Goal: Information Seeking & Learning: Learn about a topic

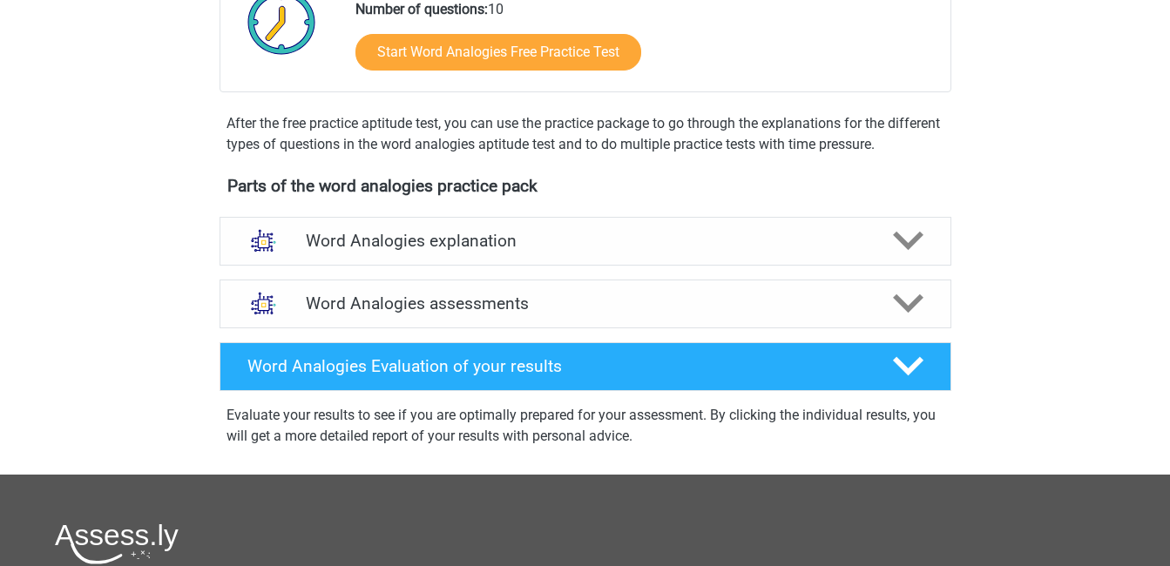
scroll to position [444, 0]
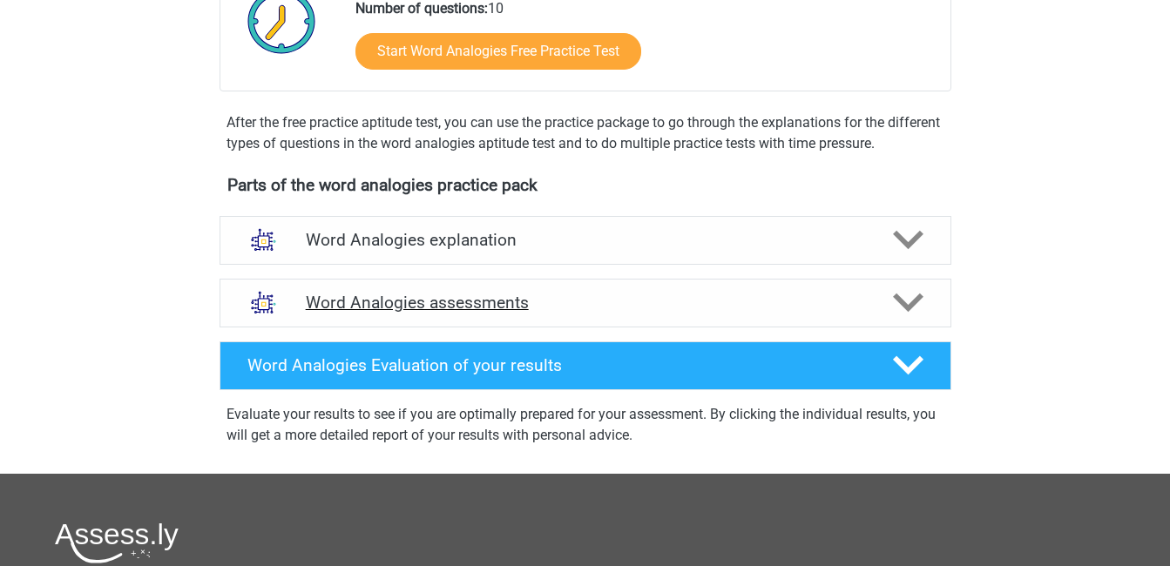
click at [538, 301] on h4 "Word Analogies assessments" at bounding box center [586, 303] width 560 height 20
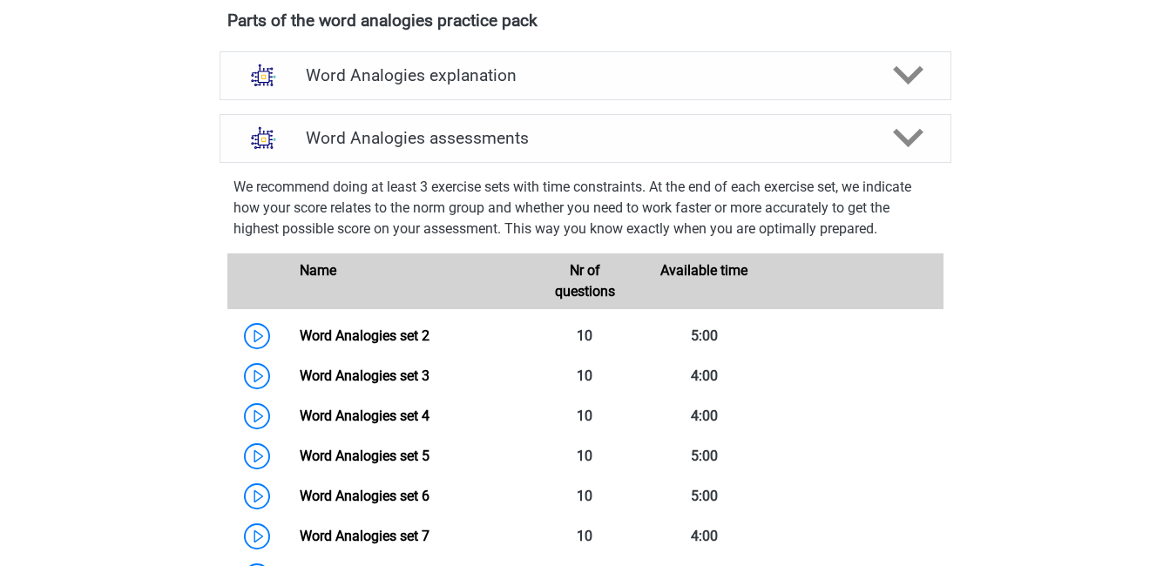
scroll to position [612, 0]
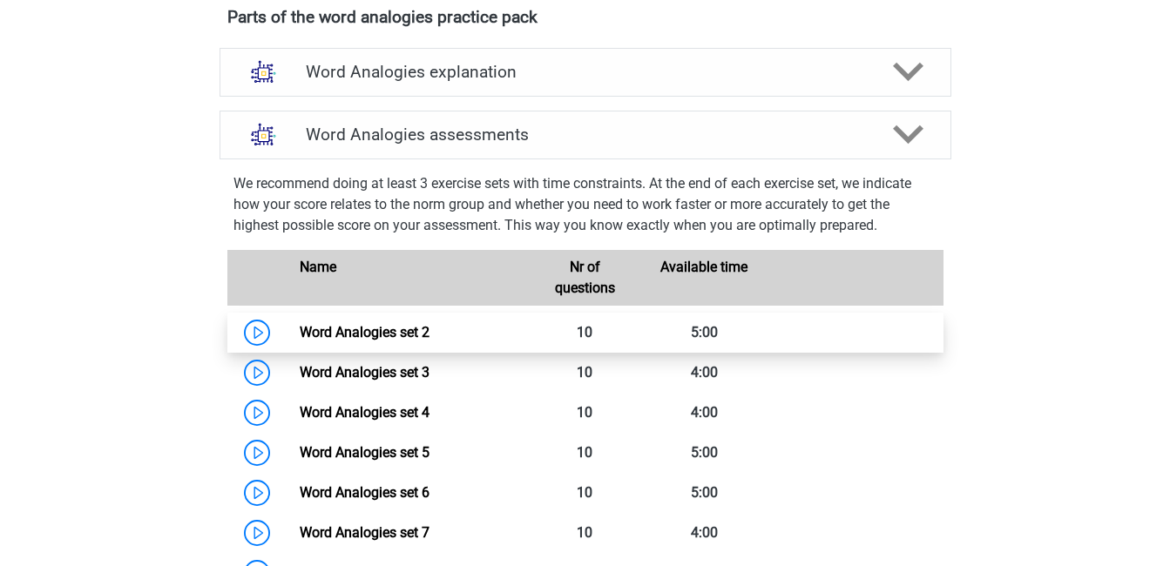
click at [416, 330] on link "Word Analogies set 2" at bounding box center [365, 332] width 130 height 17
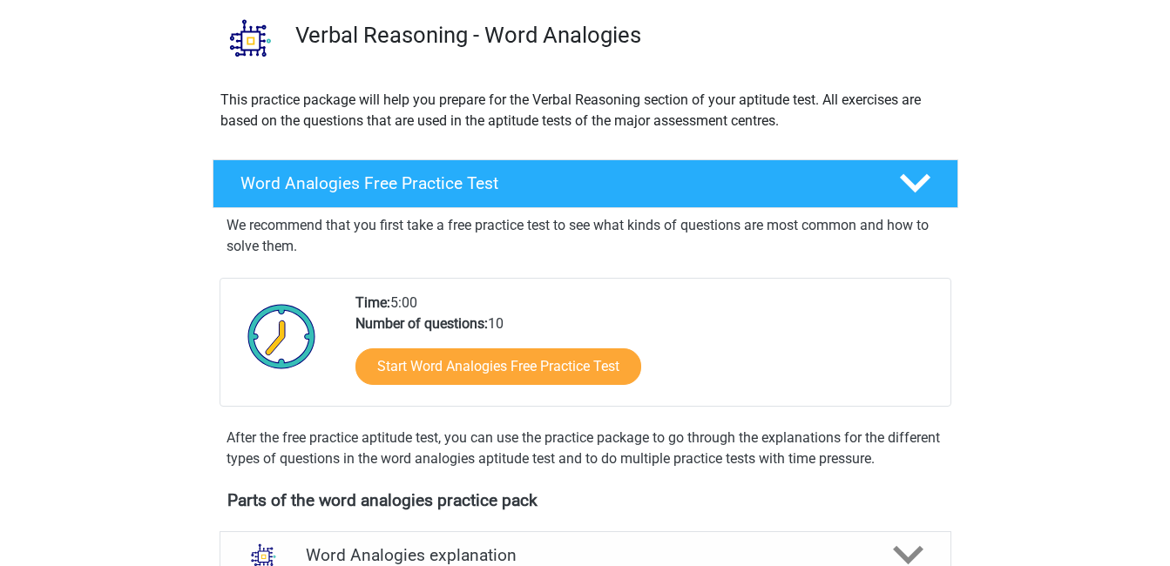
scroll to position [0, 0]
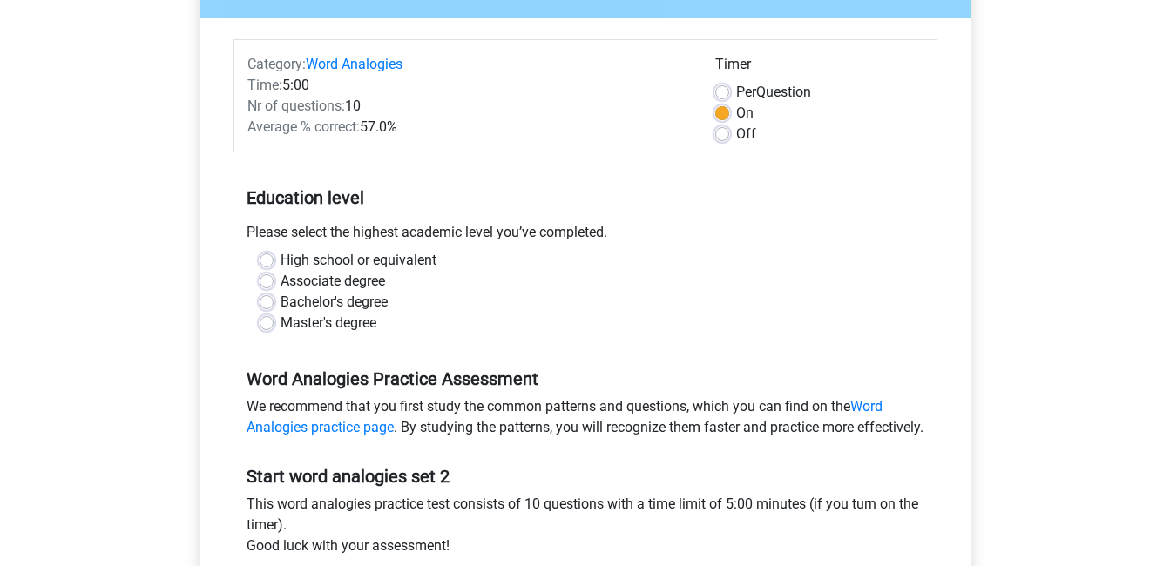
scroll to position [189, 0]
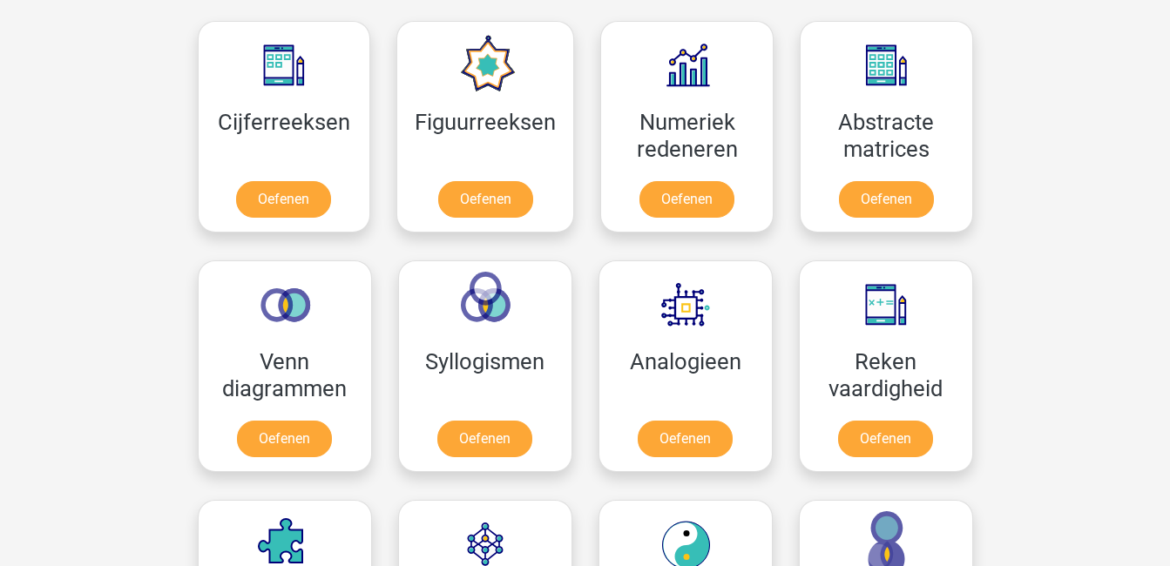
scroll to position [798, 0]
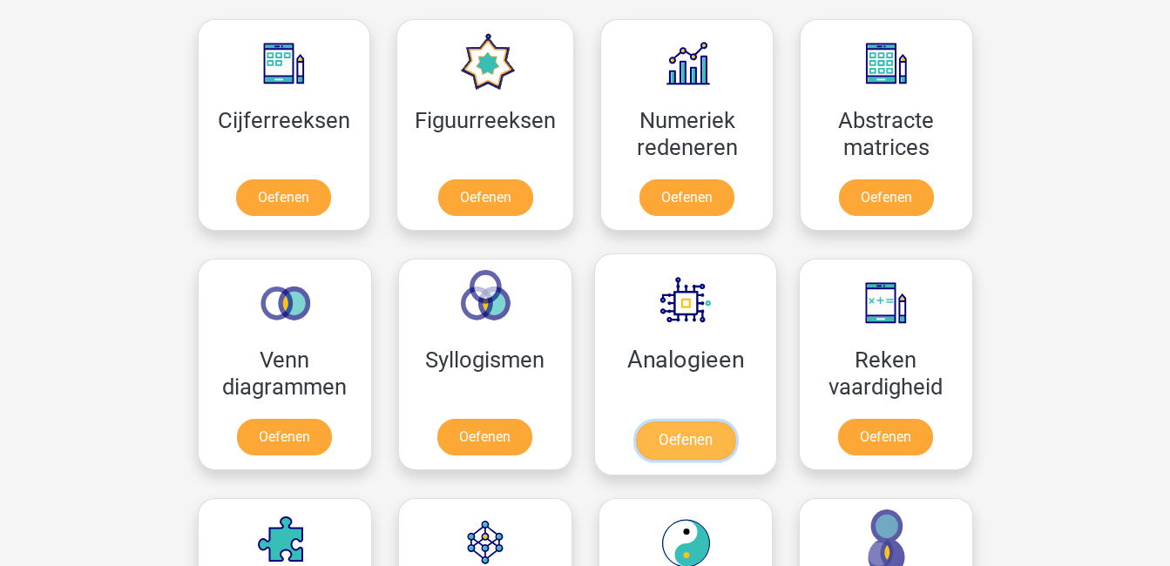
click at [672, 422] on link "Oefenen" at bounding box center [684, 441] width 99 height 38
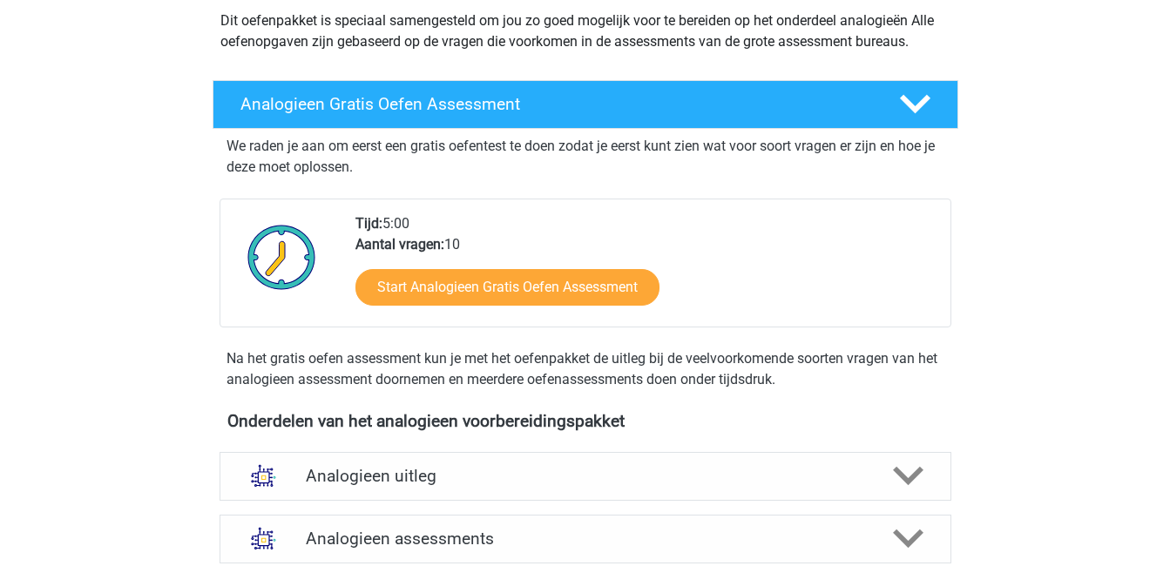
scroll to position [223, 0]
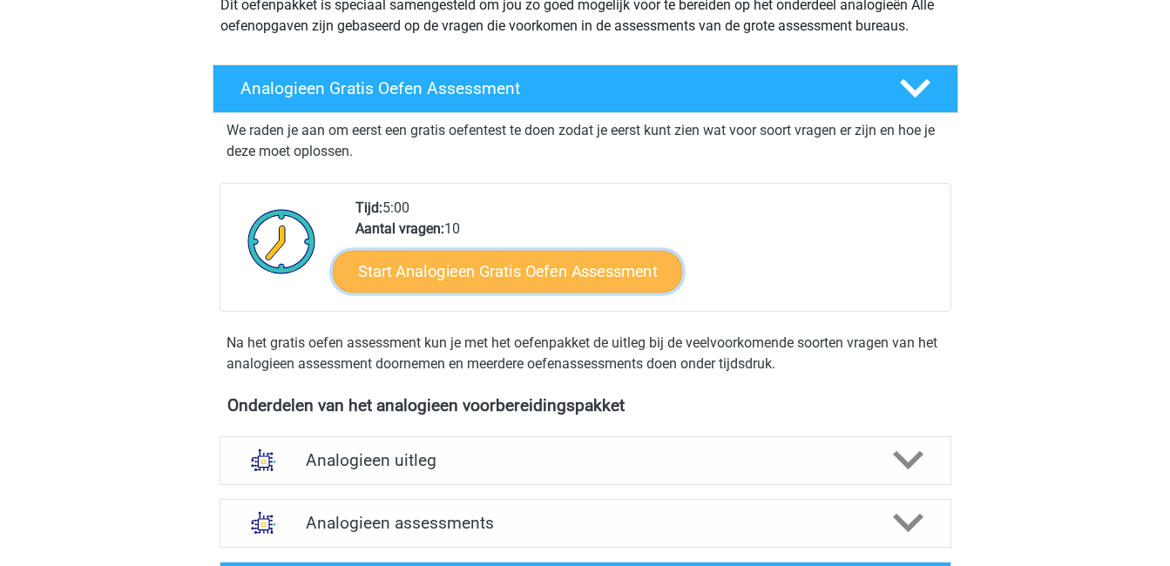
click at [577, 269] on link "Start Analogieen Gratis Oefen Assessment" at bounding box center [507, 271] width 349 height 42
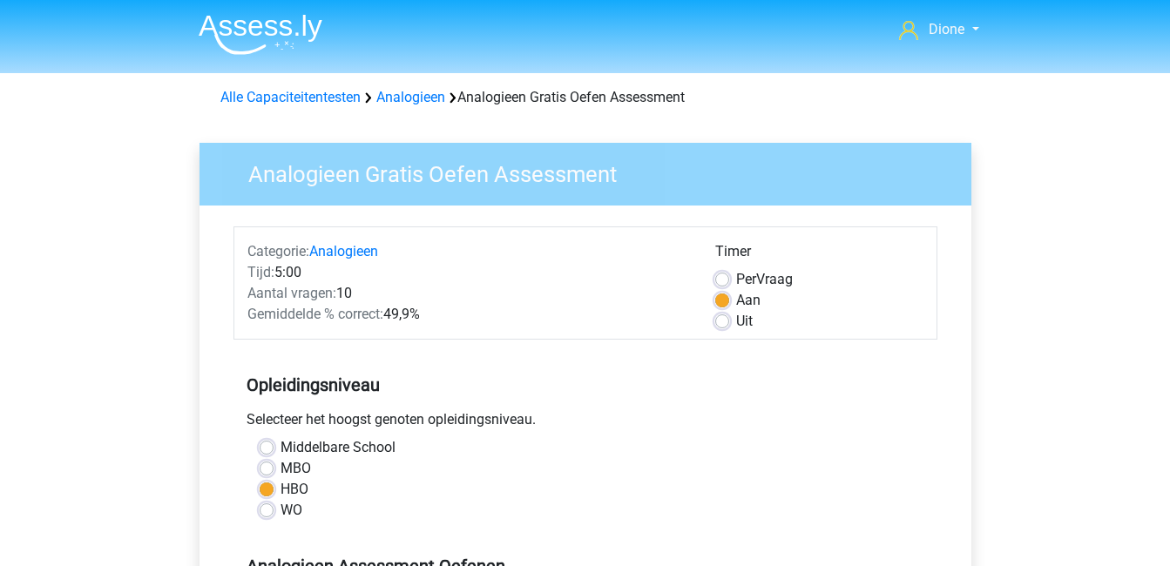
click at [281, 517] on label "WO" at bounding box center [292, 510] width 22 height 21
click at [268, 517] on input "WO" at bounding box center [267, 508] width 14 height 17
radio input "true"
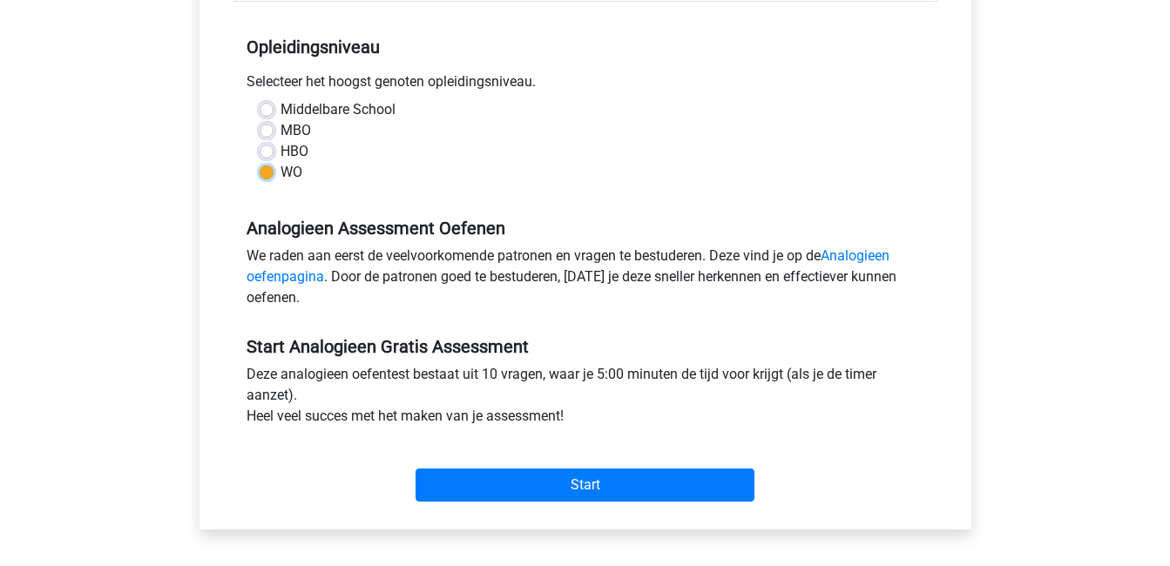
scroll to position [339, 0]
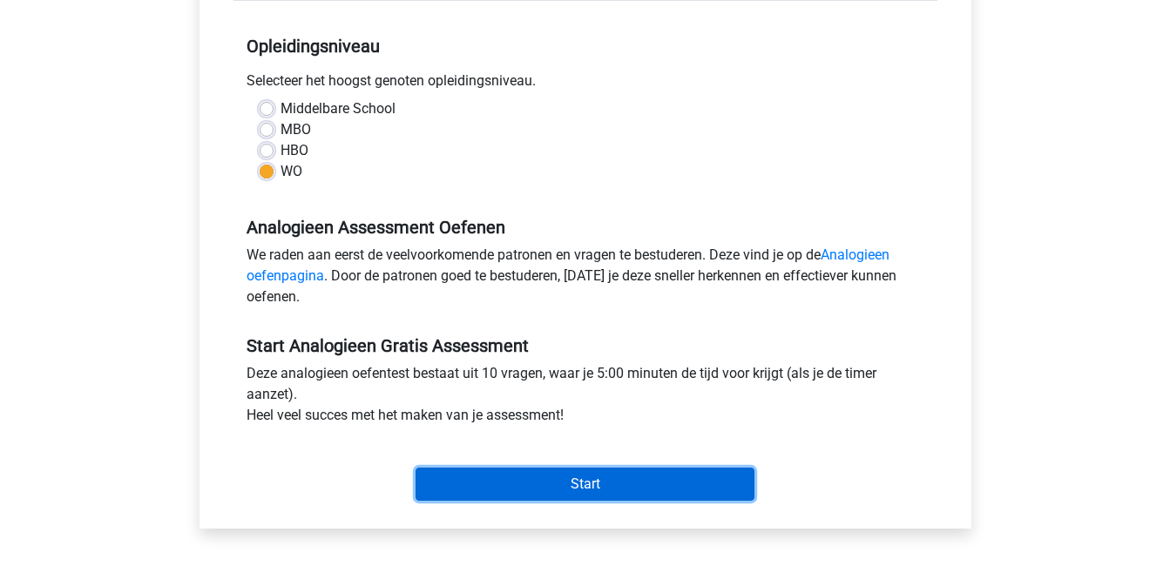
click at [537, 490] on input "Start" at bounding box center [585, 484] width 339 height 33
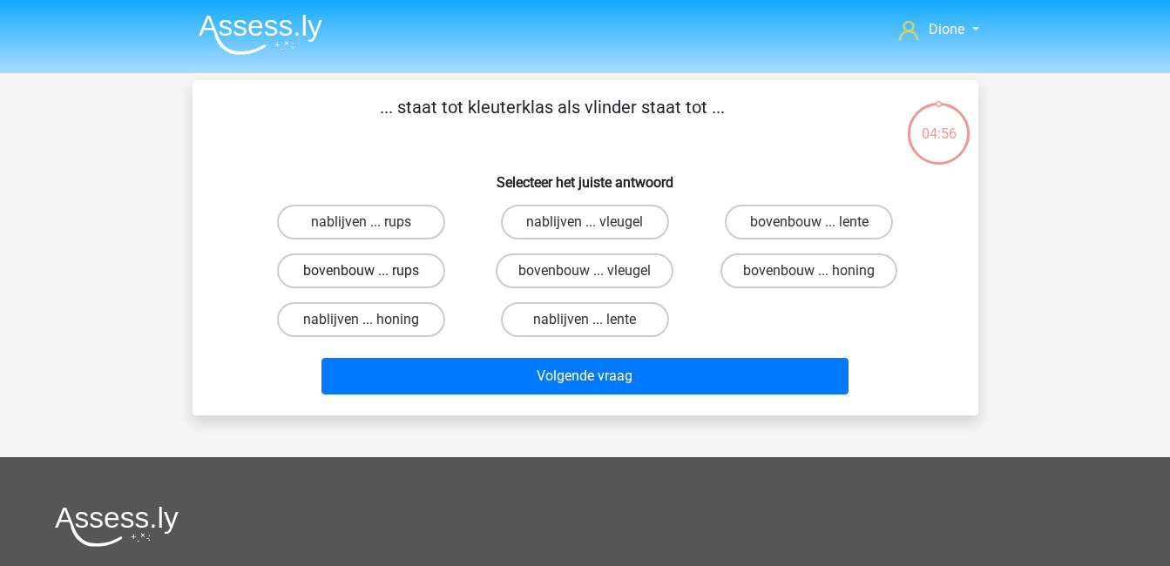
click at [347, 277] on label "bovenbouw ... rups" at bounding box center [361, 271] width 168 height 35
click at [361, 277] on input "bovenbouw ... rups" at bounding box center [366, 276] width 11 height 11
radio input "true"
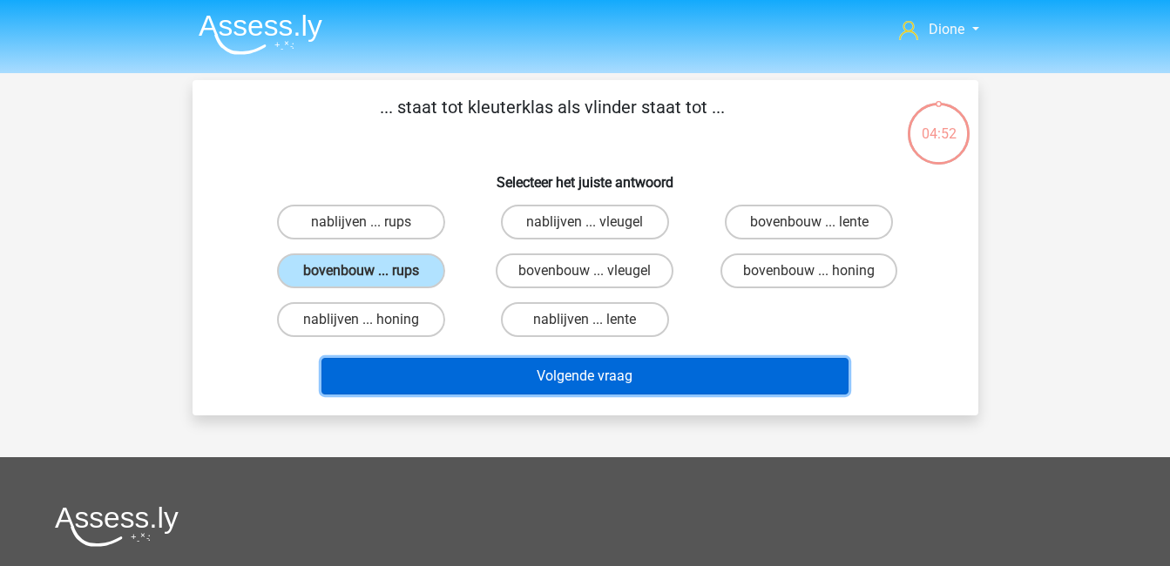
click at [529, 371] on button "Volgende vraag" at bounding box center [585, 376] width 527 height 37
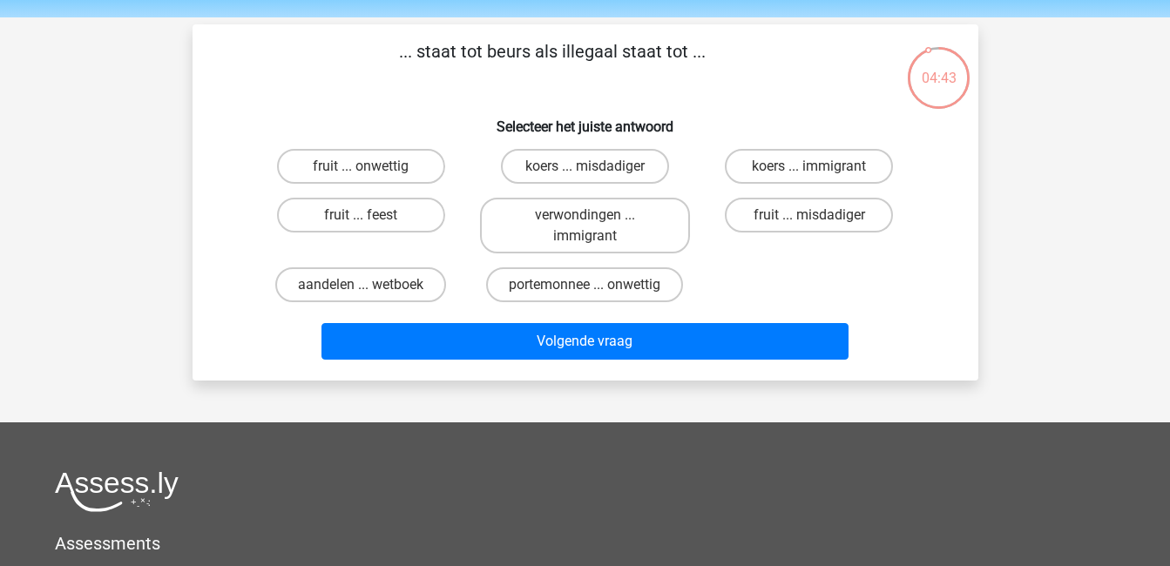
scroll to position [52, 0]
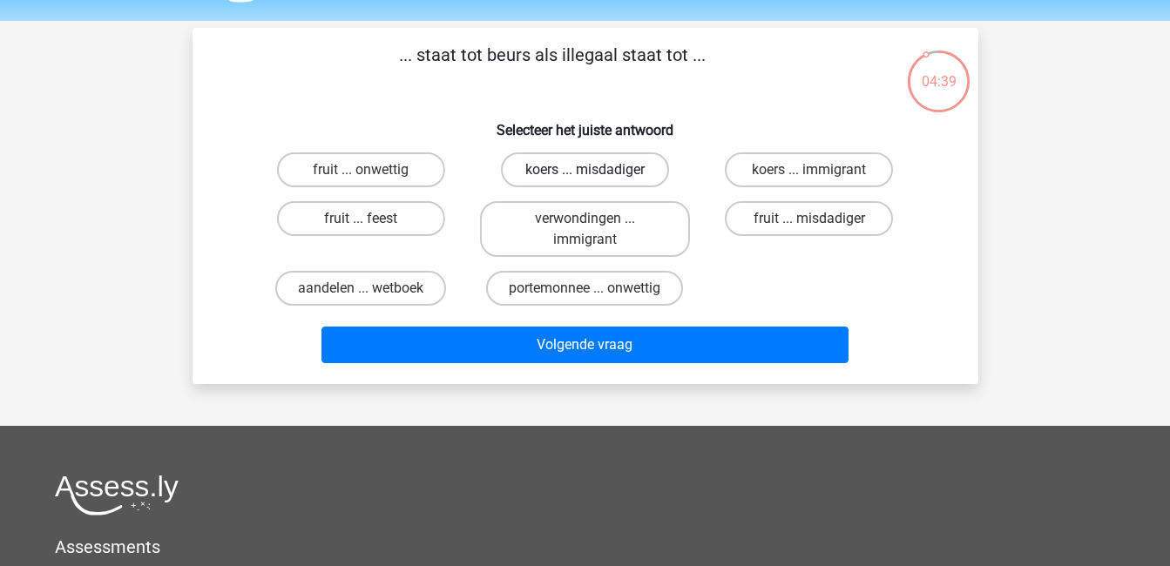
click at [625, 174] on label "koers ... misdadiger" at bounding box center [585, 170] width 168 height 35
click at [596, 174] on input "koers ... misdadiger" at bounding box center [590, 175] width 11 height 11
radio input "true"
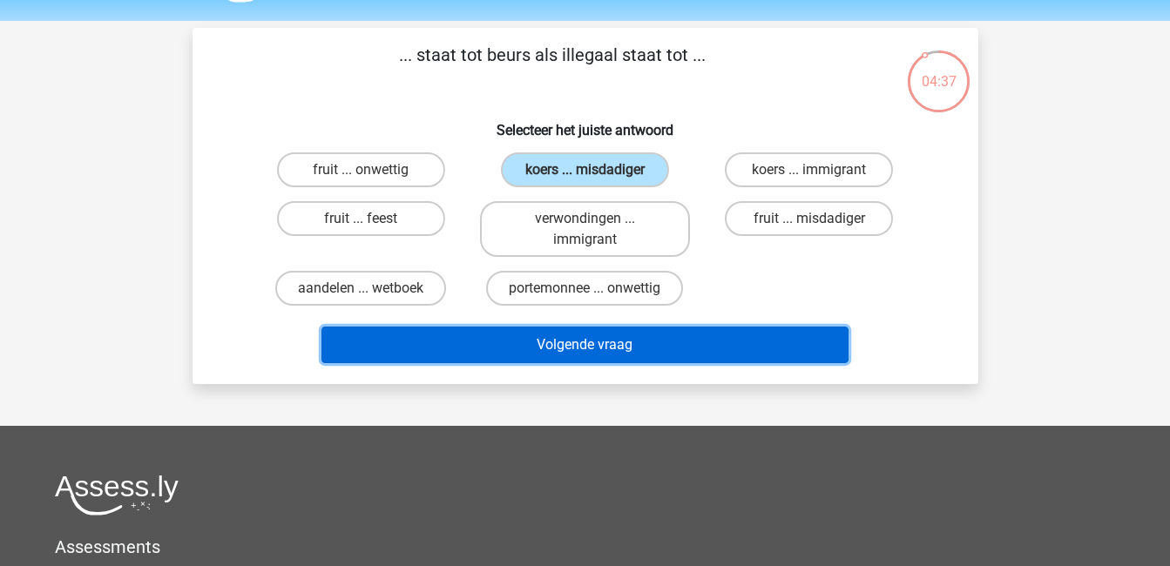
click at [711, 335] on button "Volgende vraag" at bounding box center [585, 345] width 527 height 37
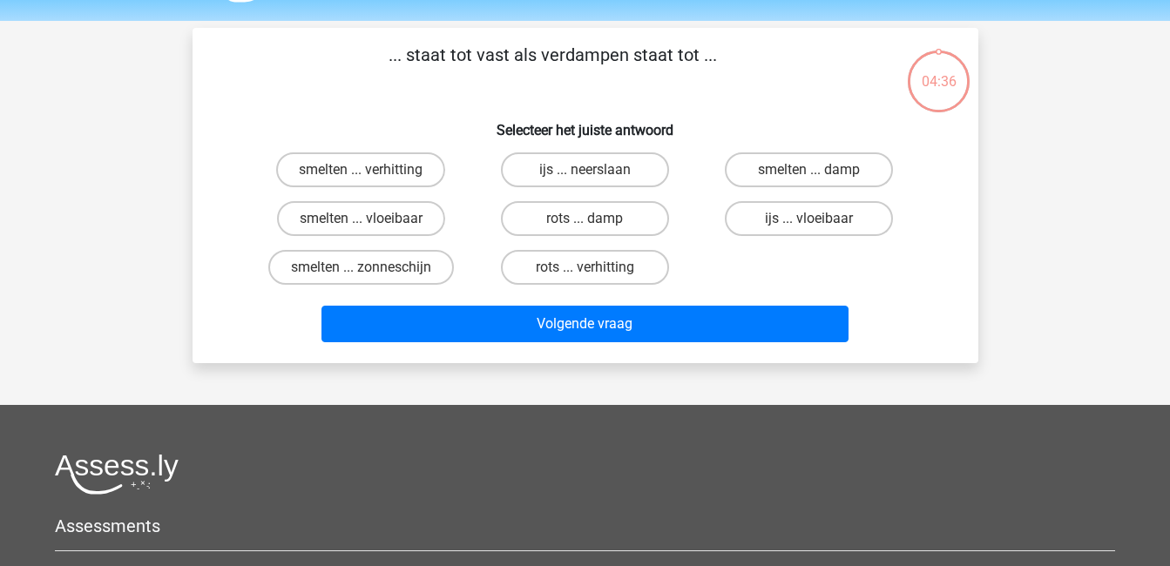
scroll to position [80, 0]
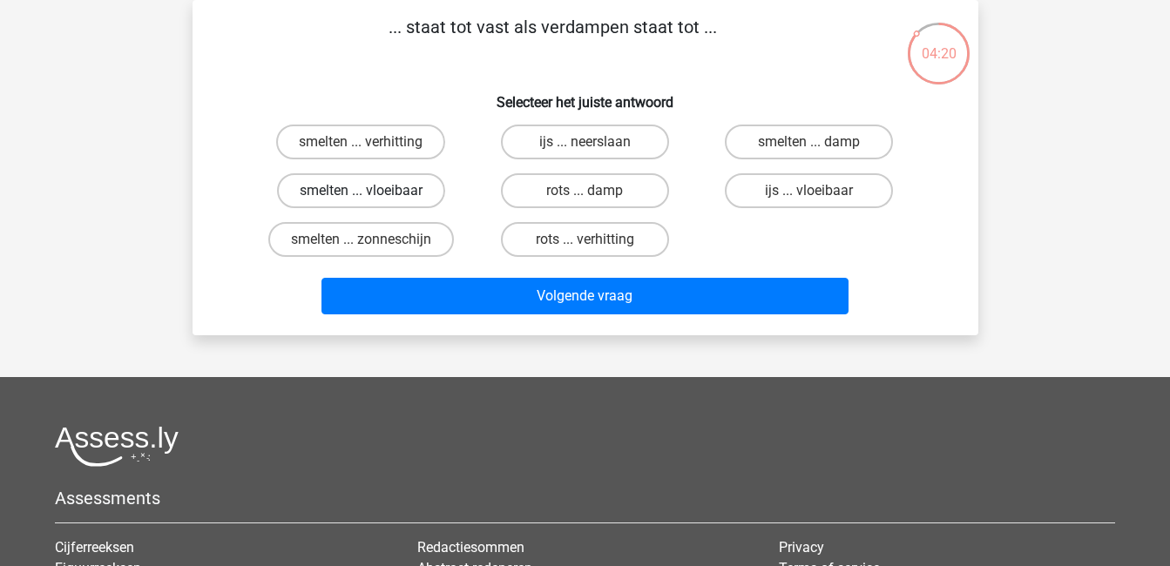
click at [426, 188] on label "smelten ... vloeibaar" at bounding box center [361, 190] width 168 height 35
click at [372, 191] on input "smelten ... vloeibaar" at bounding box center [366, 196] width 11 height 11
radio input "true"
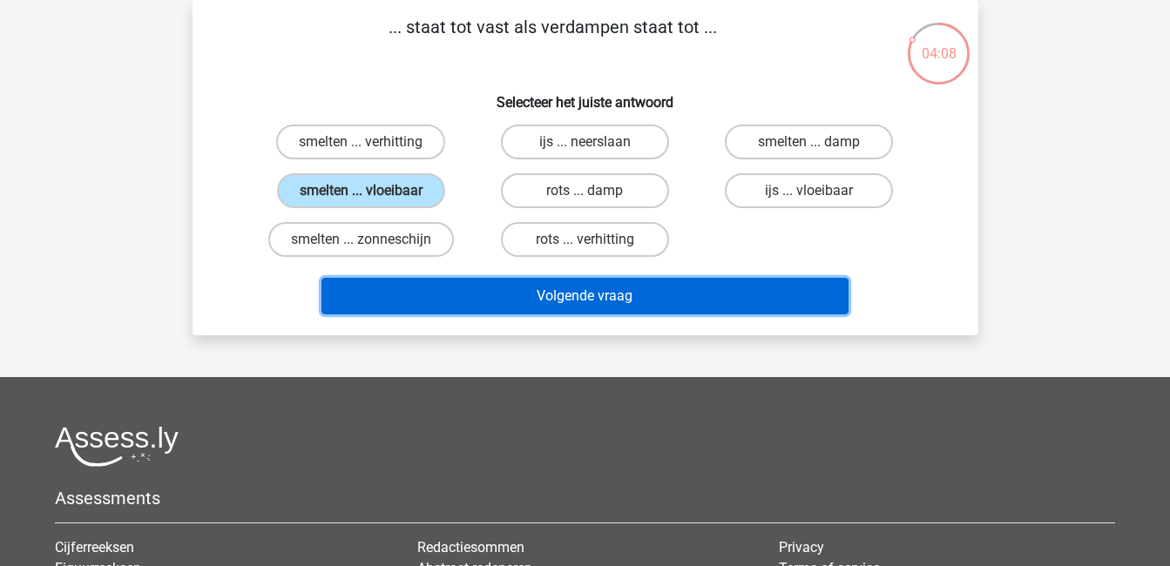
click at [631, 299] on button "Volgende vraag" at bounding box center [585, 296] width 527 height 37
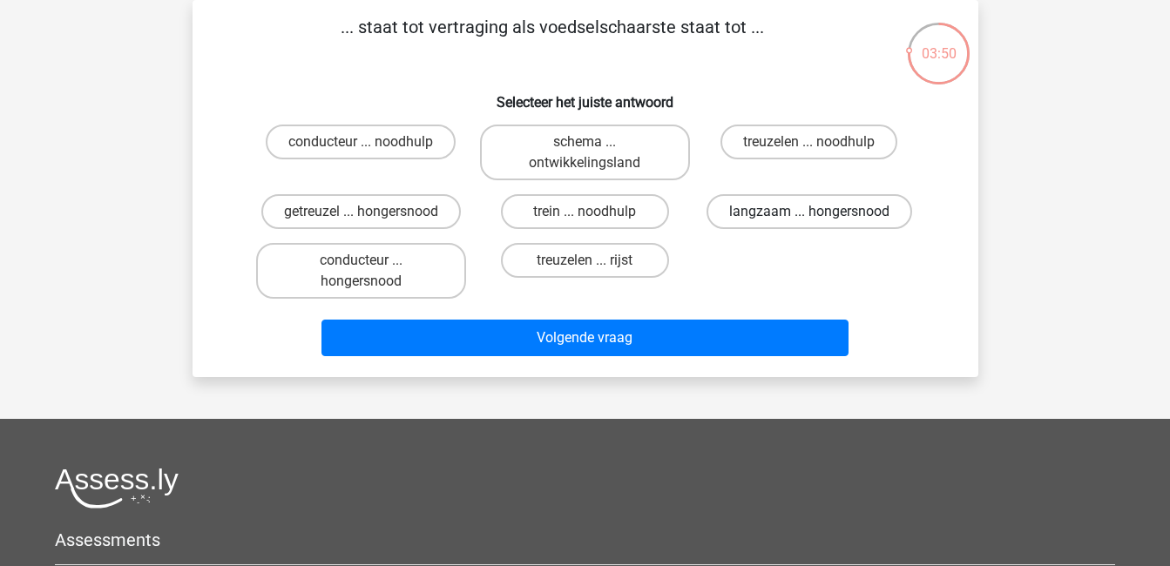
click at [805, 216] on label "langzaam ... hongersnood" at bounding box center [810, 211] width 206 height 35
click at [810, 216] on input "langzaam ... hongersnood" at bounding box center [815, 217] width 11 height 11
radio input "true"
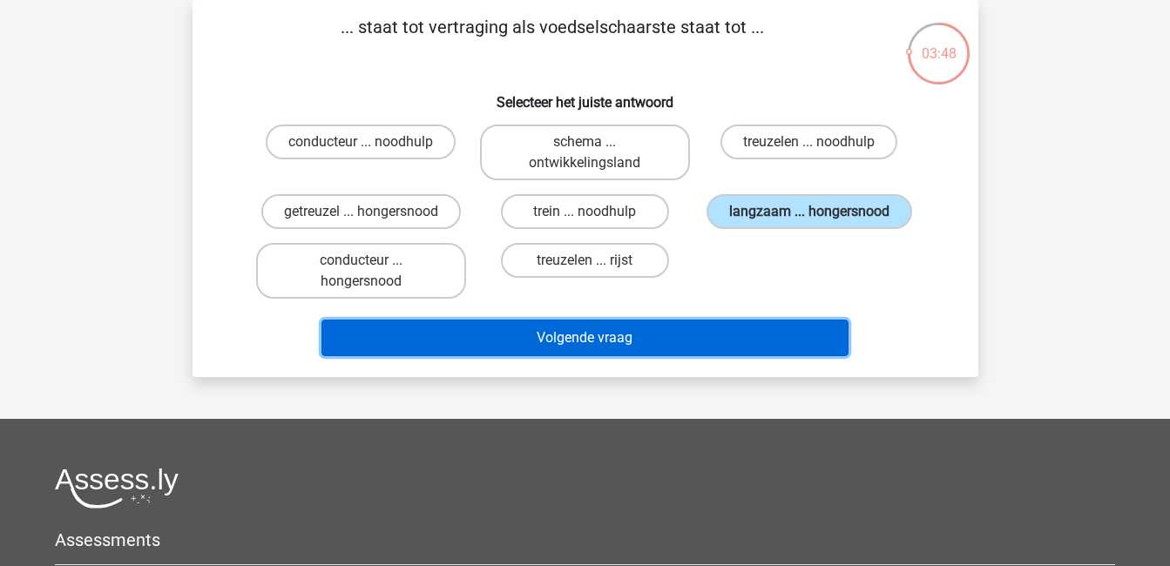
click at [797, 329] on button "Volgende vraag" at bounding box center [585, 338] width 527 height 37
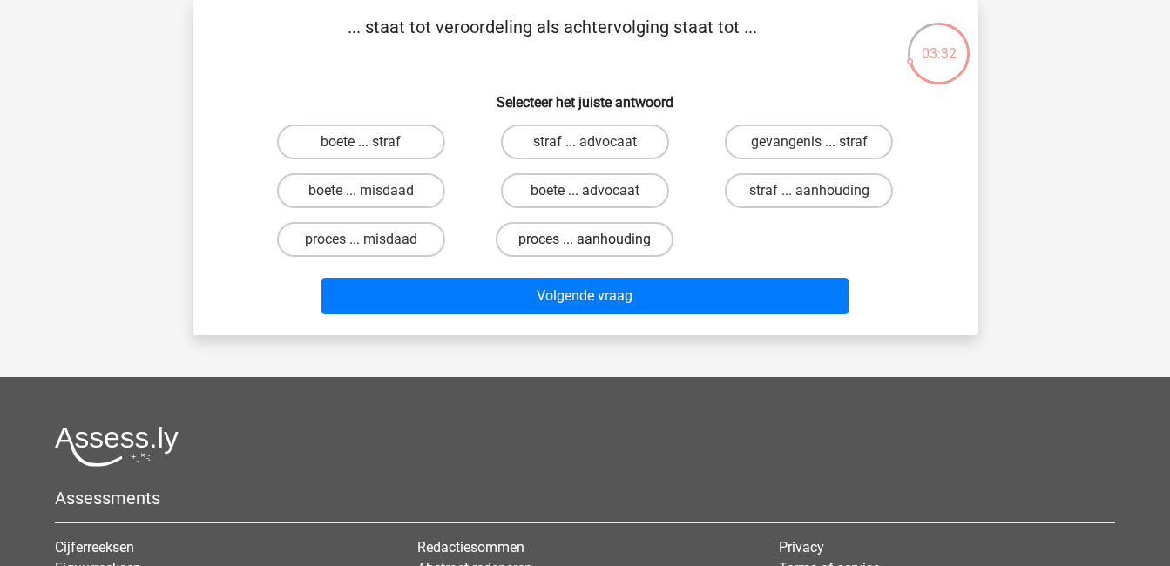
click at [609, 232] on label "proces ... aanhouding" at bounding box center [585, 239] width 178 height 35
click at [596, 240] on input "proces ... aanhouding" at bounding box center [590, 245] width 11 height 11
radio input "true"
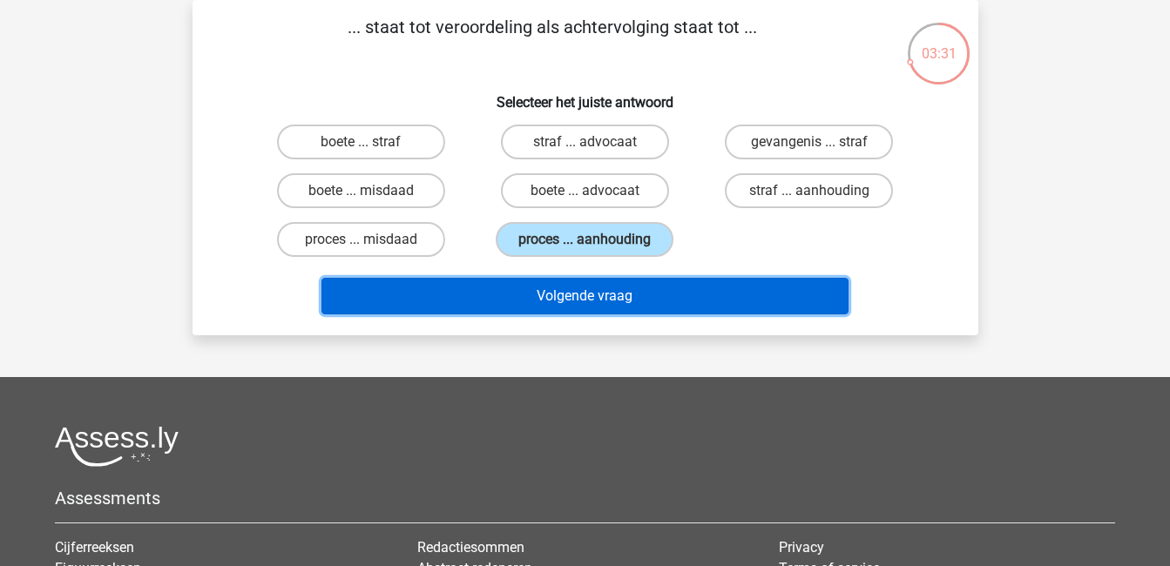
click at [688, 292] on button "Volgende vraag" at bounding box center [585, 296] width 527 height 37
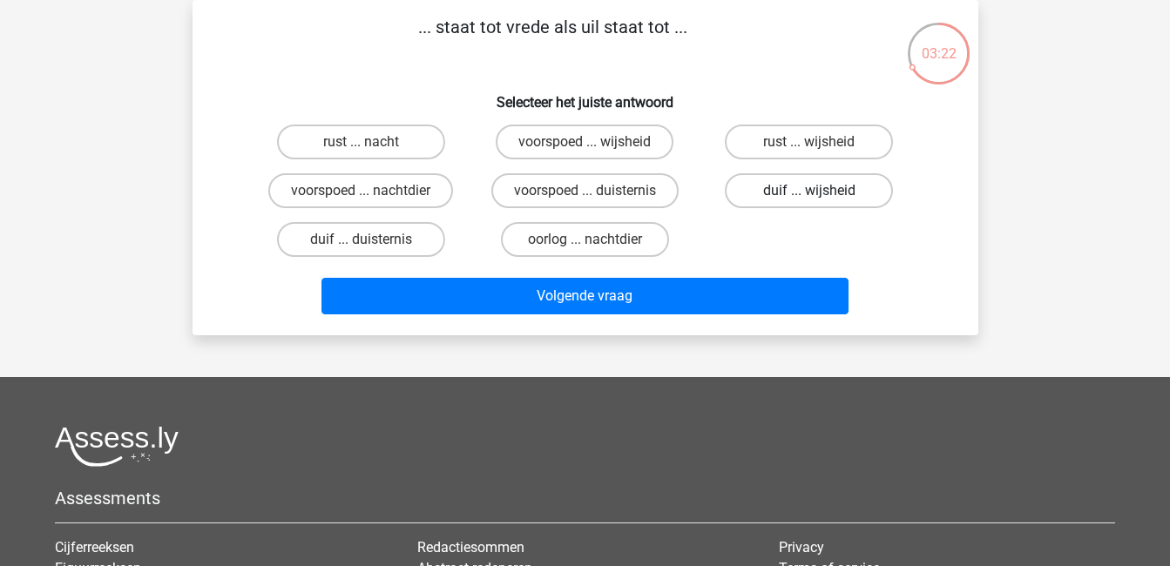
click at [831, 189] on label "duif ... wijsheid" at bounding box center [809, 190] width 168 height 35
click at [821, 191] on input "duif ... wijsheid" at bounding box center [815, 196] width 11 height 11
radio input "true"
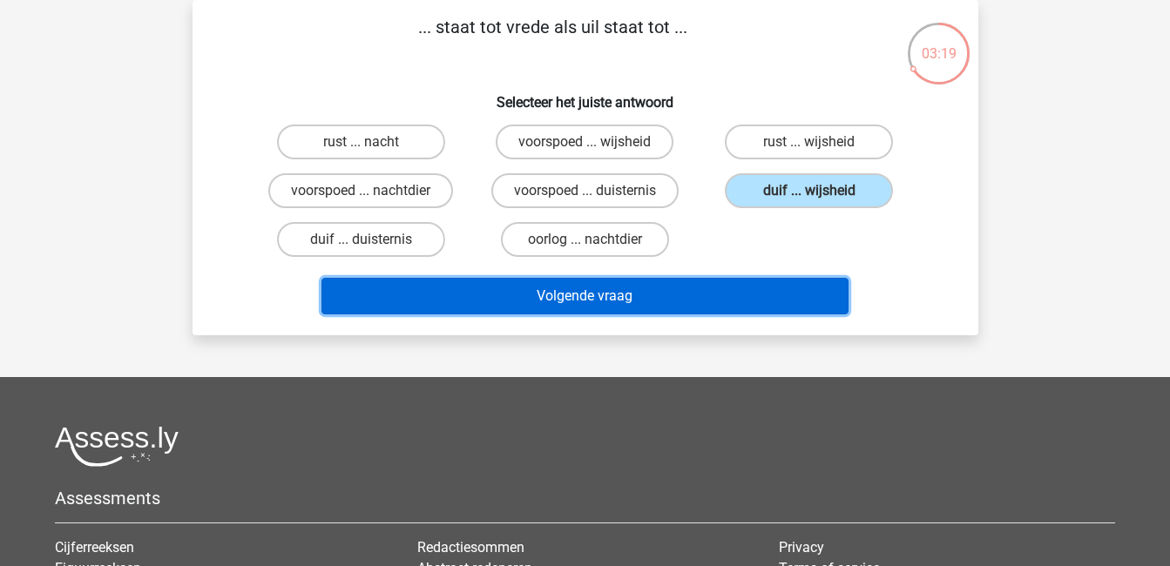
click at [768, 282] on button "Volgende vraag" at bounding box center [585, 296] width 527 height 37
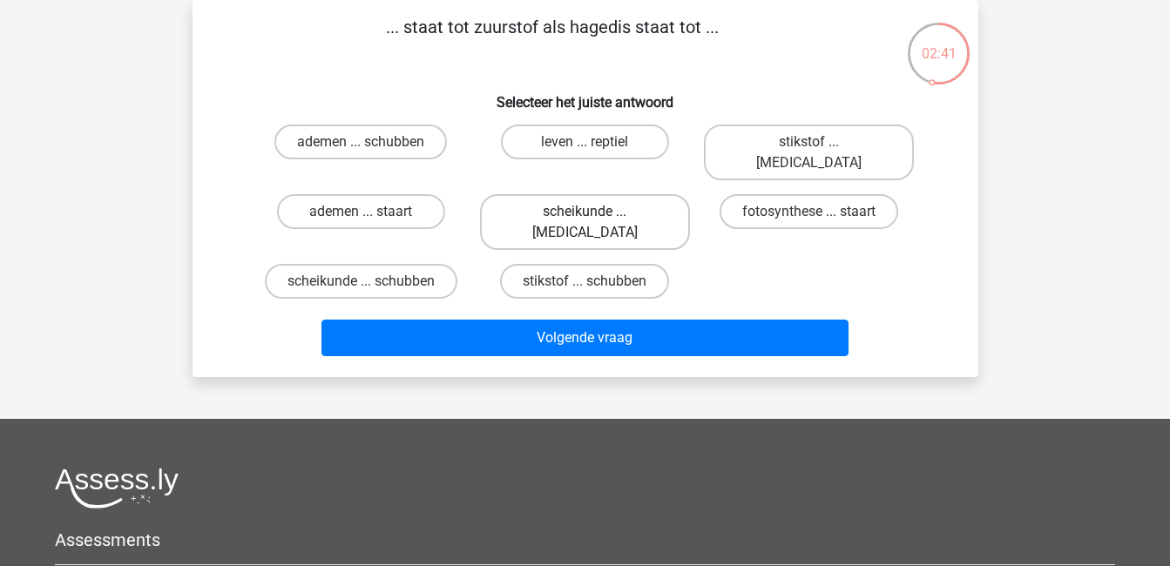
click at [601, 194] on label "scheikunde ... krokodil" at bounding box center [585, 222] width 210 height 56
click at [596, 212] on input "scheikunde ... krokodil" at bounding box center [590, 217] width 11 height 11
radio input "true"
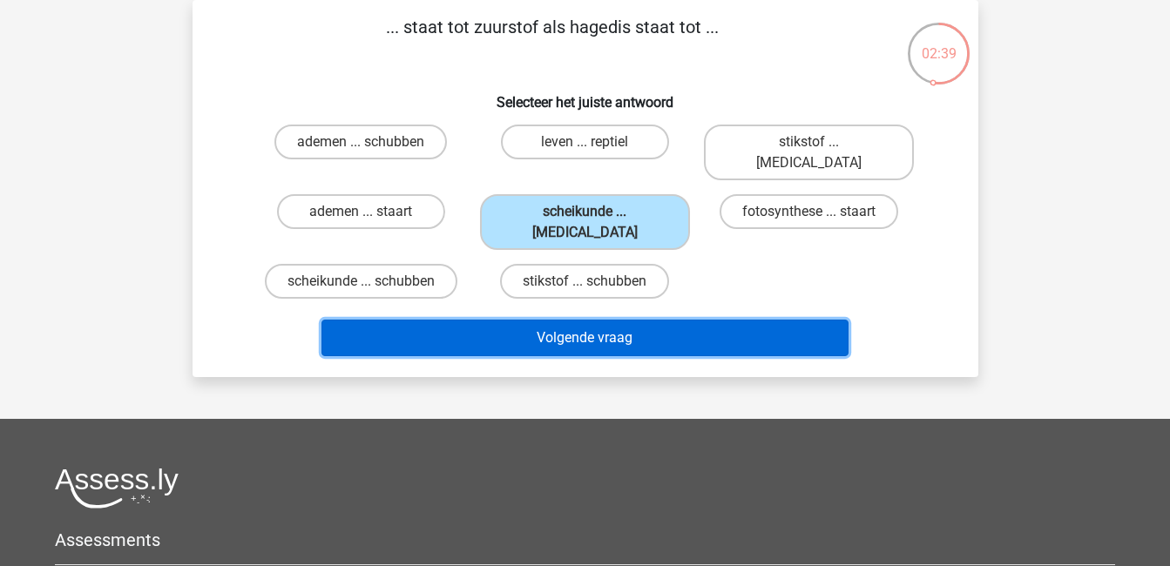
click at [684, 320] on button "Volgende vraag" at bounding box center [585, 338] width 527 height 37
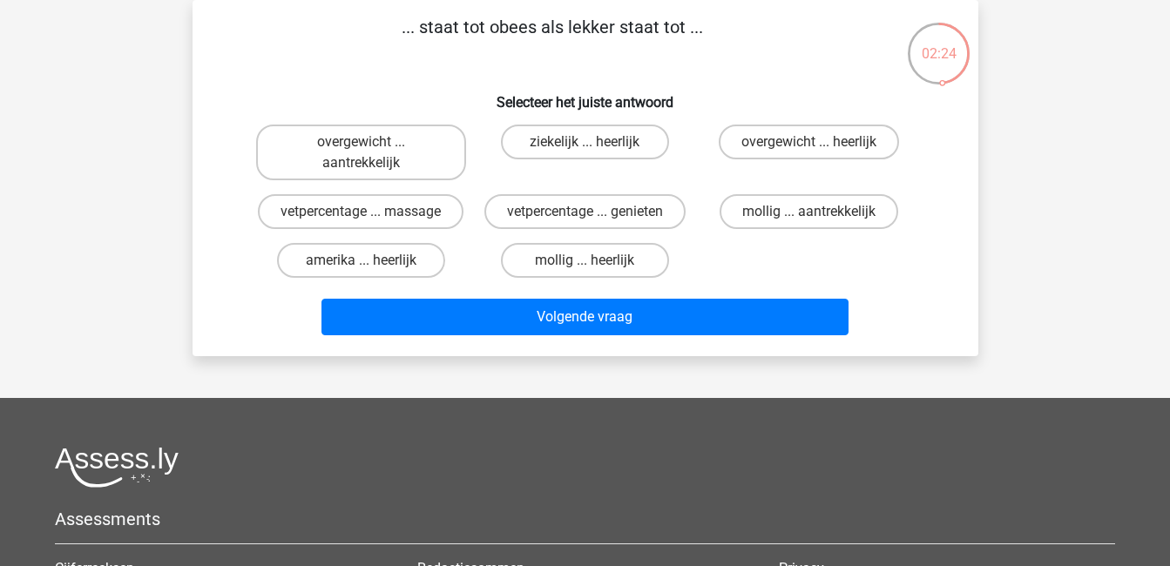
click at [810, 147] on input "overgewicht ... heerlijk" at bounding box center [815, 147] width 11 height 11
radio input "true"
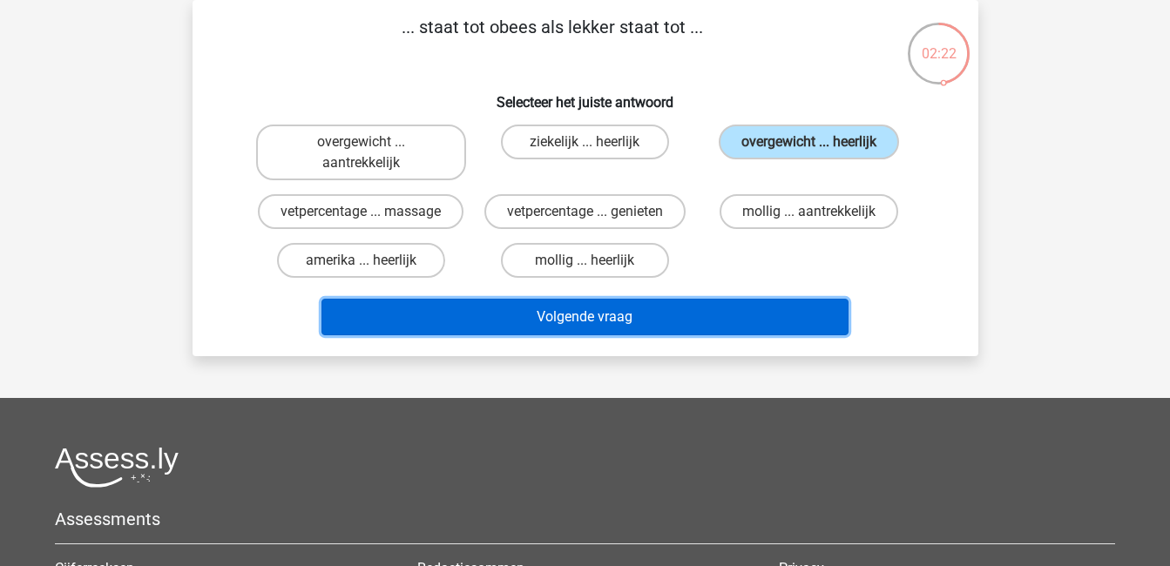
click at [770, 317] on button "Volgende vraag" at bounding box center [585, 317] width 527 height 37
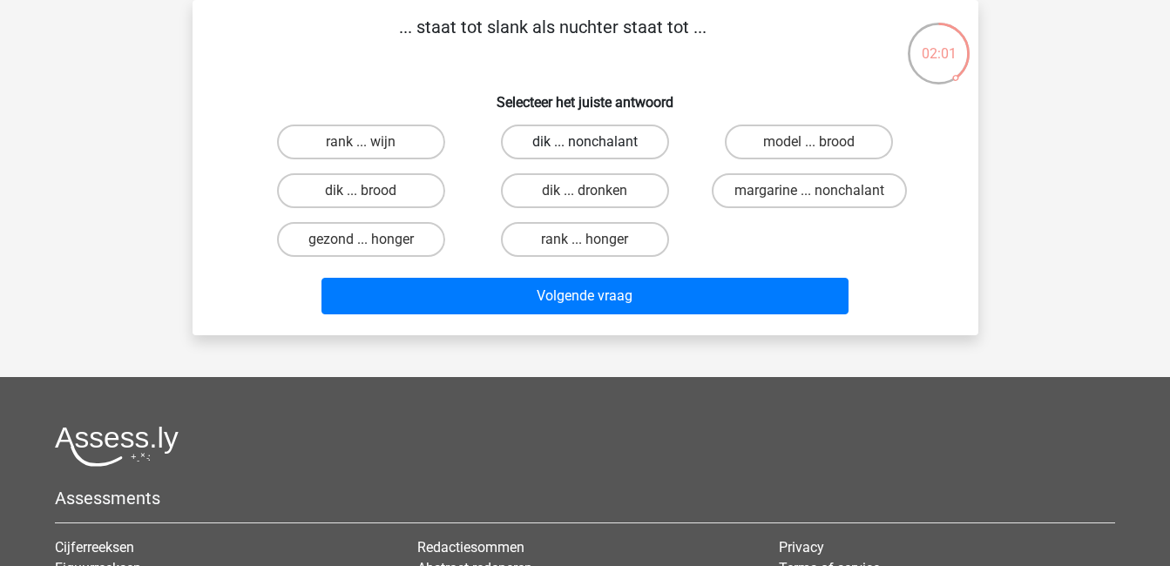
click at [643, 144] on label "dik ... nonchalant" at bounding box center [585, 142] width 168 height 35
click at [596, 144] on input "dik ... nonchalant" at bounding box center [590, 147] width 11 height 11
radio input "true"
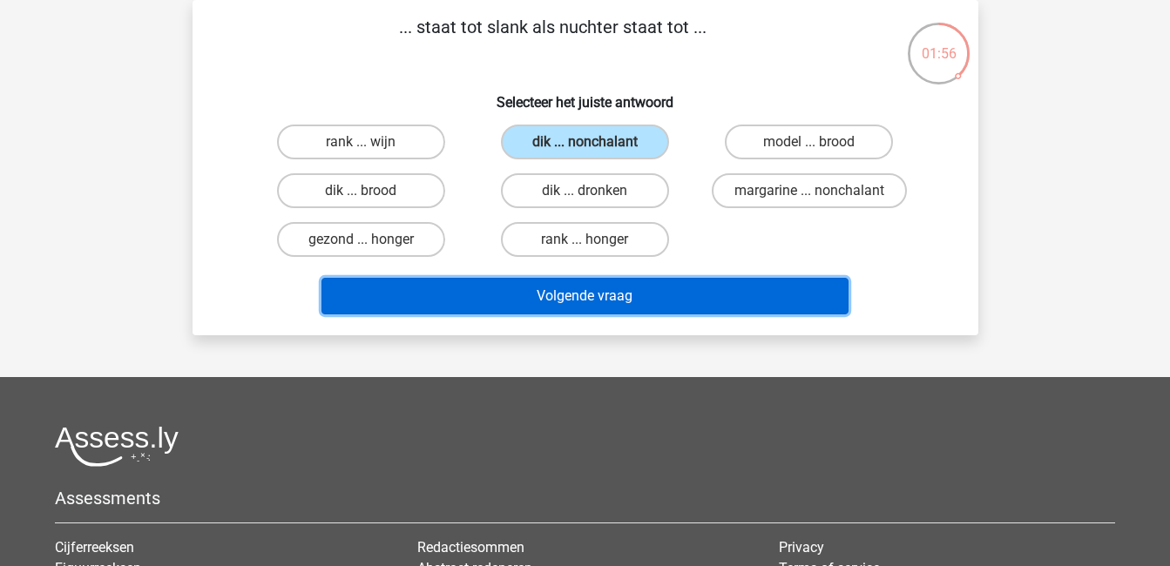
click at [710, 285] on button "Volgende vraag" at bounding box center [585, 296] width 527 height 37
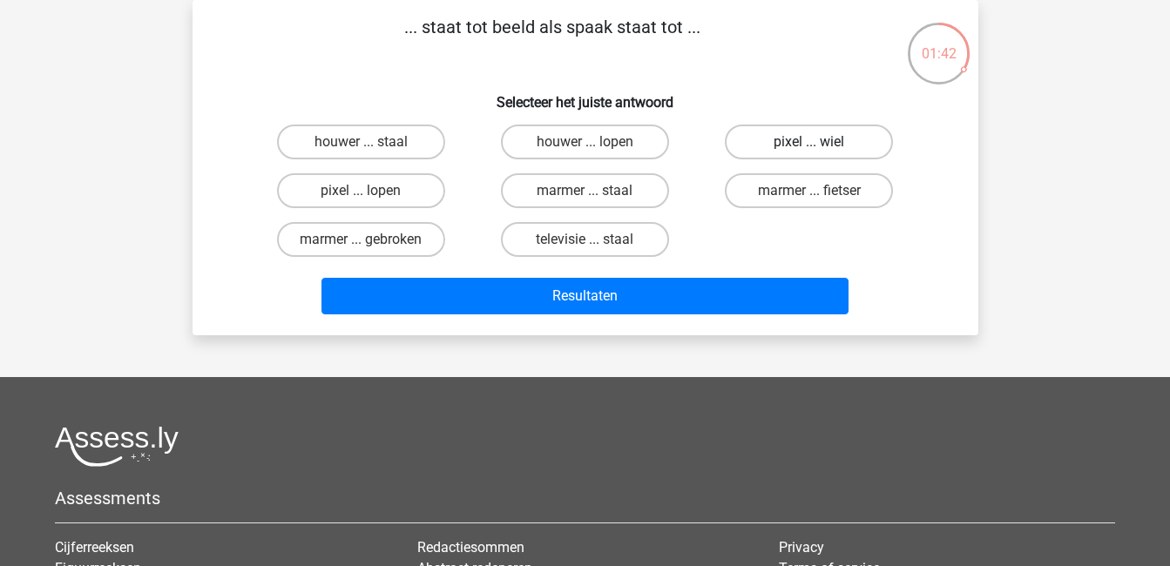
click at [858, 140] on label "pixel ... wiel" at bounding box center [809, 142] width 168 height 35
click at [821, 142] on input "pixel ... wiel" at bounding box center [815, 147] width 11 height 11
radio input "true"
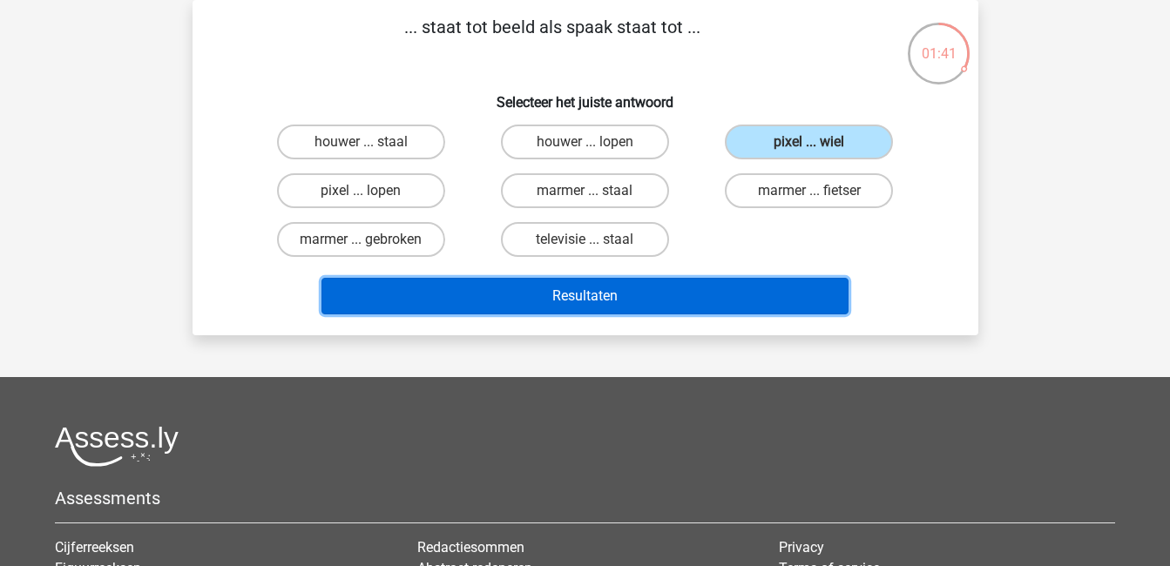
click at [791, 295] on button "Resultaten" at bounding box center [585, 296] width 527 height 37
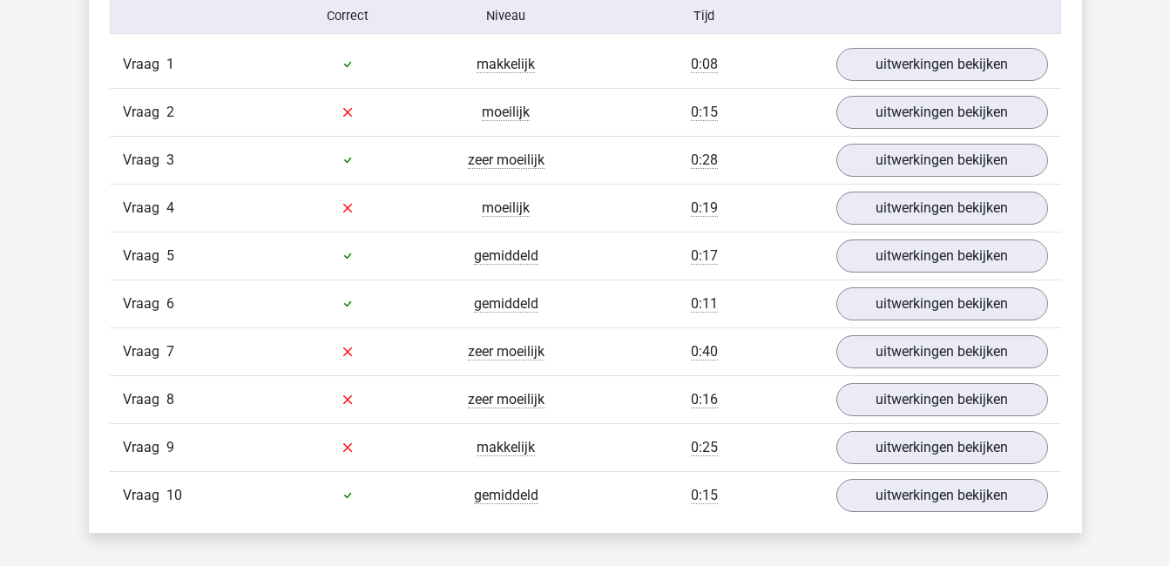
scroll to position [1156, 0]
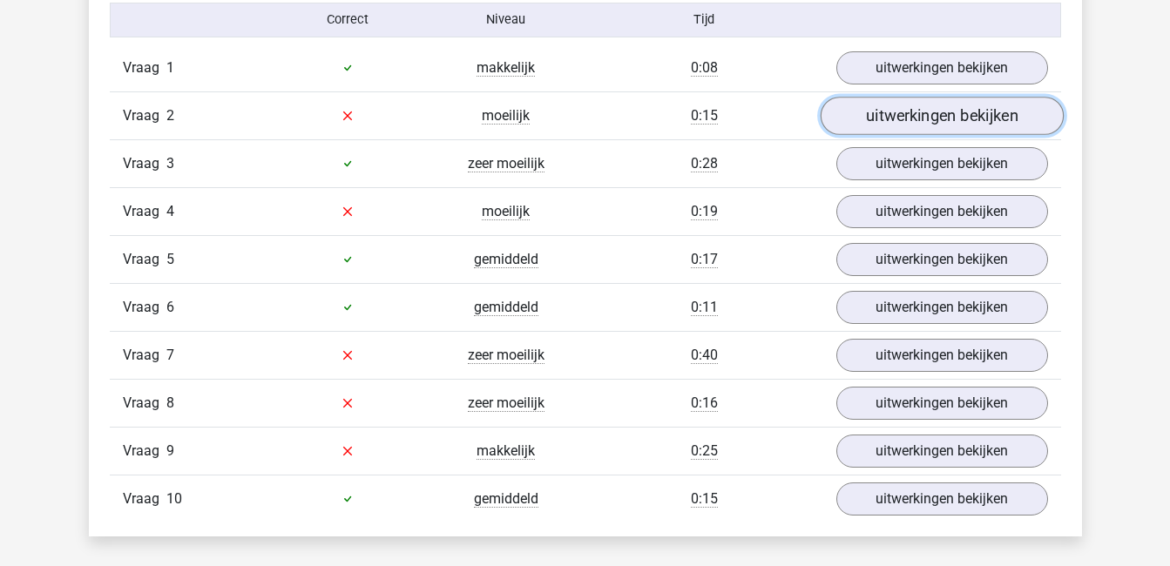
click at [947, 105] on link "uitwerkingen bekijken" at bounding box center [941, 116] width 243 height 38
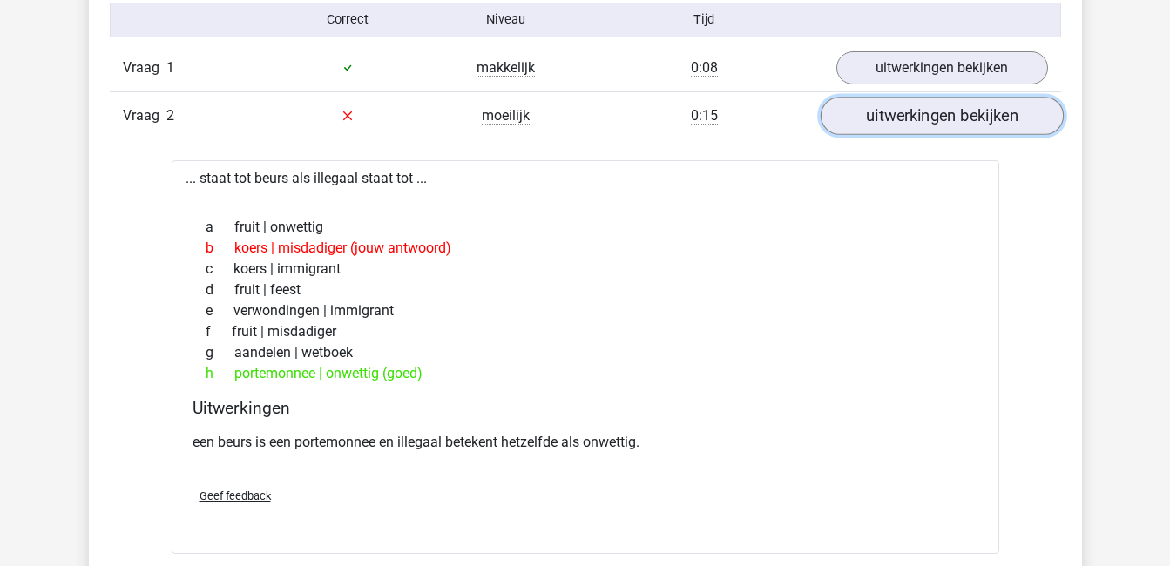
click at [947, 105] on link "uitwerkingen bekijken" at bounding box center [941, 116] width 243 height 38
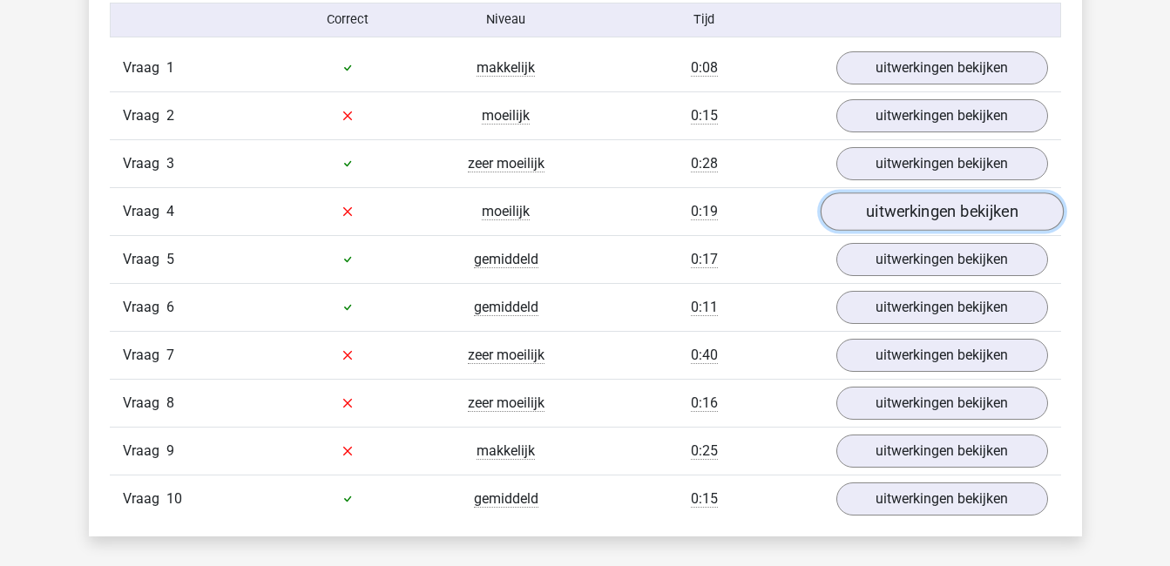
click at [943, 221] on link "uitwerkingen bekijken" at bounding box center [941, 212] width 243 height 38
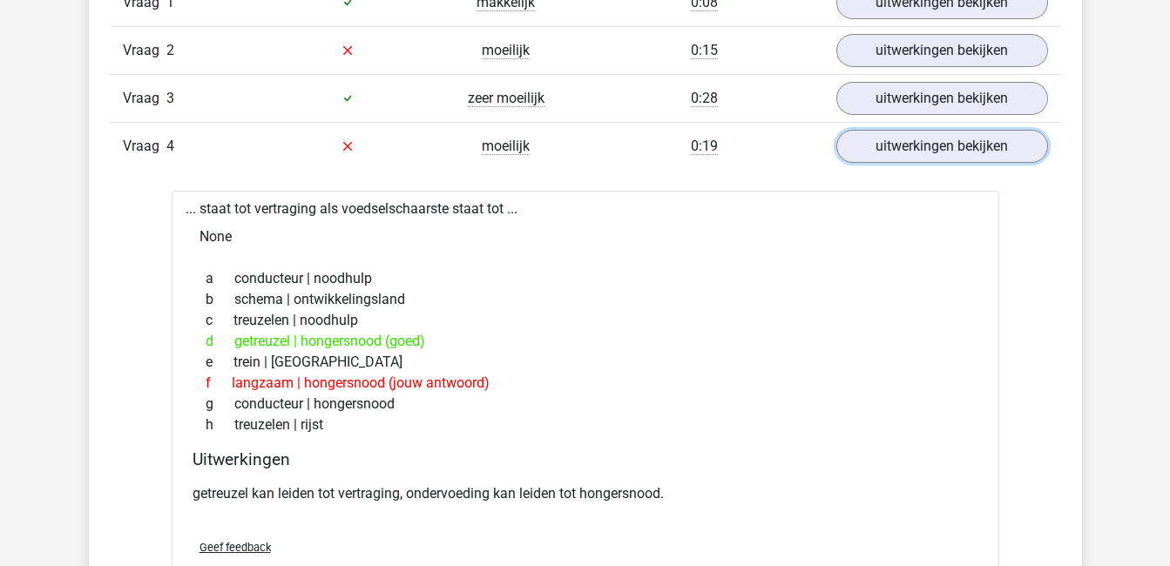
scroll to position [1223, 0]
click at [967, 139] on link "uitwerkingen bekijken" at bounding box center [941, 144] width 243 height 38
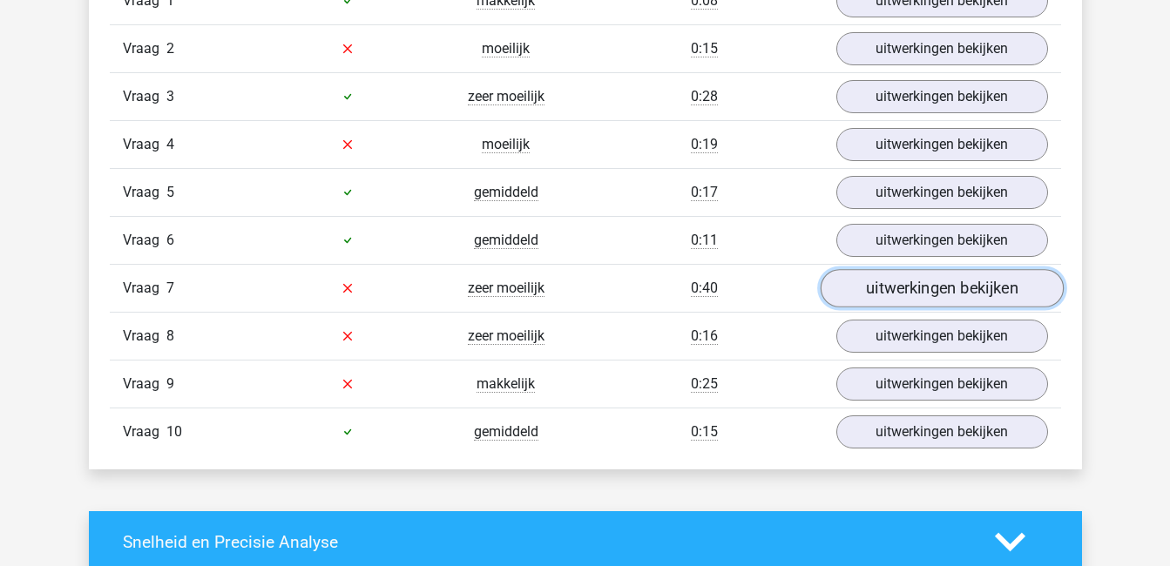
click at [998, 284] on link "uitwerkingen bekijken" at bounding box center [941, 288] width 243 height 38
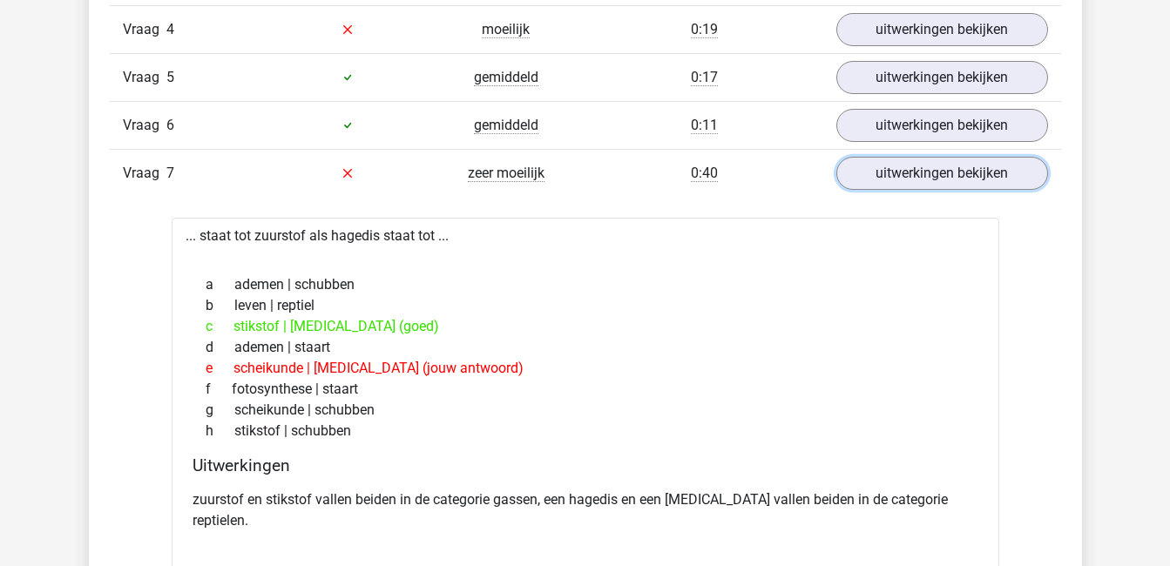
scroll to position [1337, 0]
click at [853, 169] on link "uitwerkingen bekijken" at bounding box center [941, 174] width 243 height 38
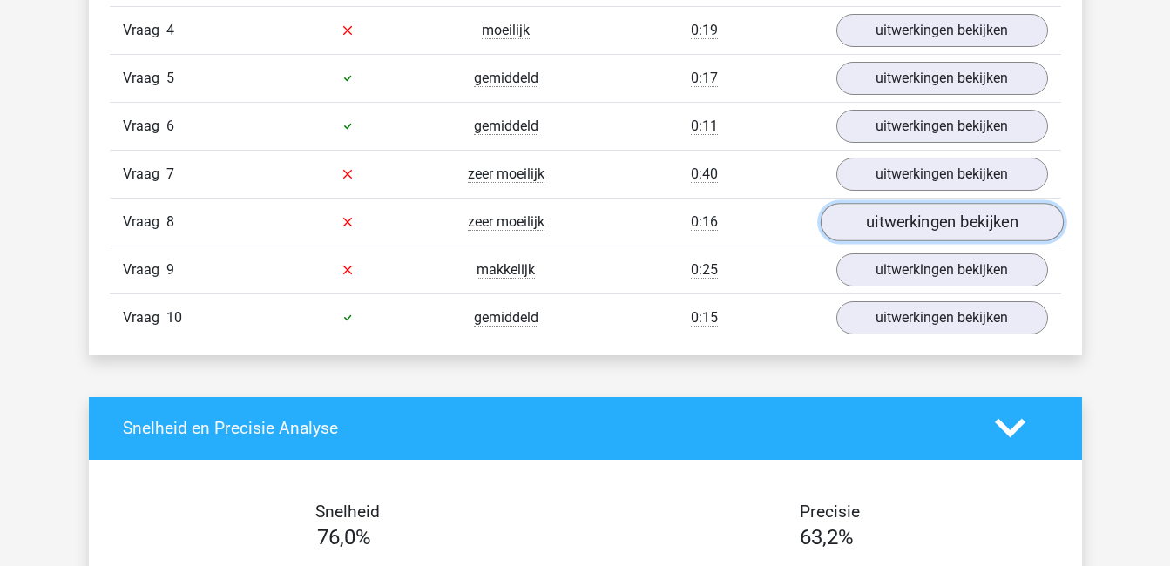
click at [876, 234] on link "uitwerkingen bekijken" at bounding box center [941, 222] width 243 height 38
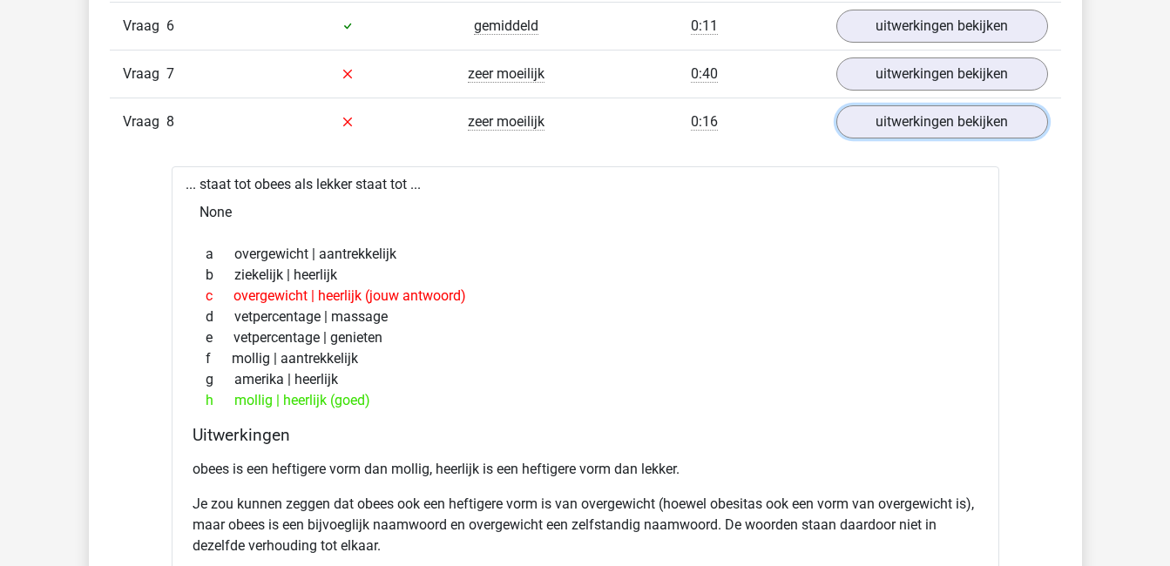
scroll to position [1438, 0]
click at [890, 123] on link "uitwerkingen bekijken" at bounding box center [941, 121] width 243 height 38
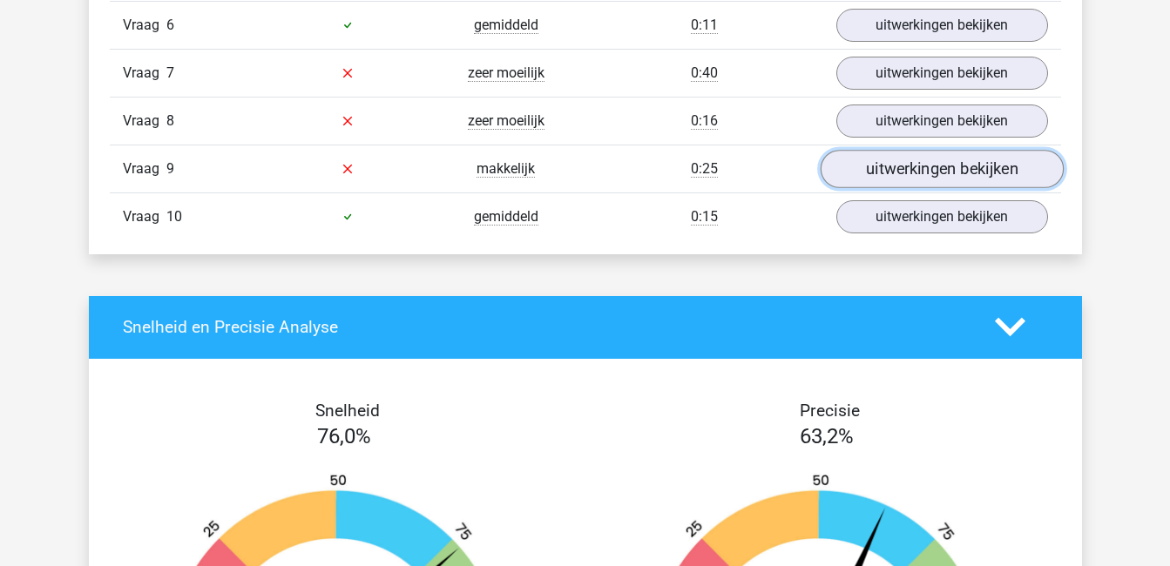
click at [898, 172] on link "uitwerkingen bekijken" at bounding box center [941, 169] width 243 height 38
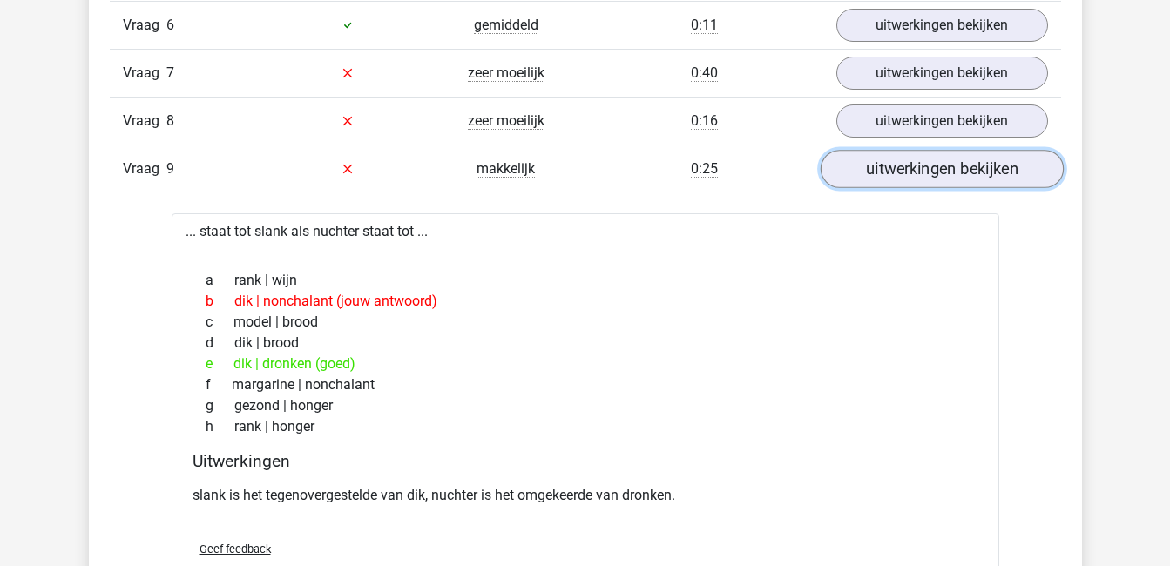
click at [898, 172] on link "uitwerkingen bekijken" at bounding box center [941, 169] width 243 height 38
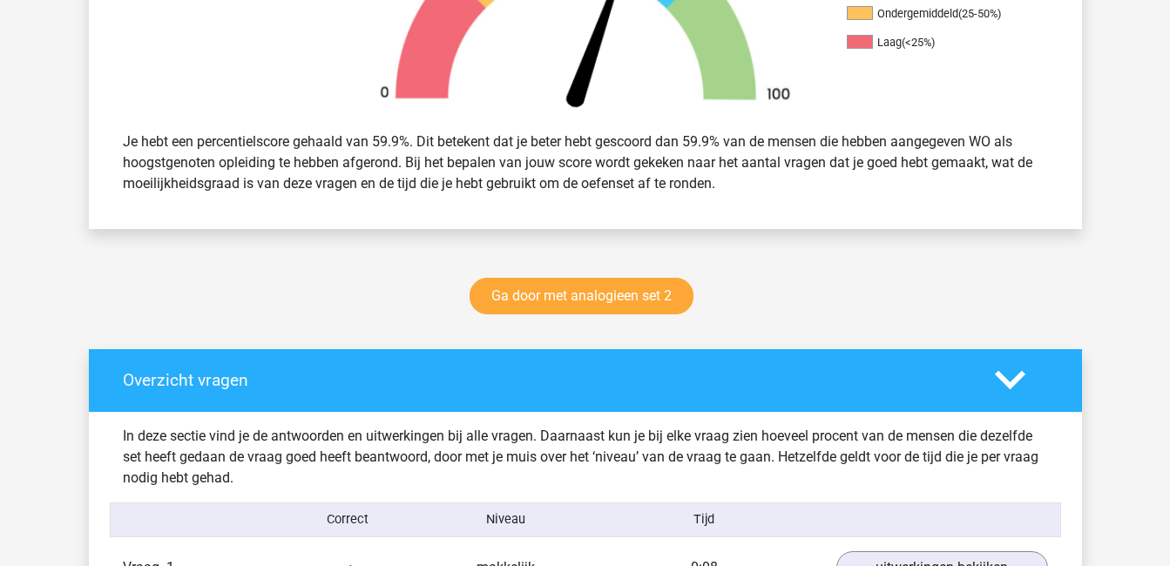
scroll to position [656, 0]
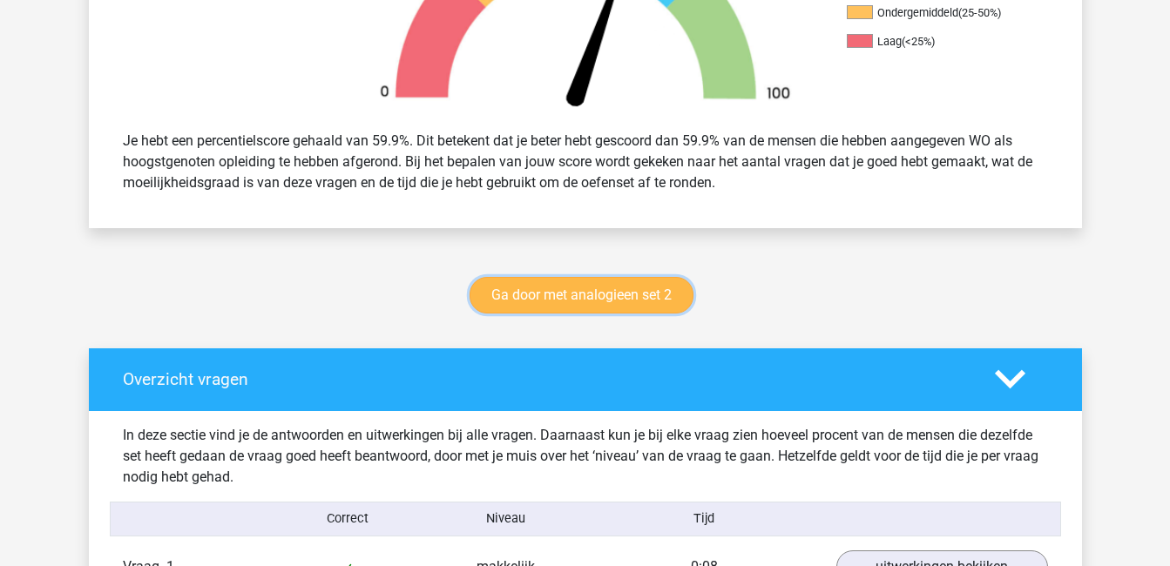
click at [614, 290] on link "Ga door met analogieen set 2" at bounding box center [582, 295] width 224 height 37
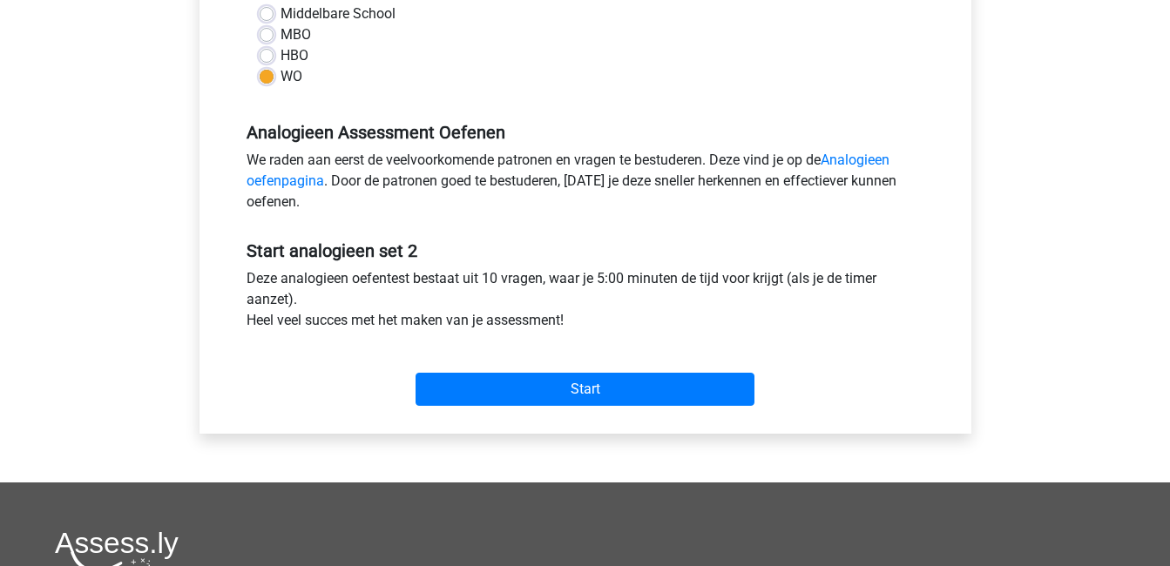
scroll to position [439, 0]
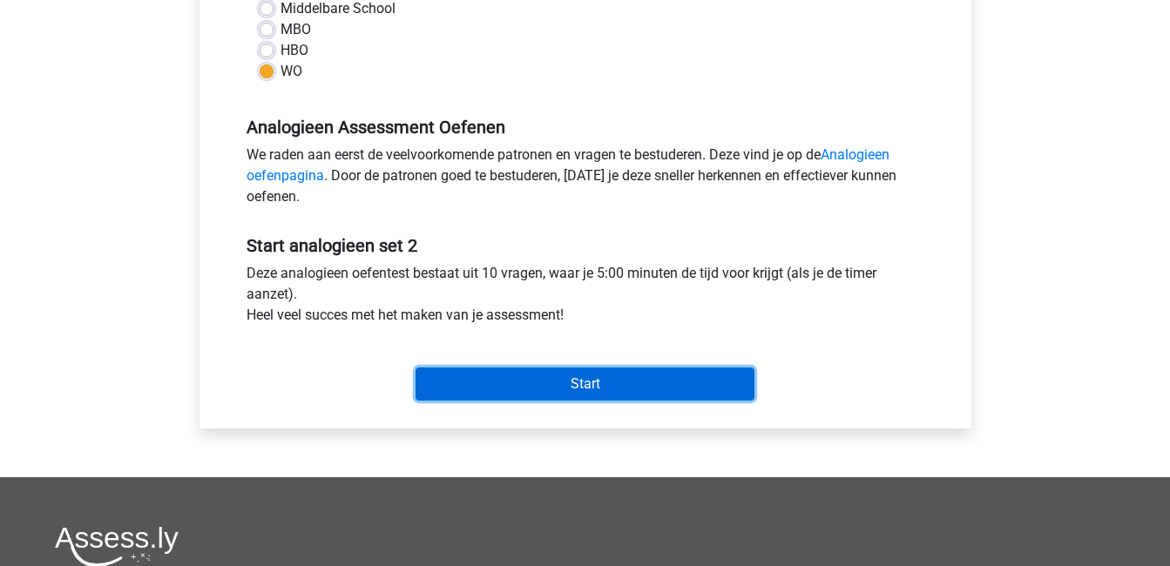
click at [607, 383] on input "Start" at bounding box center [585, 384] width 339 height 33
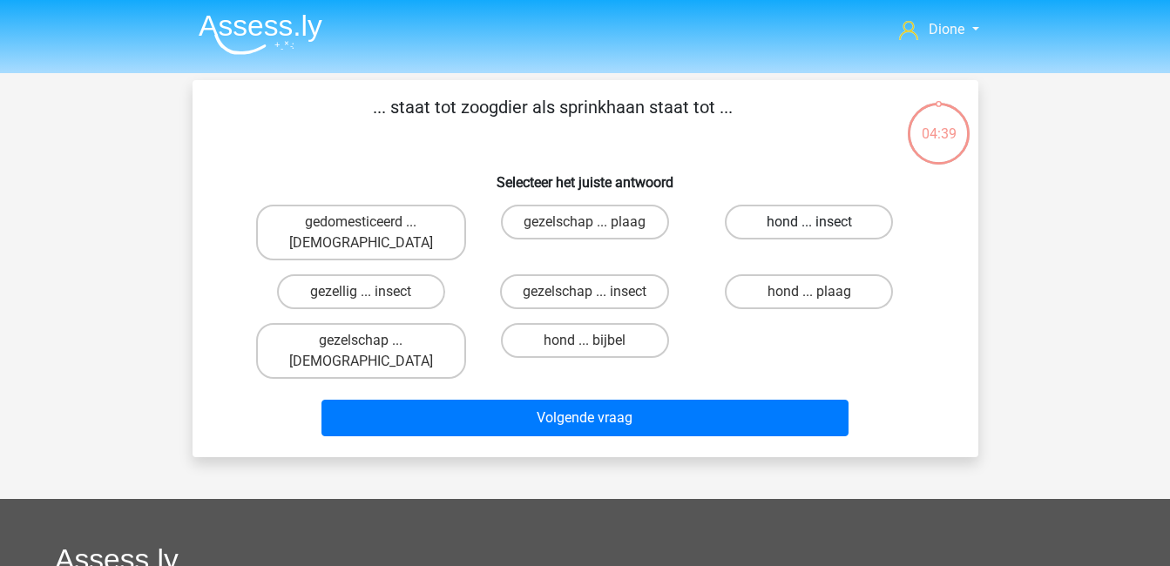
click at [844, 221] on label "hond ... insect" at bounding box center [809, 222] width 168 height 35
click at [821, 222] on input "hond ... insect" at bounding box center [815, 227] width 11 height 11
radio input "true"
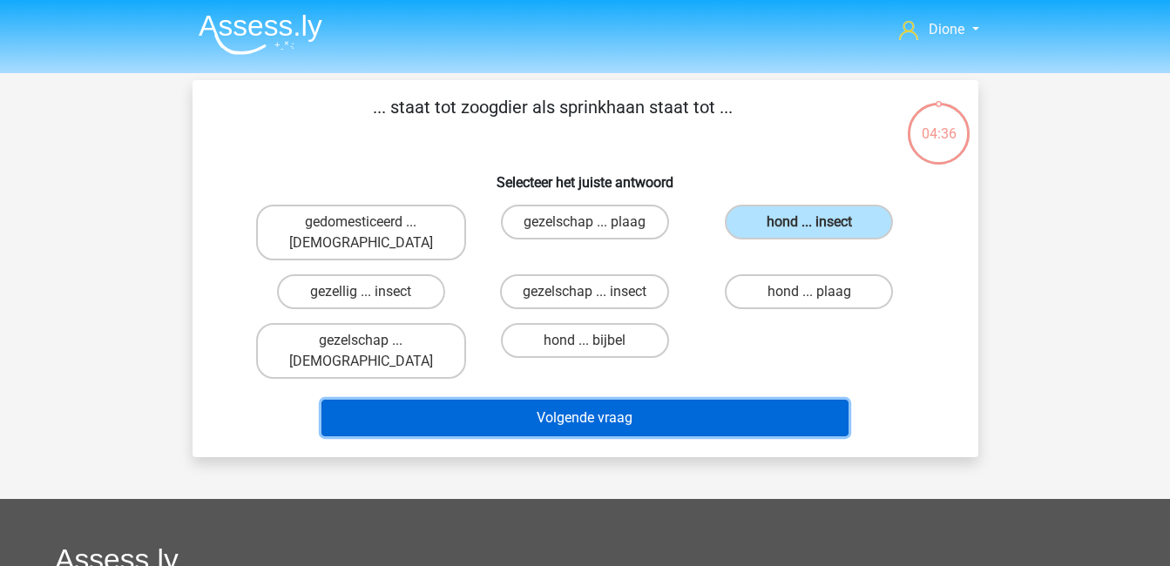
click at [791, 400] on button "Volgende vraag" at bounding box center [585, 418] width 527 height 37
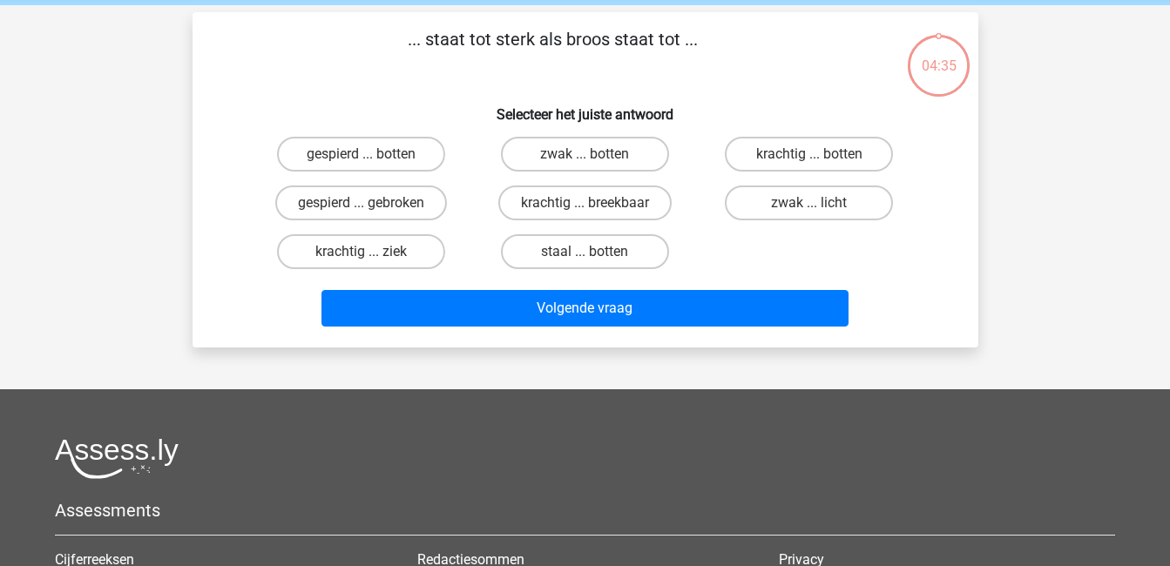
scroll to position [80, 0]
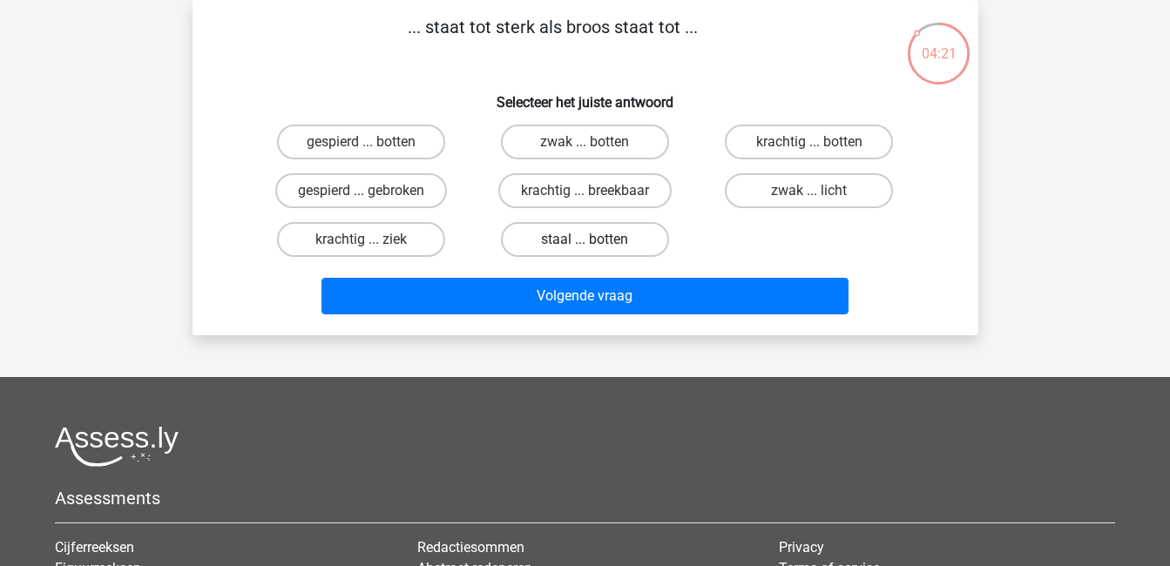
click at [601, 242] on label "staal ... botten" at bounding box center [585, 239] width 168 height 35
click at [596, 242] on input "staal ... botten" at bounding box center [590, 245] width 11 height 11
radio input "true"
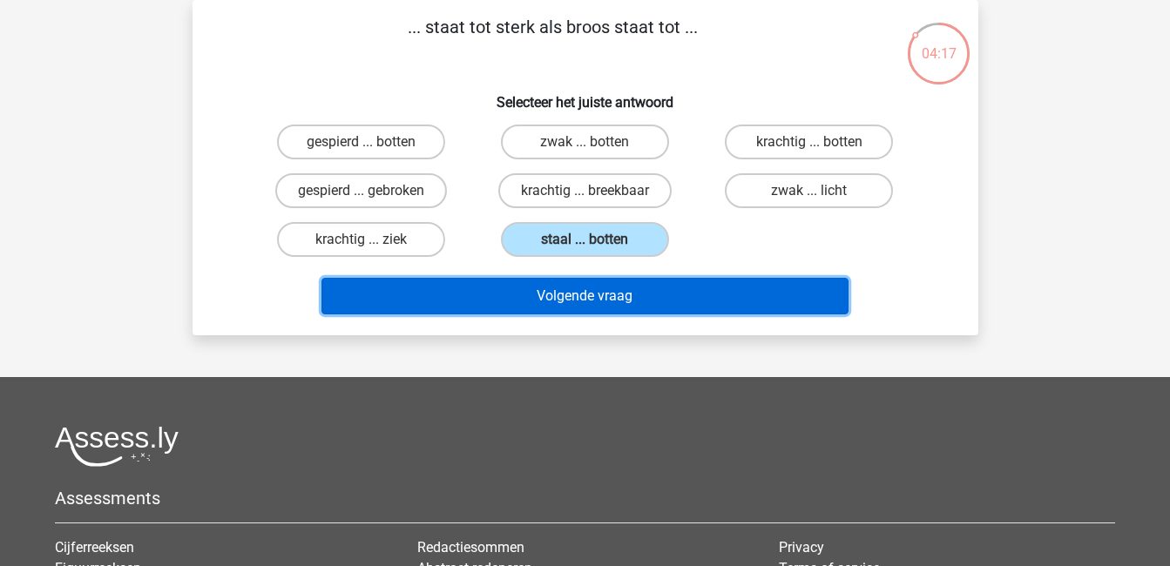
click at [666, 300] on button "Volgende vraag" at bounding box center [585, 296] width 527 height 37
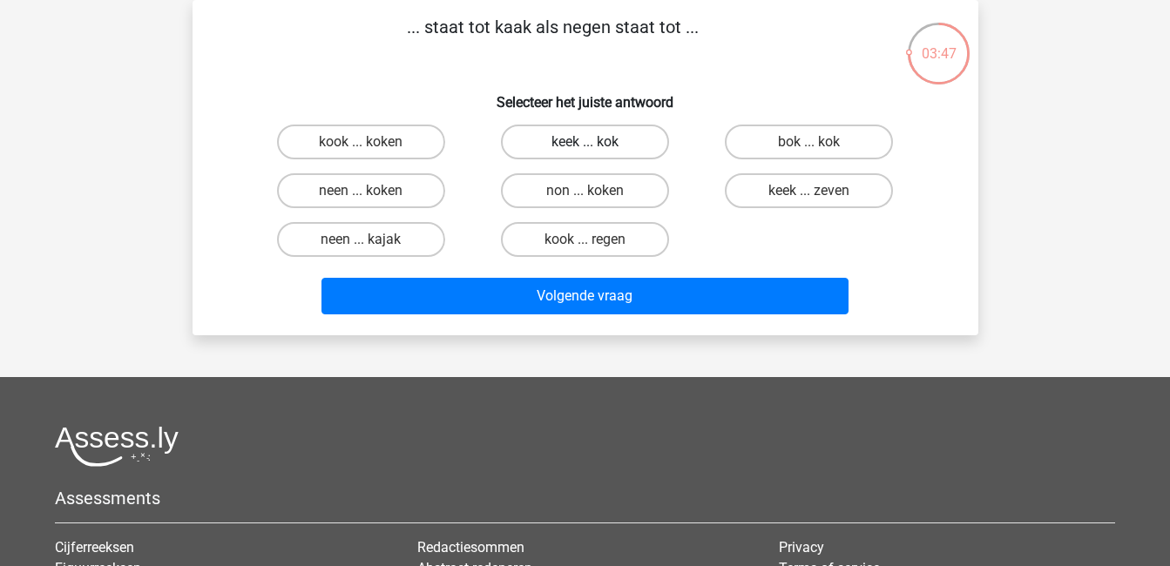
click at [597, 139] on label "keek ... kok" at bounding box center [585, 142] width 168 height 35
click at [596, 142] on input "keek ... kok" at bounding box center [590, 147] width 11 height 11
radio input "true"
click at [385, 237] on label "neen ... kajak" at bounding box center [361, 239] width 168 height 35
click at [372, 240] on input "neen ... kajak" at bounding box center [366, 245] width 11 height 11
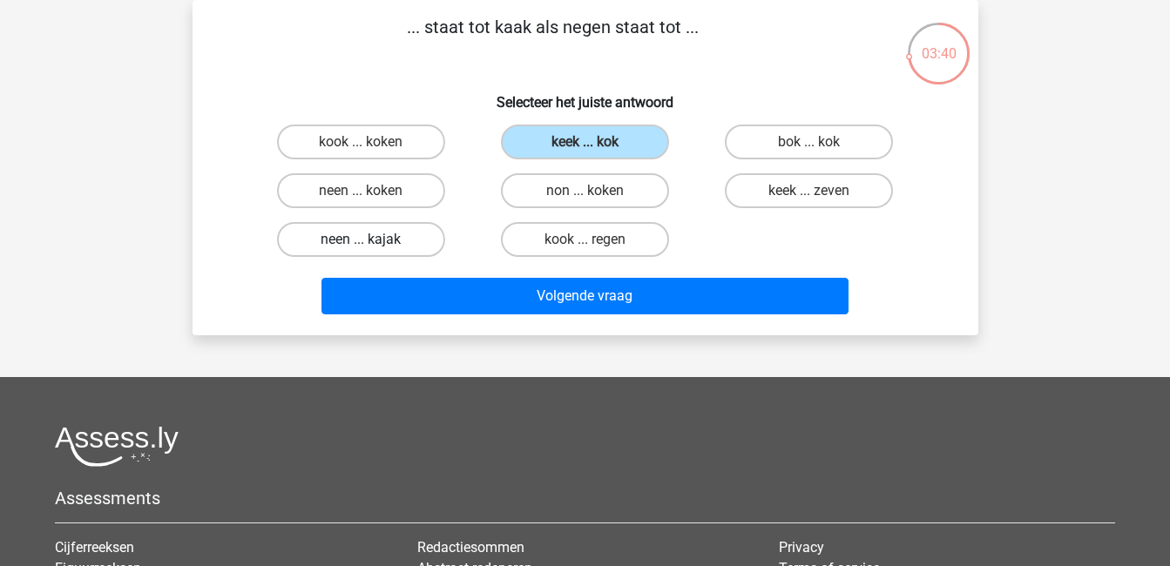
radio input "true"
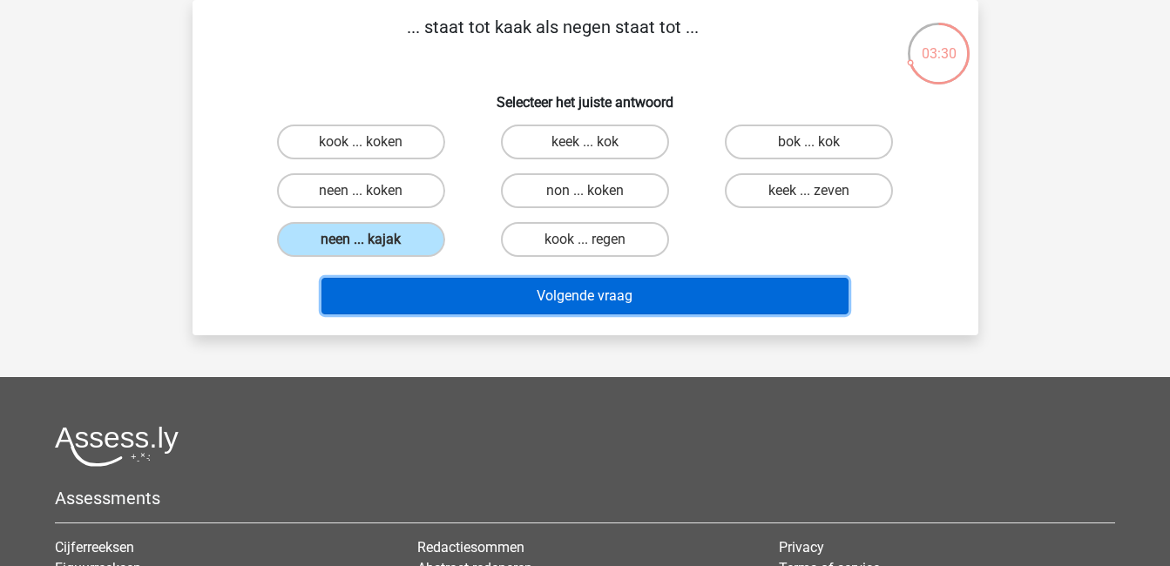
click at [501, 296] on button "Volgende vraag" at bounding box center [585, 296] width 527 height 37
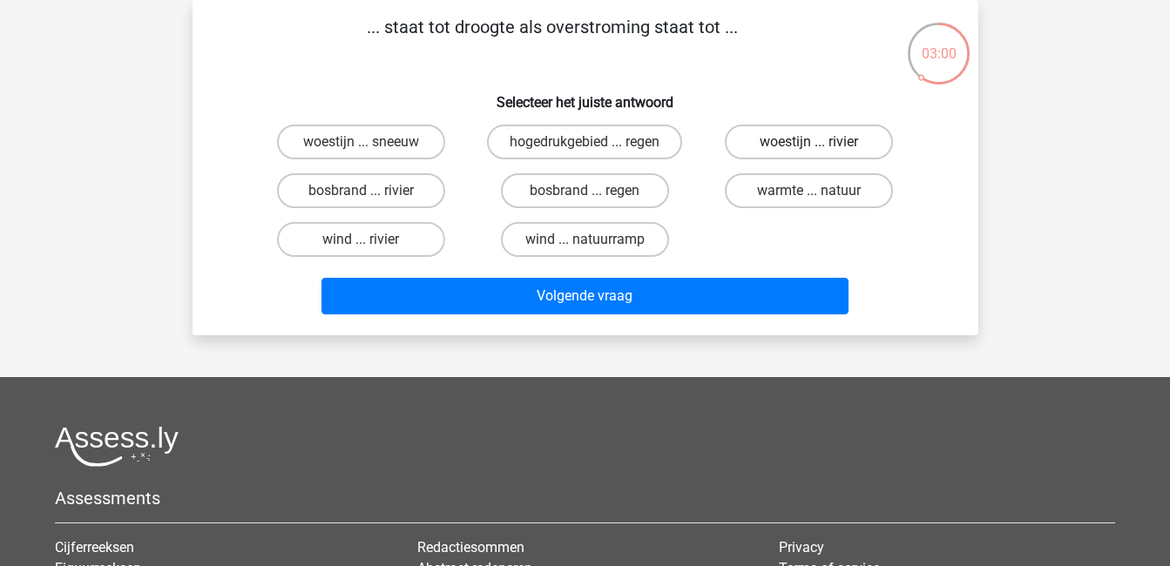
click at [821, 136] on label "woestijn ... rivier" at bounding box center [809, 142] width 168 height 35
click at [821, 142] on input "woestijn ... rivier" at bounding box center [815, 147] width 11 height 11
radio input "true"
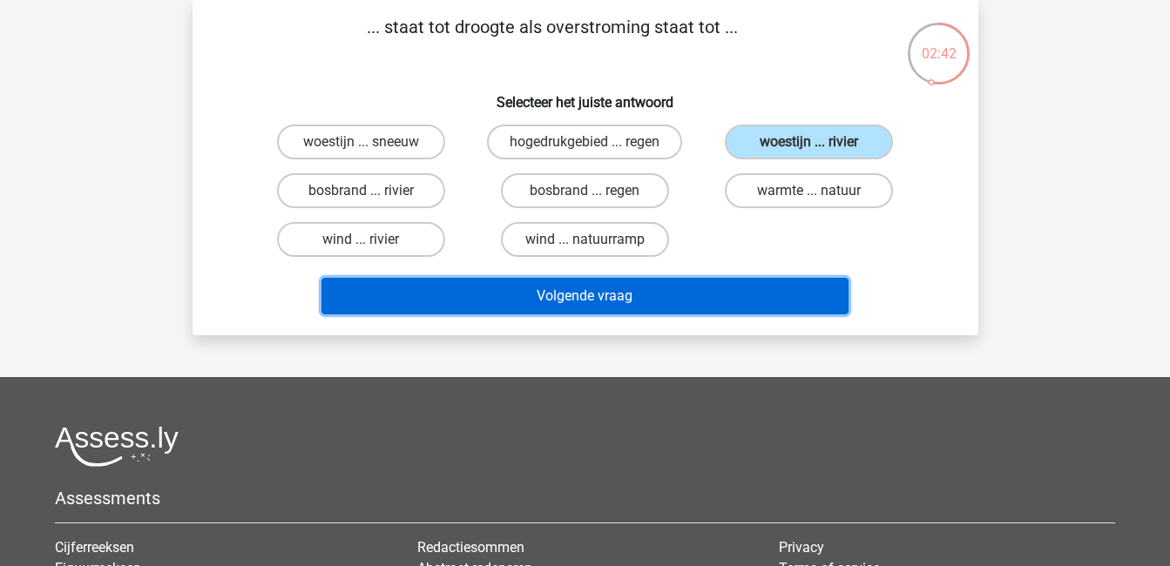
click at [806, 288] on button "Volgende vraag" at bounding box center [585, 296] width 527 height 37
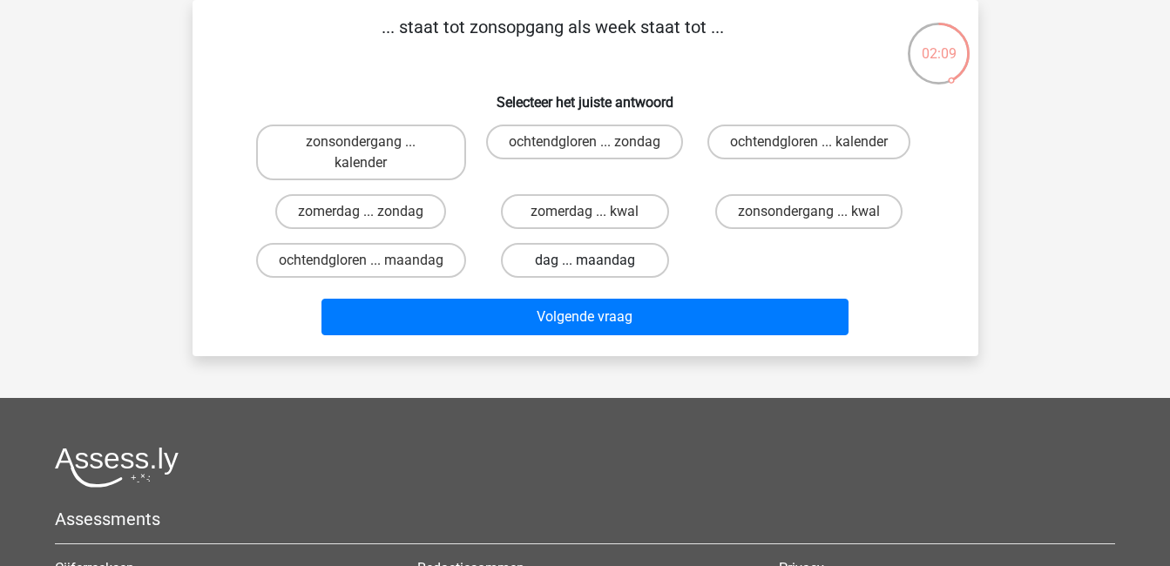
click at [627, 255] on label "dag ... maandag" at bounding box center [585, 260] width 168 height 35
click at [596, 261] on input "dag ... maandag" at bounding box center [590, 266] width 11 height 11
radio input "true"
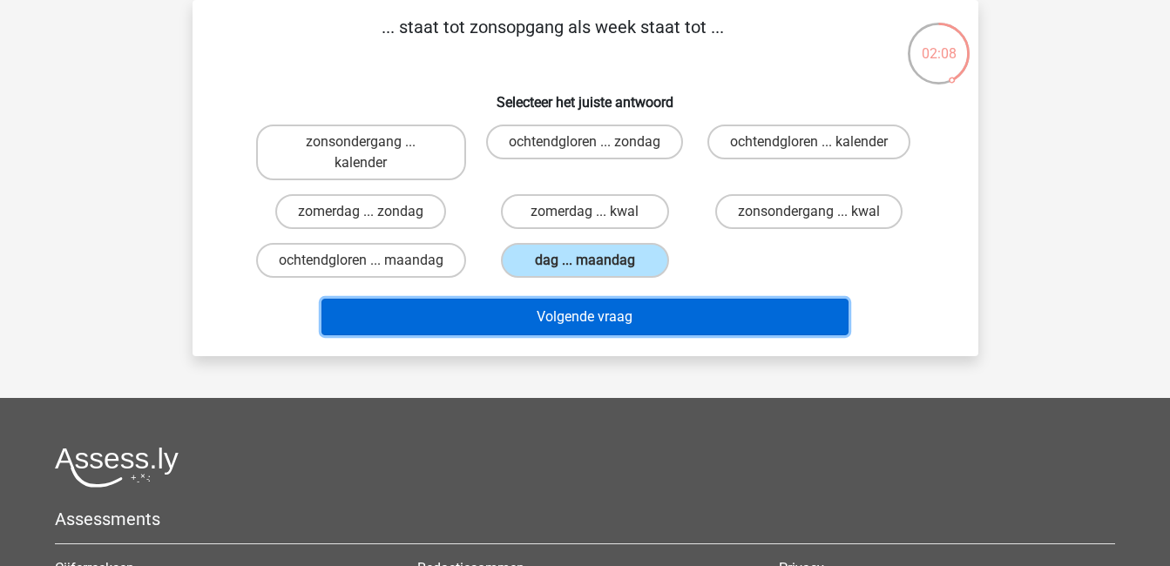
click at [680, 335] on button "Volgende vraag" at bounding box center [585, 317] width 527 height 37
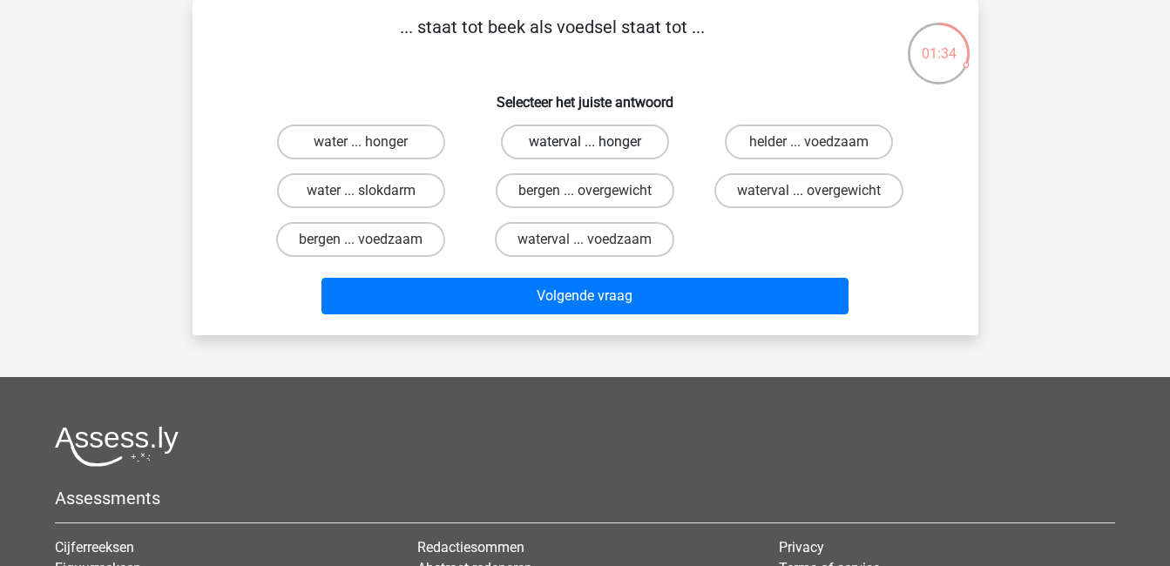
click at [617, 150] on label "waterval ... honger" at bounding box center [585, 142] width 168 height 35
click at [596, 150] on input "waterval ... honger" at bounding box center [590, 147] width 11 height 11
radio input "true"
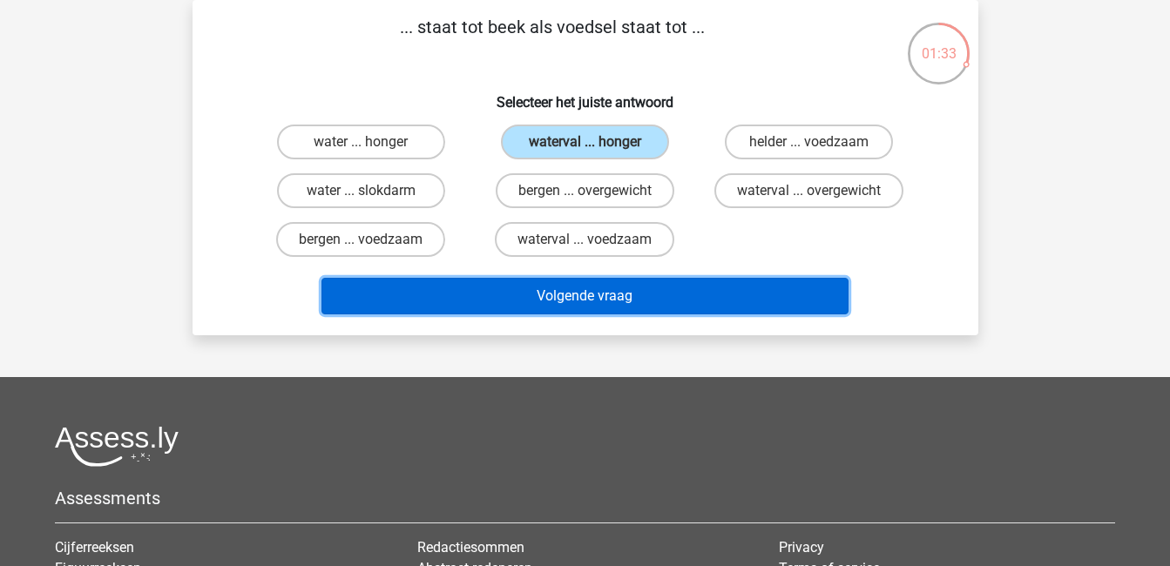
click at [673, 283] on button "Volgende vraag" at bounding box center [585, 296] width 527 height 37
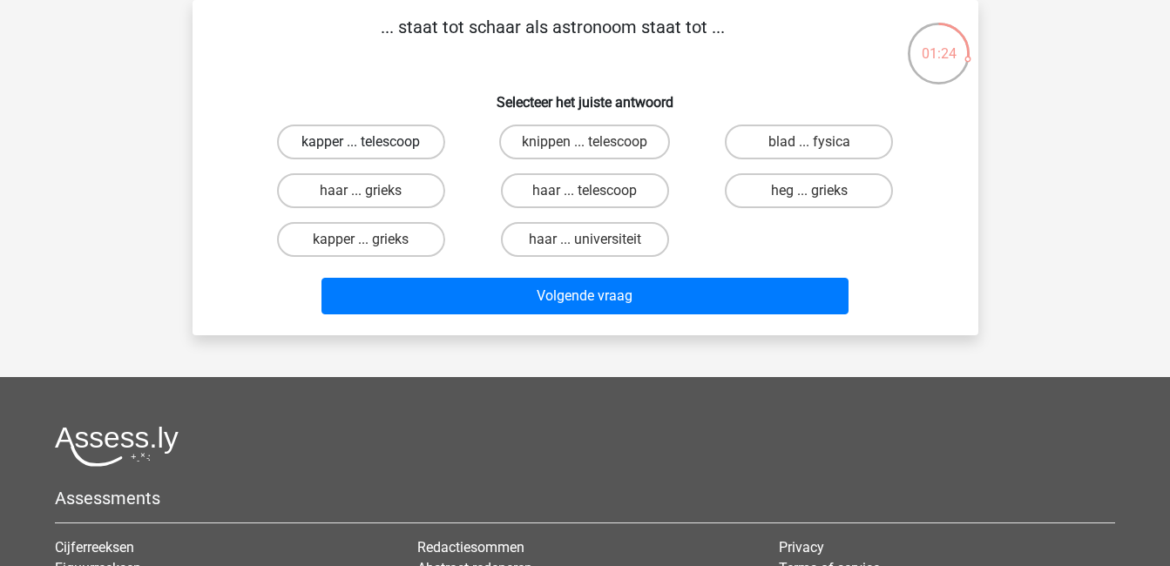
click at [414, 146] on label "kapper ... telescoop" at bounding box center [361, 142] width 168 height 35
click at [372, 146] on input "kapper ... telescoop" at bounding box center [366, 147] width 11 height 11
radio input "true"
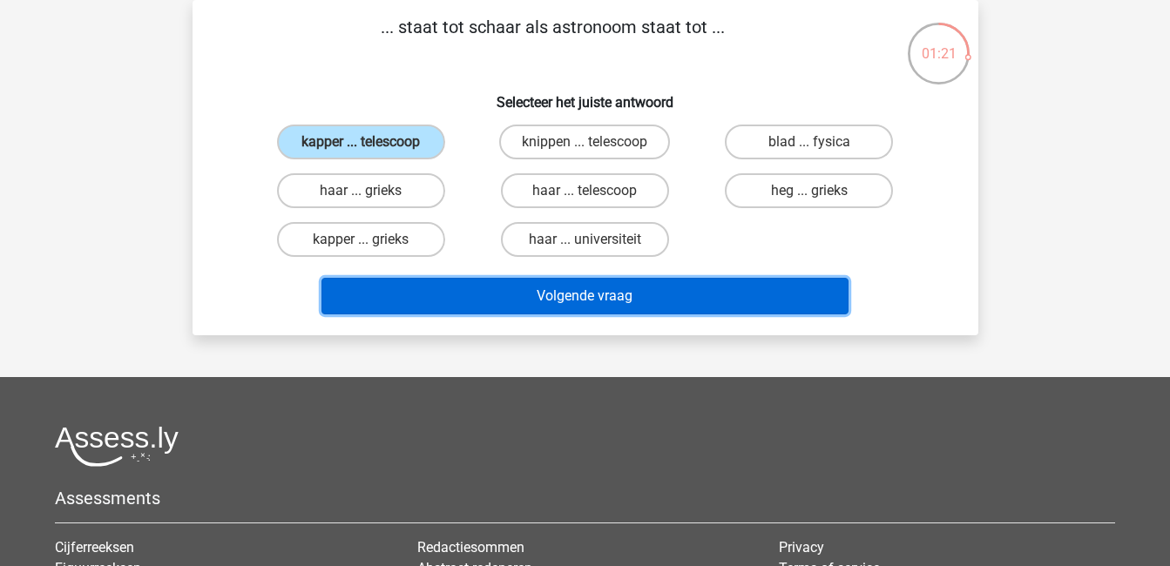
click at [576, 290] on button "Volgende vraag" at bounding box center [585, 296] width 527 height 37
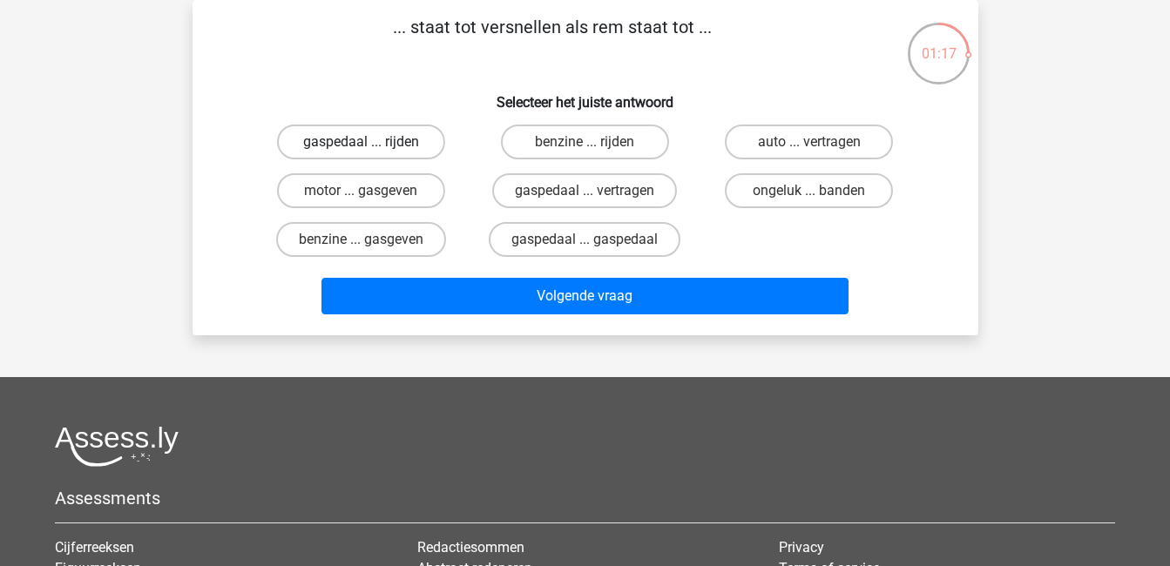
click at [371, 133] on label "gaspedaal ... rijden" at bounding box center [361, 142] width 168 height 35
click at [371, 142] on input "gaspedaal ... rijden" at bounding box center [366, 147] width 11 height 11
radio input "true"
click at [638, 190] on label "gaspedaal ... vertragen" at bounding box center [584, 190] width 185 height 35
click at [596, 191] on input "gaspedaal ... vertragen" at bounding box center [590, 196] width 11 height 11
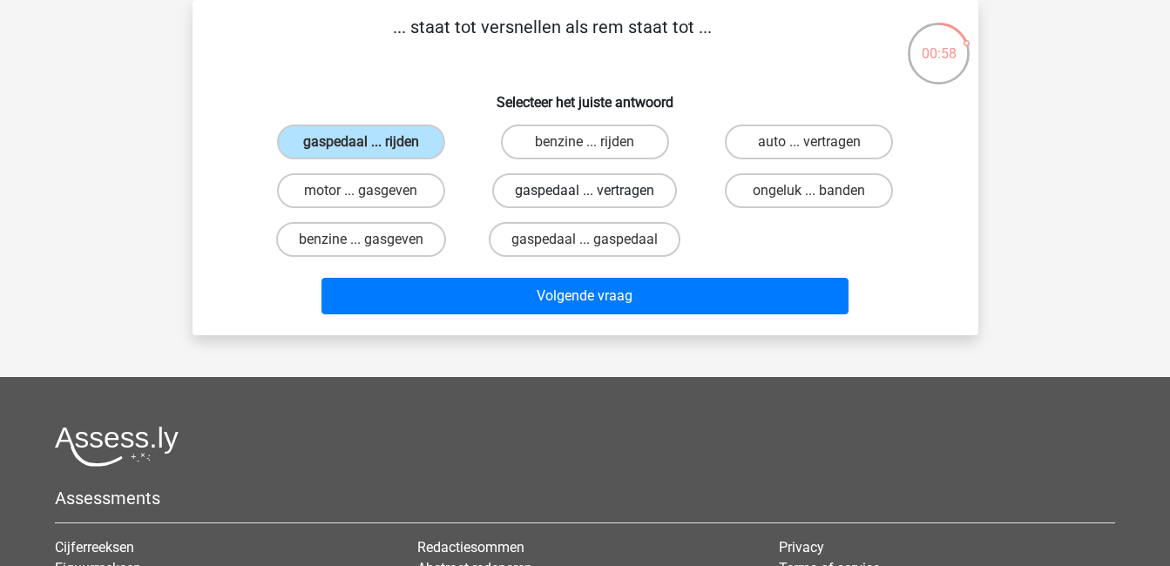
radio input "true"
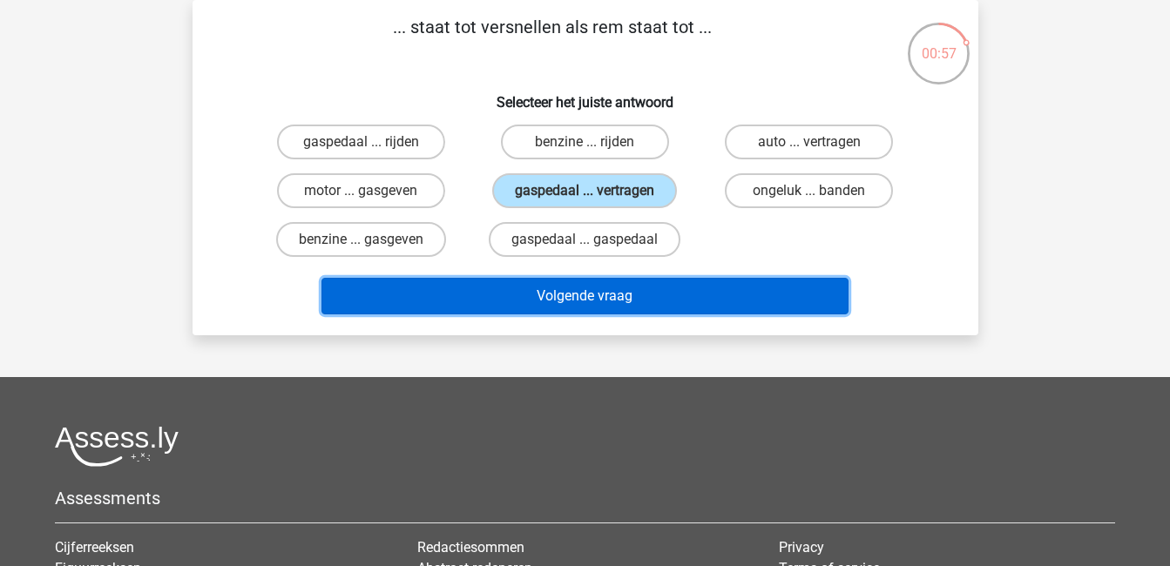
click at [675, 287] on button "Volgende vraag" at bounding box center [585, 296] width 527 height 37
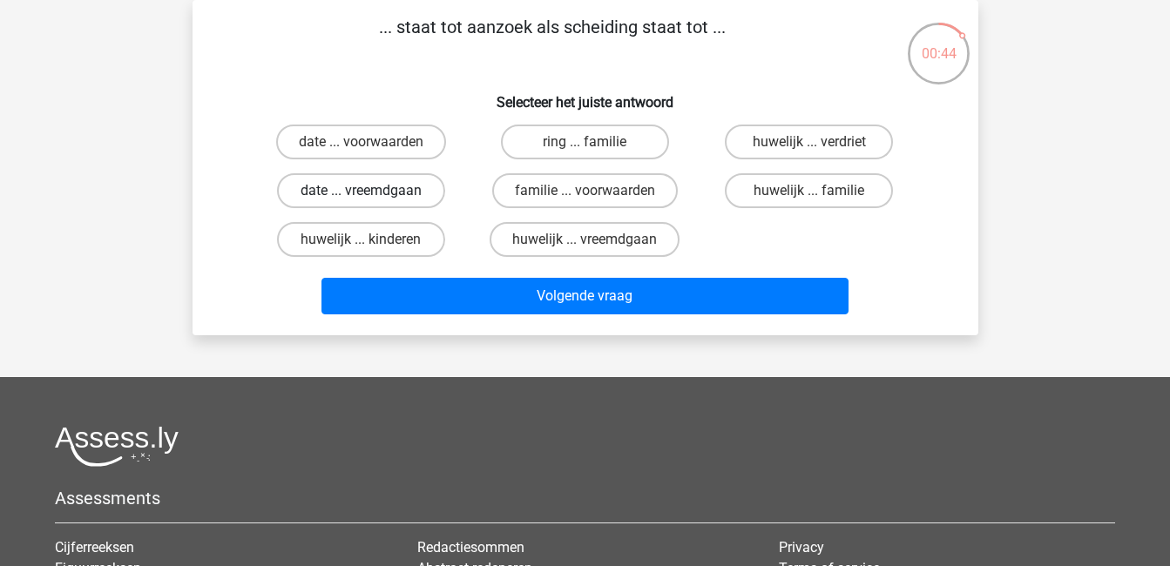
click at [377, 195] on label "date ... vreemdgaan" at bounding box center [361, 190] width 168 height 35
click at [372, 195] on input "date ... vreemdgaan" at bounding box center [366, 196] width 11 height 11
radio input "true"
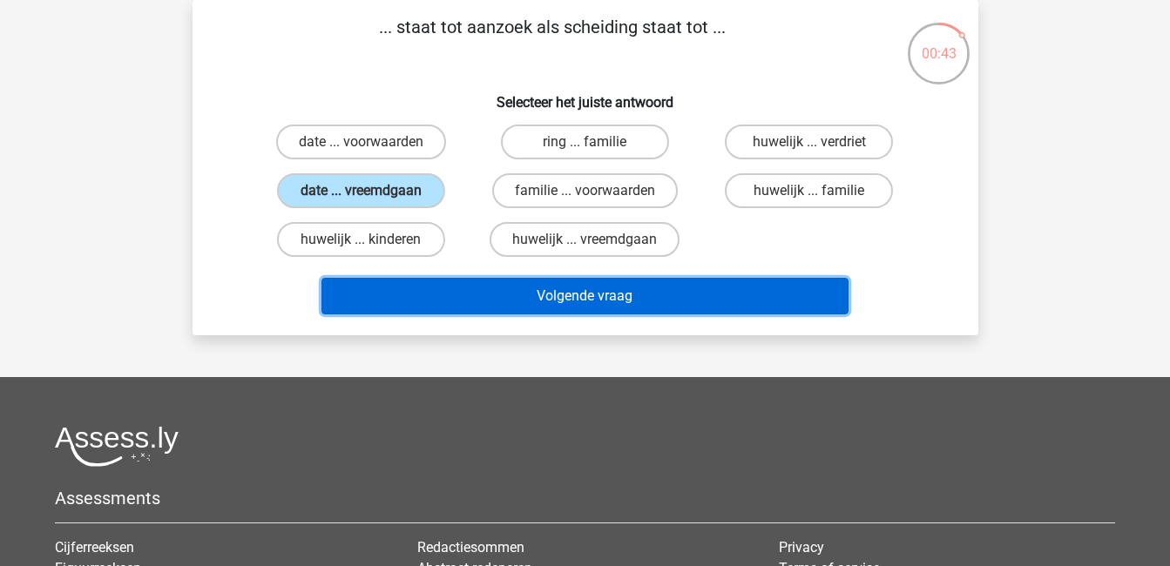
click at [511, 293] on button "Volgende vraag" at bounding box center [585, 296] width 527 height 37
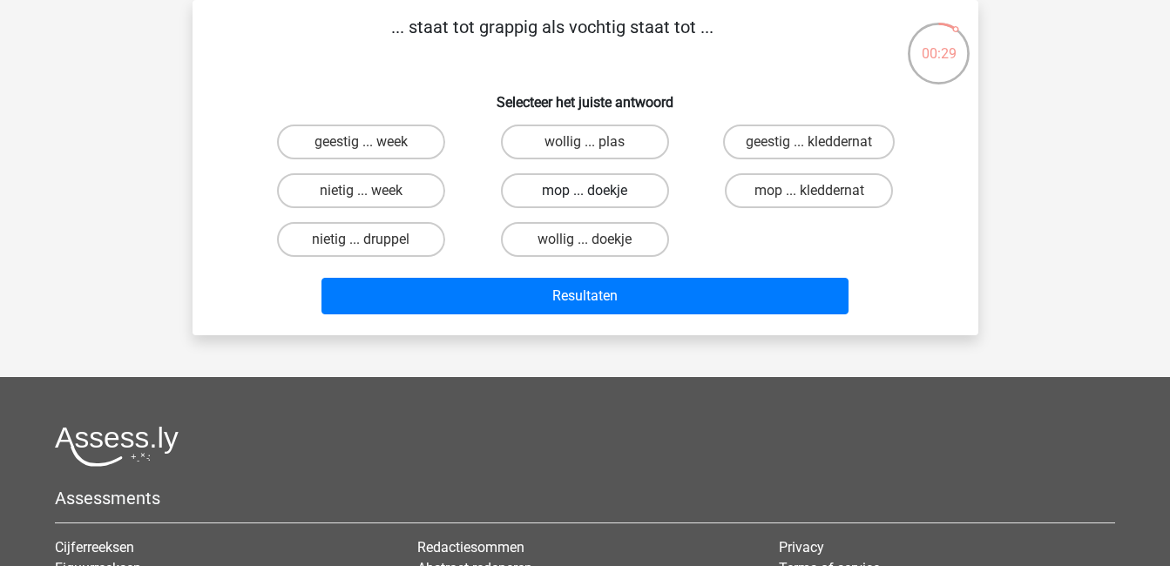
click at [584, 187] on label "mop ... doekje" at bounding box center [585, 190] width 168 height 35
click at [585, 191] on input "mop ... doekje" at bounding box center [590, 196] width 11 height 11
radio input "true"
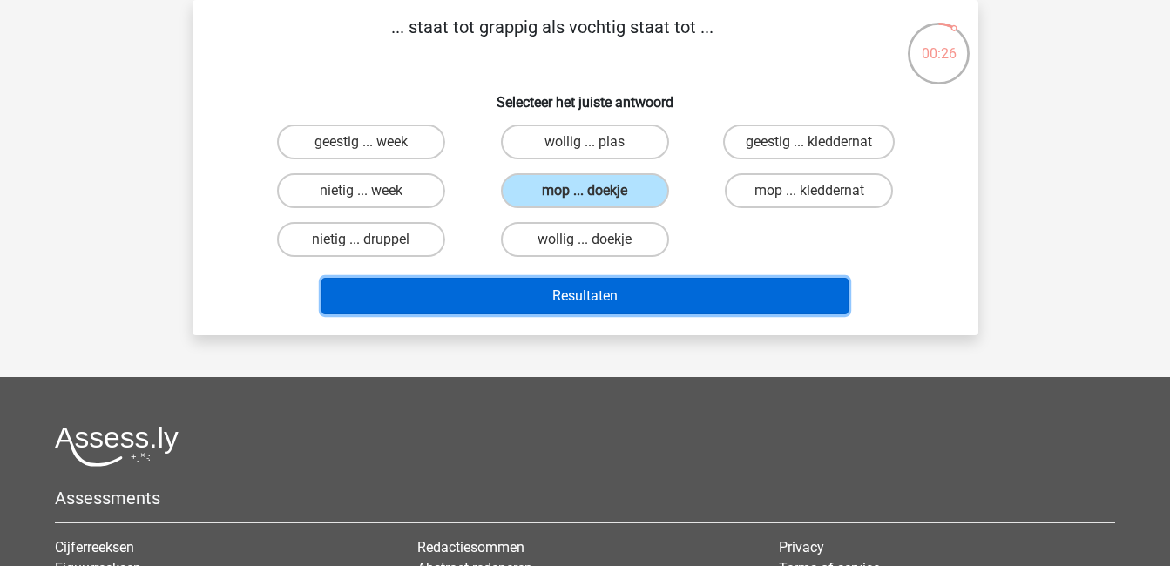
click at [696, 288] on button "Resultaten" at bounding box center [585, 296] width 527 height 37
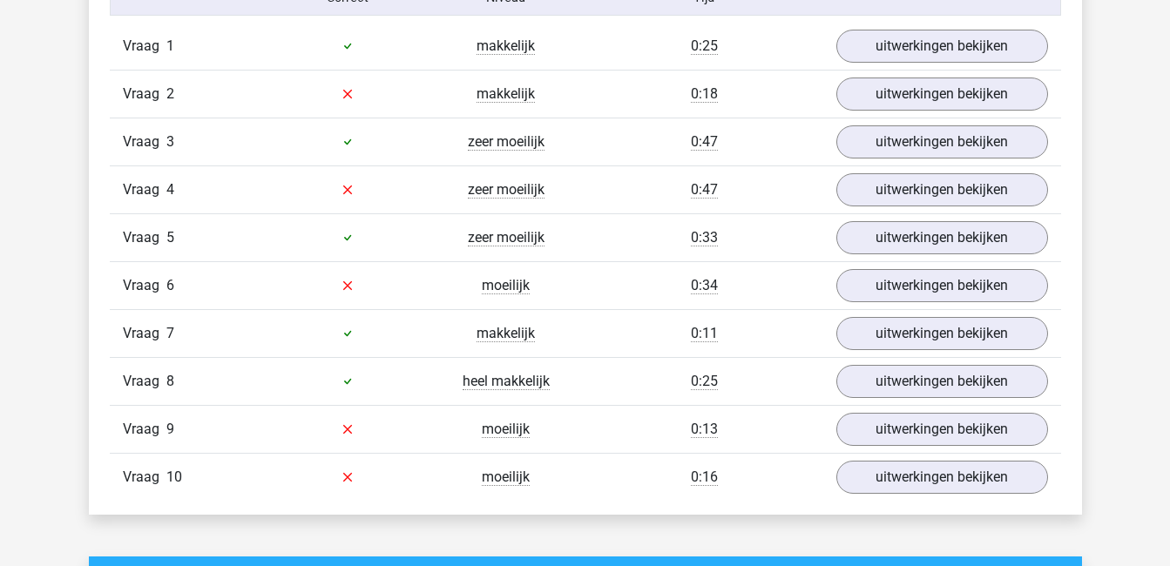
scroll to position [1178, 0]
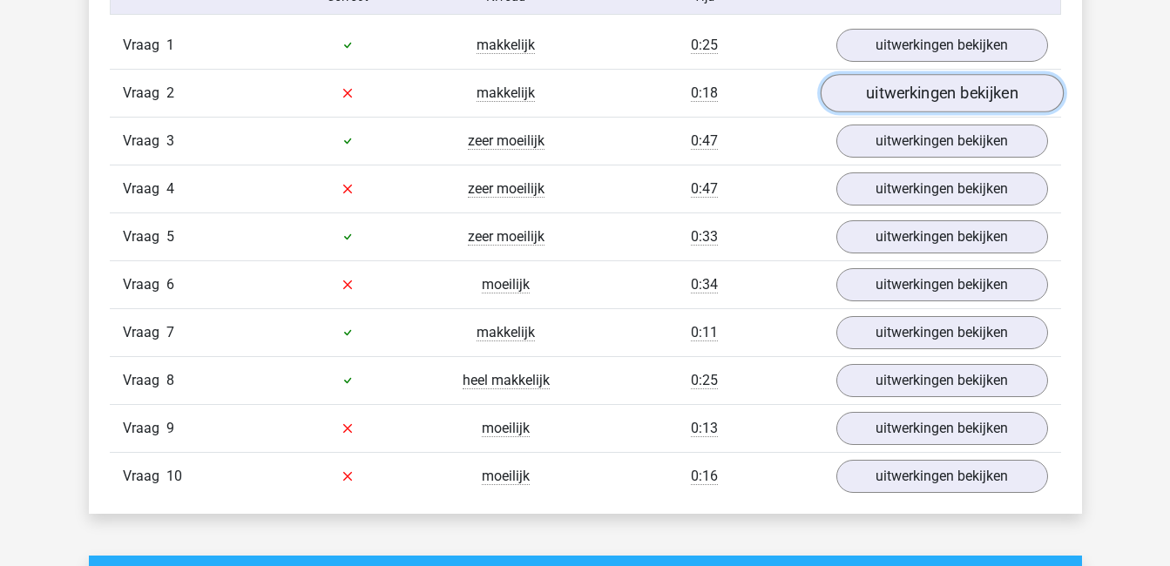
click at [878, 88] on link "uitwerkingen bekijken" at bounding box center [941, 93] width 243 height 38
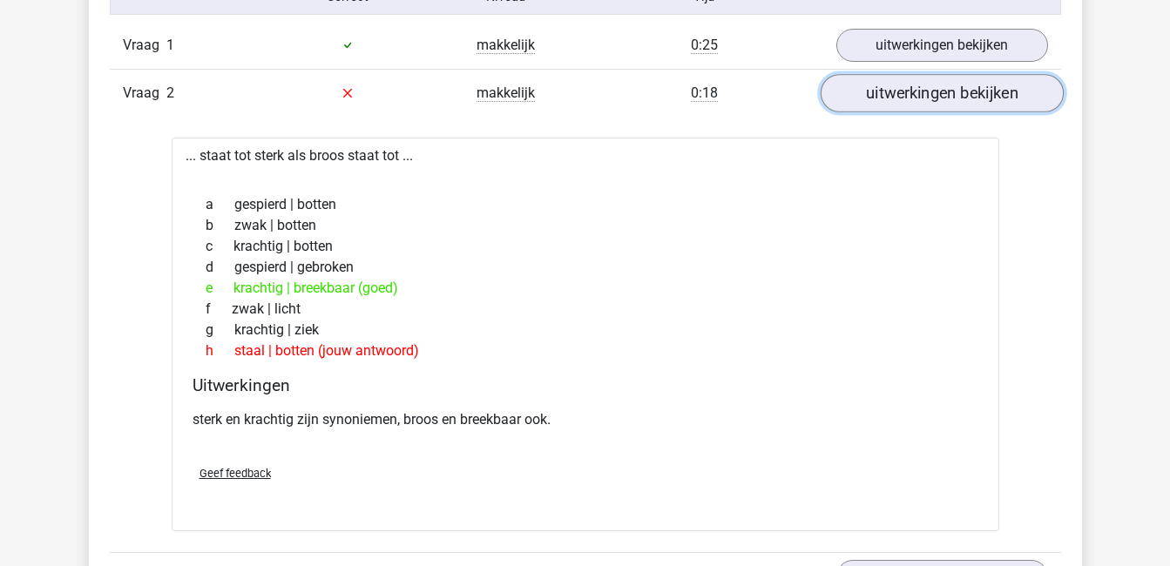
click at [878, 88] on link "uitwerkingen bekijken" at bounding box center [941, 93] width 243 height 38
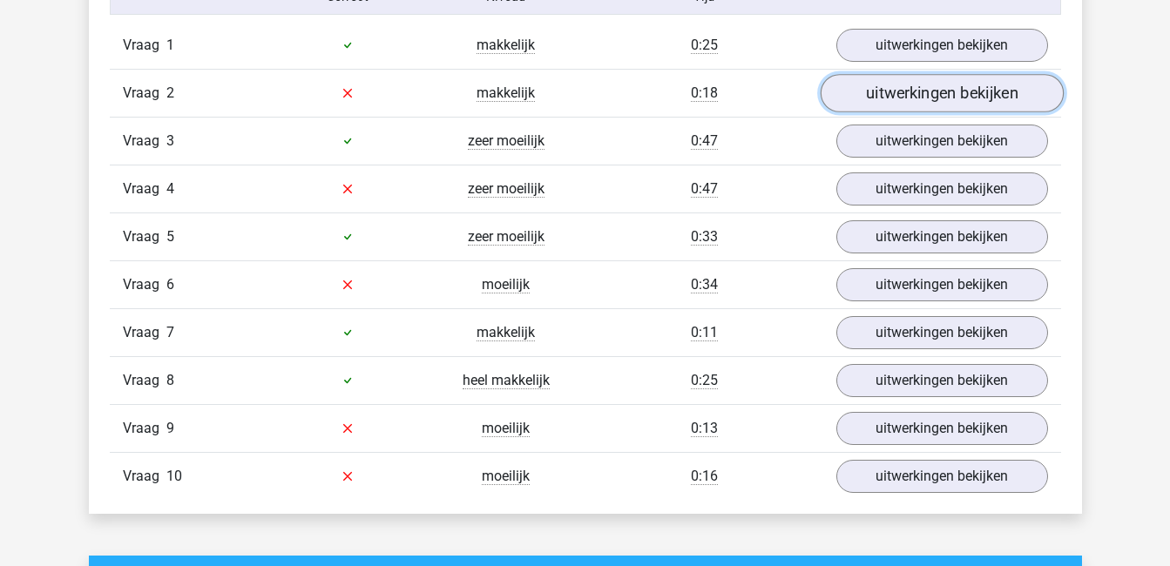
click at [878, 88] on link "uitwerkingen bekijken" at bounding box center [941, 93] width 243 height 38
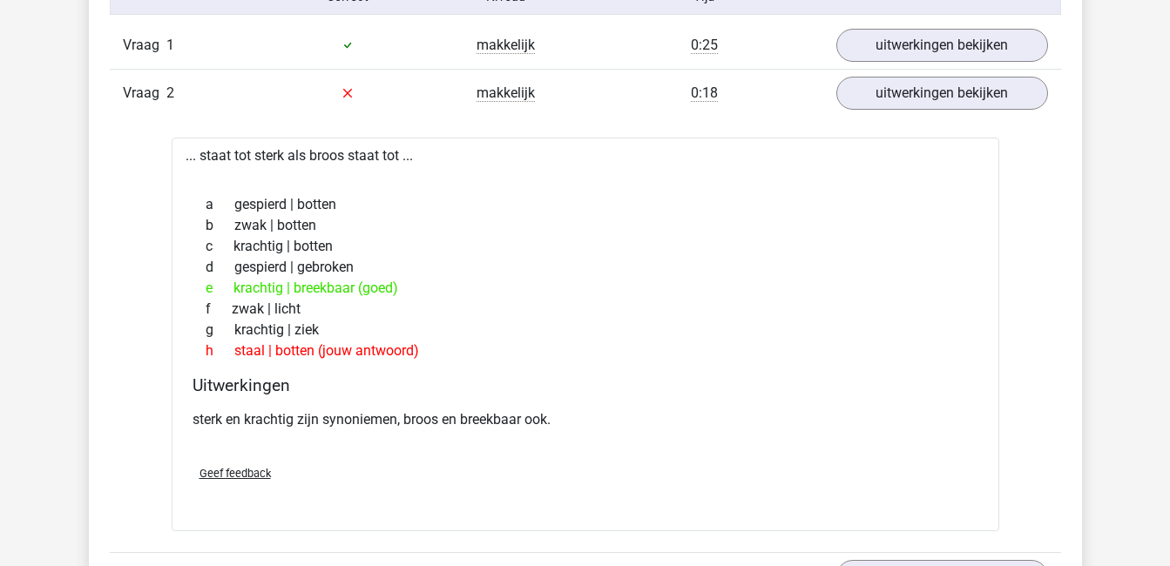
click at [1056, 198] on div "In deze sectie vind je de antwoorden en uitwerkingen bij alle vragen. Daarnaast…" at bounding box center [585, 419] width 967 height 1061
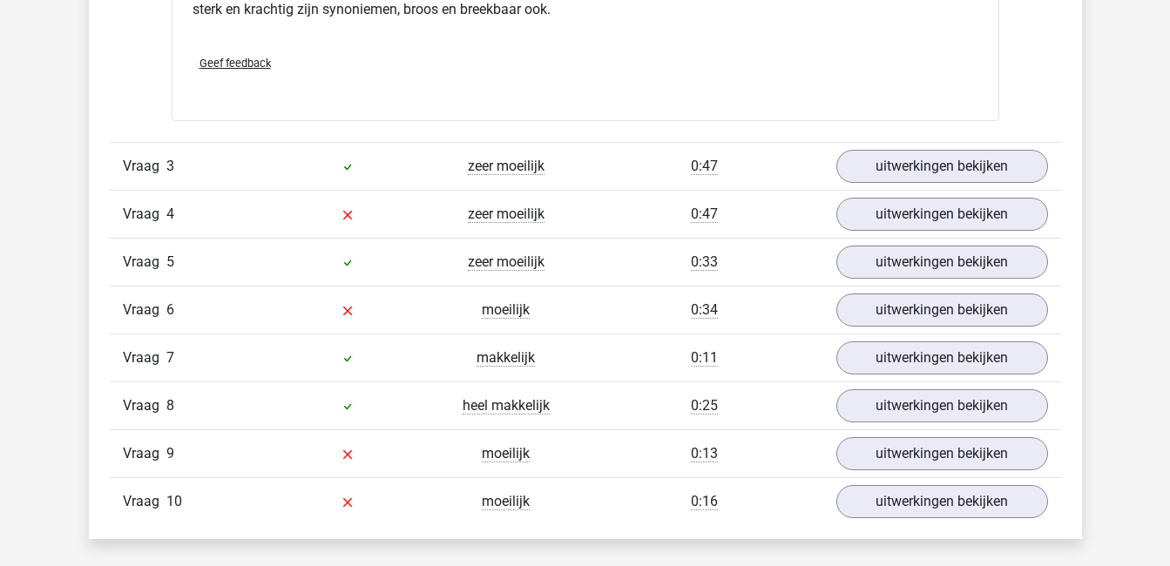
scroll to position [1590, 0]
click at [1002, 208] on link "uitwerkingen bekijken" at bounding box center [941, 213] width 243 height 38
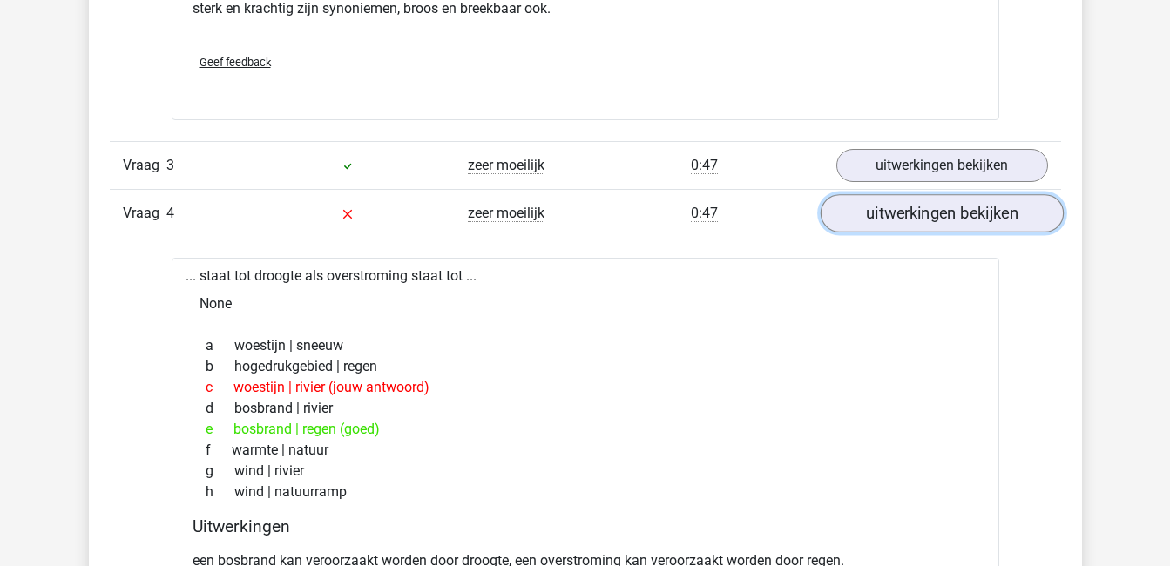
click at [1002, 208] on link "uitwerkingen bekijken" at bounding box center [941, 213] width 243 height 38
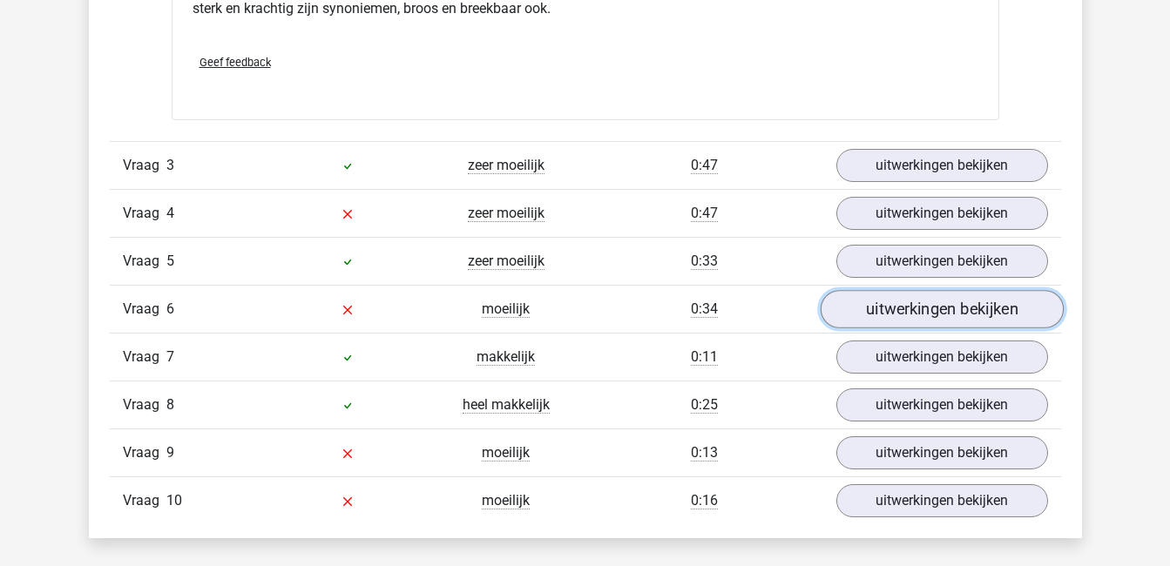
click at [1016, 309] on link "uitwerkingen bekijken" at bounding box center [941, 309] width 243 height 38
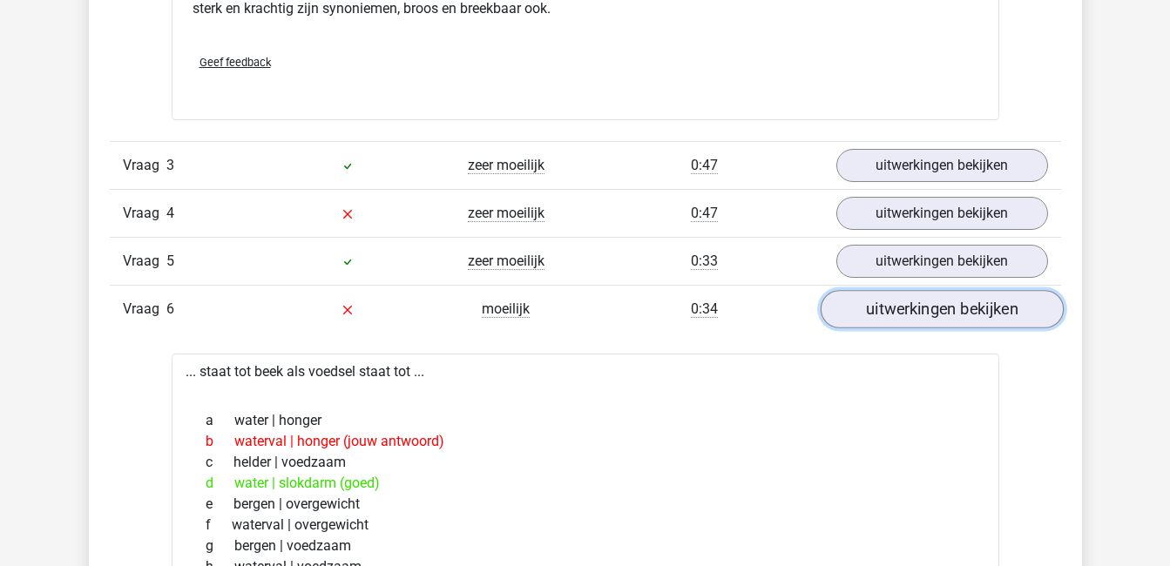
click at [1016, 309] on link "uitwerkingen bekijken" at bounding box center [941, 309] width 243 height 38
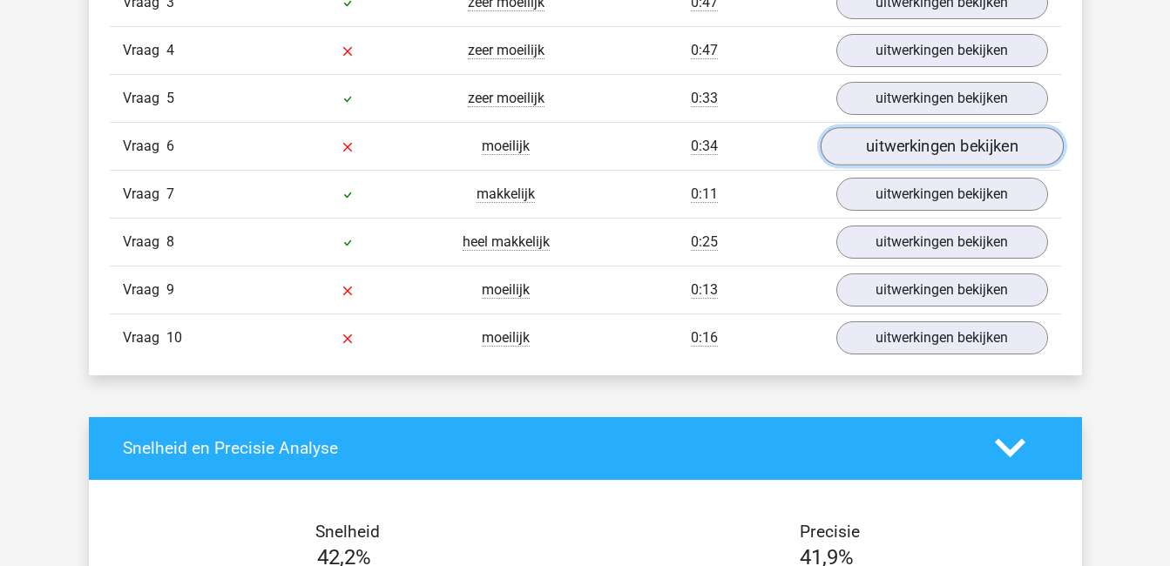
scroll to position [1755, 0]
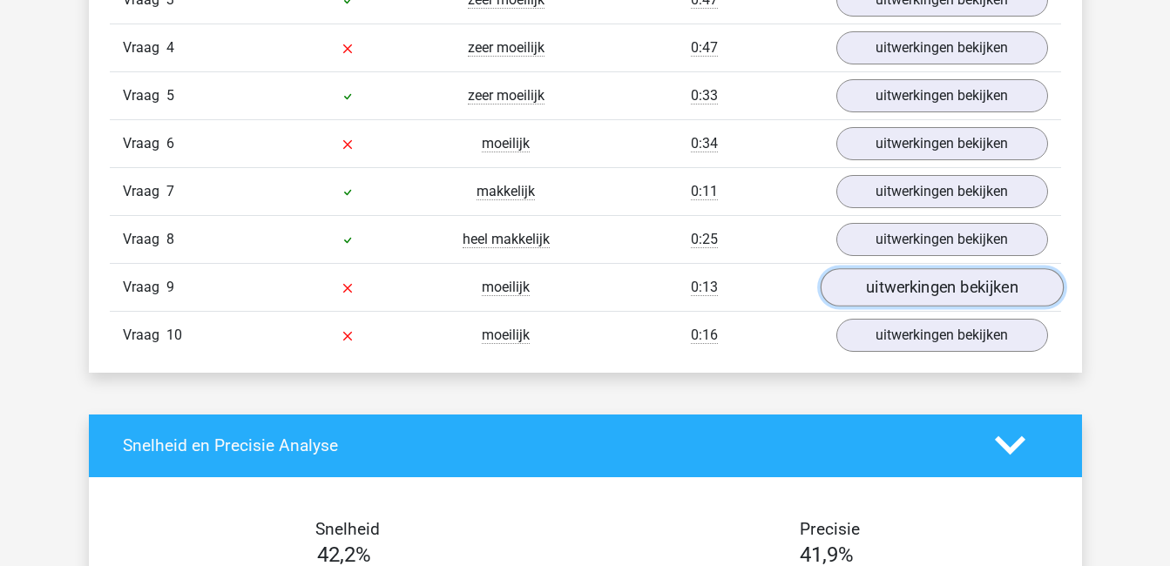
click at [958, 288] on link "uitwerkingen bekijken" at bounding box center [941, 287] width 243 height 38
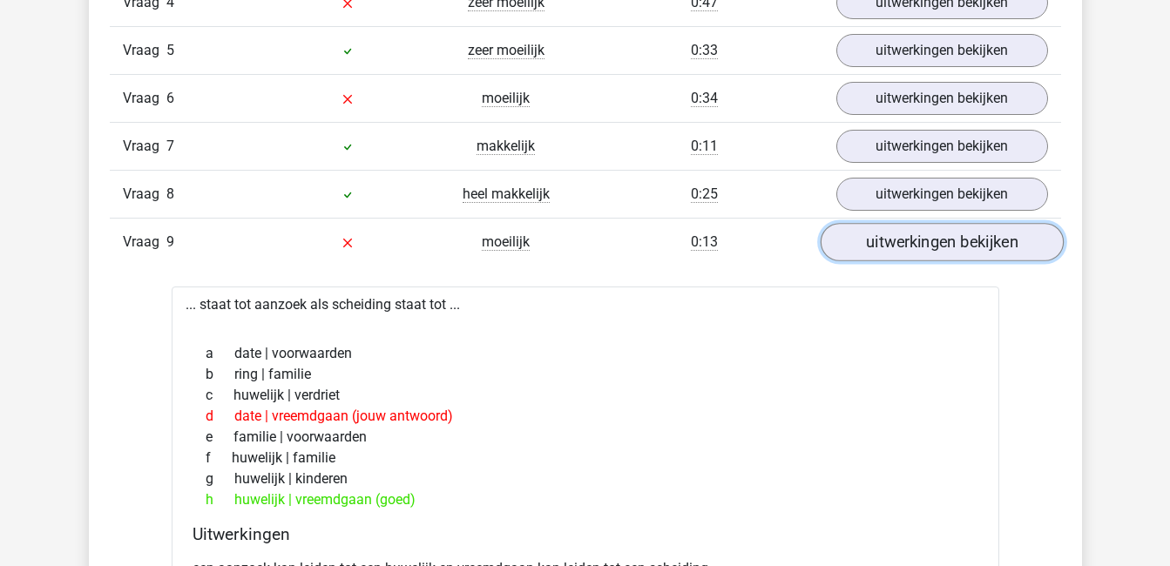
scroll to position [1809, 0]
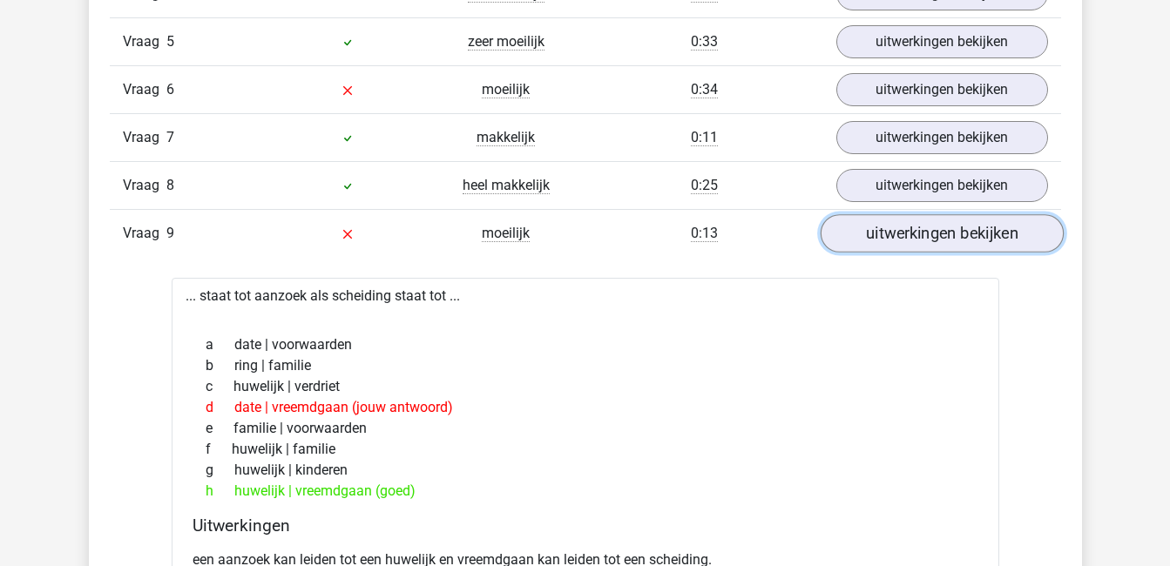
click at [931, 247] on link "uitwerkingen bekijken" at bounding box center [941, 233] width 243 height 38
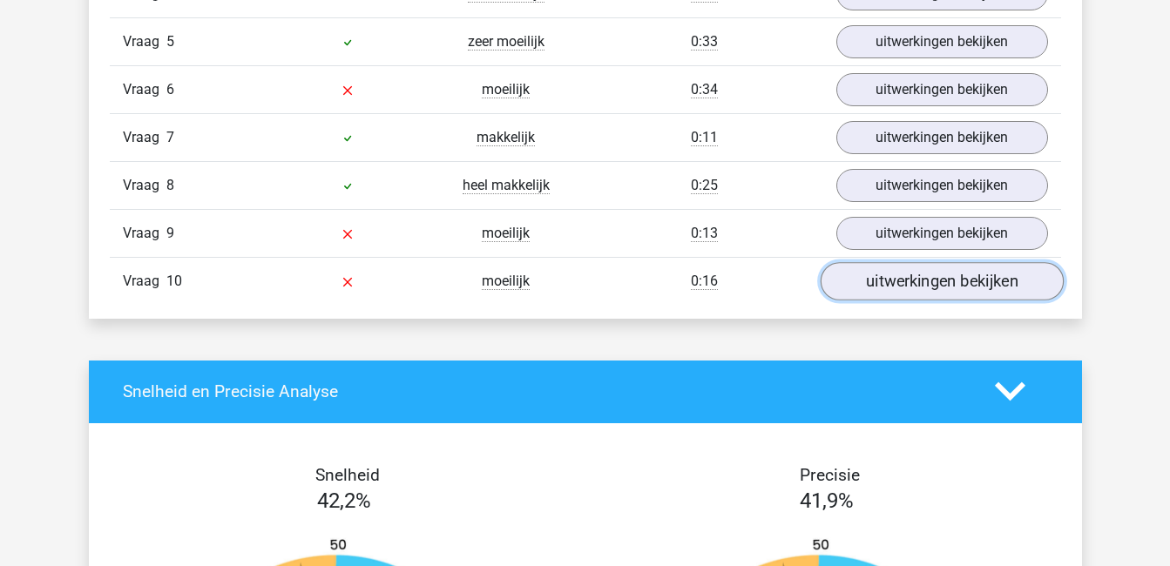
click at [940, 282] on link "uitwerkingen bekijken" at bounding box center [941, 281] width 243 height 38
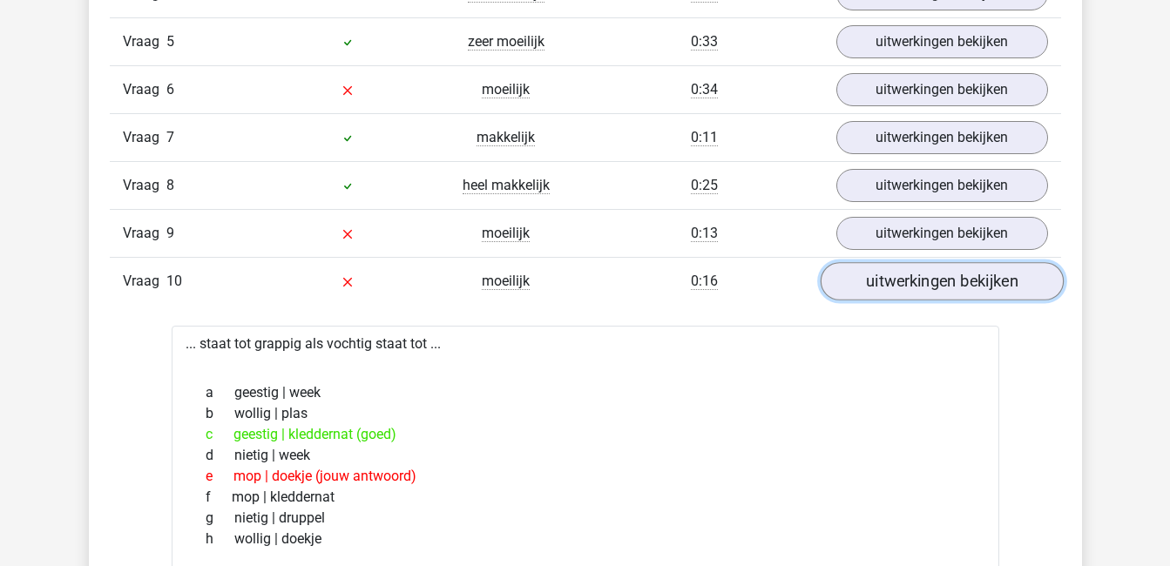
click at [940, 282] on link "uitwerkingen bekijken" at bounding box center [941, 281] width 243 height 38
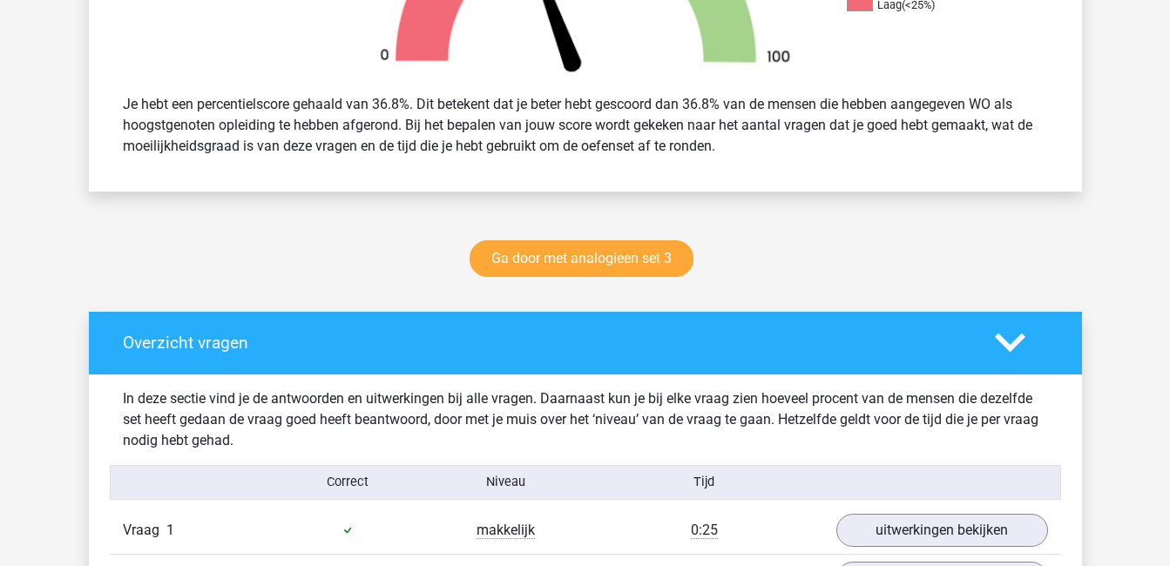
scroll to position [690, 0]
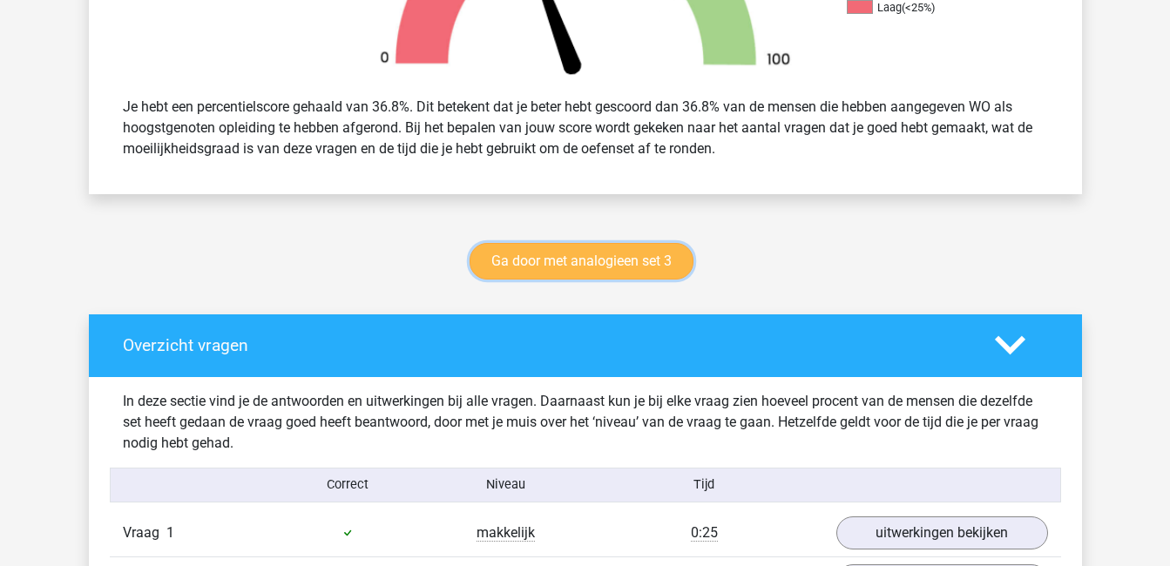
click at [621, 261] on link "Ga door met analogieen set 3" at bounding box center [582, 261] width 224 height 37
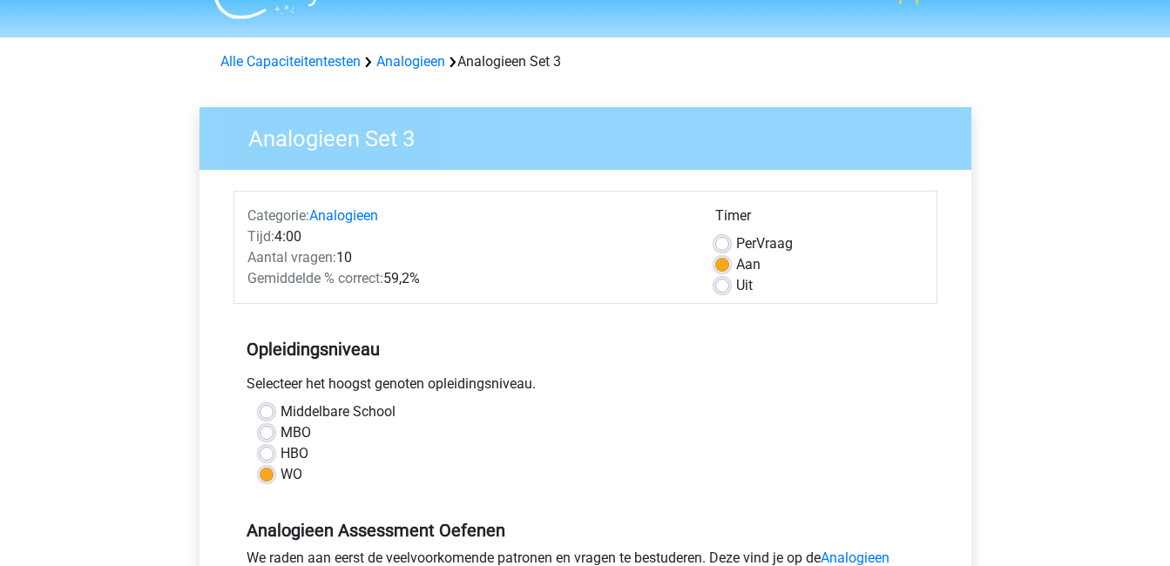
scroll to position [37, 0]
click at [281, 451] on label "HBO" at bounding box center [295, 453] width 28 height 21
click at [270, 451] on input "HBO" at bounding box center [267, 451] width 14 height 17
radio input "true"
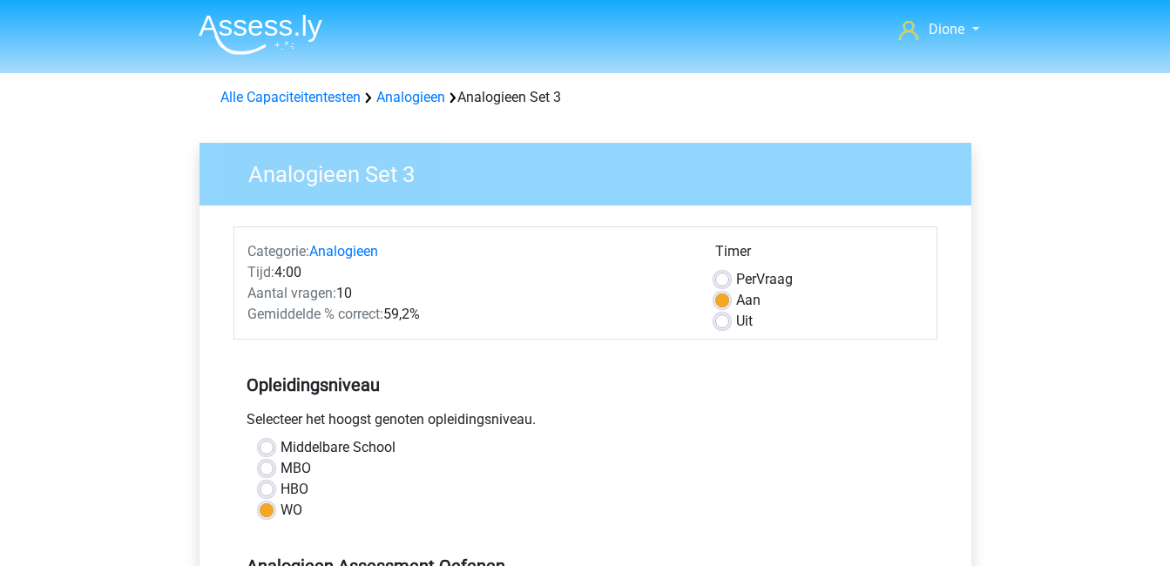
click at [281, 494] on label "HBO" at bounding box center [295, 489] width 28 height 21
click at [265, 494] on input "HBO" at bounding box center [267, 487] width 14 height 17
radio input "true"
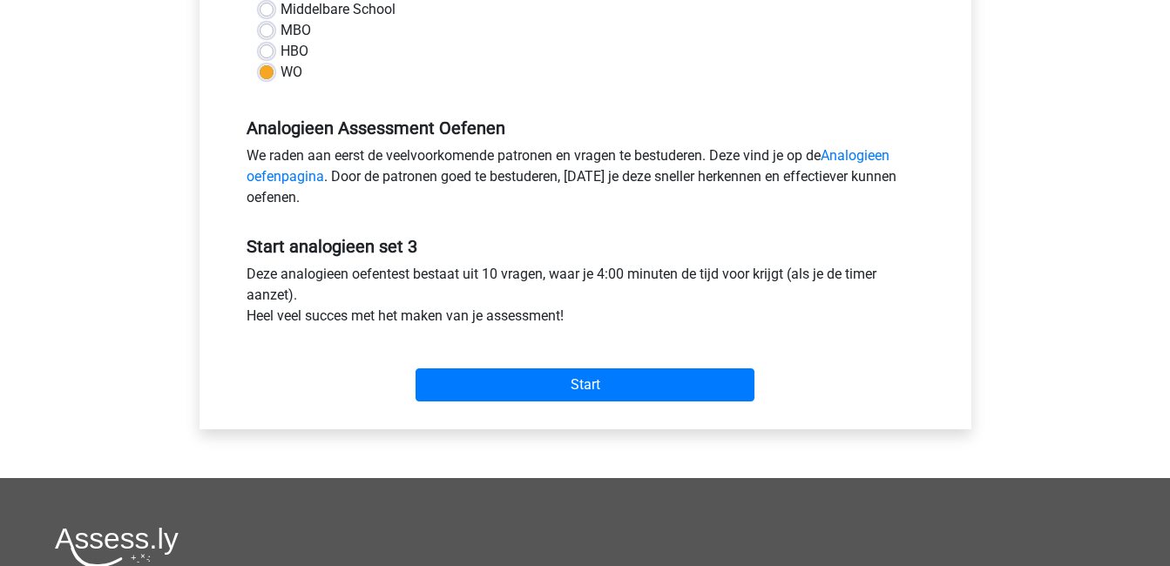
scroll to position [437, 0]
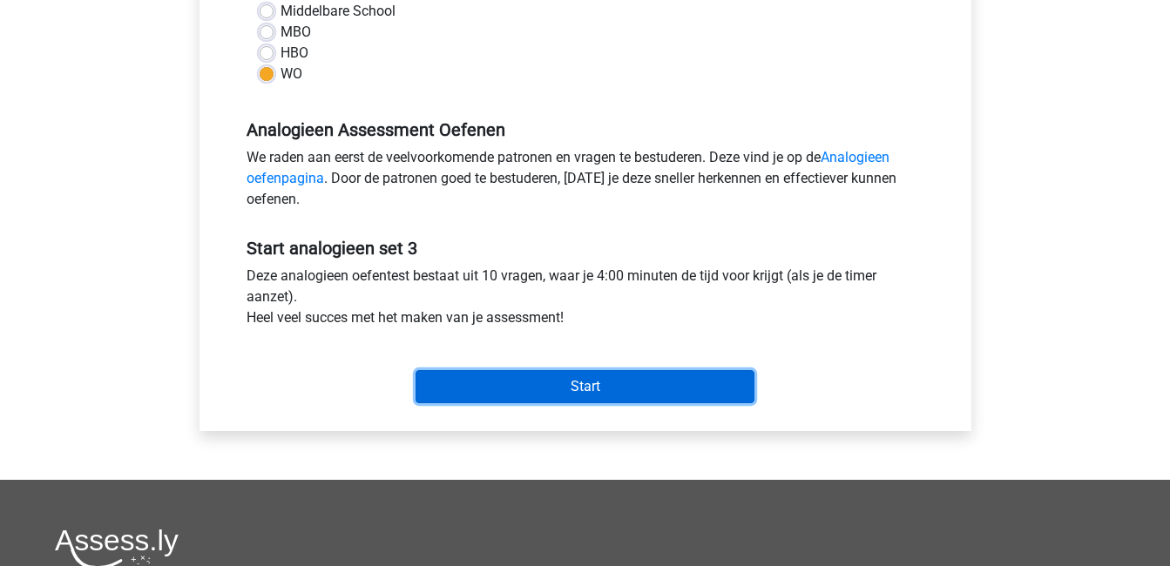
click at [620, 379] on input "Start" at bounding box center [585, 386] width 339 height 33
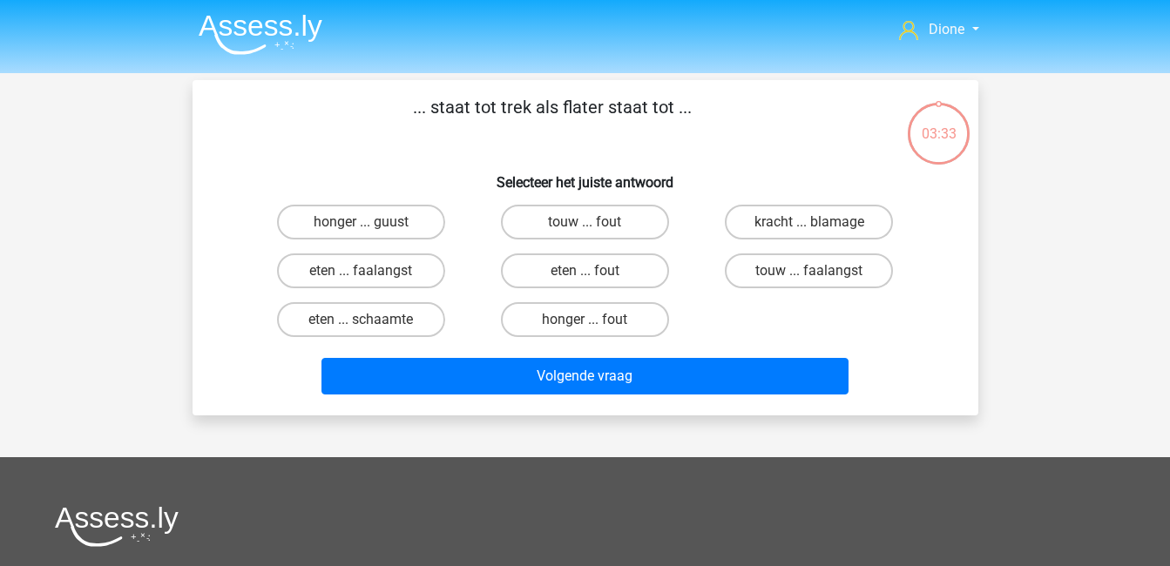
click at [595, 324] on input "honger ... fout" at bounding box center [590, 325] width 11 height 11
radio input "true"
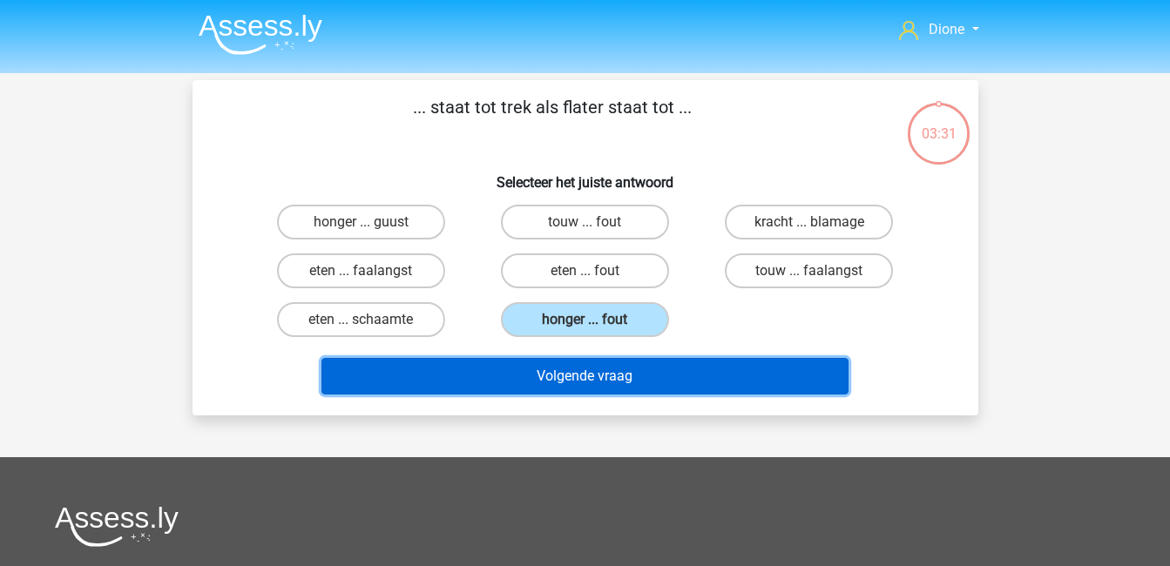
click at [641, 370] on button "Volgende vraag" at bounding box center [585, 376] width 527 height 37
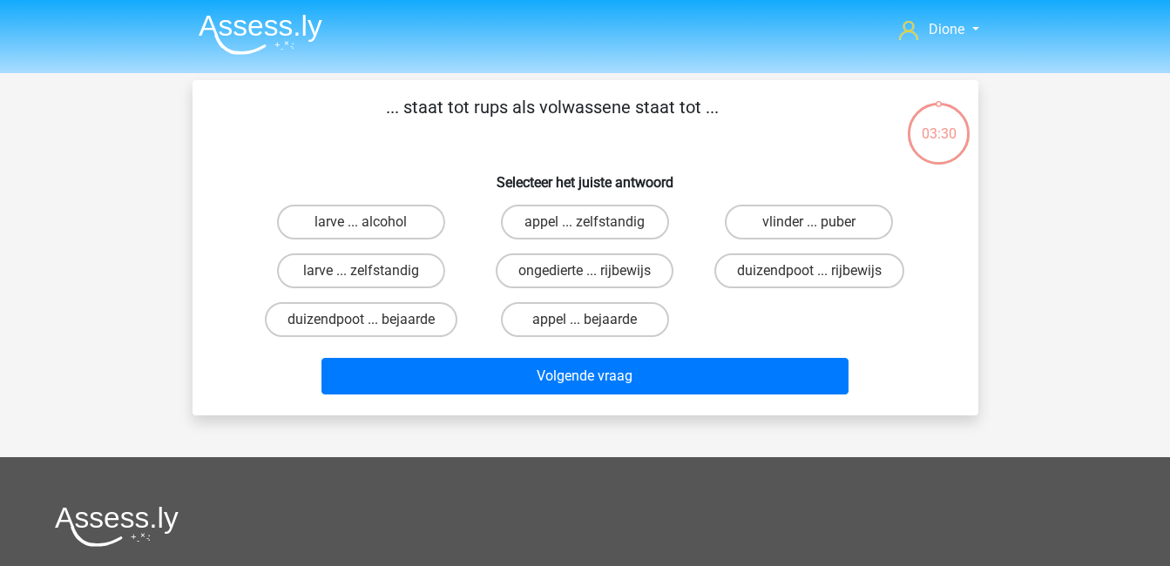
scroll to position [80, 0]
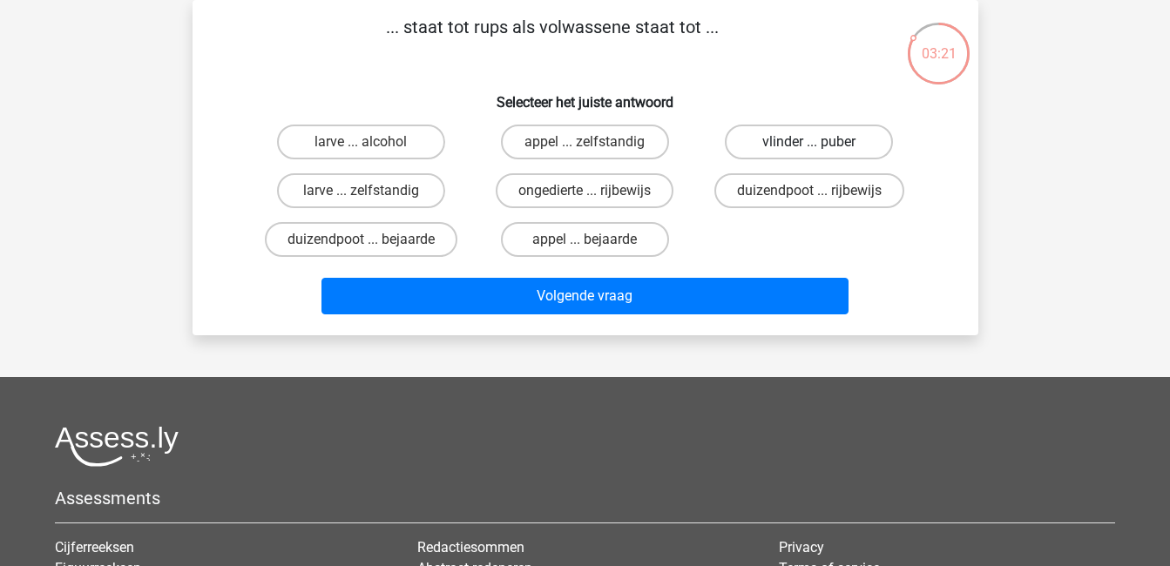
click at [816, 132] on label "vlinder ... puber" at bounding box center [809, 142] width 168 height 35
click at [816, 142] on input "vlinder ... puber" at bounding box center [815, 147] width 11 height 11
radio input "true"
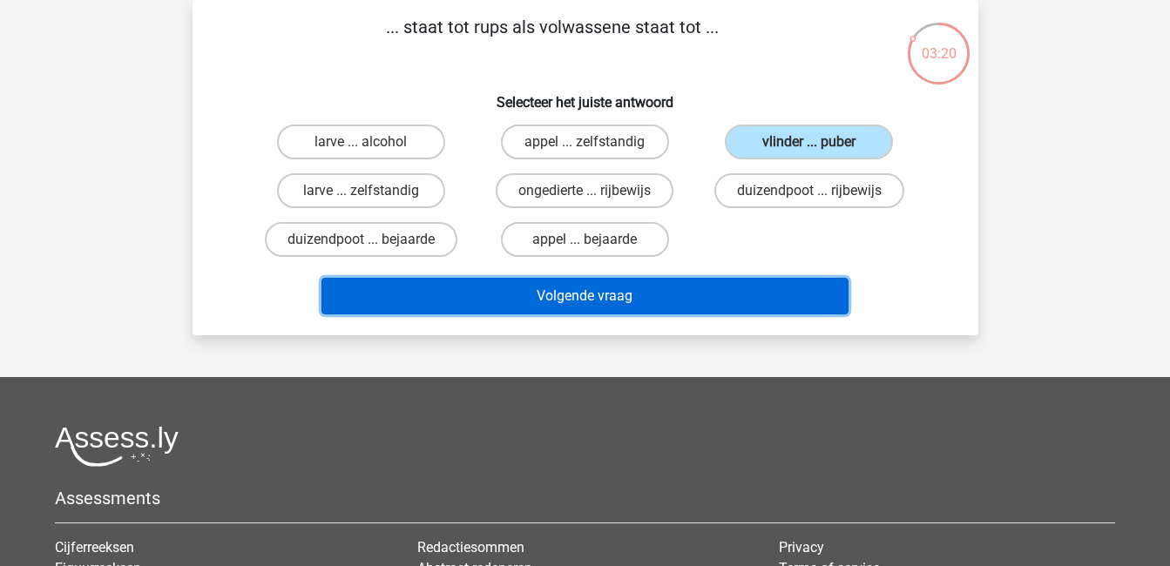
click at [777, 293] on button "Volgende vraag" at bounding box center [585, 296] width 527 height 37
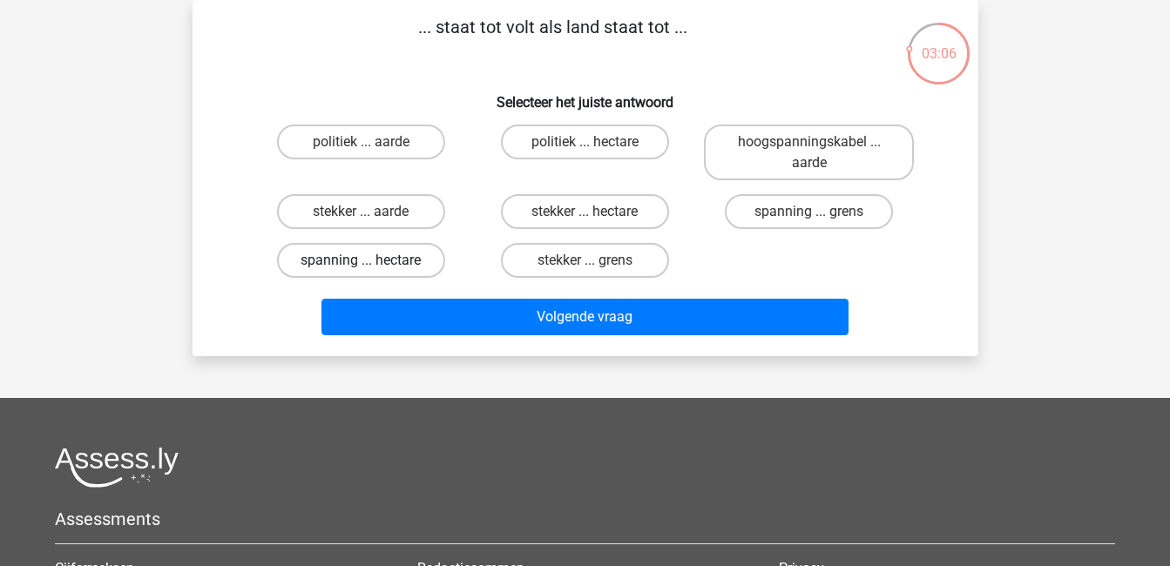
click at [429, 258] on label "spanning ... hectare" at bounding box center [361, 260] width 168 height 35
click at [372, 261] on input "spanning ... hectare" at bounding box center [366, 266] width 11 height 11
radio input "true"
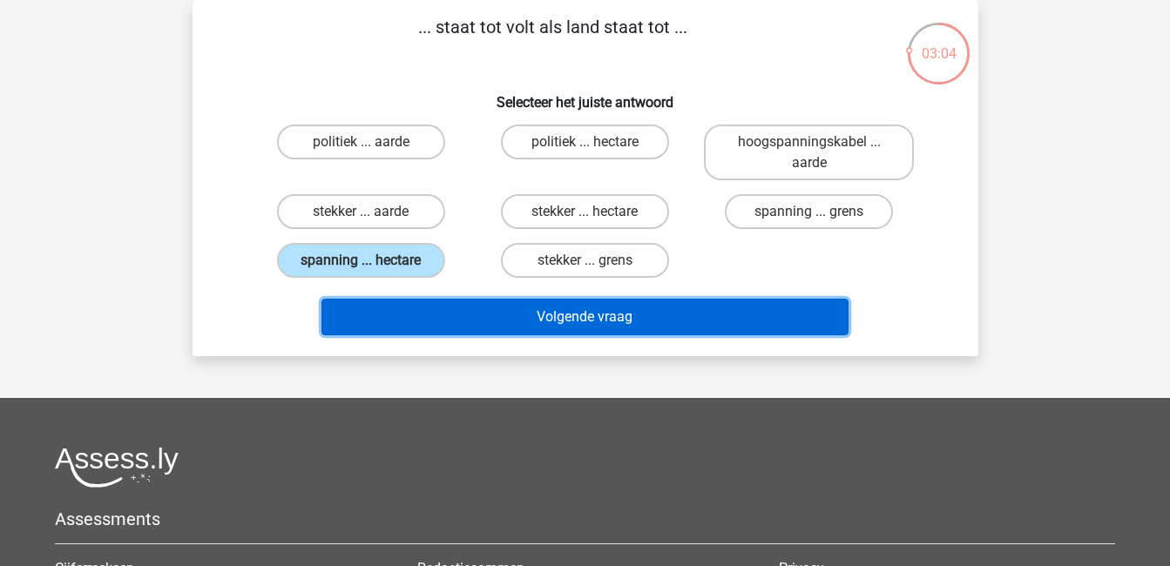
click at [570, 313] on button "Volgende vraag" at bounding box center [585, 317] width 527 height 37
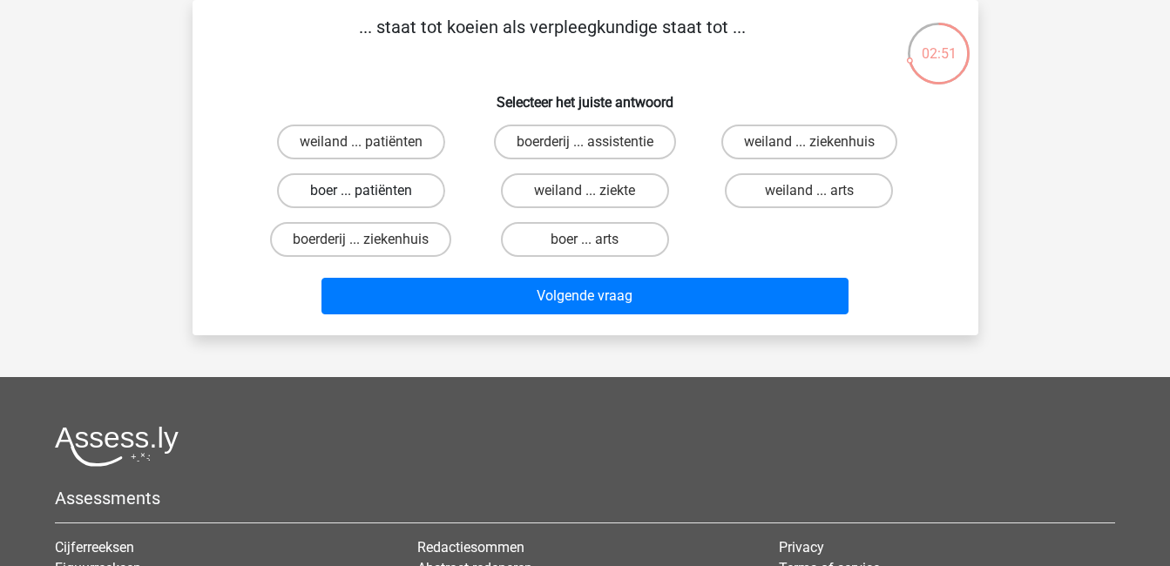
click at [417, 195] on label "boer ... patiënten" at bounding box center [361, 190] width 168 height 35
click at [372, 195] on input "boer ... patiënten" at bounding box center [366, 196] width 11 height 11
radio input "true"
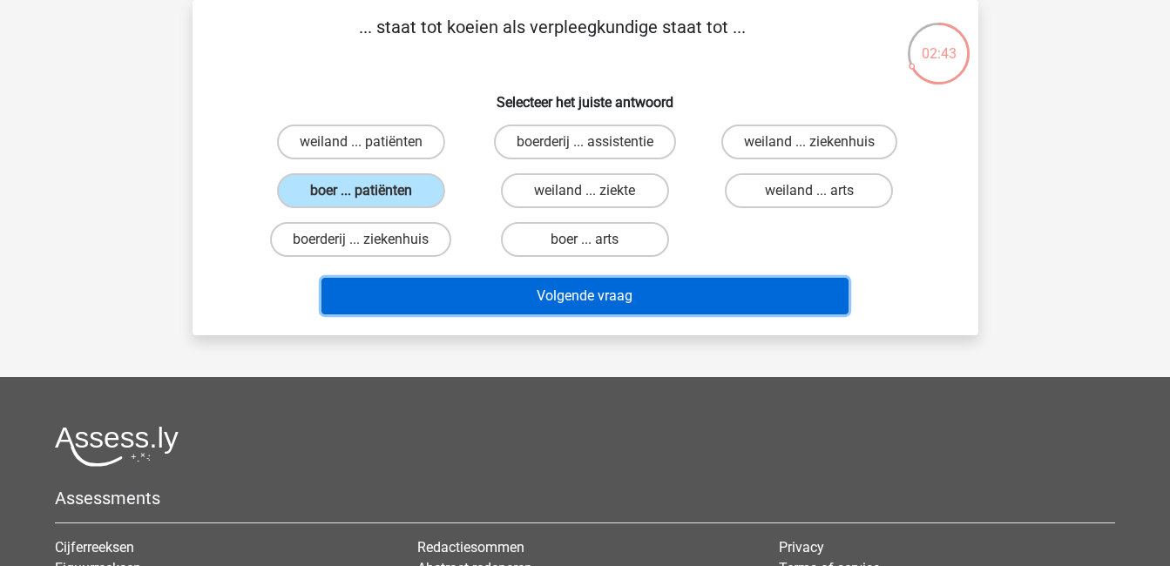
click at [538, 287] on button "Volgende vraag" at bounding box center [585, 296] width 527 height 37
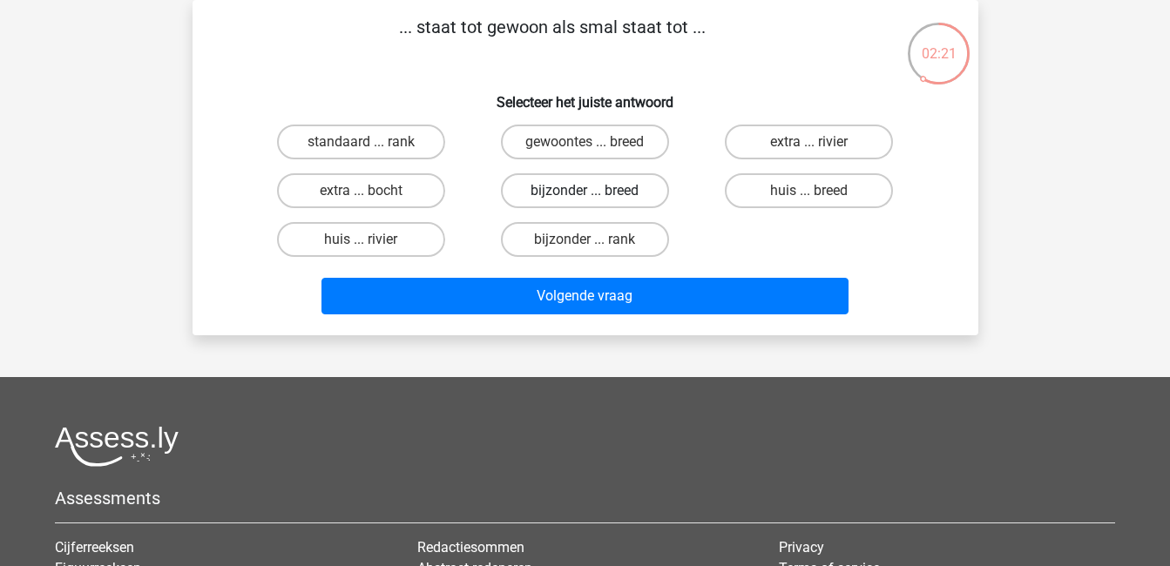
click at [627, 201] on label "bijzonder ... breed" at bounding box center [585, 190] width 168 height 35
click at [596, 201] on input "bijzonder ... breed" at bounding box center [590, 196] width 11 height 11
radio input "true"
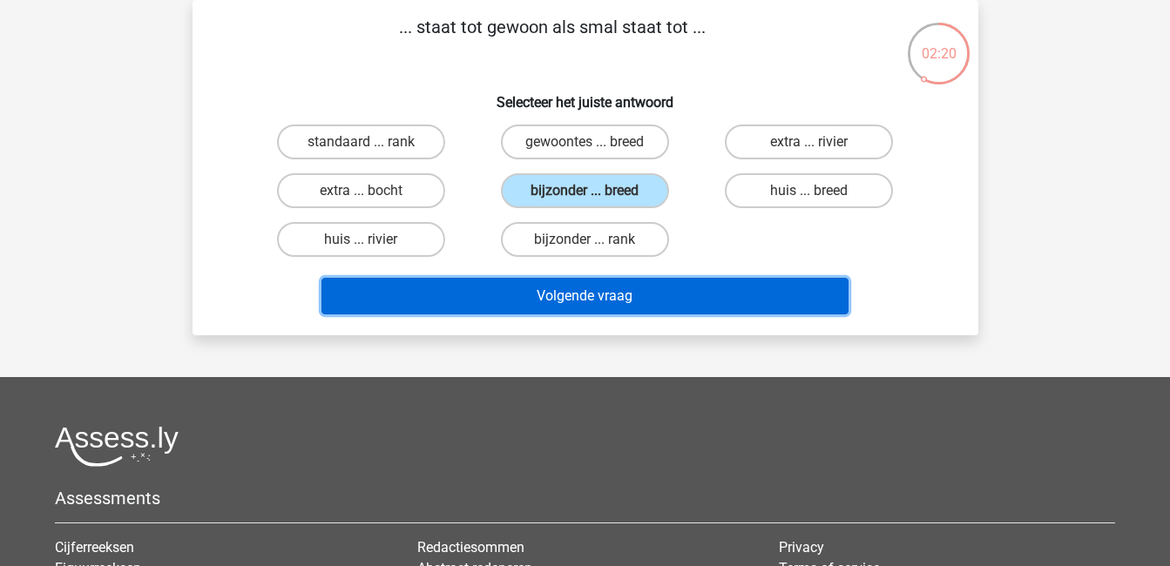
click at [709, 282] on button "Volgende vraag" at bounding box center [585, 296] width 527 height 37
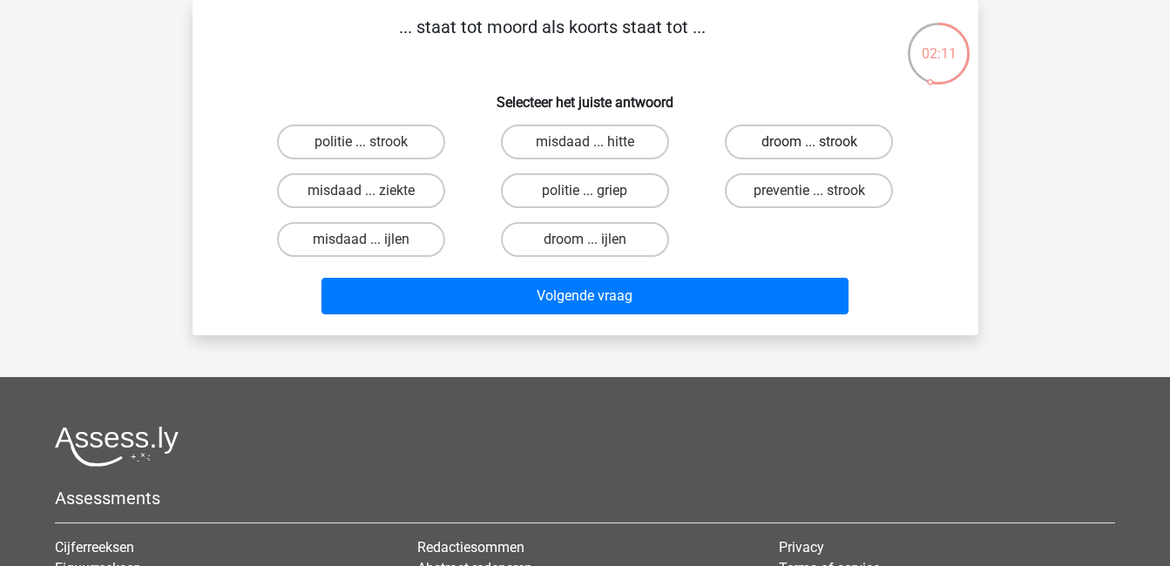
click at [805, 133] on label "droom ... strook" at bounding box center [809, 142] width 168 height 35
click at [810, 142] on input "droom ... strook" at bounding box center [815, 147] width 11 height 11
radio input "true"
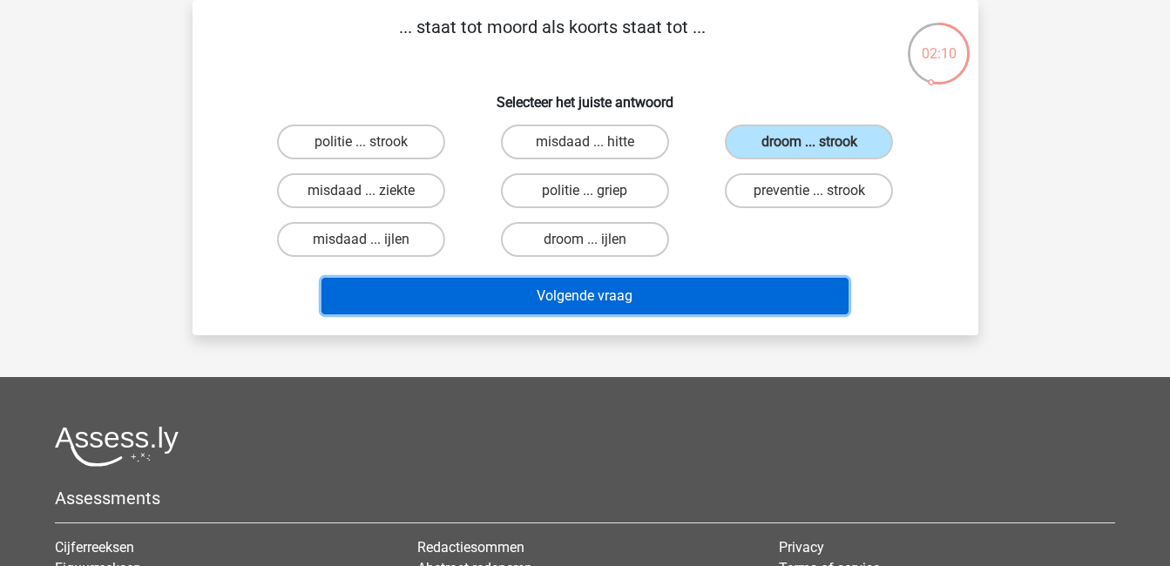
click at [801, 292] on button "Volgende vraag" at bounding box center [585, 296] width 527 height 37
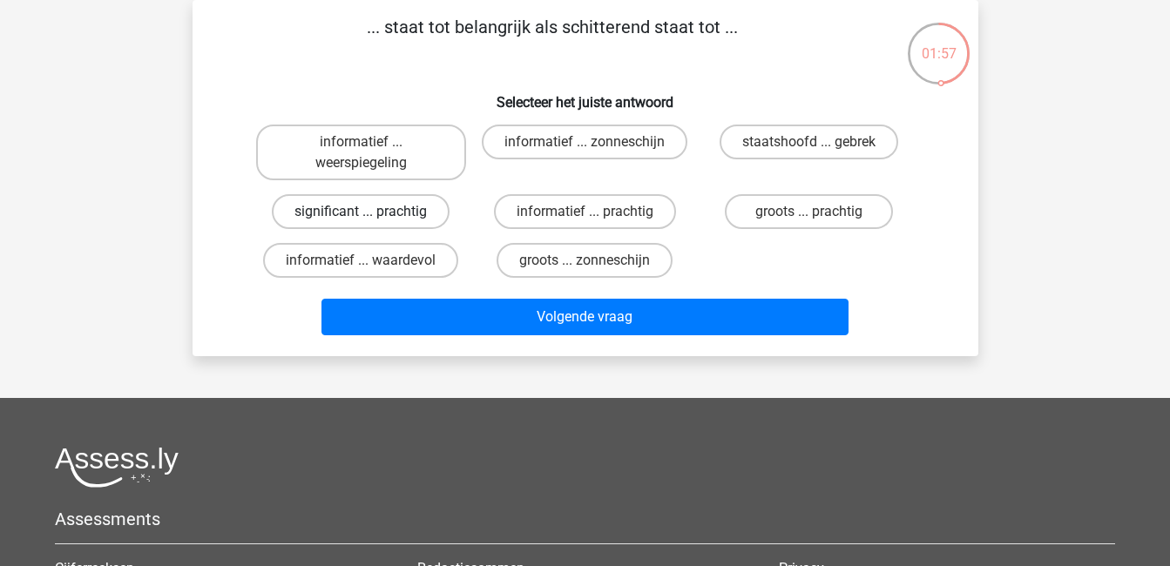
click at [383, 214] on label "significant ... prachtig" at bounding box center [361, 211] width 178 height 35
click at [372, 214] on input "significant ... prachtig" at bounding box center [366, 217] width 11 height 11
radio input "true"
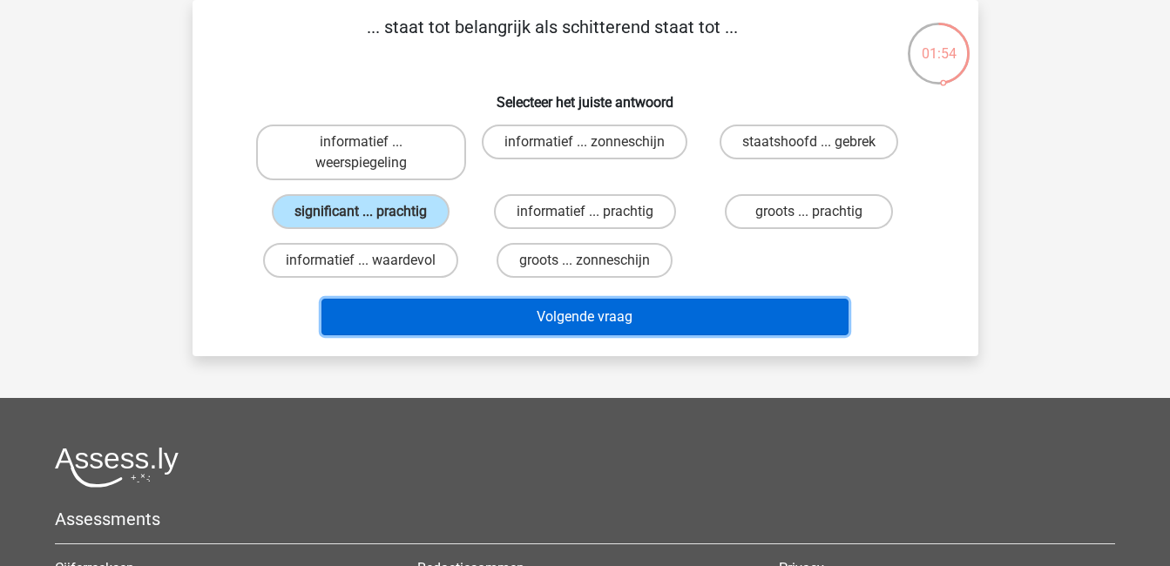
click at [513, 315] on button "Volgende vraag" at bounding box center [585, 317] width 527 height 37
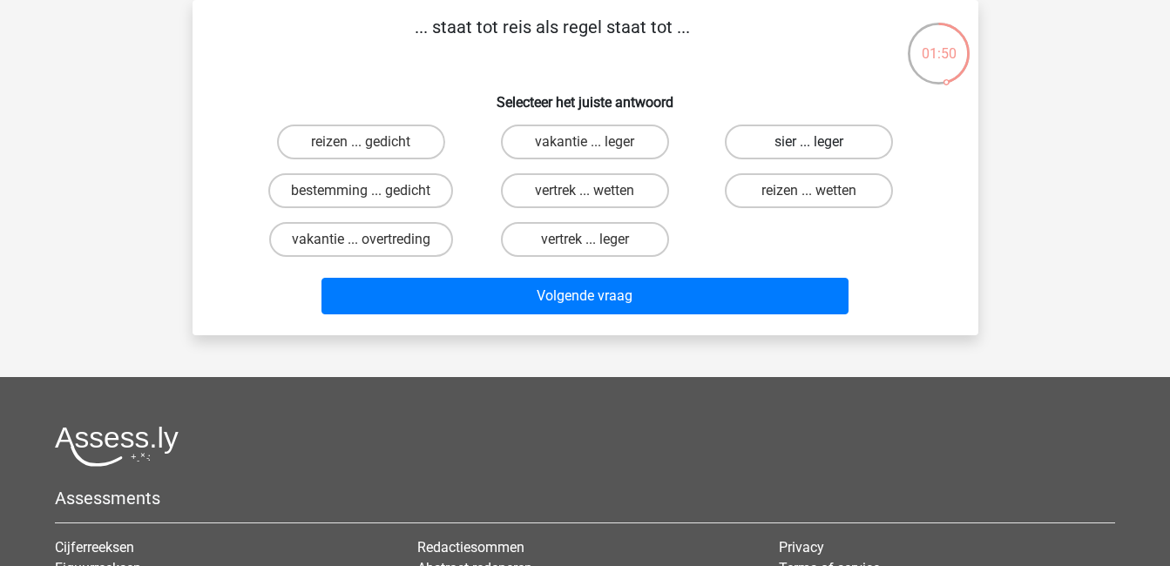
click at [838, 139] on label "sier ... leger" at bounding box center [809, 142] width 168 height 35
click at [821, 142] on input "sier ... leger" at bounding box center [815, 147] width 11 height 11
radio input "true"
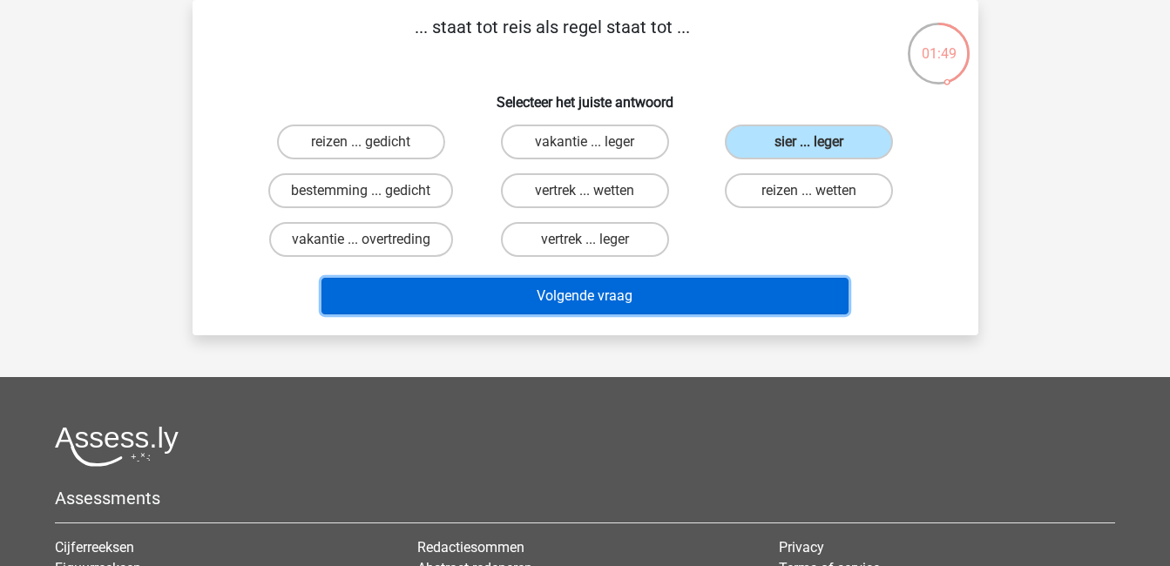
click at [767, 293] on button "Volgende vraag" at bounding box center [585, 296] width 527 height 37
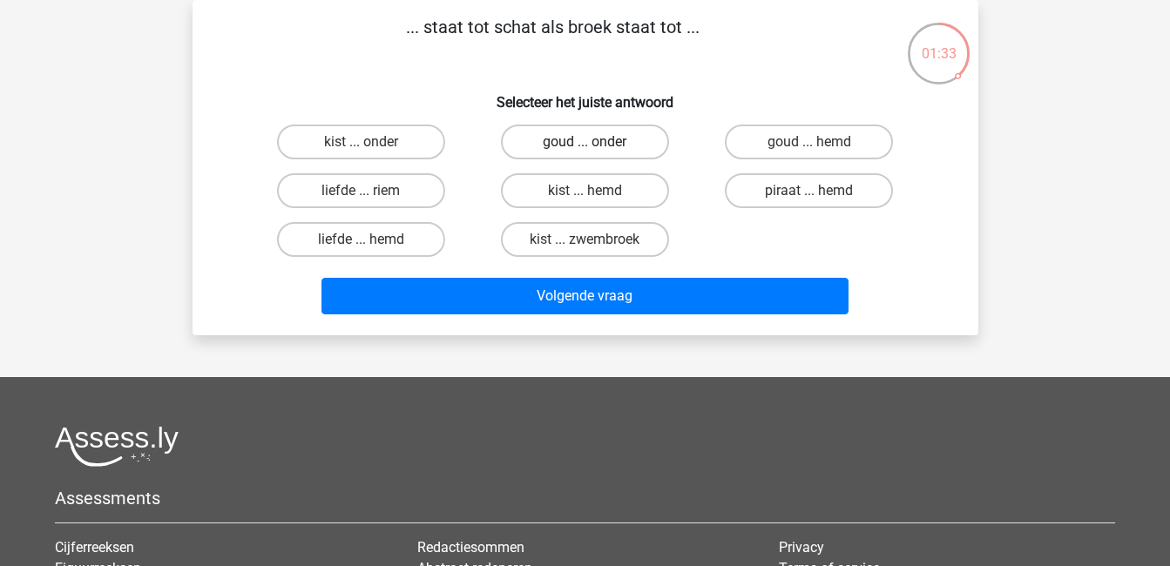
click at [631, 140] on label "goud ... onder" at bounding box center [585, 142] width 168 height 35
click at [596, 142] on input "goud ... onder" at bounding box center [590, 147] width 11 height 11
radio input "true"
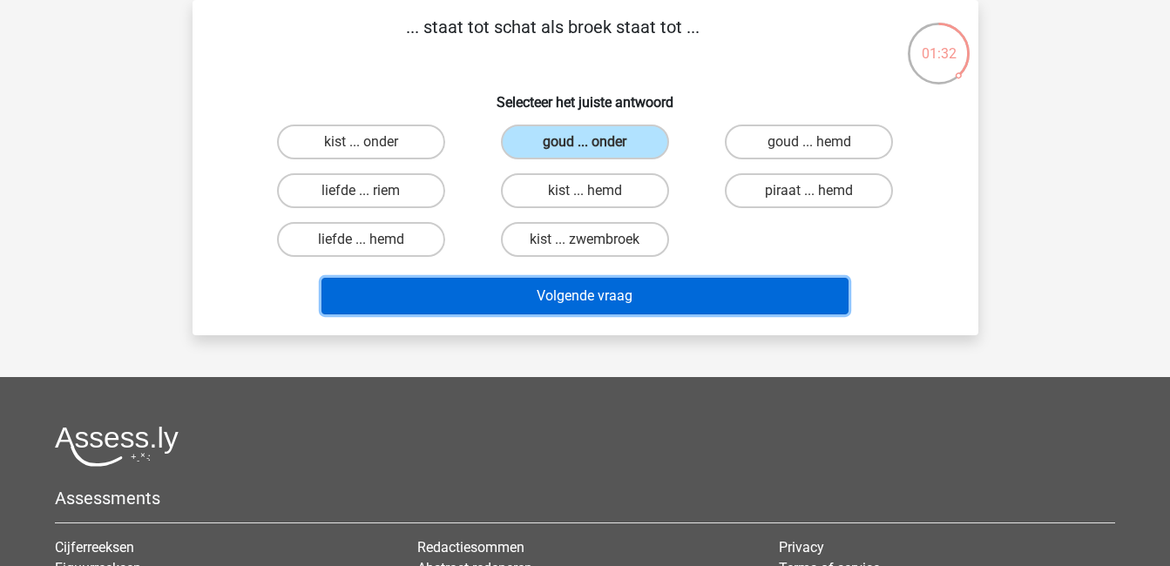
click at [682, 286] on button "Volgende vraag" at bounding box center [585, 296] width 527 height 37
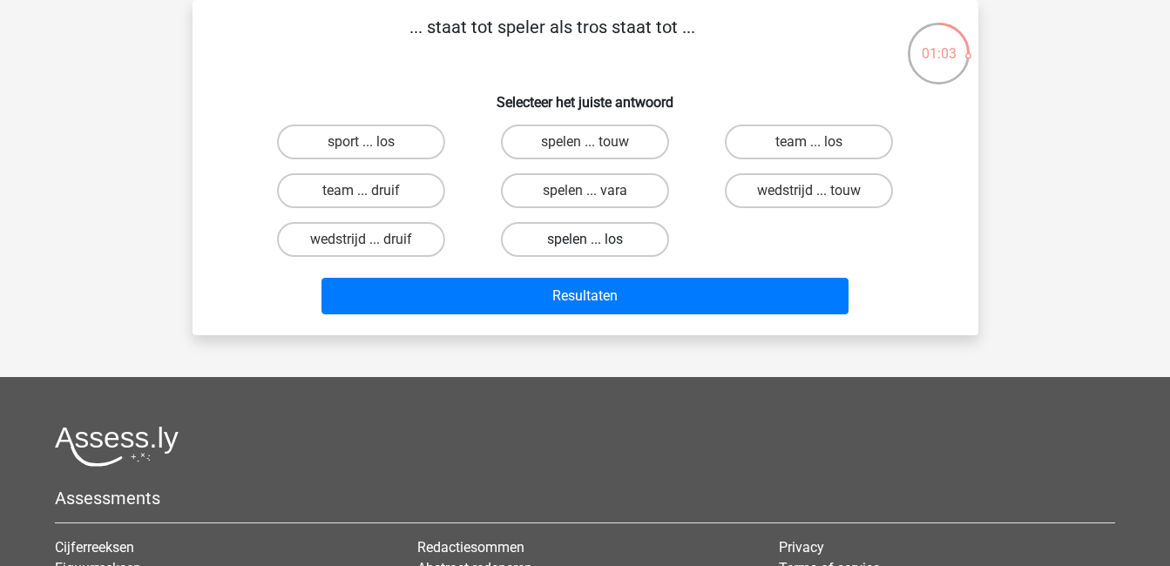
click at [627, 234] on label "spelen ... los" at bounding box center [585, 239] width 168 height 35
click at [596, 240] on input "spelen ... los" at bounding box center [590, 245] width 11 height 11
radio input "true"
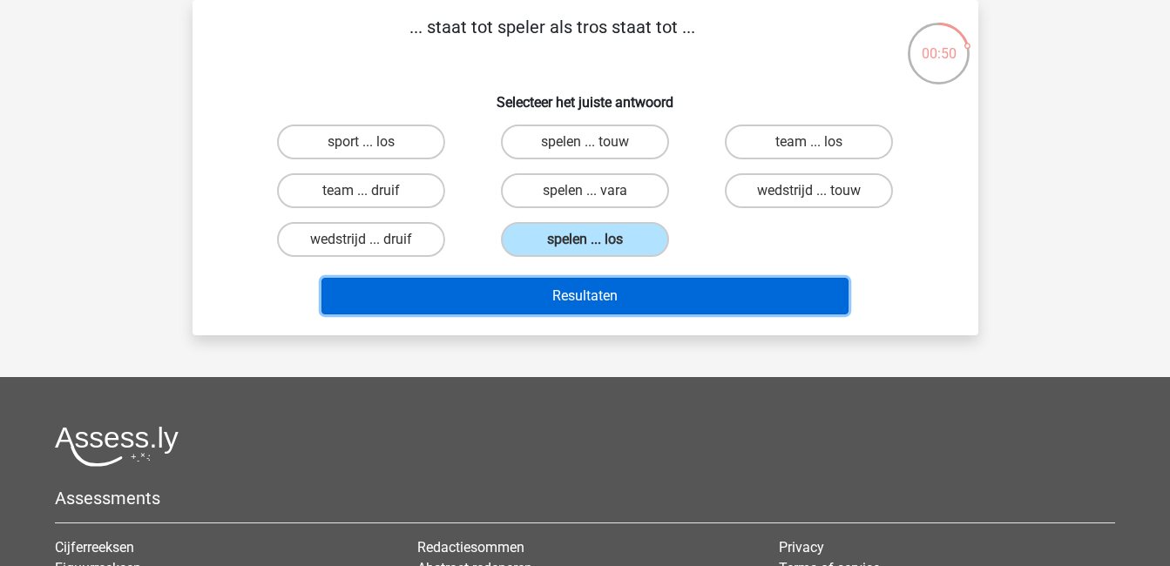
click at [695, 302] on button "Resultaten" at bounding box center [585, 296] width 527 height 37
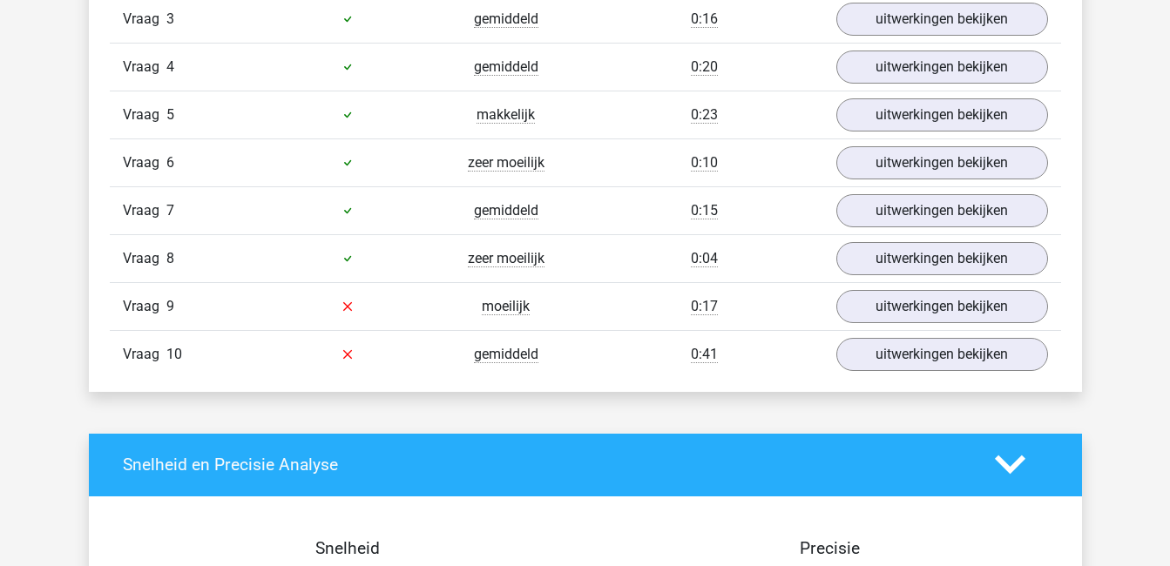
scroll to position [1302, 0]
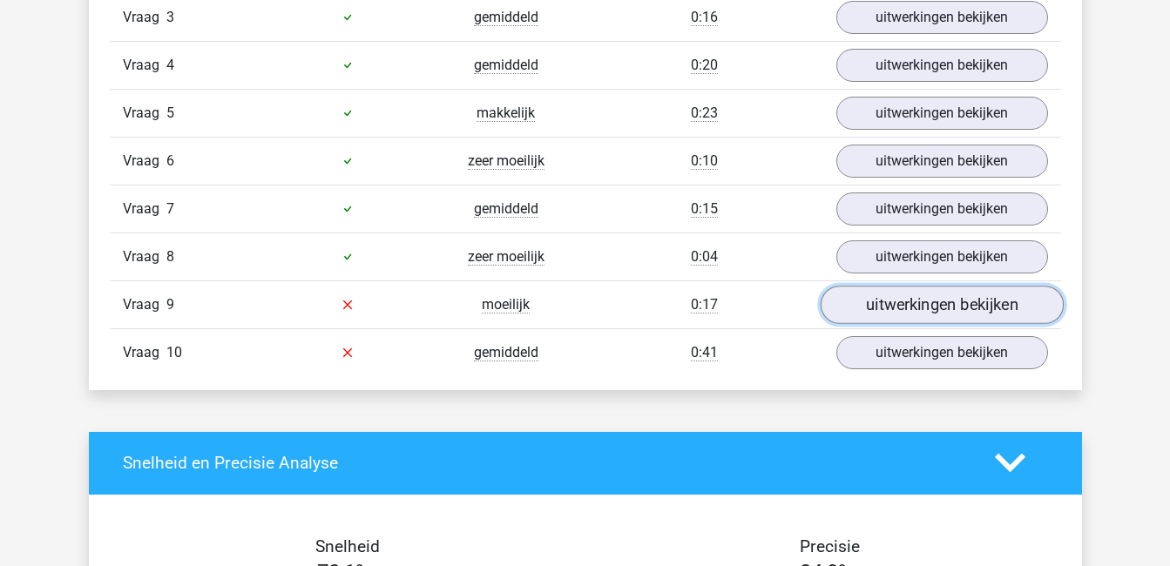
click at [910, 300] on link "uitwerkingen bekijken" at bounding box center [941, 305] width 243 height 38
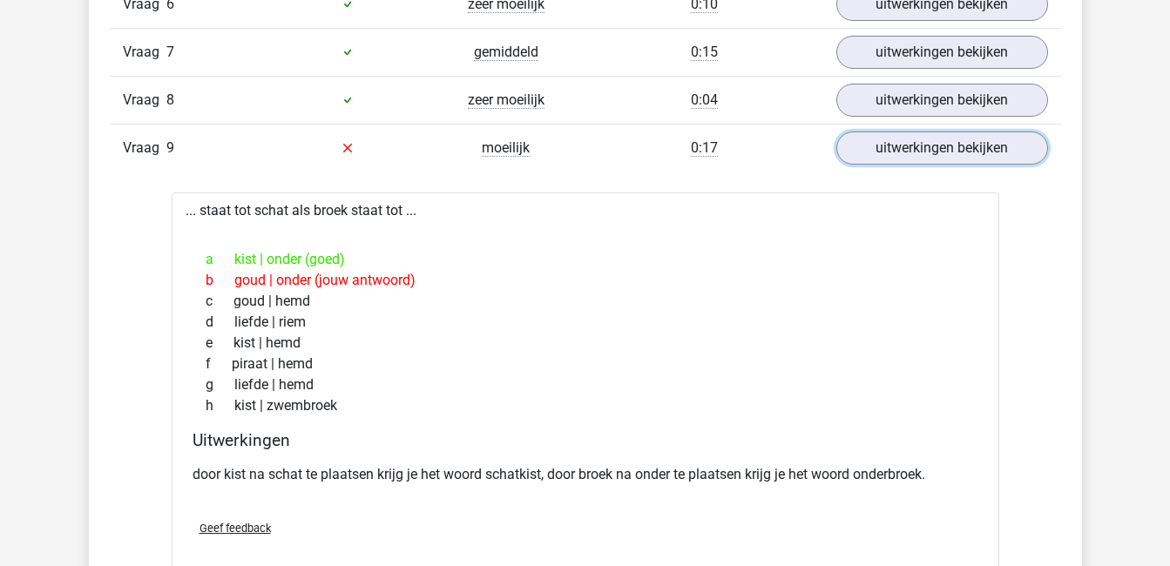
scroll to position [1460, 0]
click at [955, 155] on link "uitwerkingen bekijken" at bounding box center [941, 147] width 243 height 38
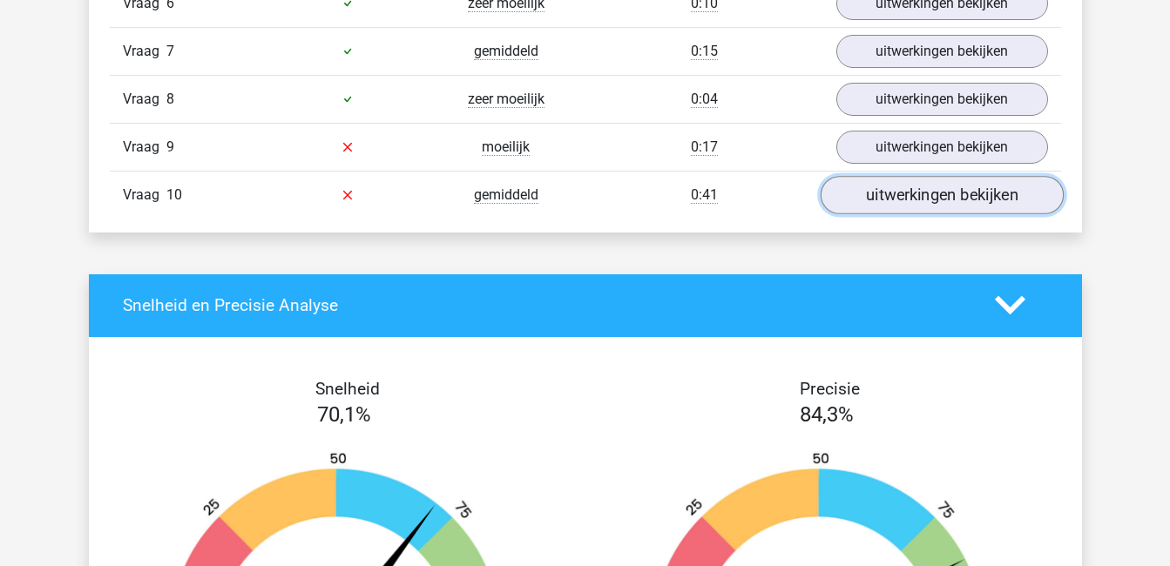
click at [956, 192] on link "uitwerkingen bekijken" at bounding box center [941, 195] width 243 height 38
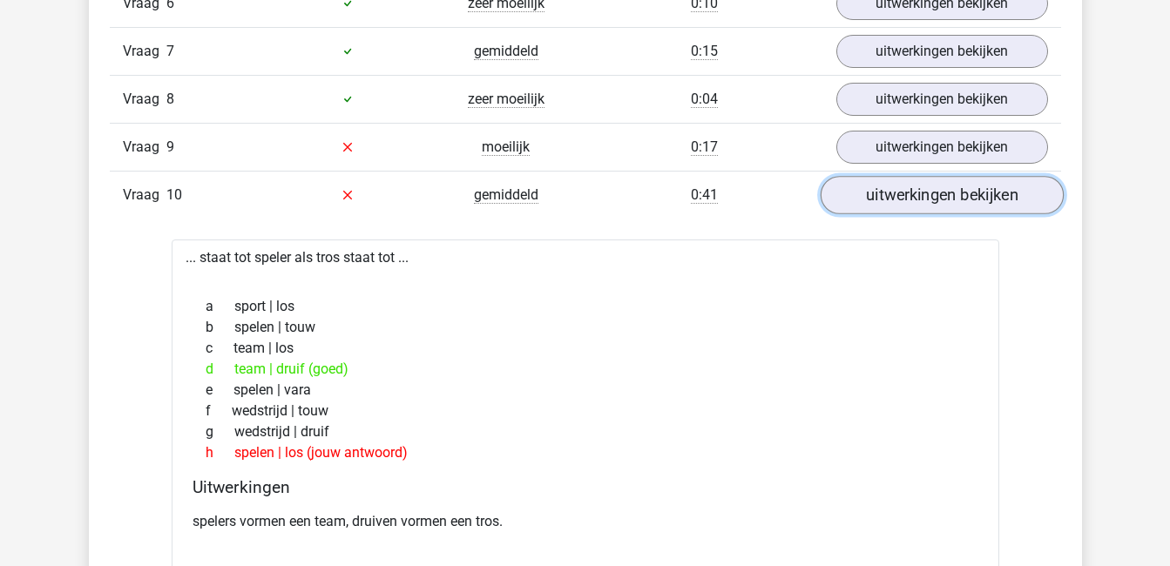
click at [956, 192] on link "uitwerkingen bekijken" at bounding box center [941, 195] width 243 height 38
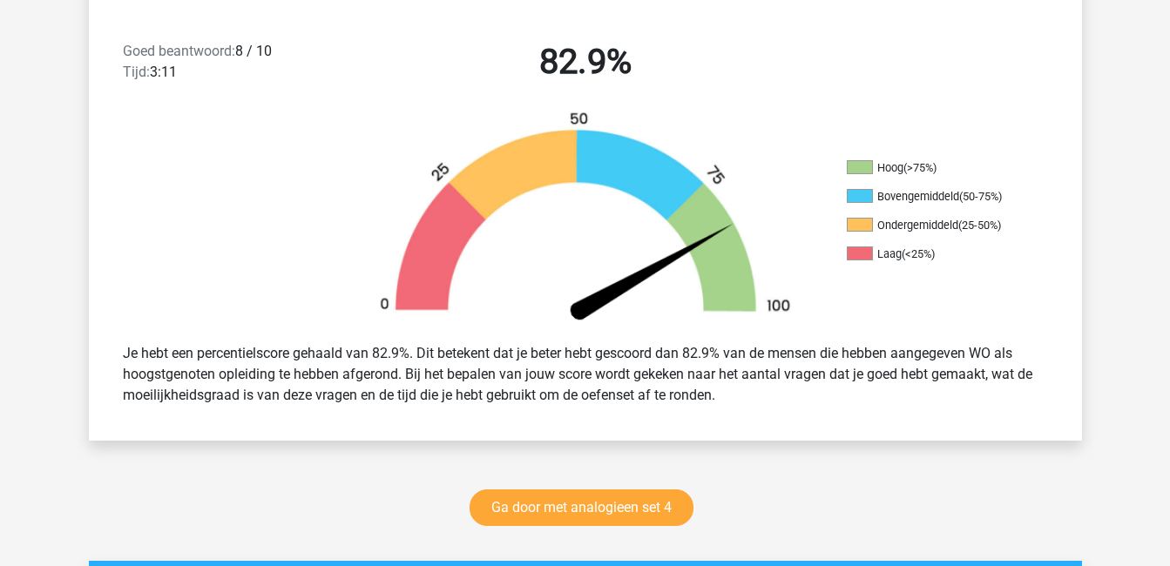
scroll to position [482, 0]
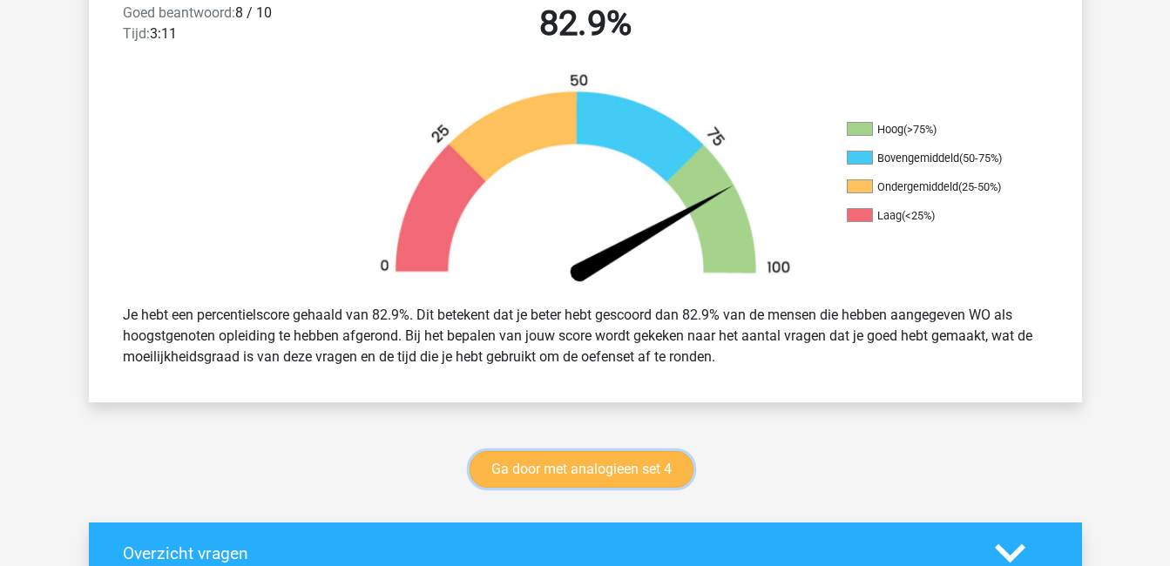
click at [557, 469] on link "Ga door met analogieen set 4" at bounding box center [582, 469] width 224 height 37
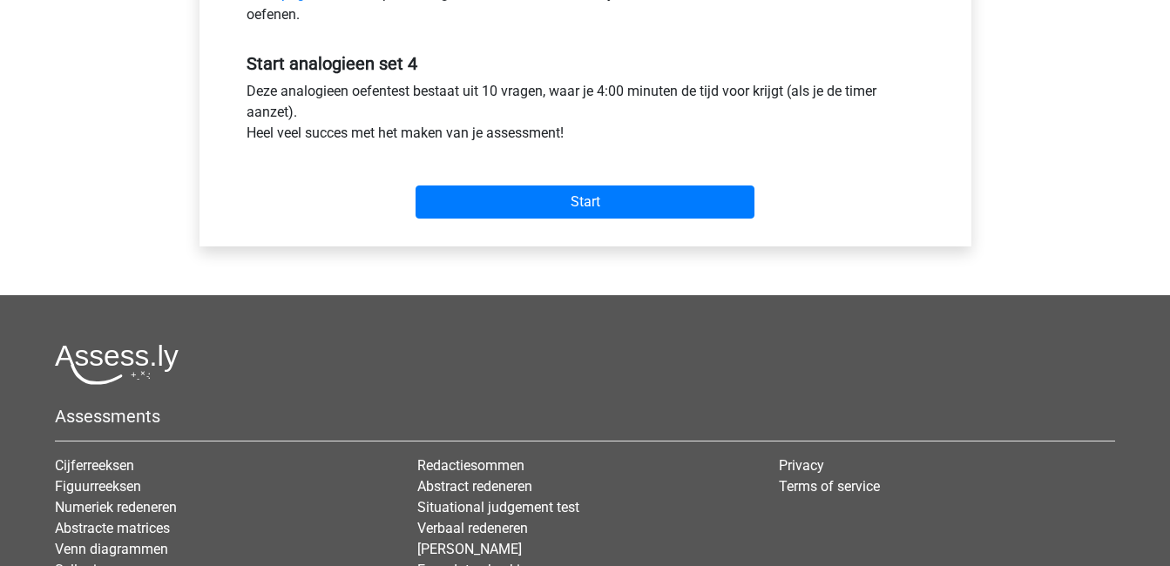
scroll to position [518, 0]
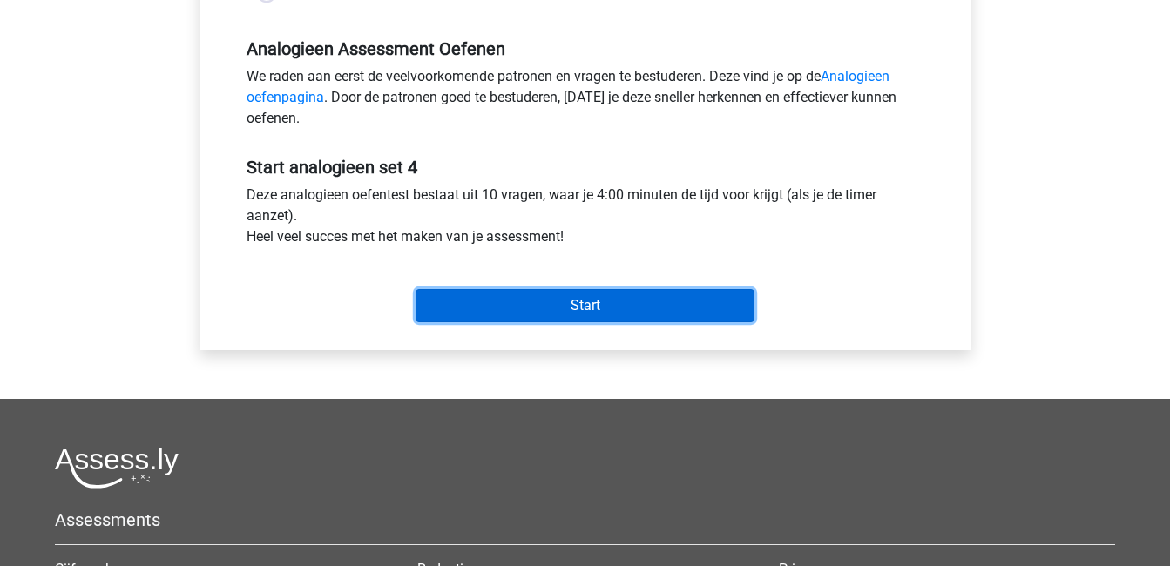
click at [586, 308] on input "Start" at bounding box center [585, 305] width 339 height 33
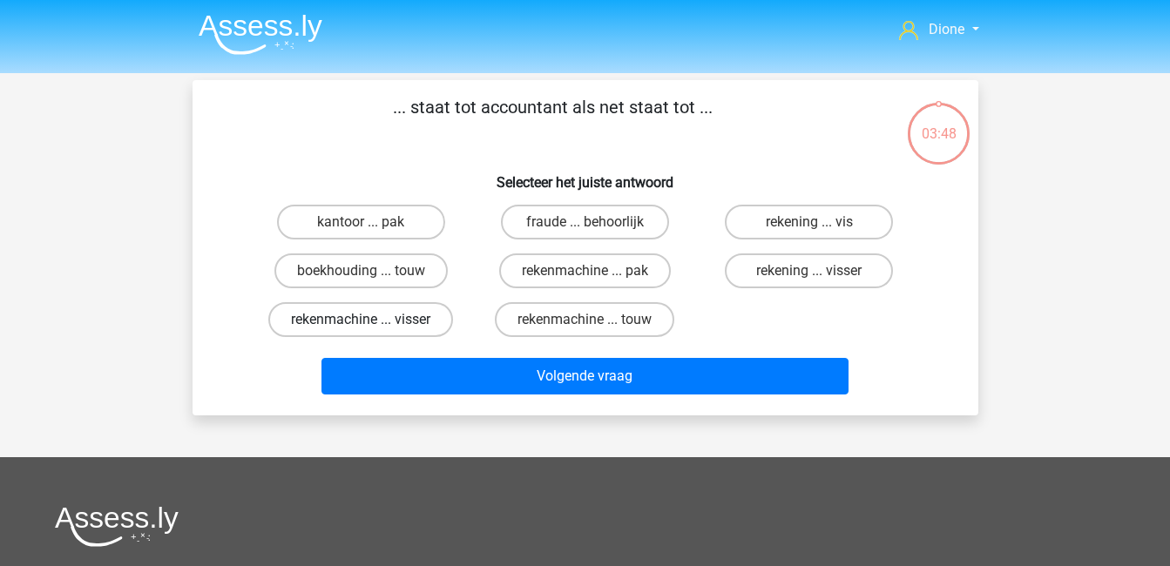
click at [316, 322] on label "rekenmachine ... visser" at bounding box center [360, 319] width 185 height 35
click at [361, 322] on input "rekenmachine ... visser" at bounding box center [366, 325] width 11 height 11
radio input "true"
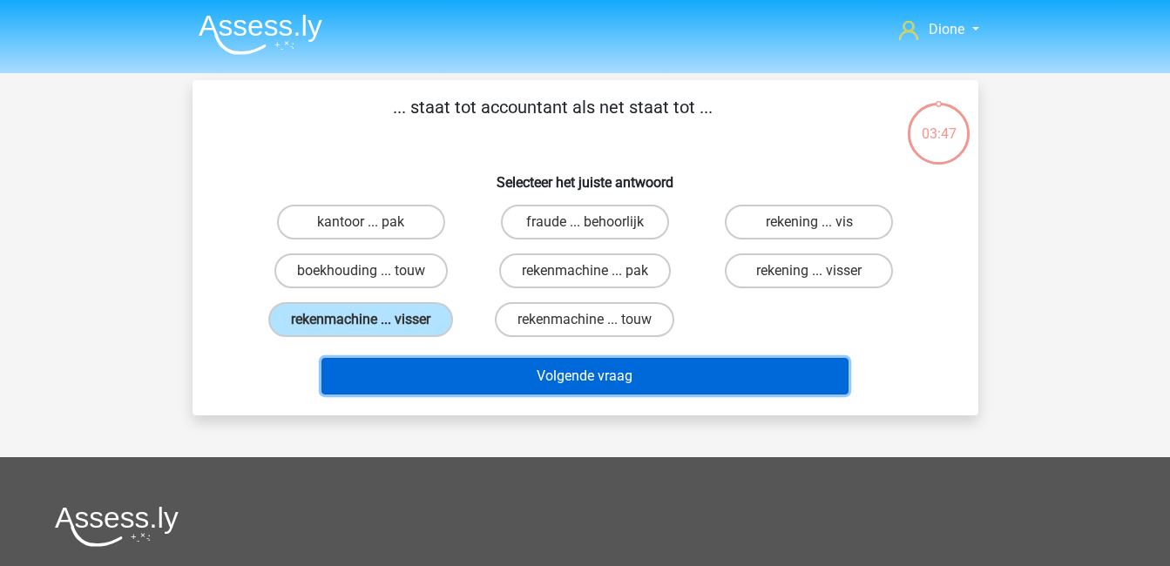
click at [532, 379] on button "Volgende vraag" at bounding box center [585, 376] width 527 height 37
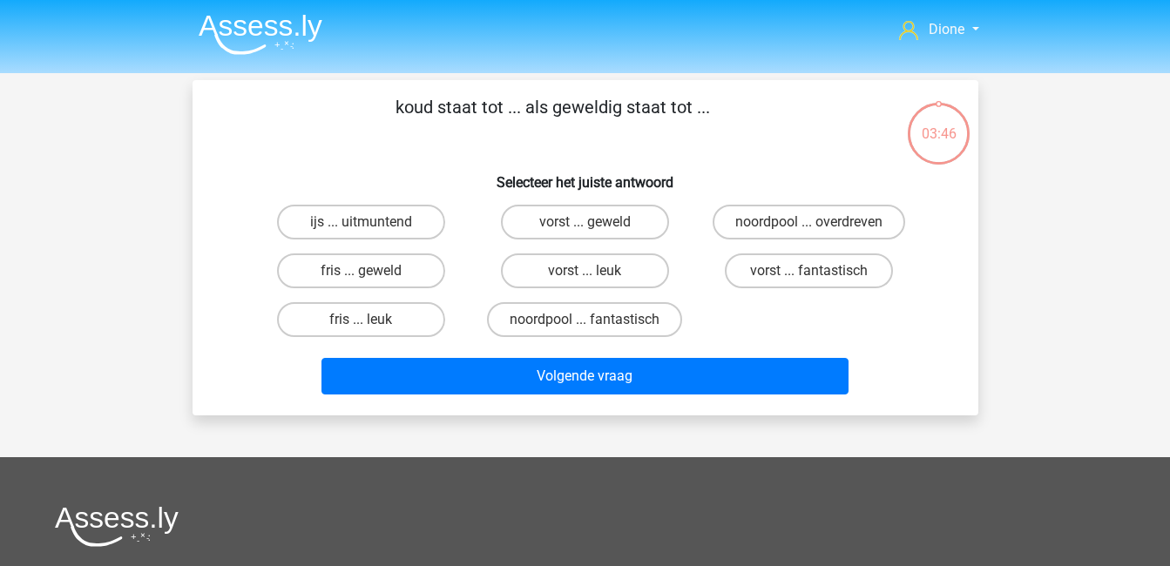
scroll to position [80, 0]
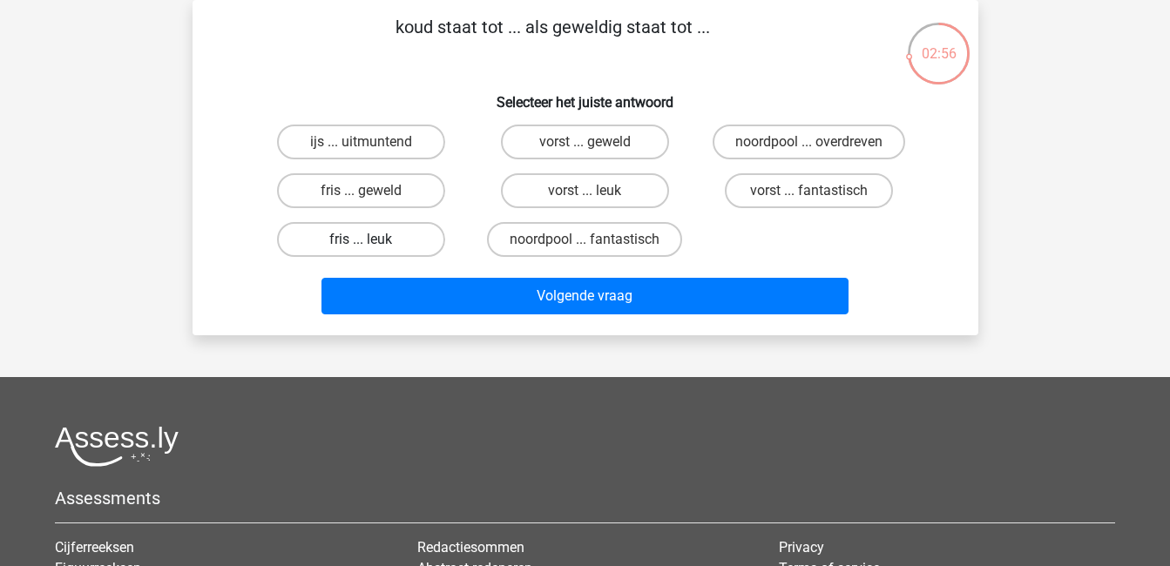
click at [349, 234] on label "fris ... leuk" at bounding box center [361, 239] width 168 height 35
click at [361, 240] on input "fris ... leuk" at bounding box center [366, 245] width 11 height 11
radio input "true"
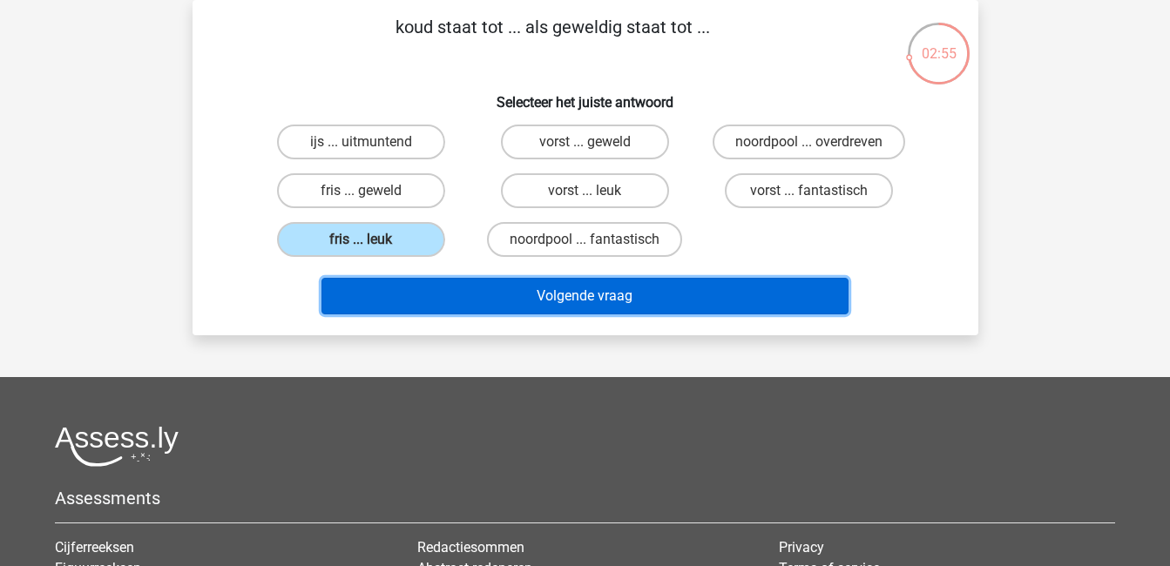
click at [477, 289] on button "Volgende vraag" at bounding box center [585, 296] width 527 height 37
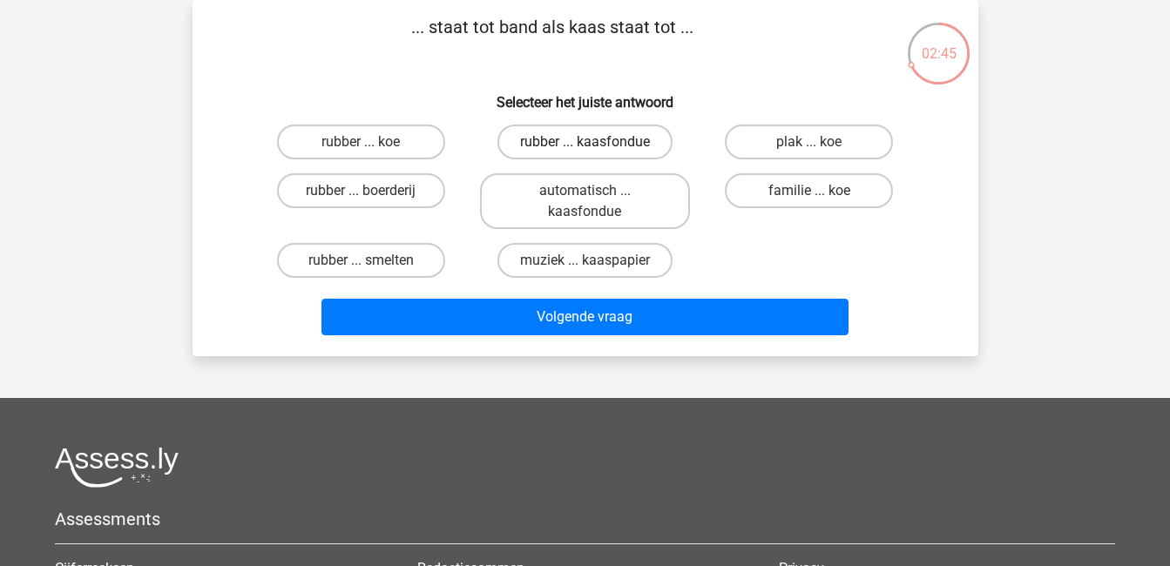
click at [609, 141] on label "rubber ... kaasfondue" at bounding box center [585, 142] width 175 height 35
click at [596, 142] on input "rubber ... kaasfondue" at bounding box center [590, 147] width 11 height 11
radio input "true"
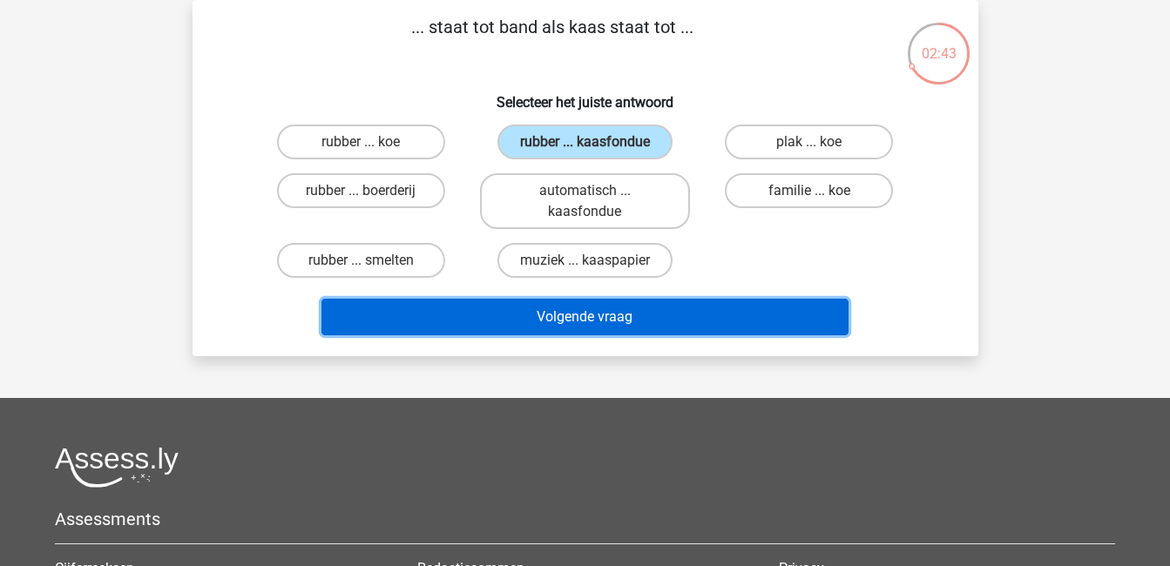
click at [716, 305] on button "Volgende vraag" at bounding box center [585, 317] width 527 height 37
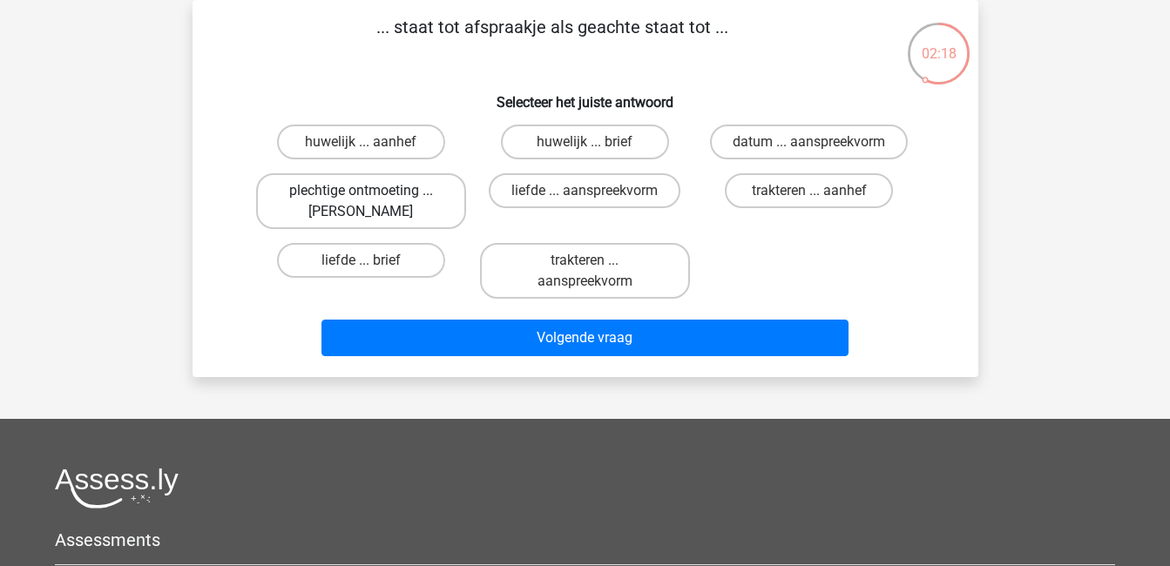
click at [399, 207] on label "plechtige ontmoeting ... [PERSON_NAME]" at bounding box center [361, 201] width 210 height 56
click at [372, 202] on input "plechtige ontmoeting ... [PERSON_NAME]" at bounding box center [366, 196] width 11 height 11
radio input "true"
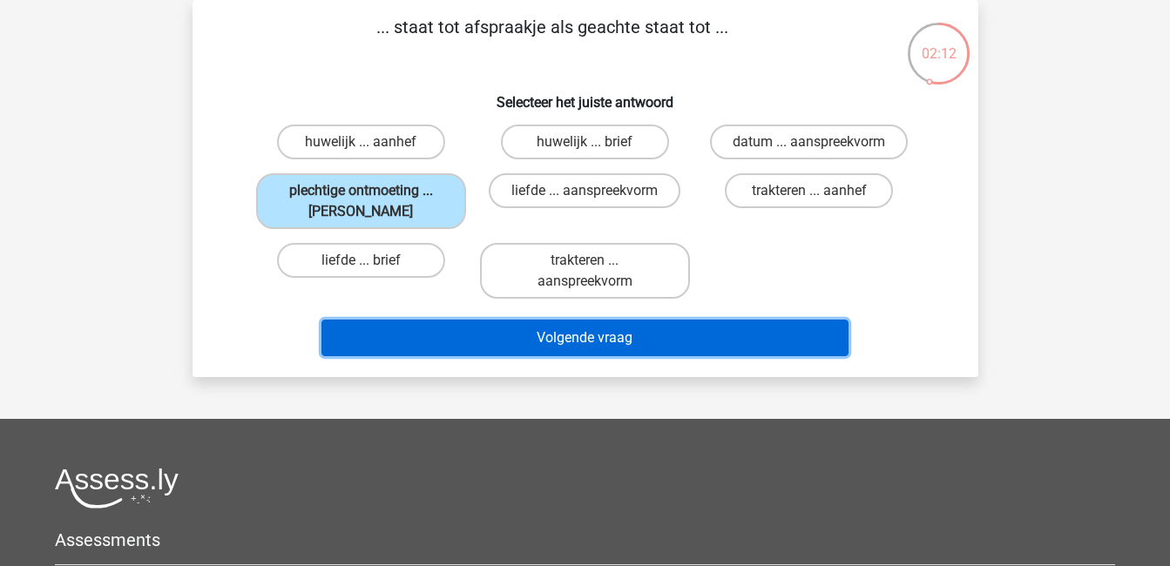
click at [704, 323] on button "Volgende vraag" at bounding box center [585, 338] width 527 height 37
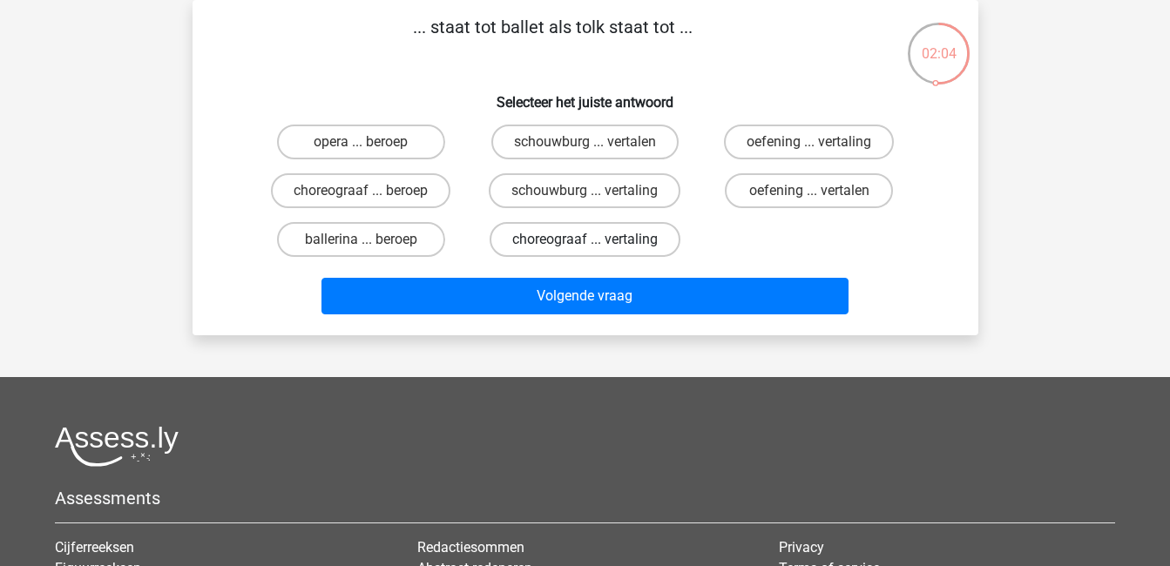
click at [613, 241] on label "choreograaf ... vertaling" at bounding box center [585, 239] width 191 height 35
click at [596, 241] on input "choreograaf ... vertaling" at bounding box center [590, 245] width 11 height 11
radio input "true"
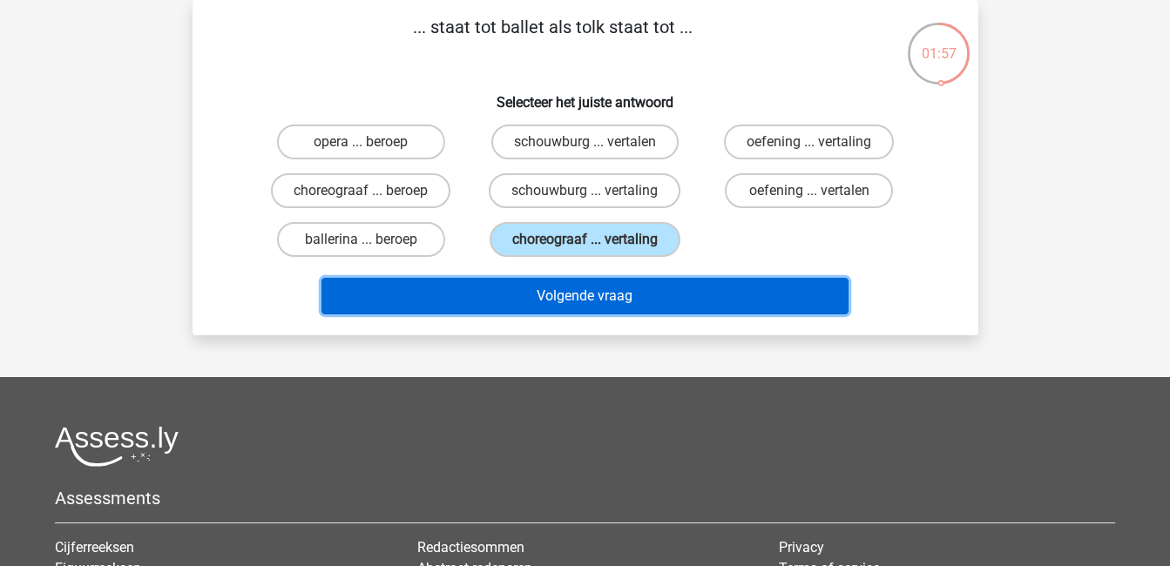
click at [674, 296] on button "Volgende vraag" at bounding box center [585, 296] width 527 height 37
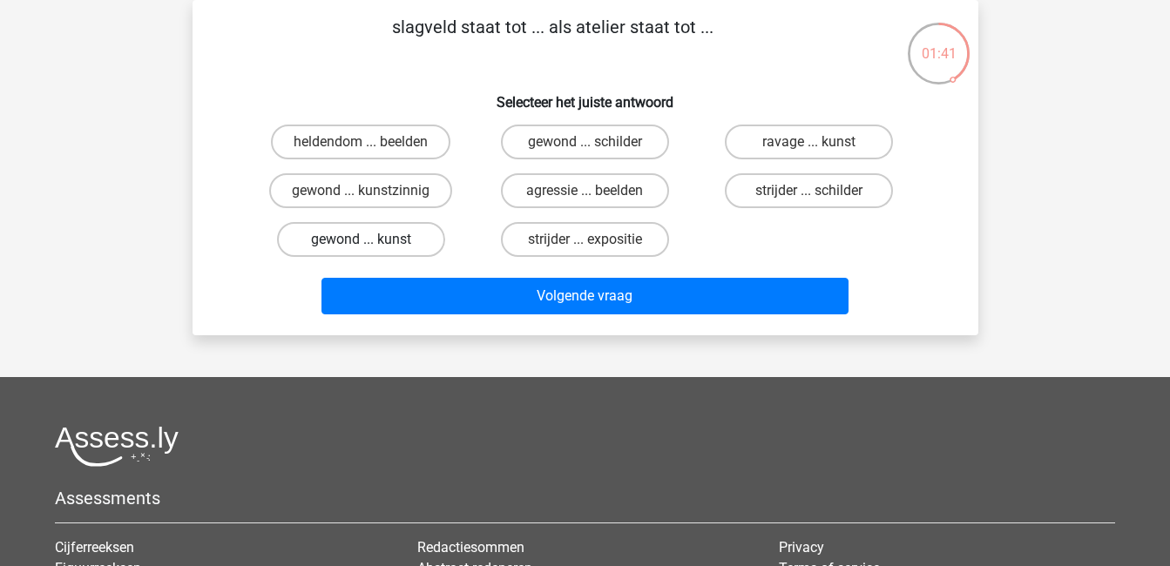
click at [342, 230] on label "gewond ... kunst" at bounding box center [361, 239] width 168 height 35
click at [361, 240] on input "gewond ... kunst" at bounding box center [366, 245] width 11 height 11
radio input "true"
click at [819, 135] on label "ravage ... kunst" at bounding box center [809, 142] width 168 height 35
click at [819, 142] on input "ravage ... kunst" at bounding box center [815, 147] width 11 height 11
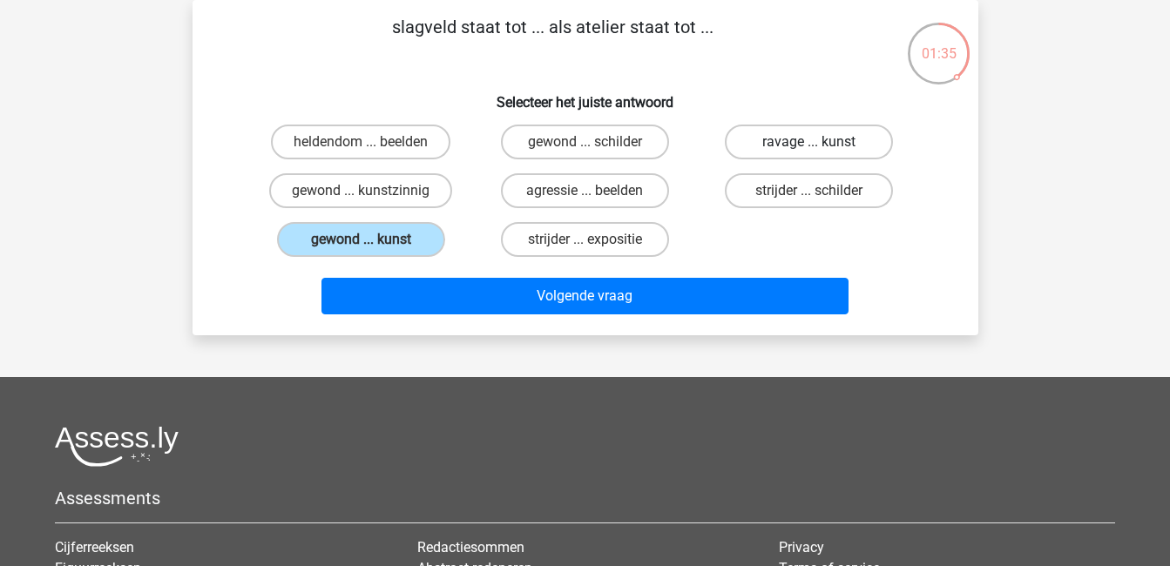
radio input "true"
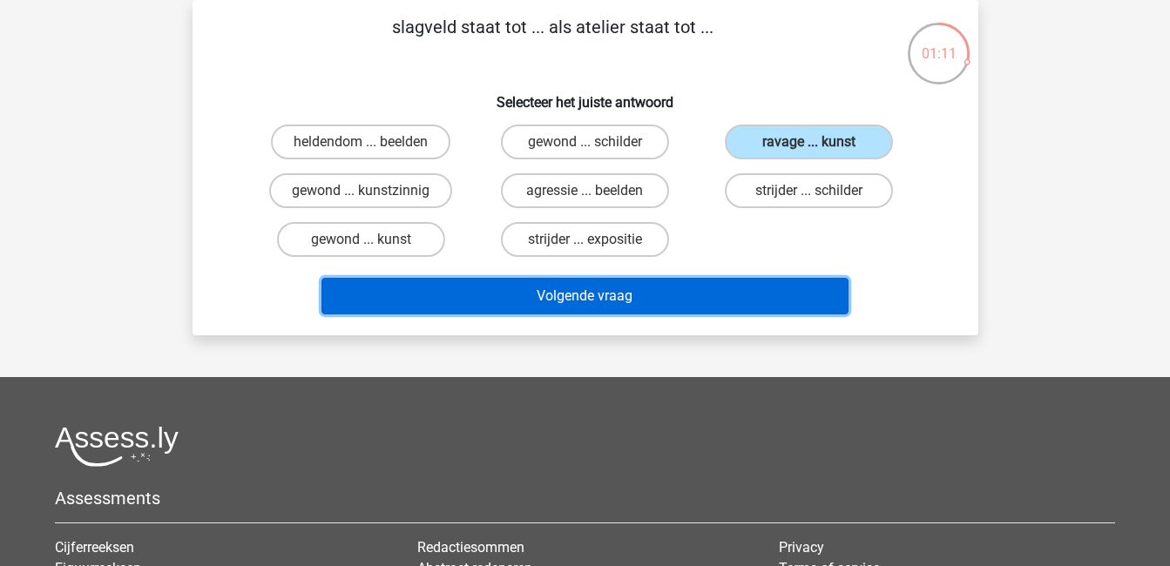
click at [742, 284] on button "Volgende vraag" at bounding box center [585, 296] width 527 height 37
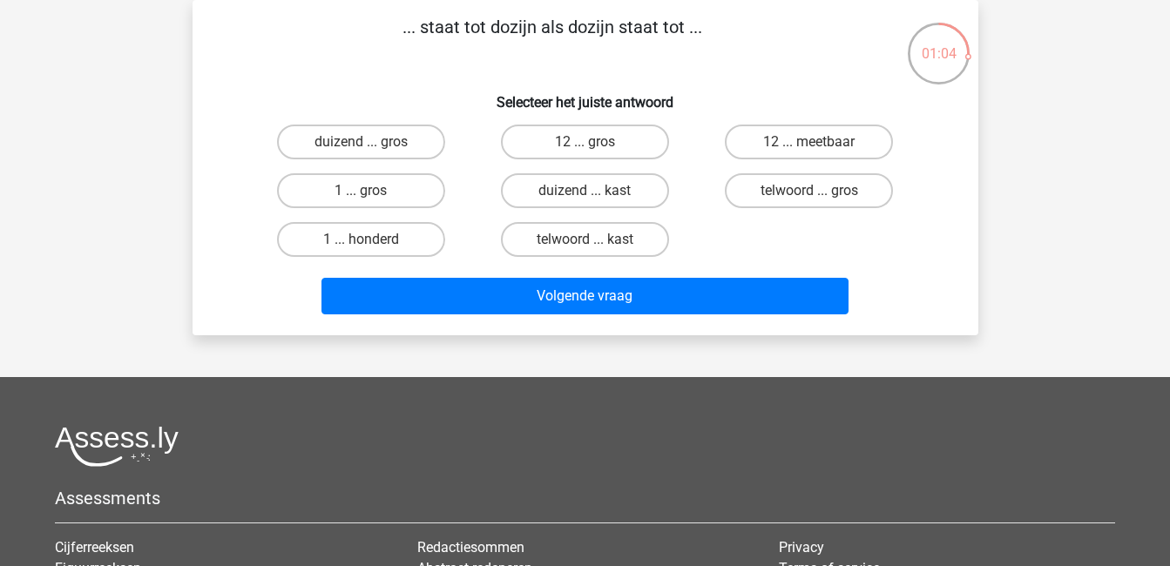
click at [372, 195] on input "1 ... gros" at bounding box center [366, 196] width 11 height 11
radio input "true"
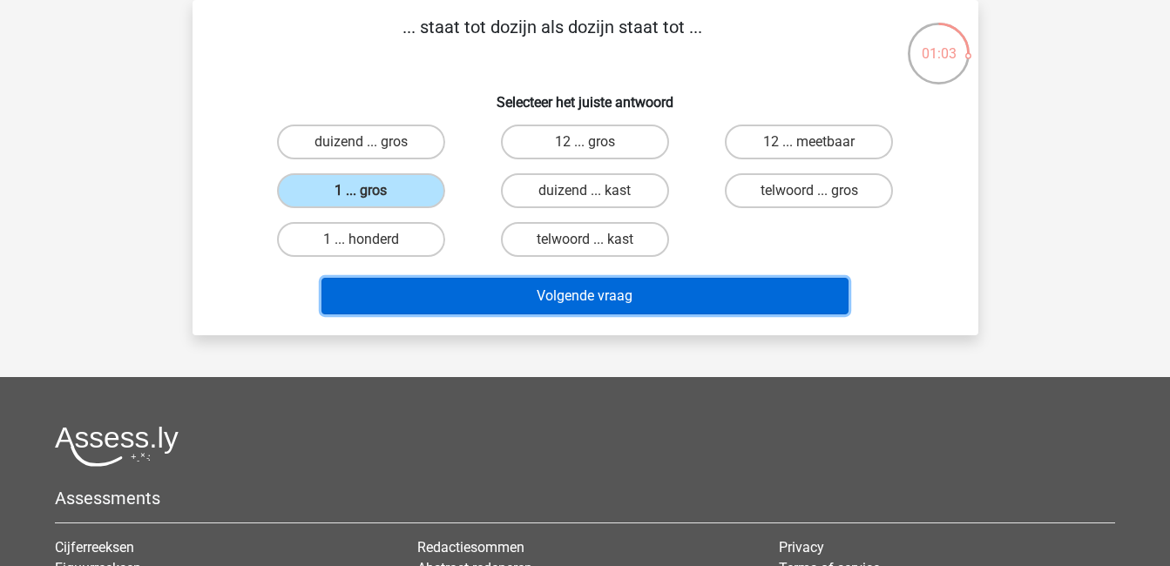
click at [616, 311] on button "Volgende vraag" at bounding box center [585, 296] width 527 height 37
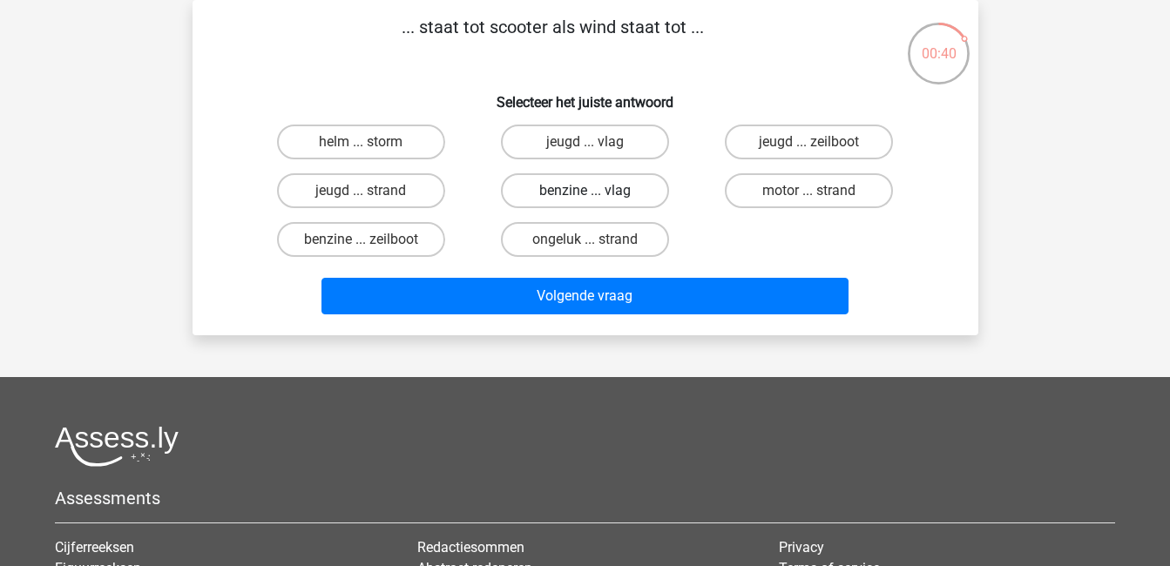
click at [615, 191] on label "benzine ... vlag" at bounding box center [585, 190] width 168 height 35
click at [596, 191] on input "benzine ... vlag" at bounding box center [590, 196] width 11 height 11
radio input "true"
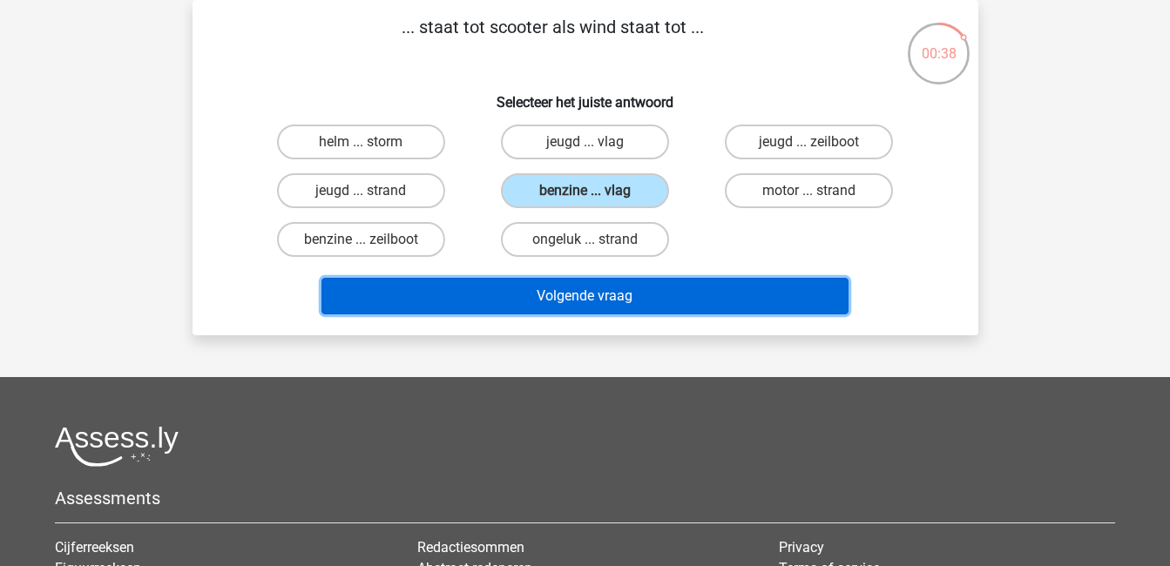
click at [678, 287] on button "Volgende vraag" at bounding box center [585, 296] width 527 height 37
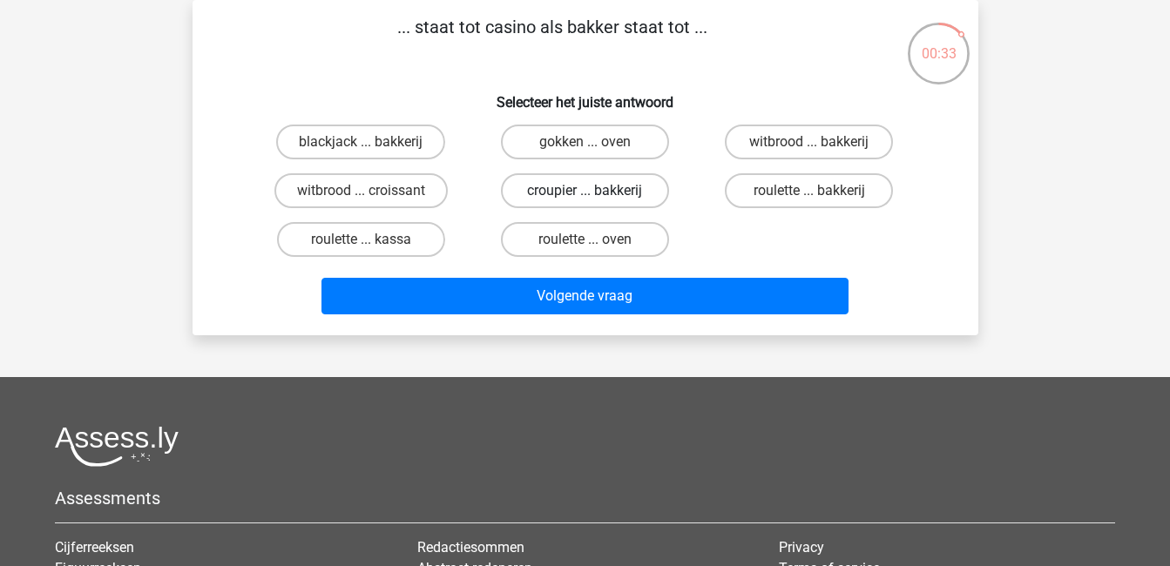
click at [619, 196] on label "croupier ... bakkerij" at bounding box center [585, 190] width 168 height 35
click at [596, 196] on input "croupier ... bakkerij" at bounding box center [590, 196] width 11 height 11
radio input "true"
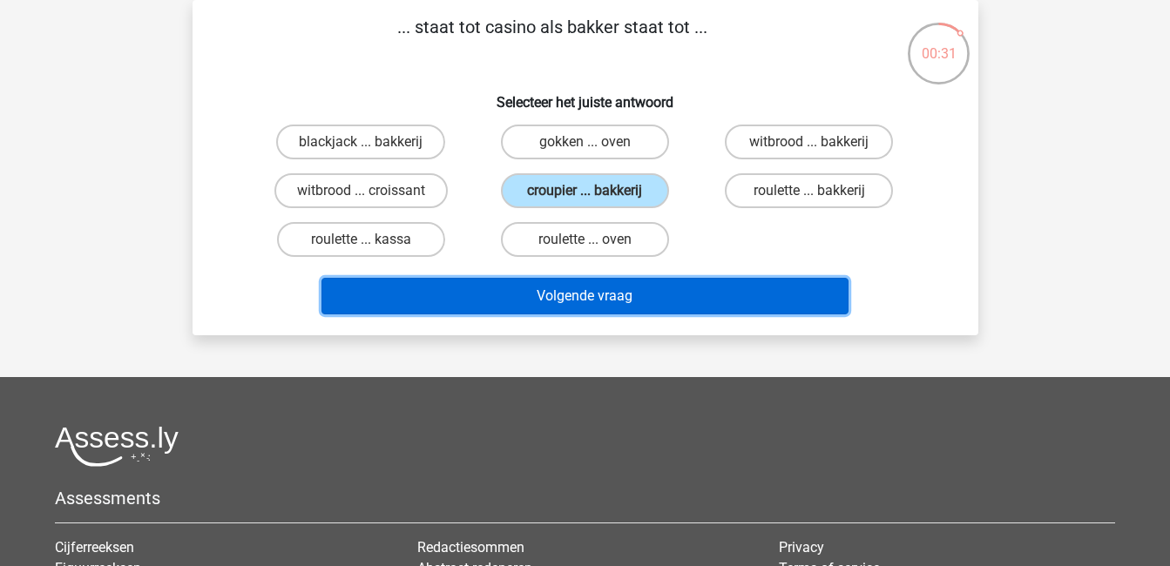
click at [662, 289] on button "Volgende vraag" at bounding box center [585, 296] width 527 height 37
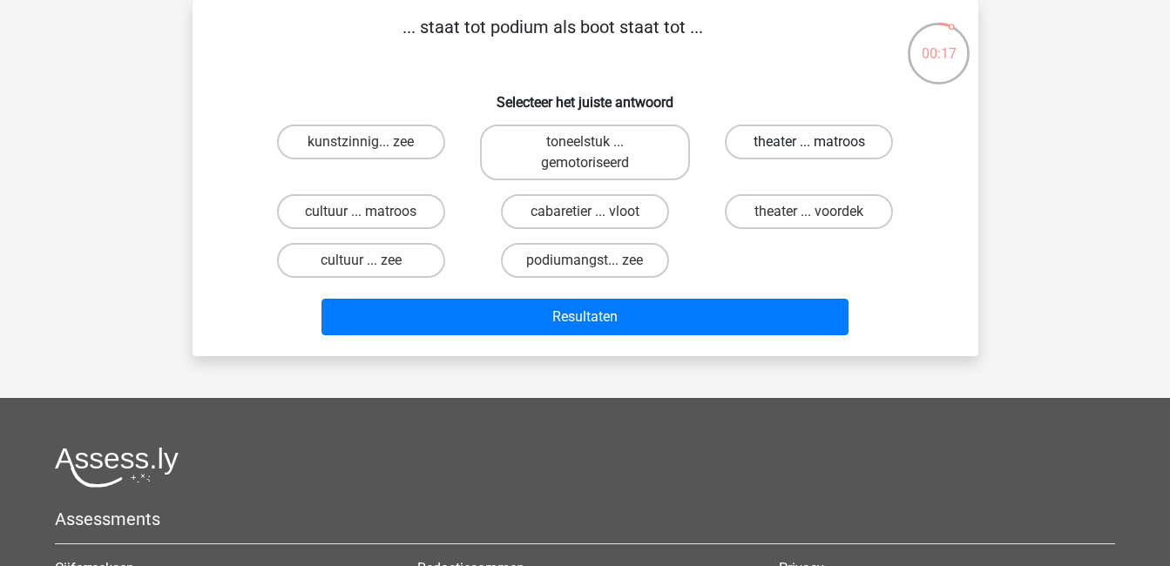
click at [783, 142] on label "theater ... matroos" at bounding box center [809, 142] width 168 height 35
click at [810, 142] on input "theater ... matroos" at bounding box center [815, 147] width 11 height 11
radio input "true"
click at [787, 207] on label "theater ... voordek" at bounding box center [809, 211] width 168 height 35
click at [810, 212] on input "theater ... voordek" at bounding box center [815, 217] width 11 height 11
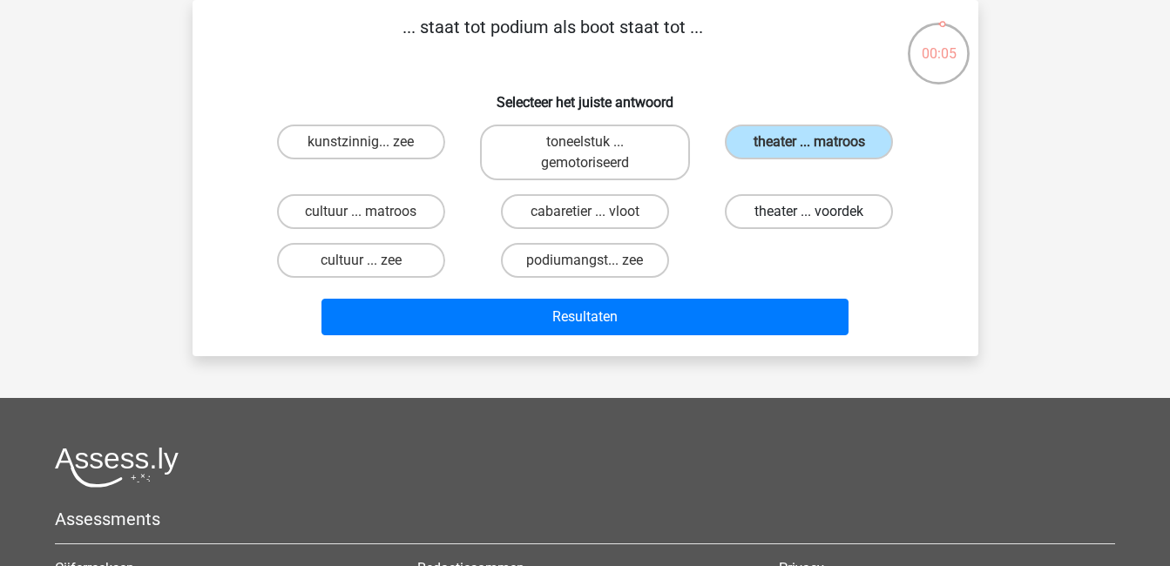
radio input "true"
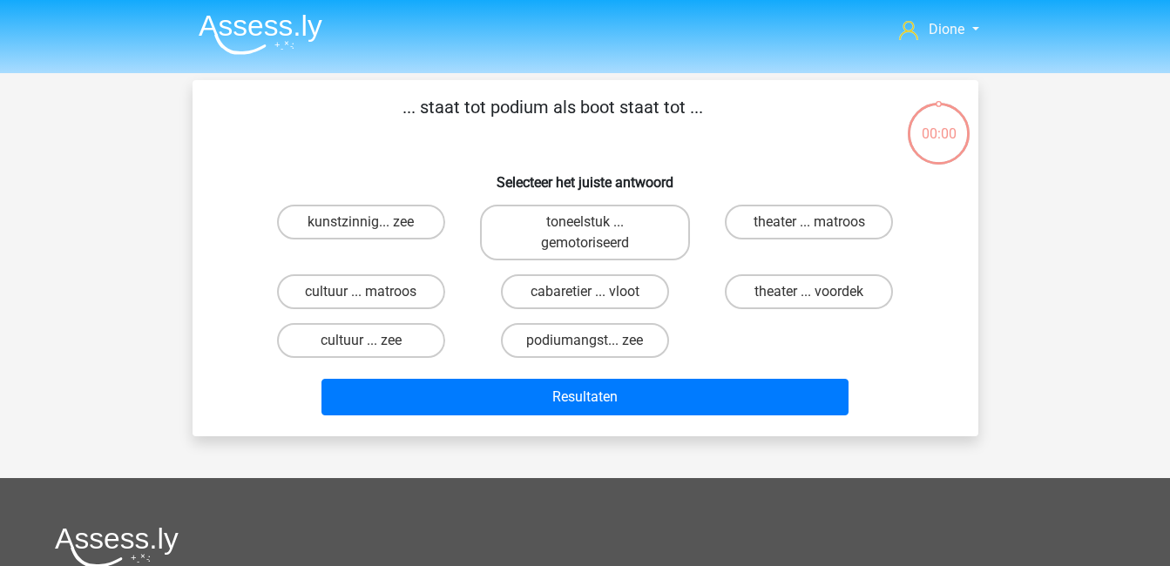
scroll to position [80, 0]
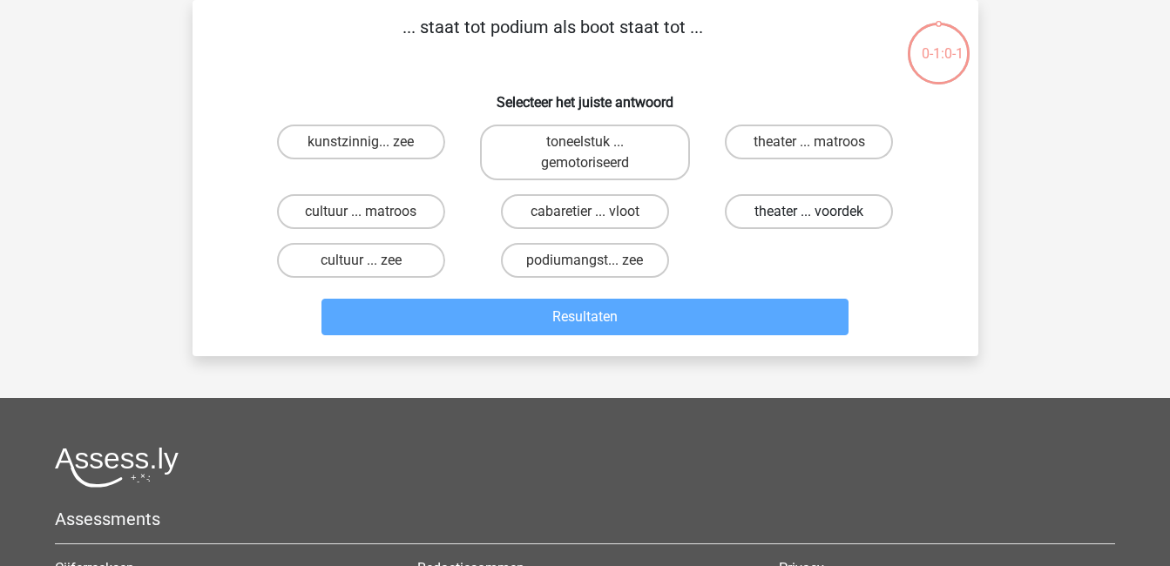
click at [857, 211] on label "theater ... voordek" at bounding box center [809, 211] width 168 height 35
click at [821, 212] on input "theater ... voordek" at bounding box center [815, 217] width 11 height 11
radio input "true"
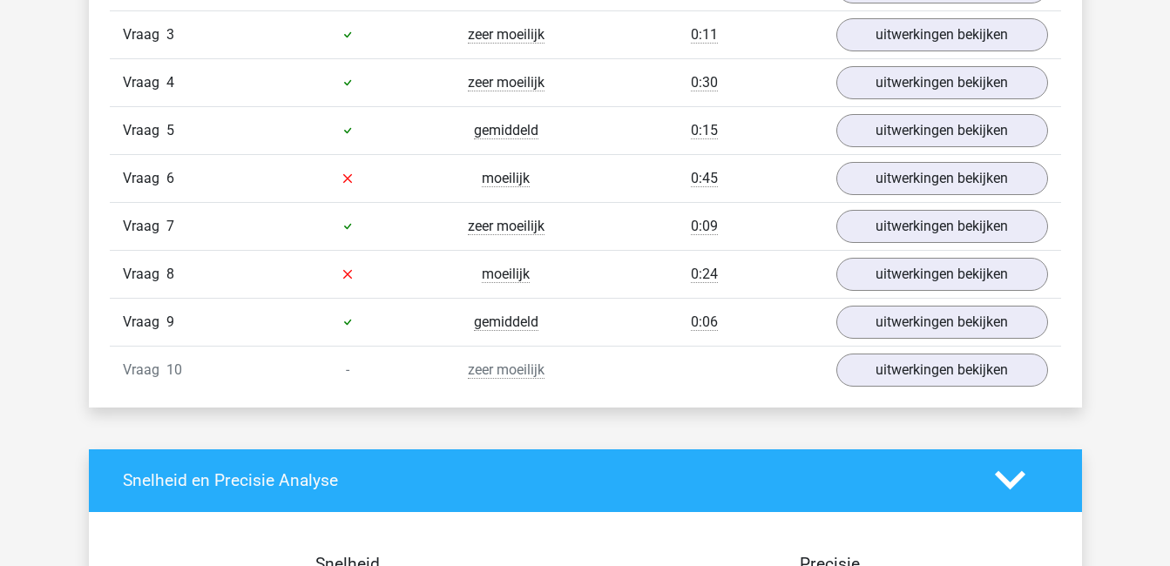
scroll to position [1216, 0]
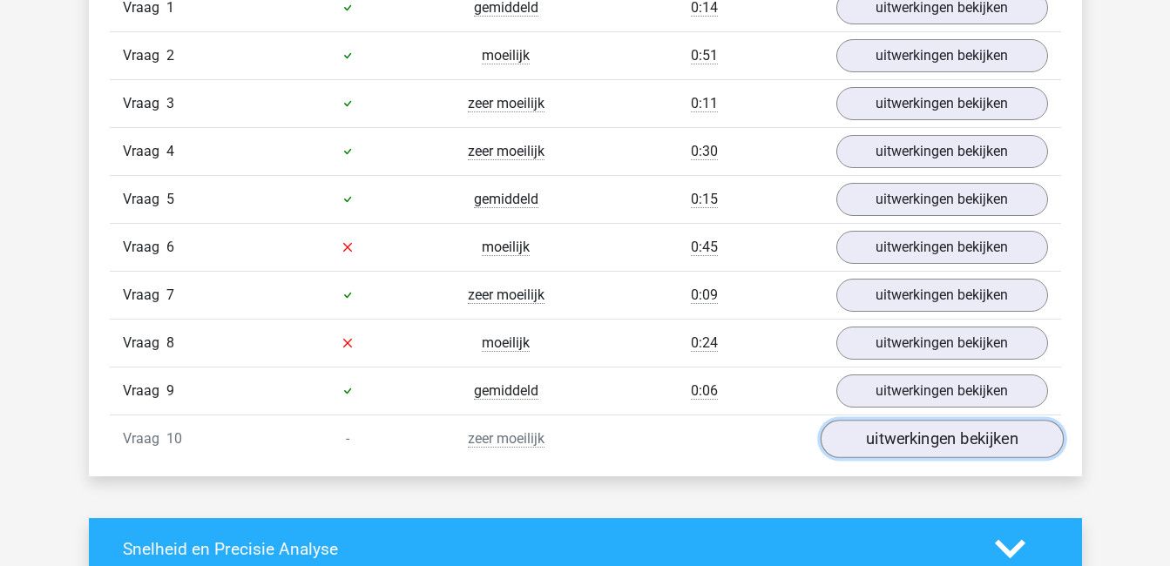
click at [953, 438] on link "uitwerkingen bekijken" at bounding box center [941, 439] width 243 height 38
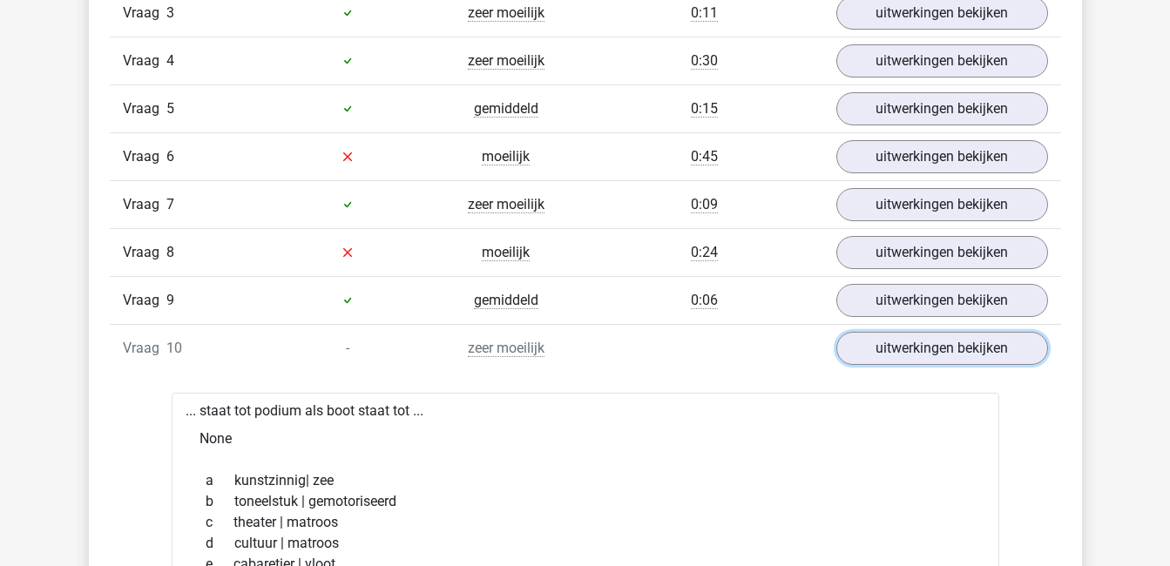
scroll to position [1297, 0]
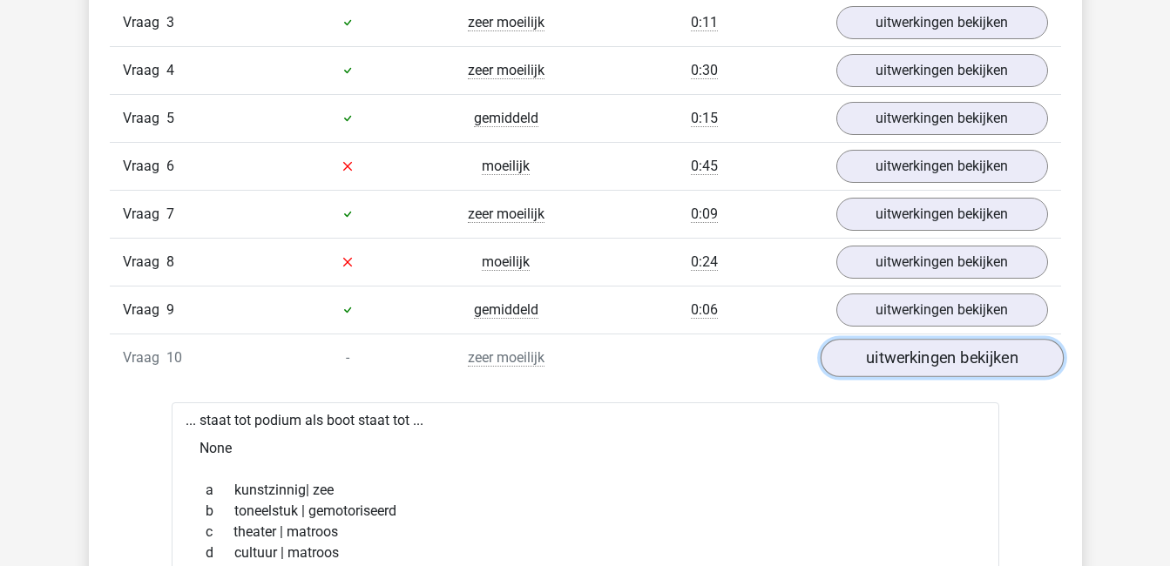
click at [908, 358] on link "uitwerkingen bekijken" at bounding box center [941, 358] width 243 height 38
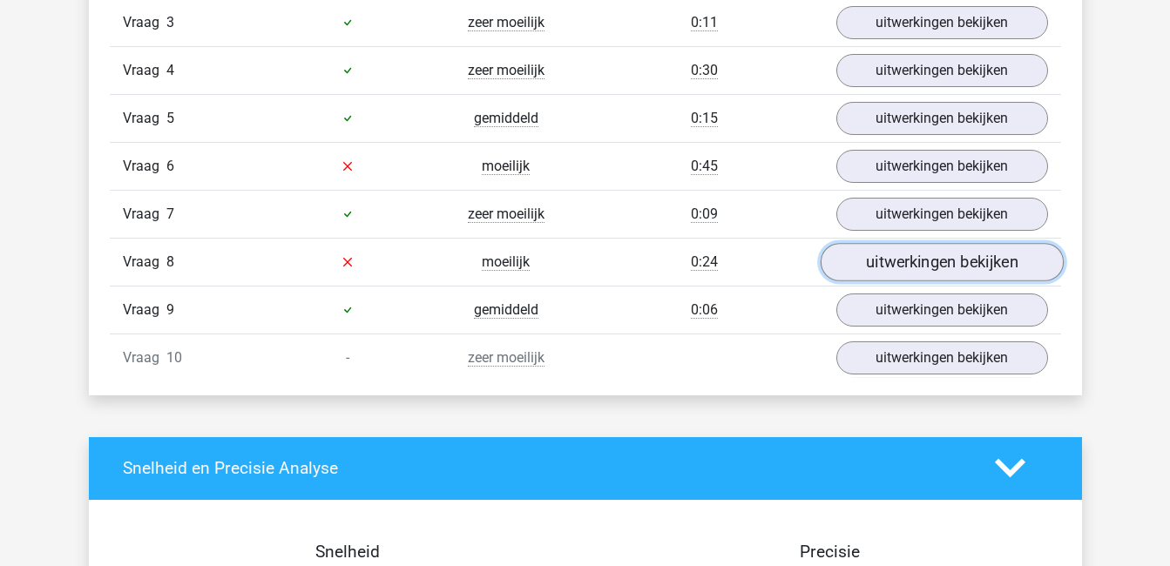
click at [895, 257] on link "uitwerkingen bekijken" at bounding box center [941, 262] width 243 height 38
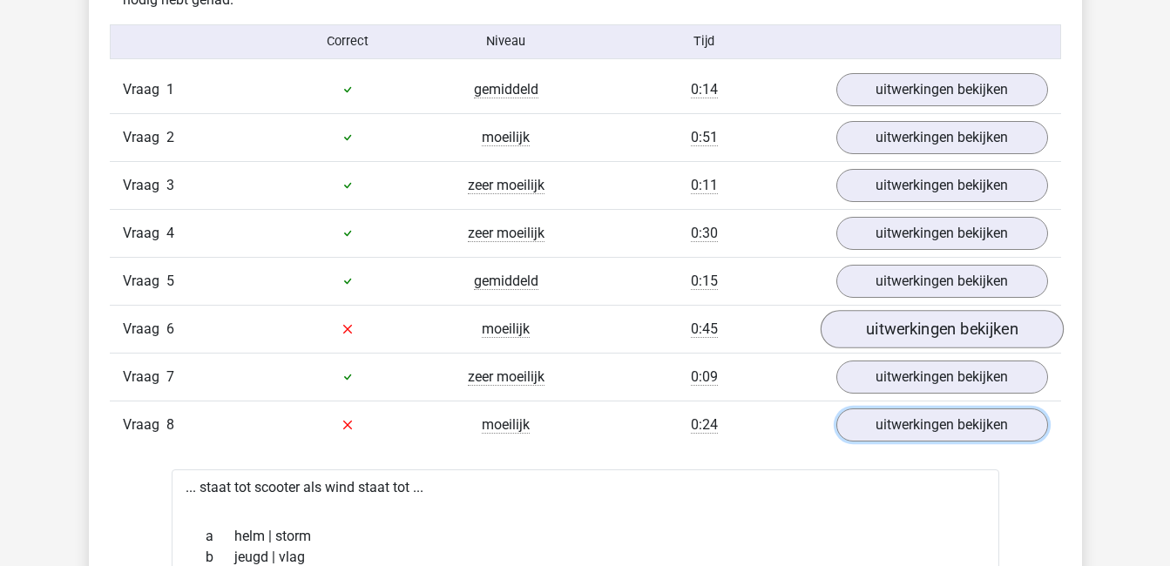
scroll to position [1192, 0]
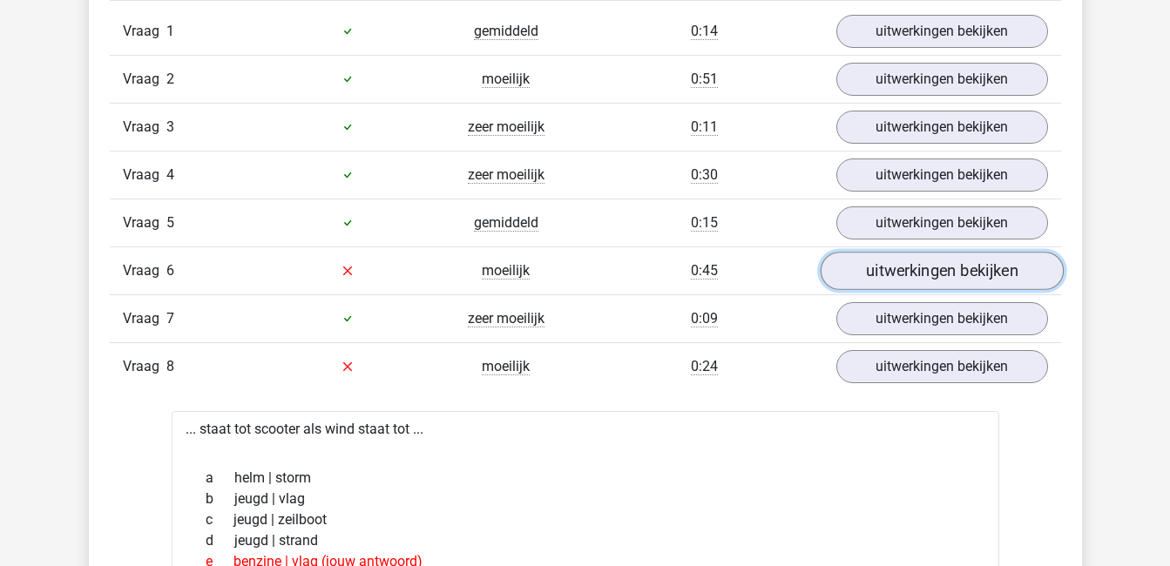
click at [911, 268] on link "uitwerkingen bekijken" at bounding box center [941, 271] width 243 height 38
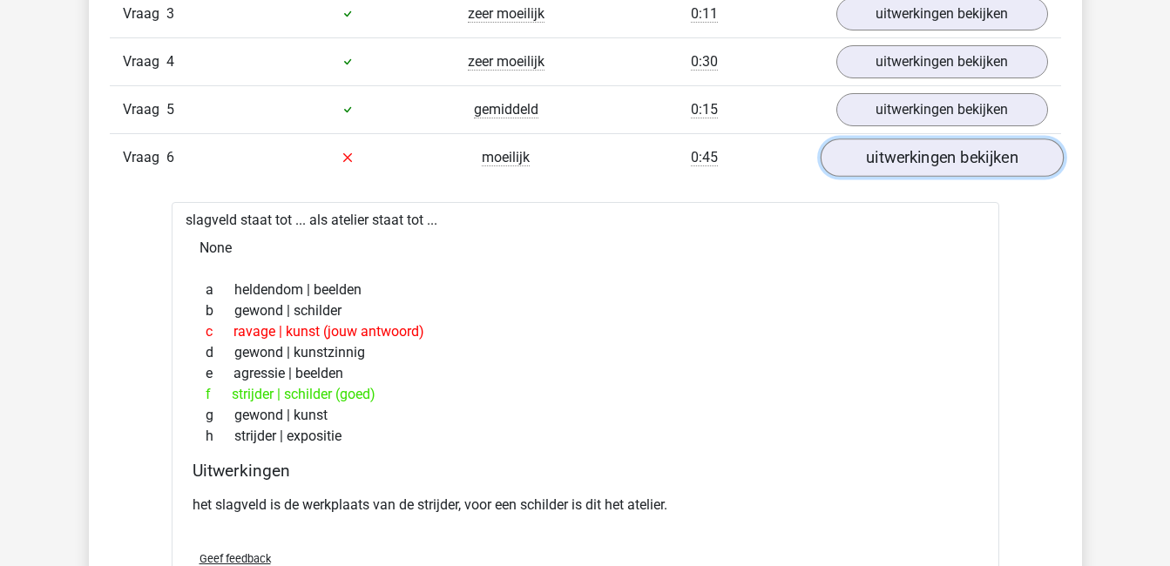
scroll to position [1315, 0]
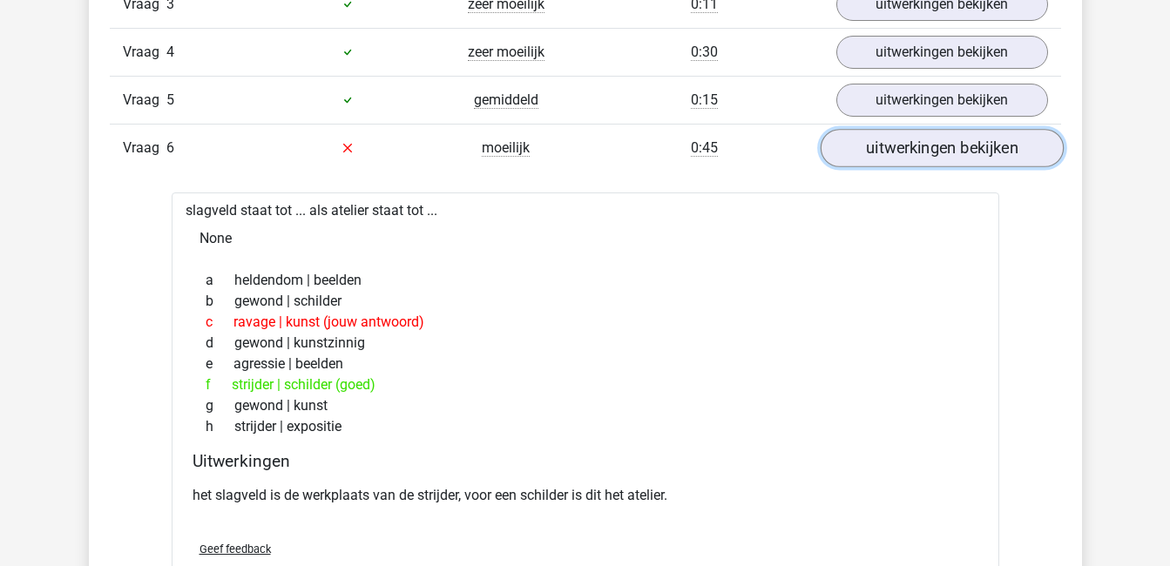
click at [921, 139] on link "uitwerkingen bekijken" at bounding box center [941, 148] width 243 height 38
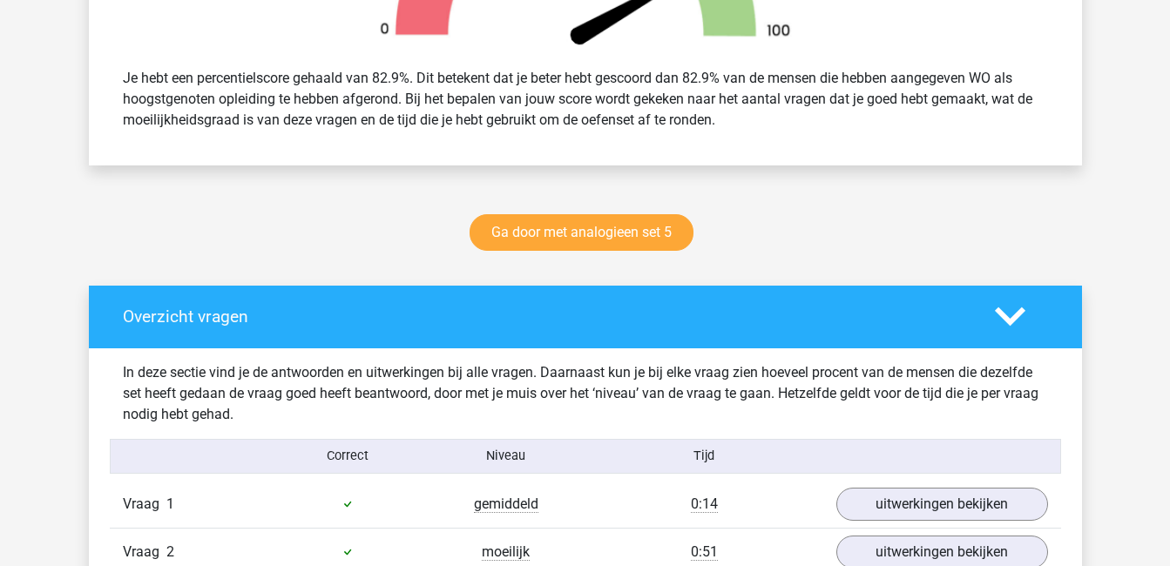
scroll to position [584, 0]
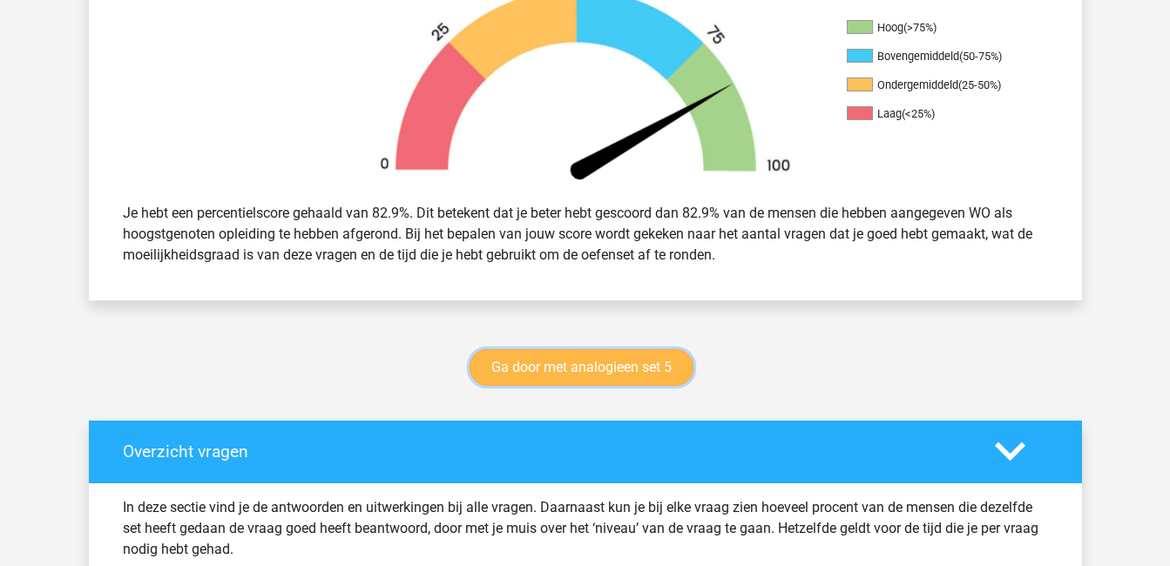
click at [614, 376] on link "Ga door met analogieen set 5" at bounding box center [582, 367] width 224 height 37
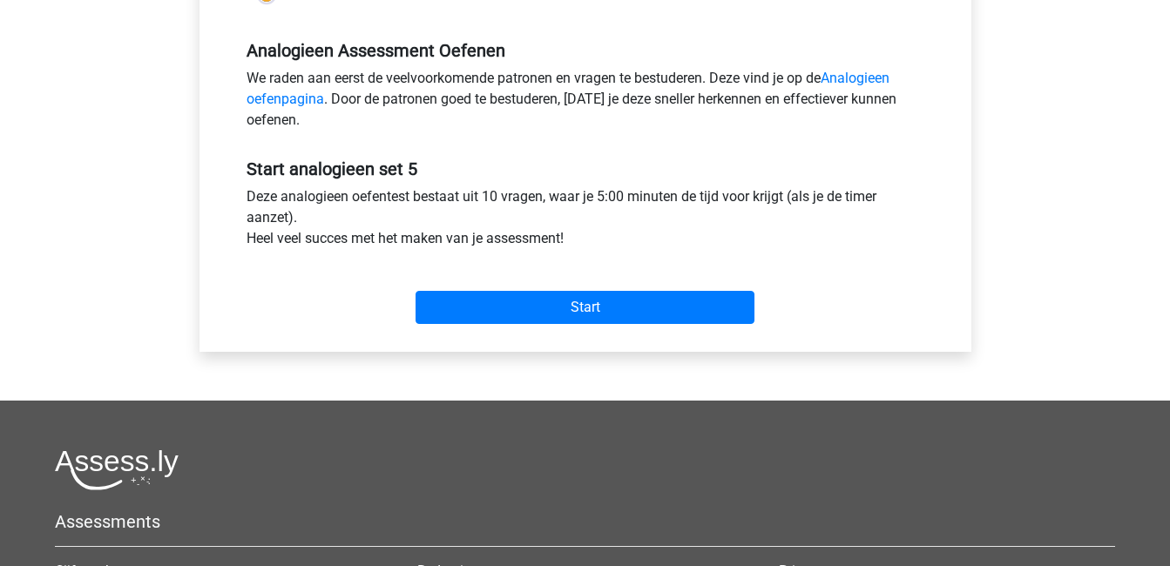
scroll to position [517, 0]
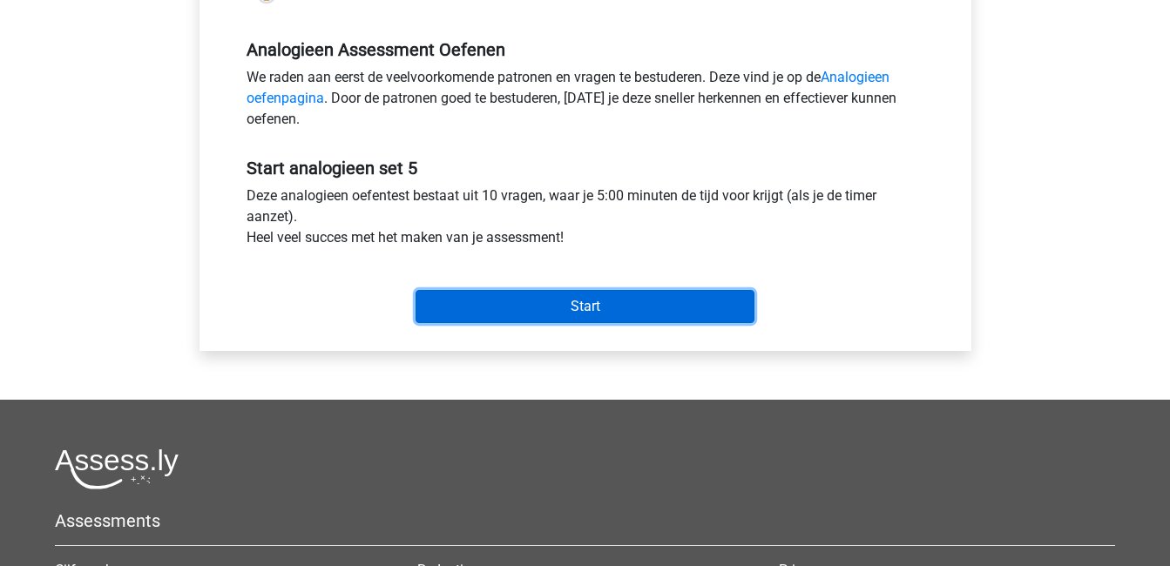
click at [598, 295] on input "Start" at bounding box center [585, 306] width 339 height 33
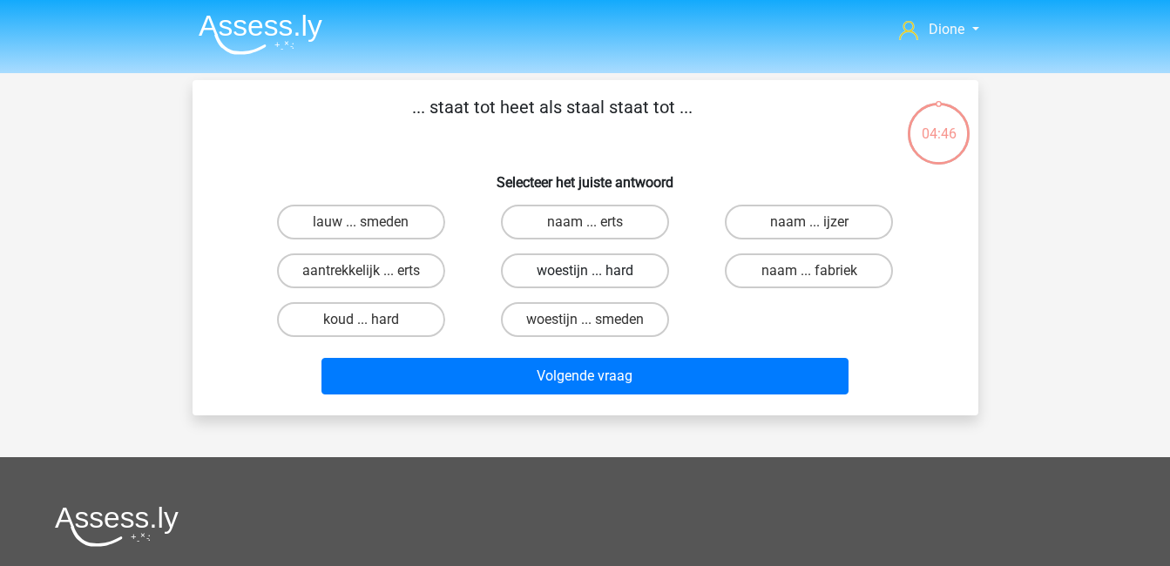
click at [597, 268] on label "woestijn ... hard" at bounding box center [585, 271] width 168 height 35
click at [596, 271] on input "woestijn ... hard" at bounding box center [590, 276] width 11 height 11
radio input "true"
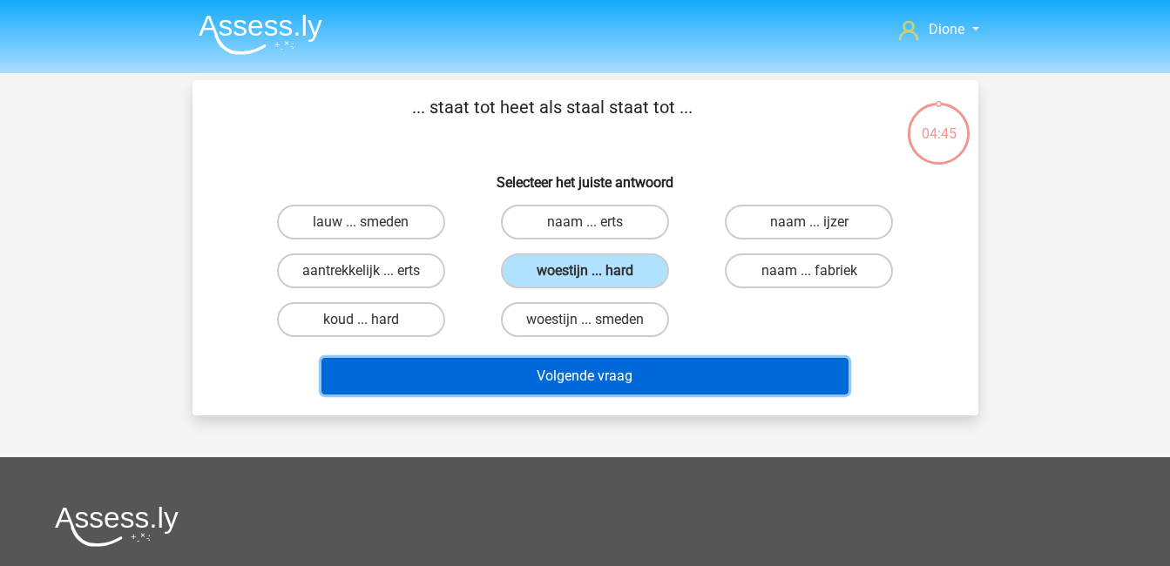
click at [630, 370] on button "Volgende vraag" at bounding box center [585, 376] width 527 height 37
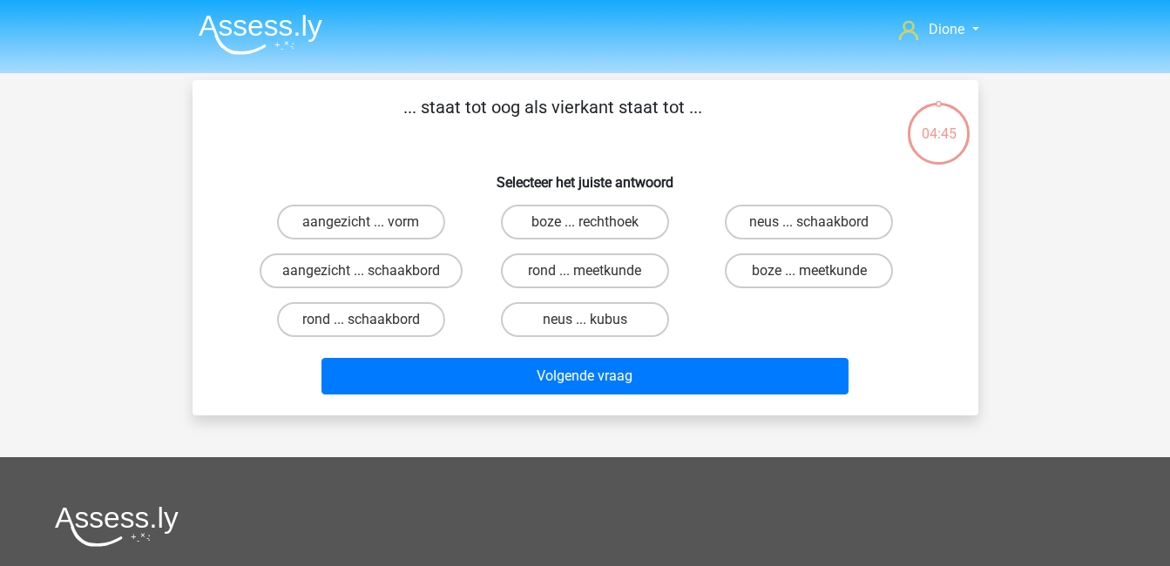
scroll to position [80, 0]
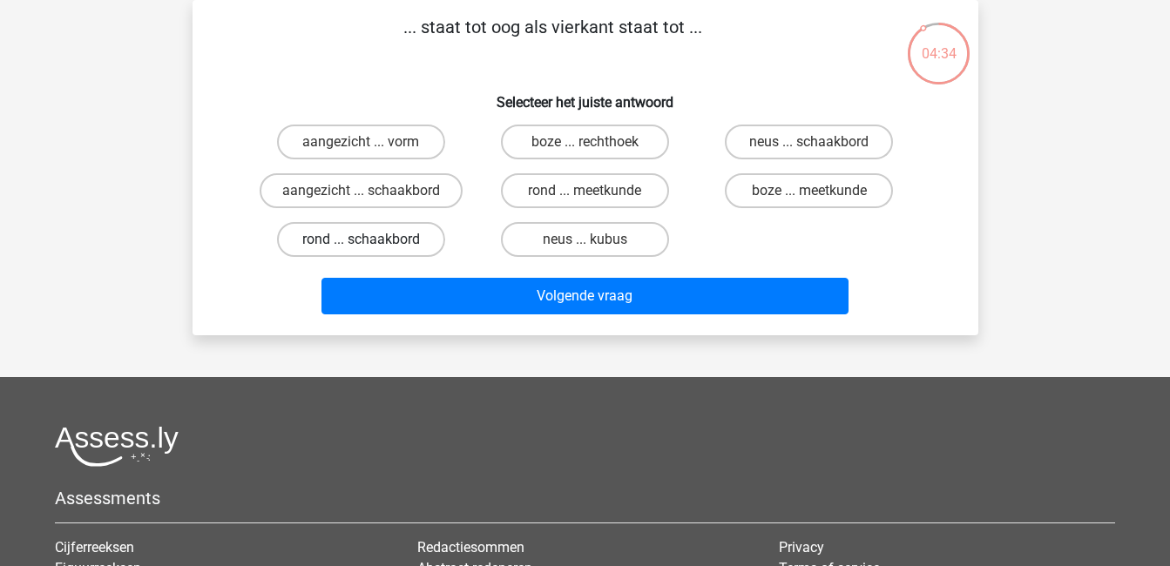
click at [383, 243] on label "rond ... schaakbord" at bounding box center [361, 239] width 168 height 35
click at [372, 243] on input "rond ... schaakbord" at bounding box center [366, 245] width 11 height 11
radio input "true"
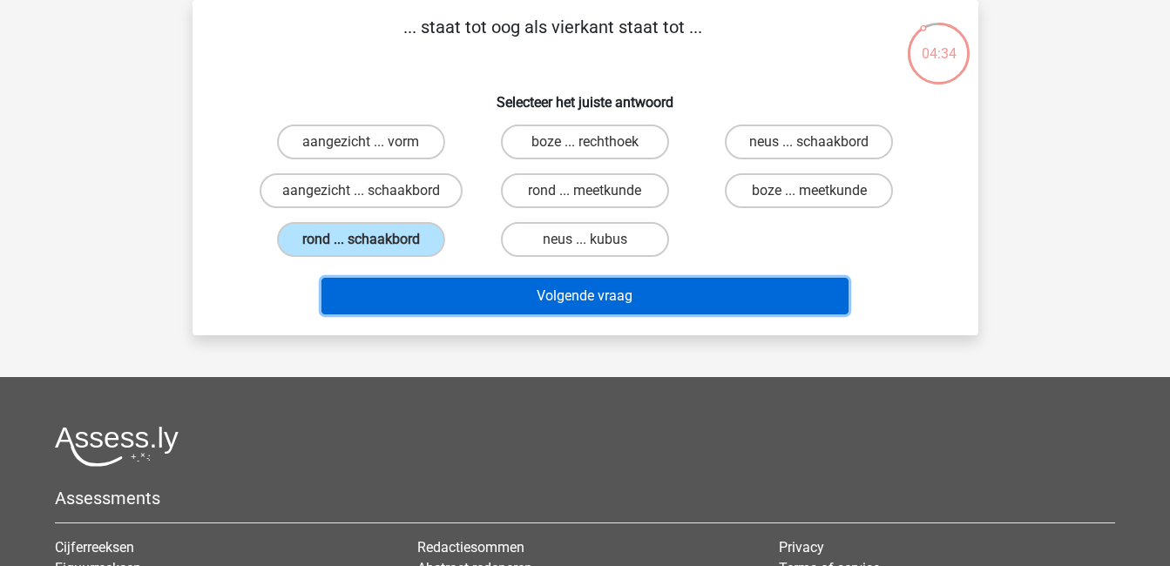
click at [527, 297] on button "Volgende vraag" at bounding box center [585, 296] width 527 height 37
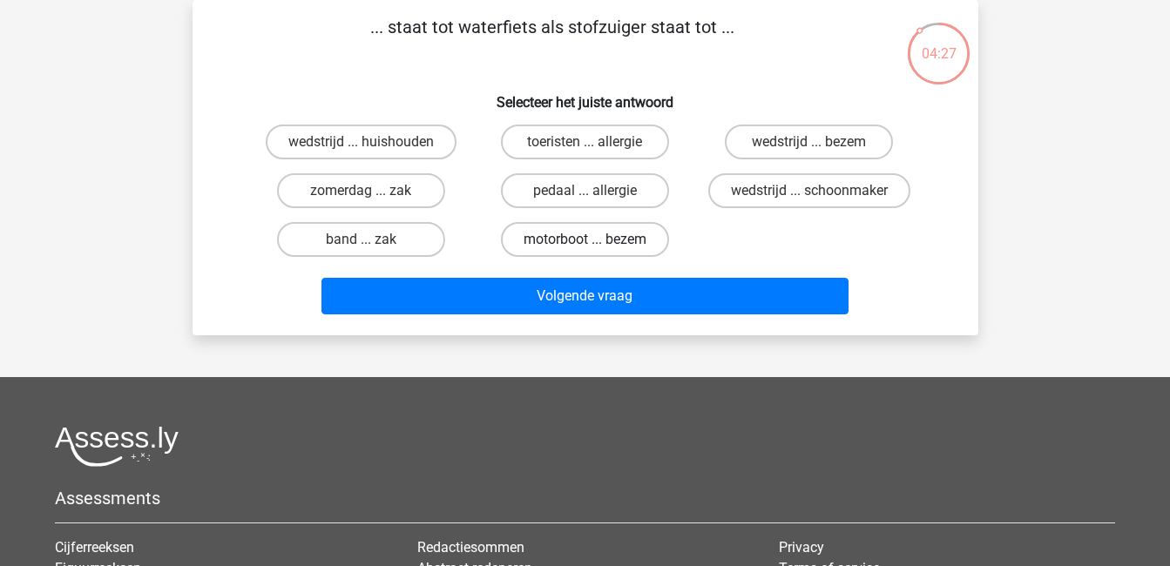
click at [613, 242] on label "motorboot ... bezem" at bounding box center [585, 239] width 168 height 35
click at [596, 242] on input "motorboot ... bezem" at bounding box center [590, 245] width 11 height 11
radio input "true"
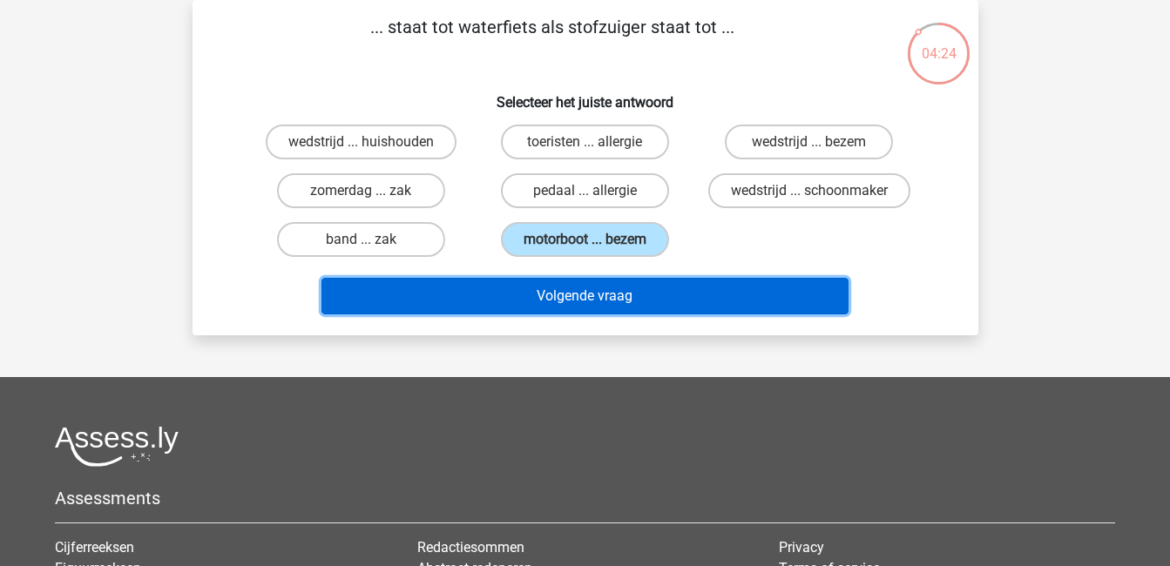
click at [655, 297] on button "Volgende vraag" at bounding box center [585, 296] width 527 height 37
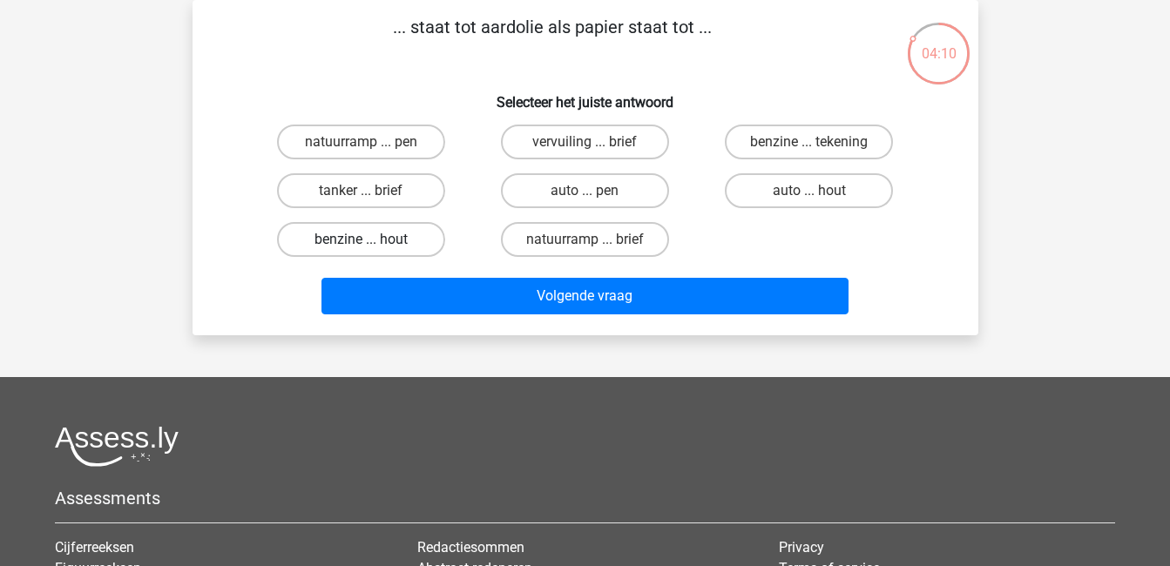
click at [384, 240] on label "benzine ... hout" at bounding box center [361, 239] width 168 height 35
click at [372, 240] on input "benzine ... hout" at bounding box center [366, 245] width 11 height 11
radio input "true"
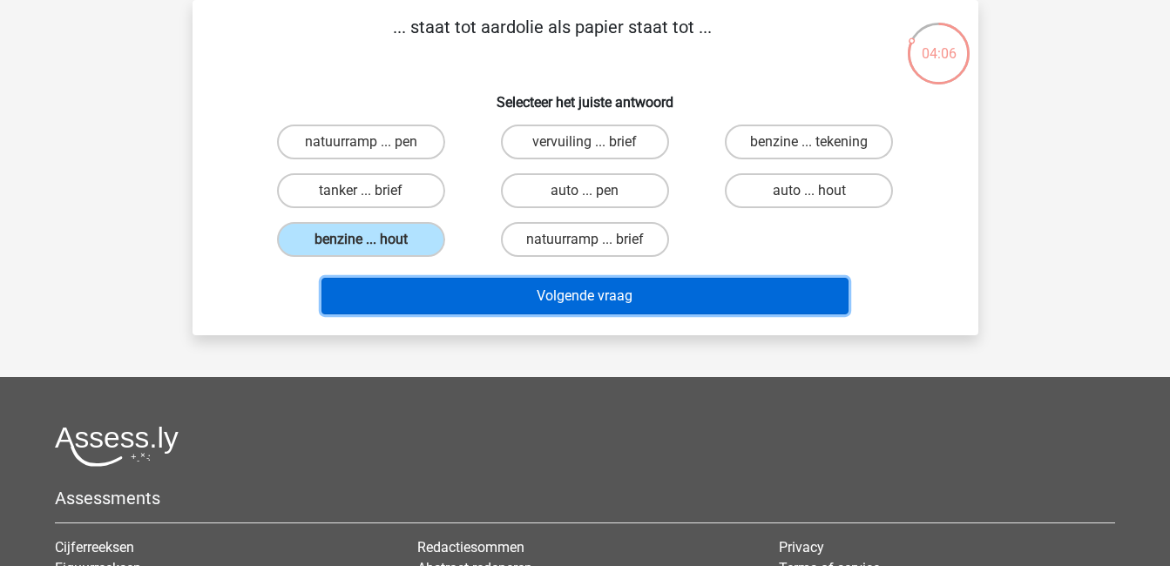
click at [574, 294] on button "Volgende vraag" at bounding box center [585, 296] width 527 height 37
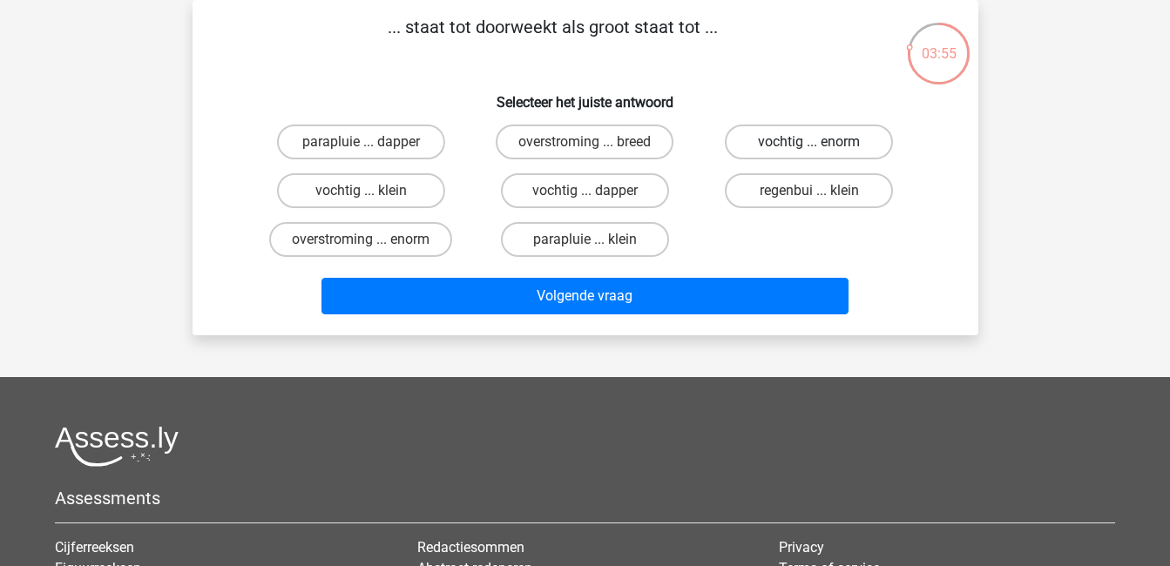
click at [832, 146] on label "vochtig ... enorm" at bounding box center [809, 142] width 168 height 35
click at [821, 146] on input "vochtig ... enorm" at bounding box center [815, 147] width 11 height 11
radio input "true"
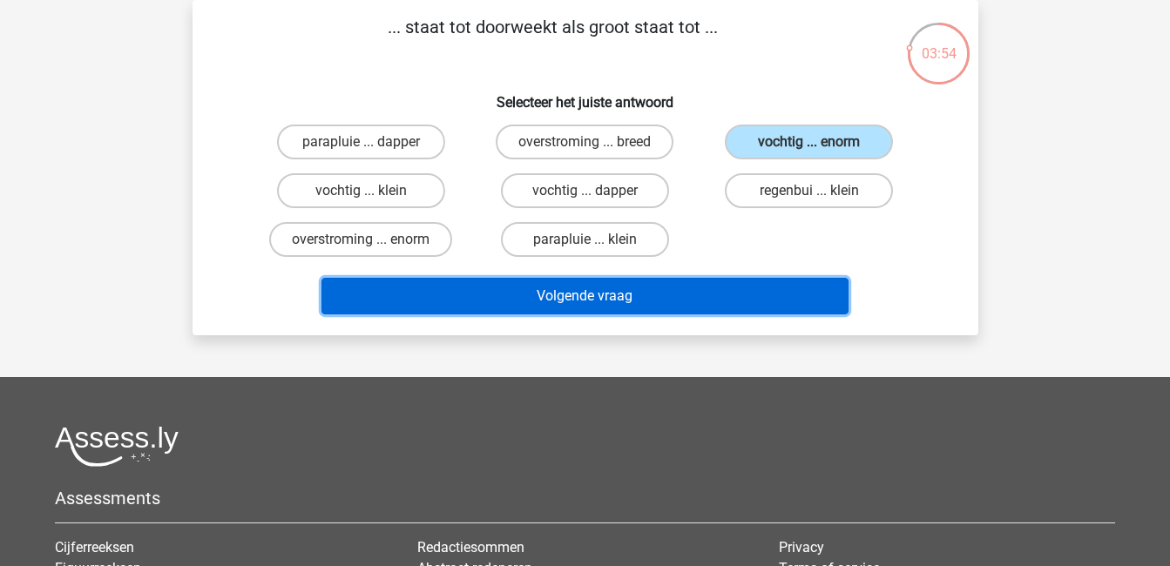
click at [770, 299] on button "Volgende vraag" at bounding box center [585, 296] width 527 height 37
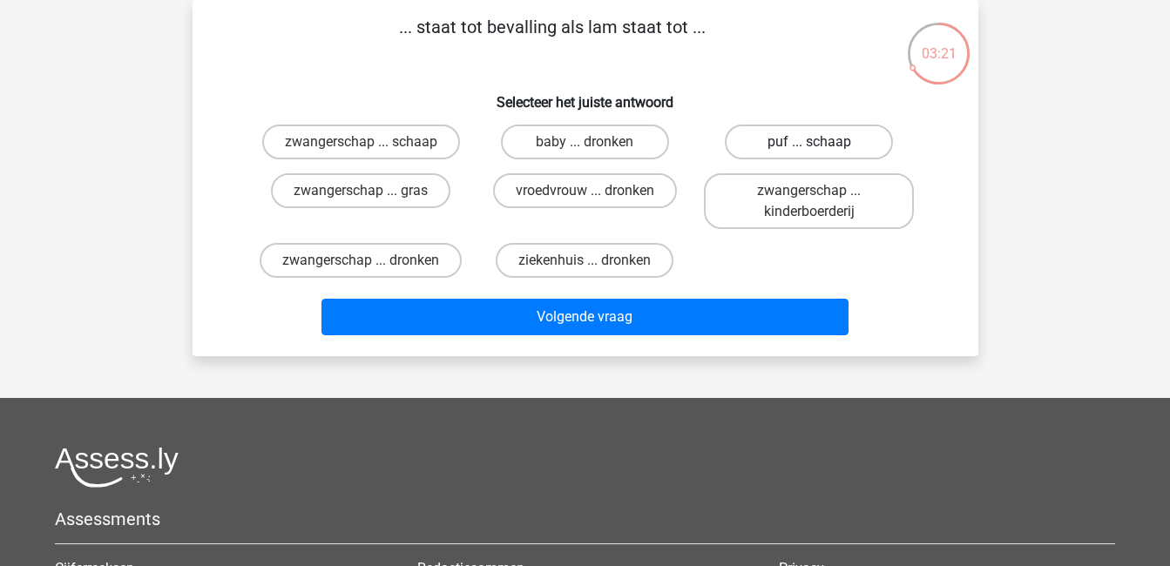
click at [784, 139] on label "puf ... schaap" at bounding box center [809, 142] width 168 height 35
click at [810, 142] on input "puf ... schaap" at bounding box center [815, 147] width 11 height 11
radio input "true"
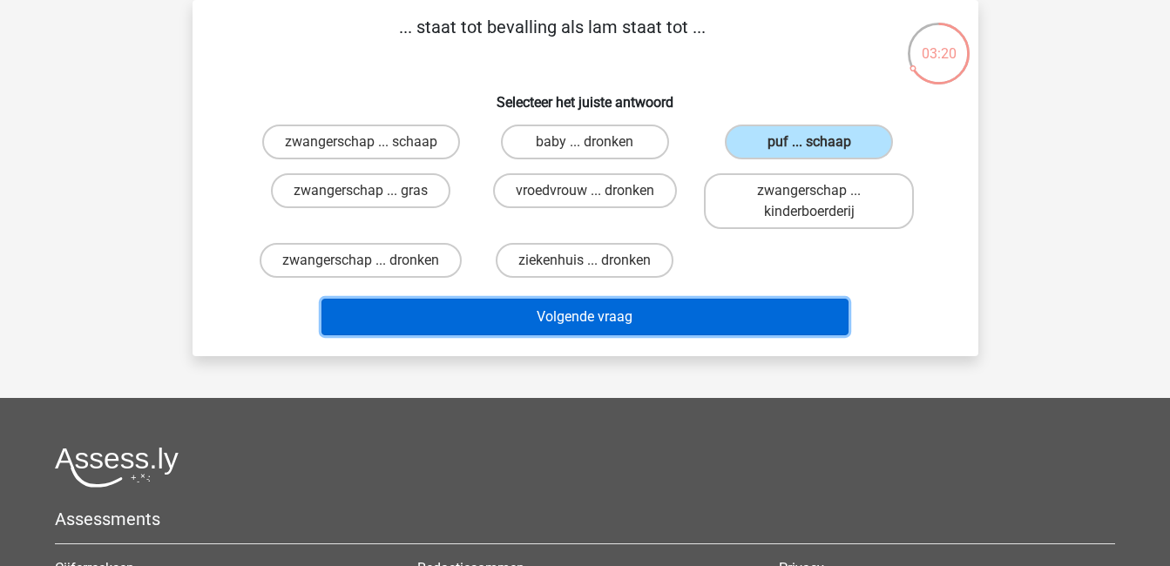
click at [755, 329] on button "Volgende vraag" at bounding box center [585, 317] width 527 height 37
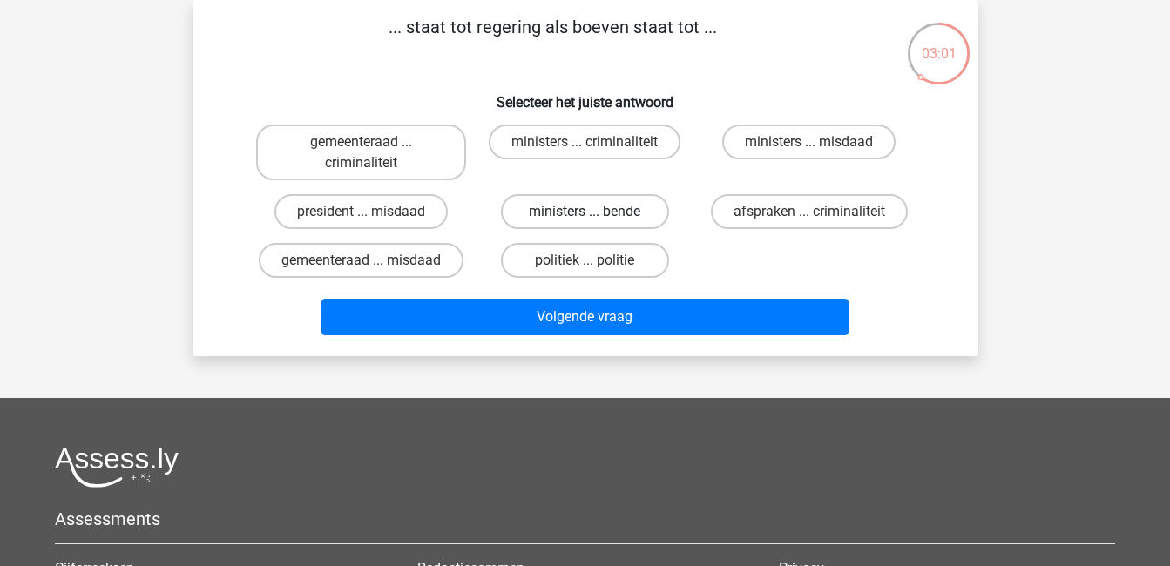
click at [627, 216] on label "ministers ... bende" at bounding box center [585, 211] width 168 height 35
click at [596, 216] on input "ministers ... bende" at bounding box center [590, 217] width 11 height 11
radio input "true"
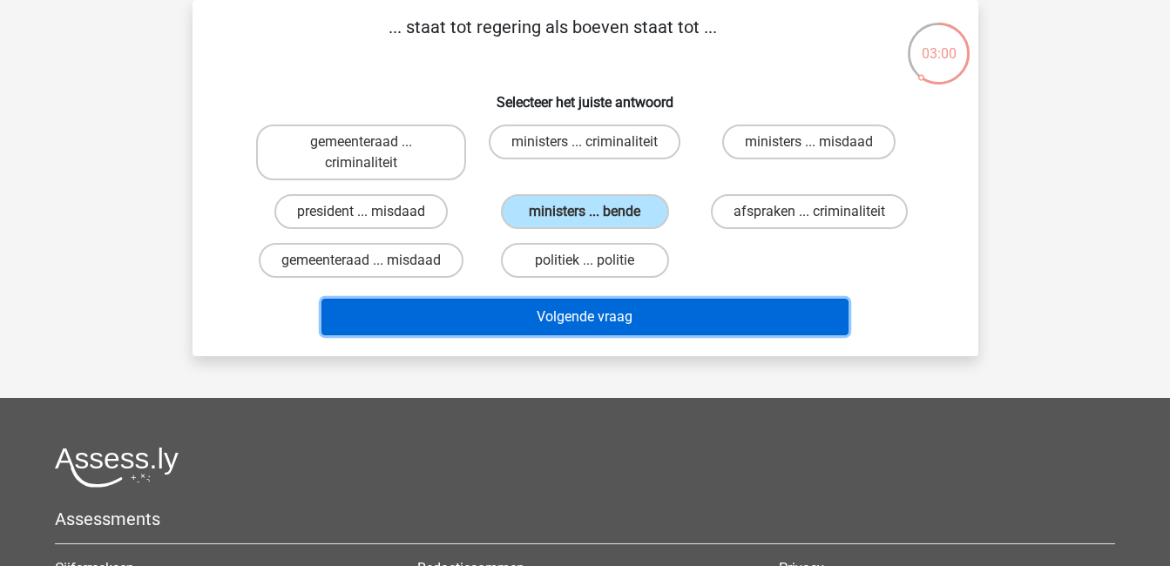
click at [723, 308] on button "Volgende vraag" at bounding box center [585, 317] width 527 height 37
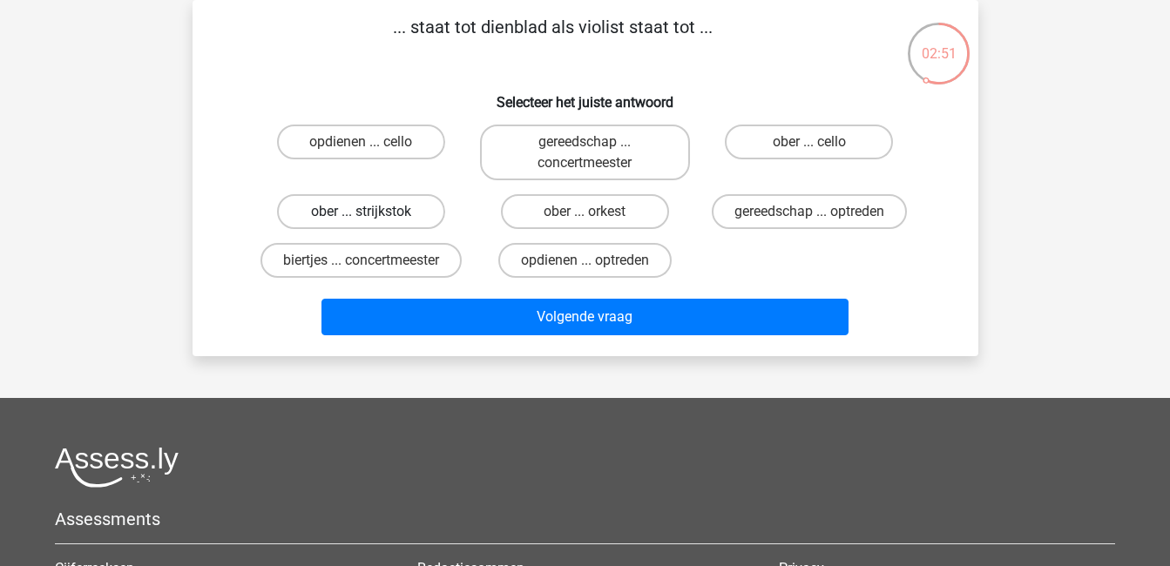
click at [405, 216] on label "ober ... strijkstok" at bounding box center [361, 211] width 168 height 35
click at [372, 216] on input "ober ... strijkstok" at bounding box center [366, 217] width 11 height 11
radio input "true"
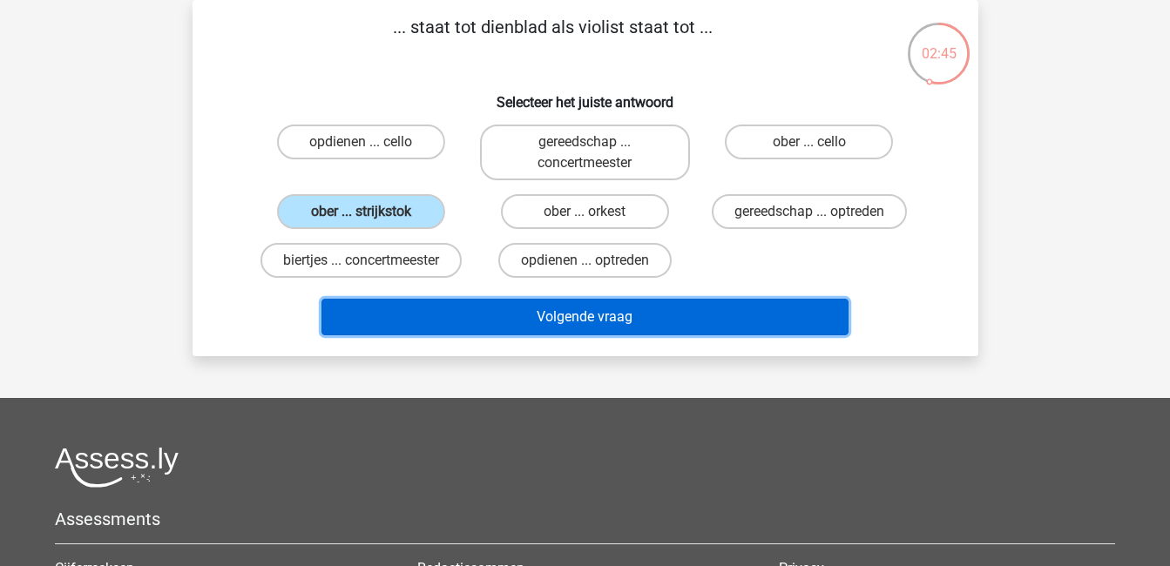
click at [589, 321] on button "Volgende vraag" at bounding box center [585, 317] width 527 height 37
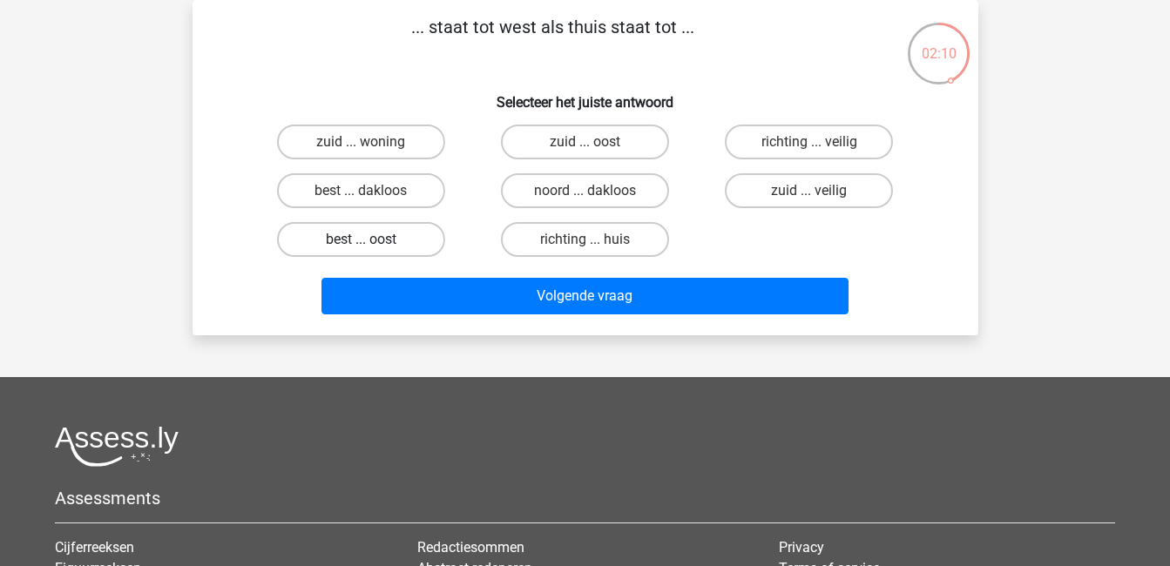
click at [407, 229] on label "best ... oost" at bounding box center [361, 239] width 168 height 35
click at [372, 240] on input "best ... oost" at bounding box center [366, 245] width 11 height 11
radio input "true"
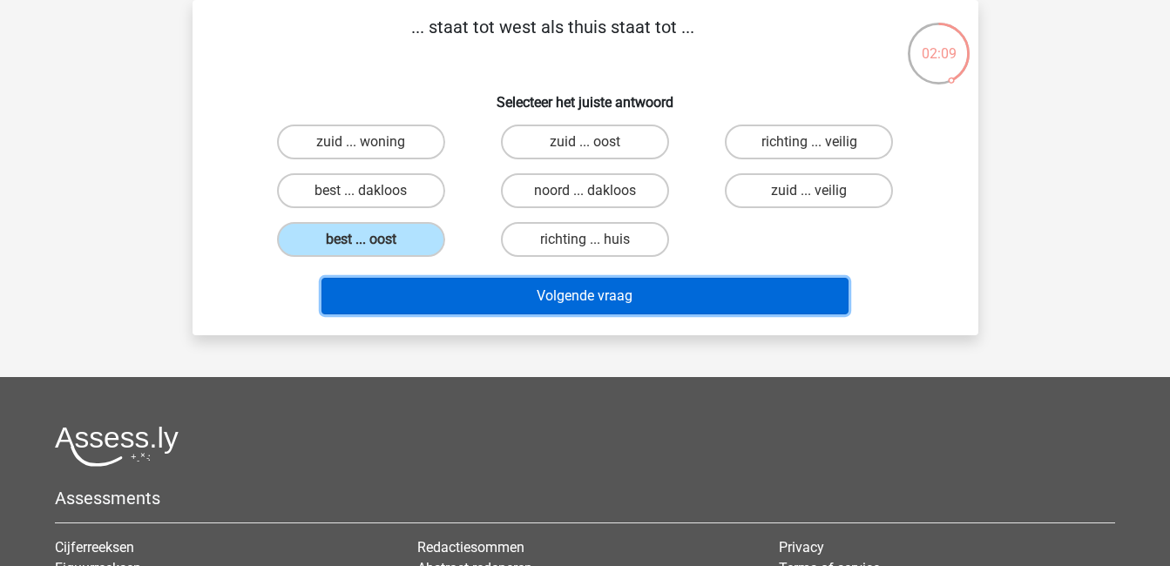
click at [493, 288] on button "Volgende vraag" at bounding box center [585, 296] width 527 height 37
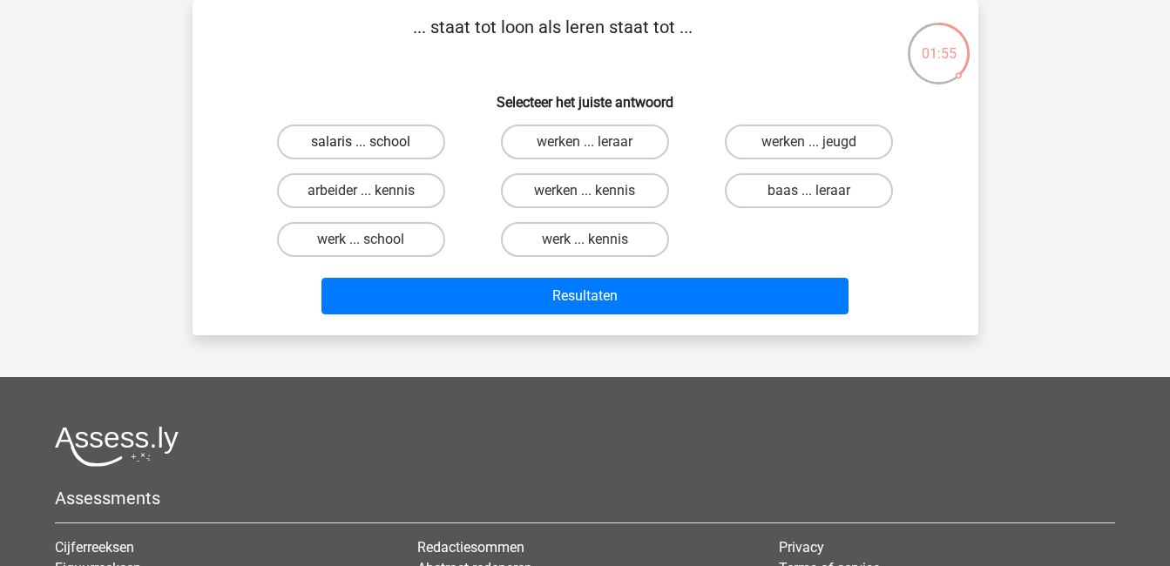
click at [378, 137] on label "salaris ... school" at bounding box center [361, 142] width 168 height 35
click at [372, 142] on input "salaris ... school" at bounding box center [366, 147] width 11 height 11
radio input "true"
click at [590, 189] on label "werken ... kennis" at bounding box center [585, 190] width 168 height 35
click at [590, 191] on input "werken ... kennis" at bounding box center [590, 196] width 11 height 11
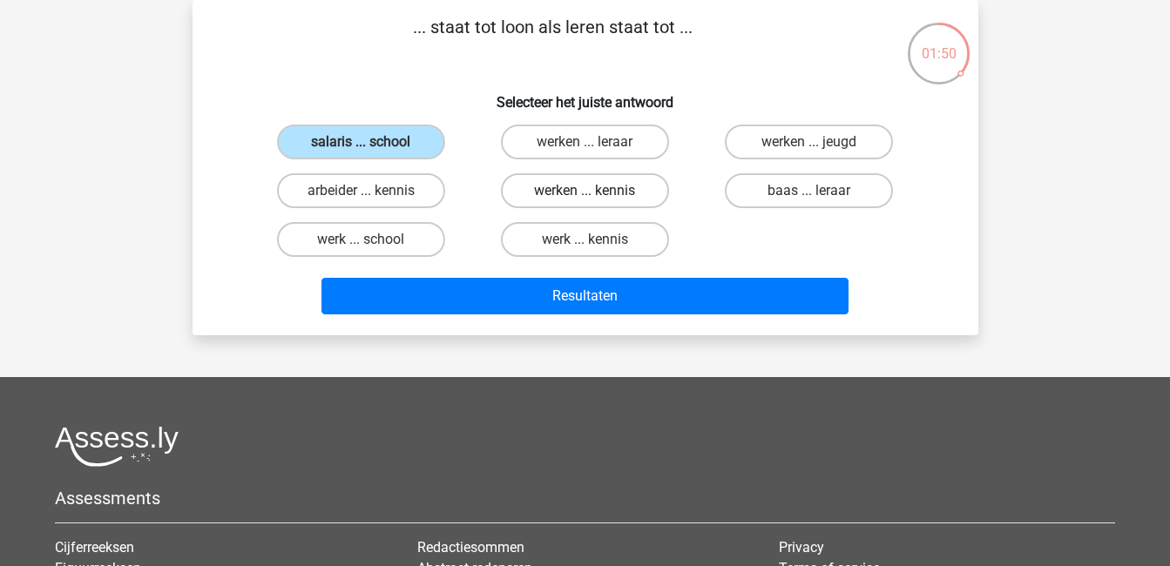
radio input "true"
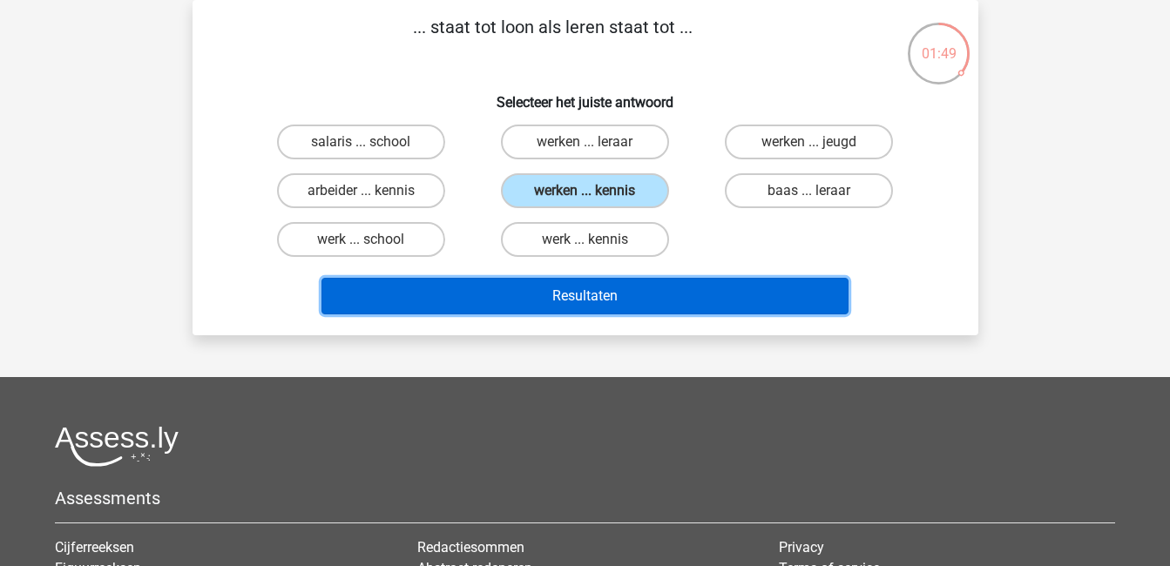
click at [656, 288] on button "Resultaten" at bounding box center [585, 296] width 527 height 37
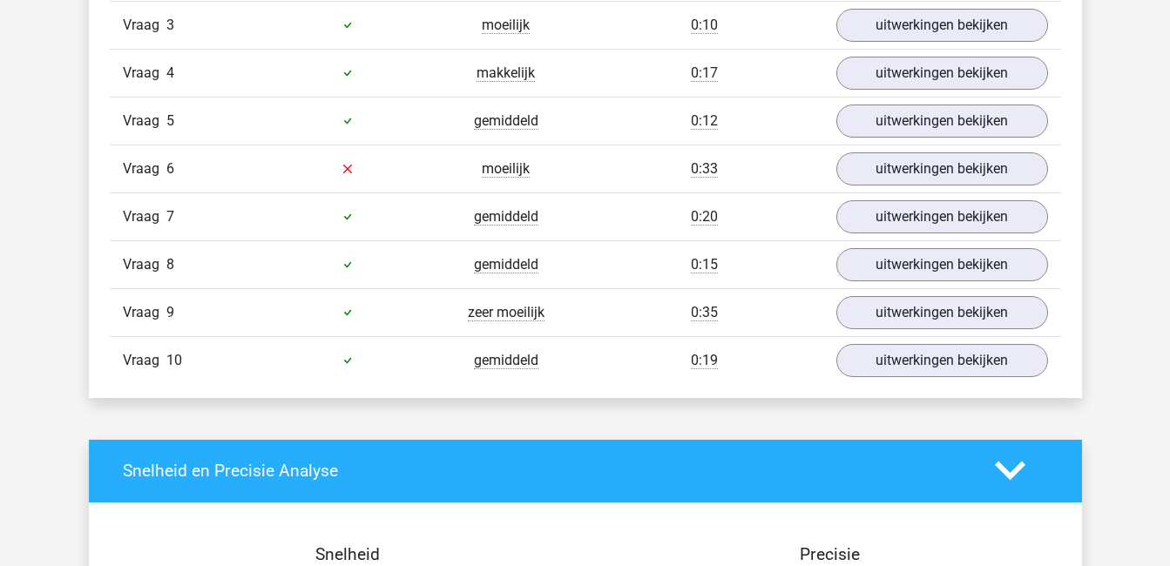
scroll to position [1295, 0]
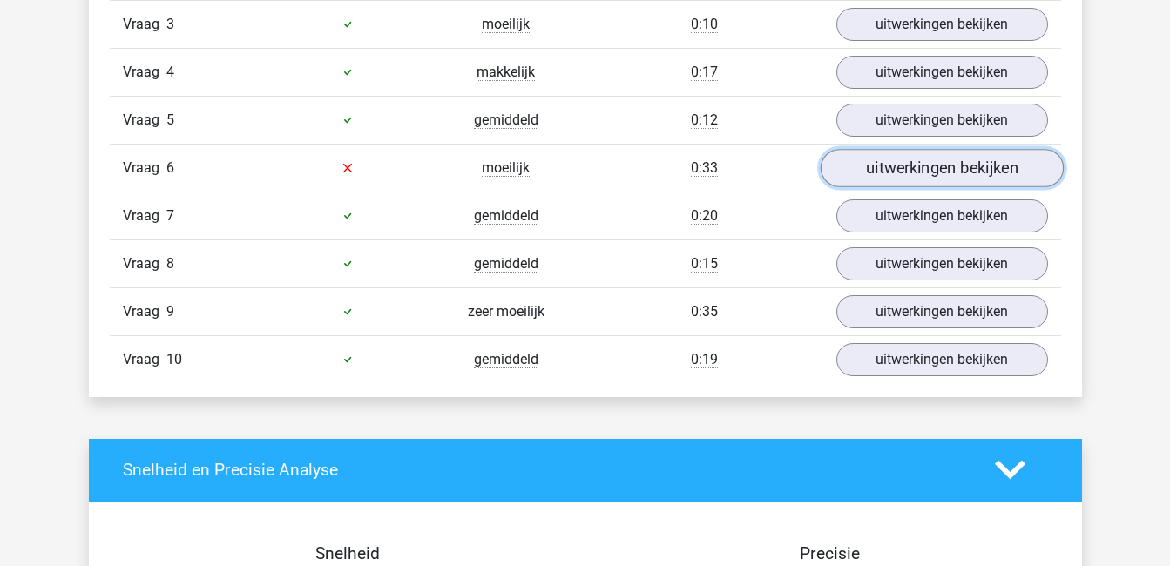
click at [960, 160] on link "uitwerkingen bekijken" at bounding box center [941, 168] width 243 height 38
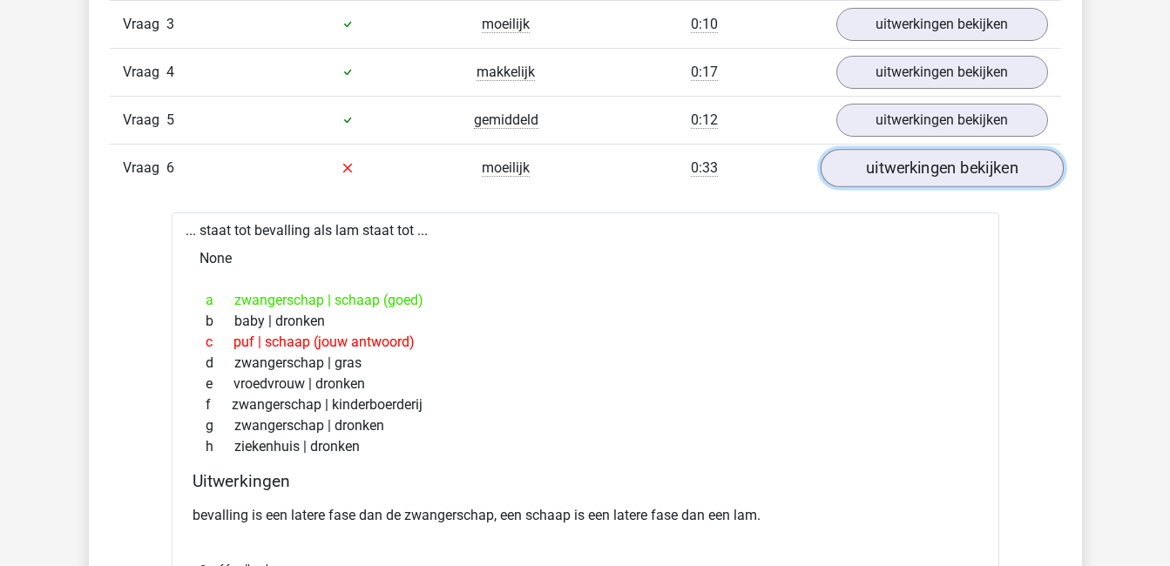
click at [966, 166] on link "uitwerkingen bekijken" at bounding box center [941, 168] width 243 height 38
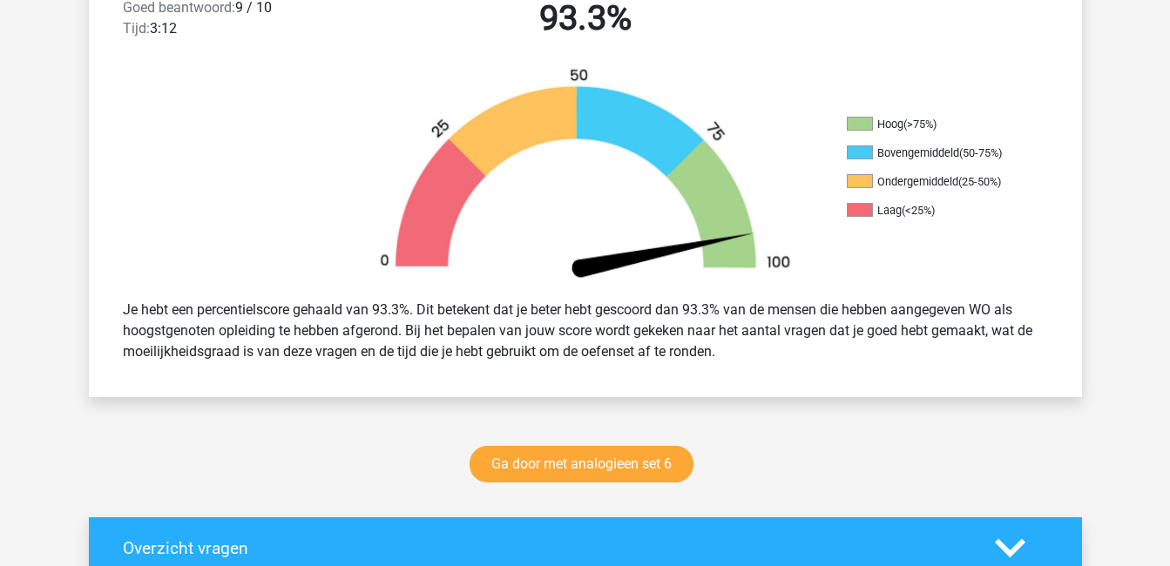
scroll to position [499, 0]
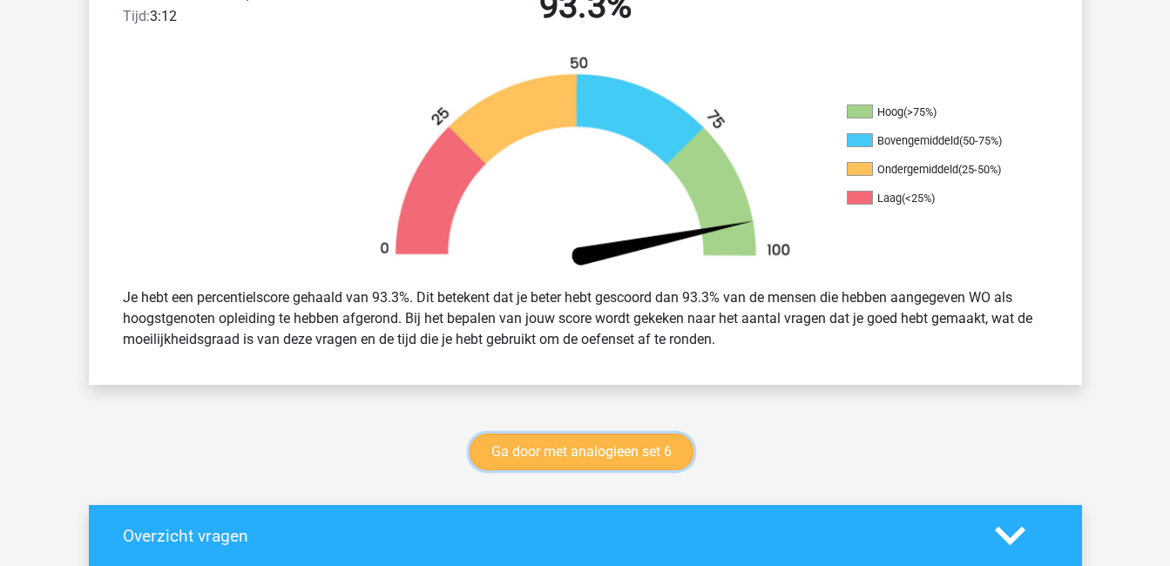
click at [633, 441] on link "Ga door met analogieen set 6" at bounding box center [582, 452] width 224 height 37
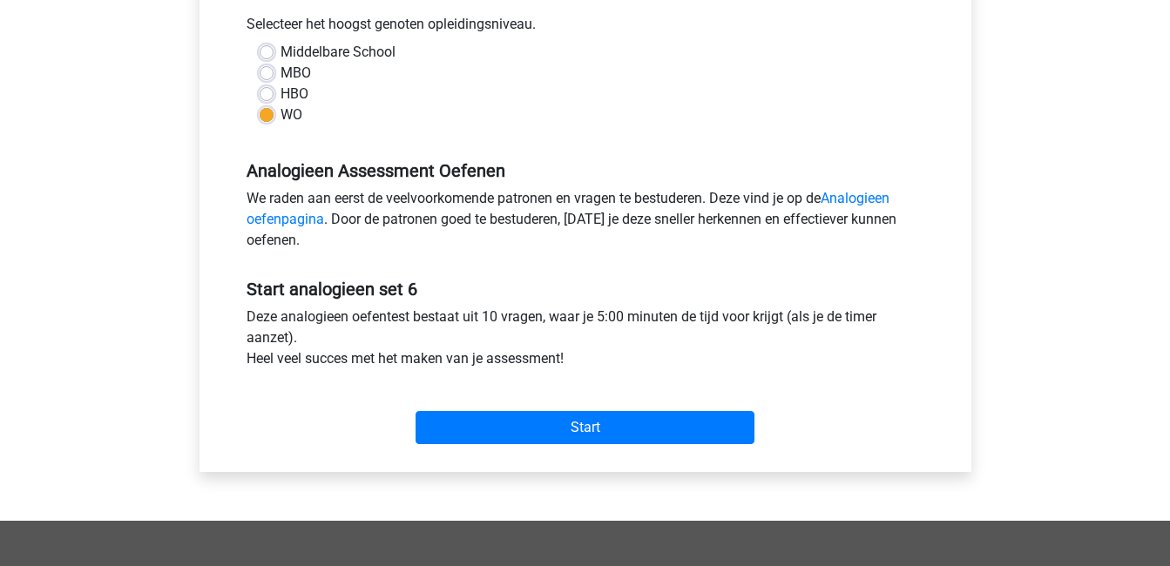
scroll to position [397, 0]
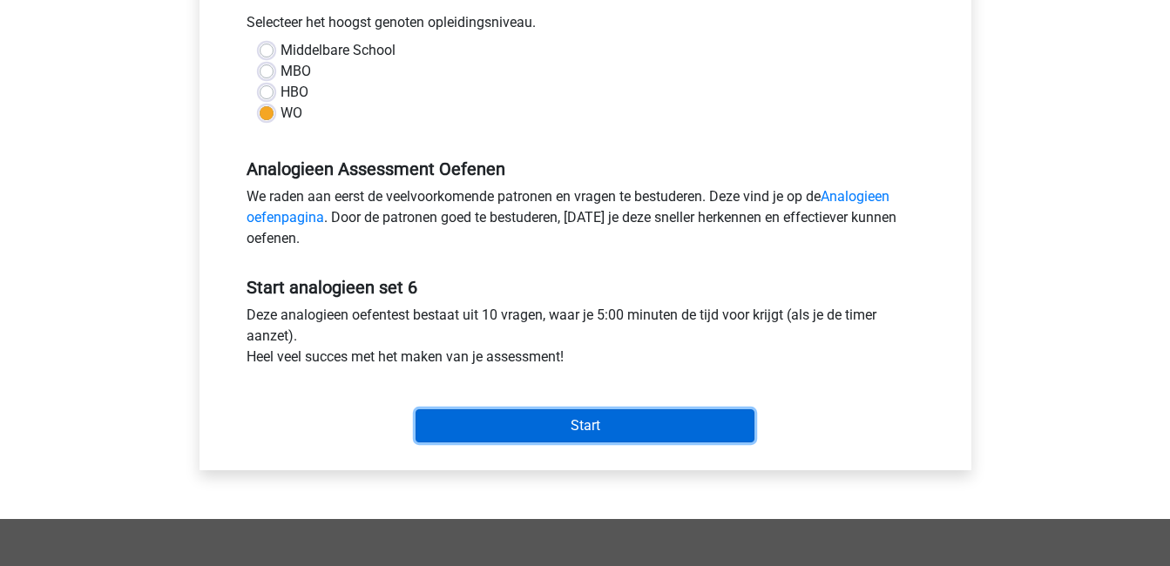
click at [682, 429] on input "Start" at bounding box center [585, 426] width 339 height 33
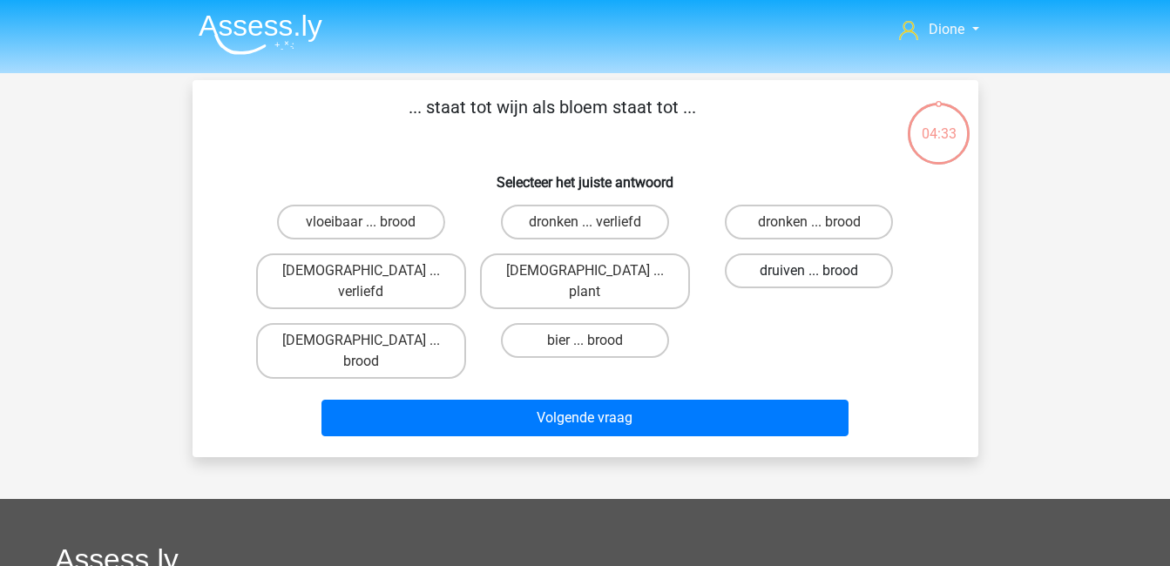
click at [786, 272] on label "druiven ... brood" at bounding box center [809, 271] width 168 height 35
click at [810, 272] on input "druiven ... brood" at bounding box center [815, 276] width 11 height 11
radio input "true"
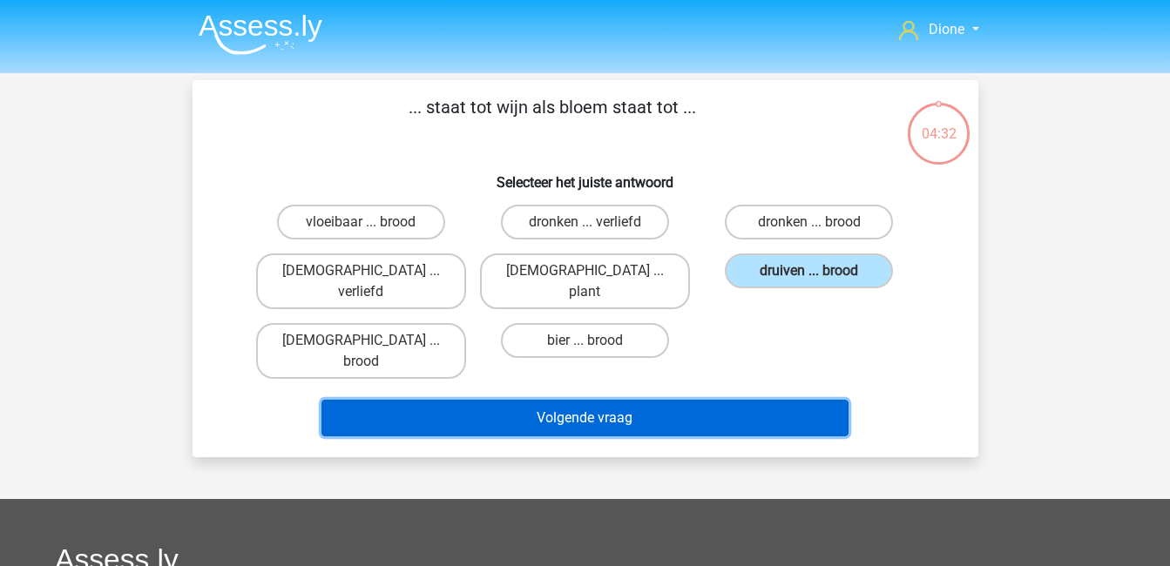
click at [773, 400] on button "Volgende vraag" at bounding box center [585, 418] width 527 height 37
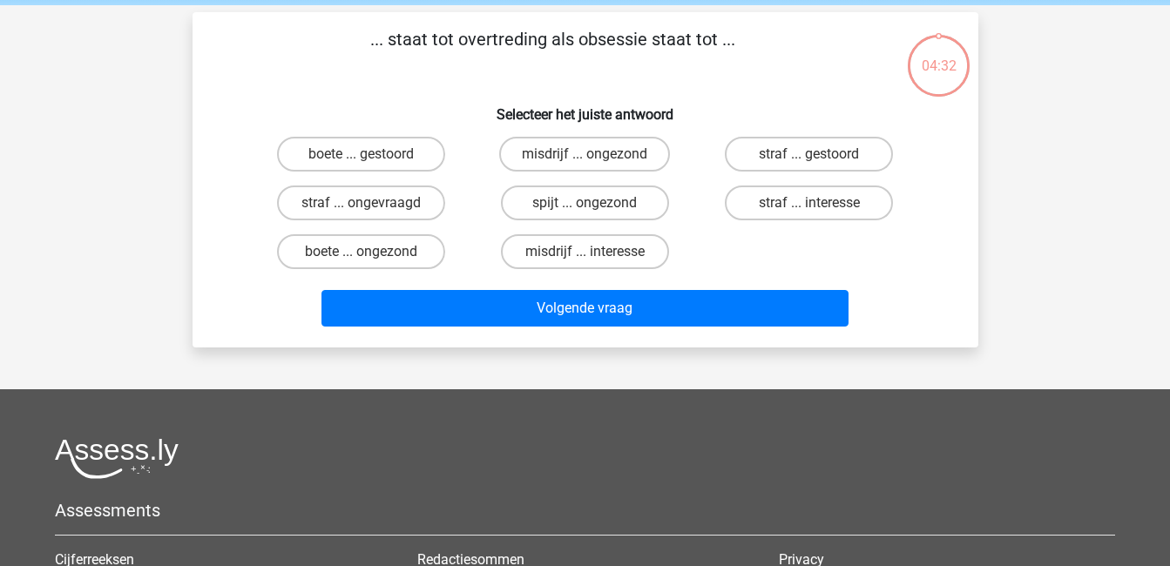
scroll to position [80, 0]
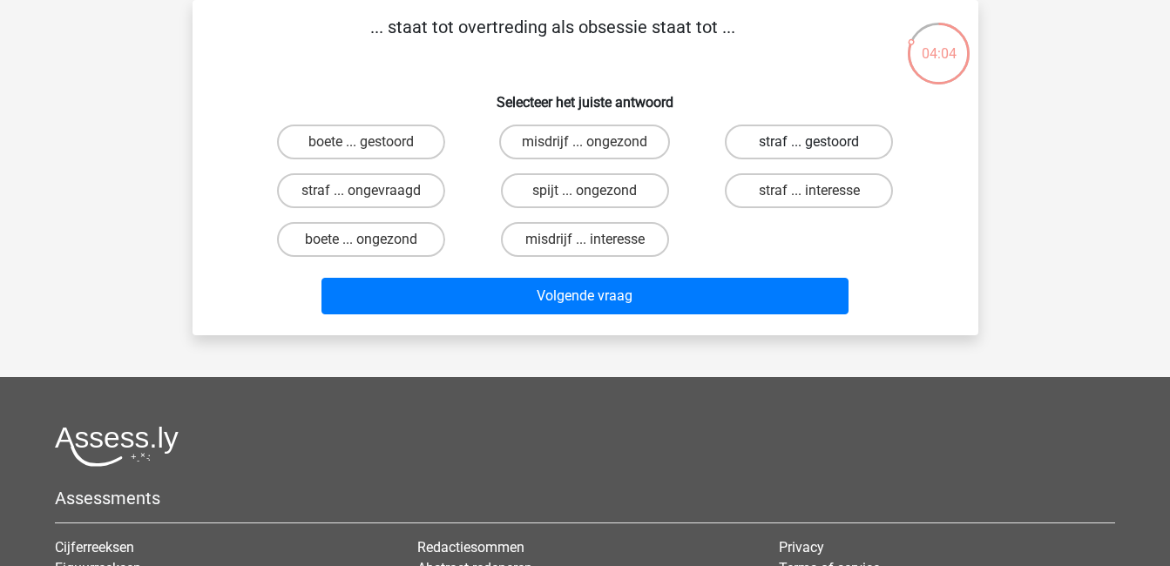
click at [841, 144] on label "straf ... gestoord" at bounding box center [809, 142] width 168 height 35
click at [821, 144] on input "straf ... gestoord" at bounding box center [815, 147] width 11 height 11
radio input "true"
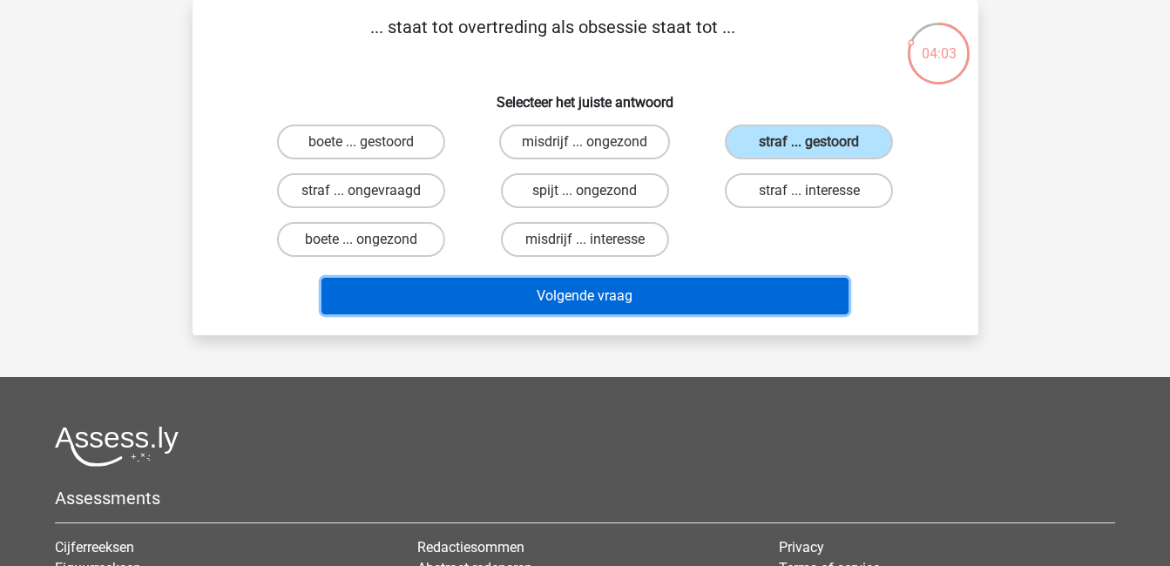
click at [797, 297] on button "Volgende vraag" at bounding box center [585, 296] width 527 height 37
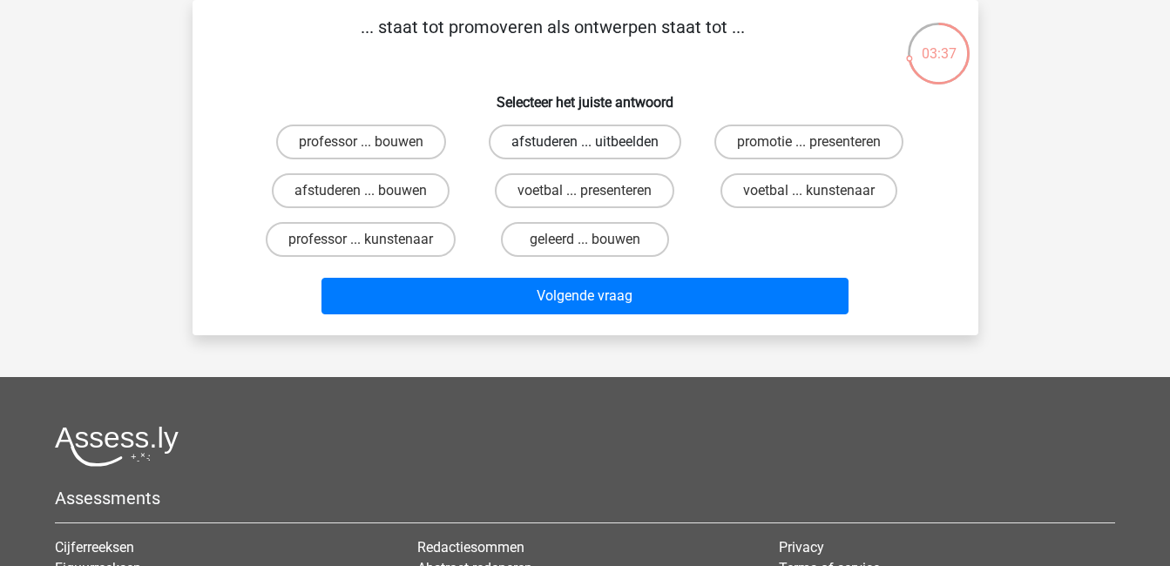
click at [648, 131] on label "afstuderen ... uitbeelden" at bounding box center [585, 142] width 193 height 35
click at [596, 142] on input "afstuderen ... uitbeelden" at bounding box center [590, 147] width 11 height 11
radio input "true"
click at [438, 190] on label "afstuderen ... bouwen" at bounding box center [361, 190] width 178 height 35
click at [372, 191] on input "afstuderen ... bouwen" at bounding box center [366, 196] width 11 height 11
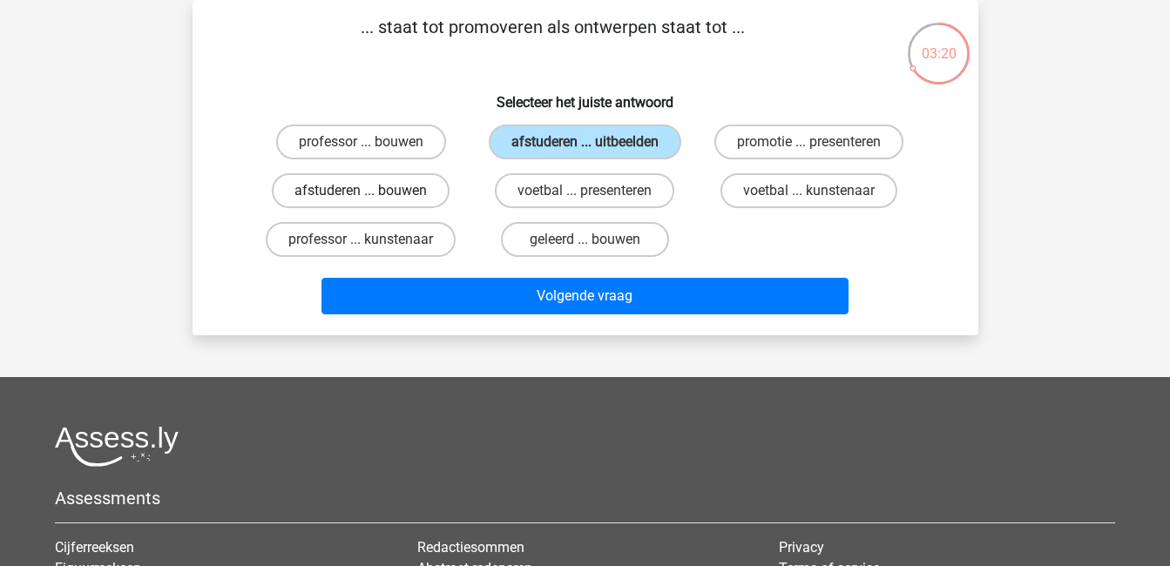
radio input "true"
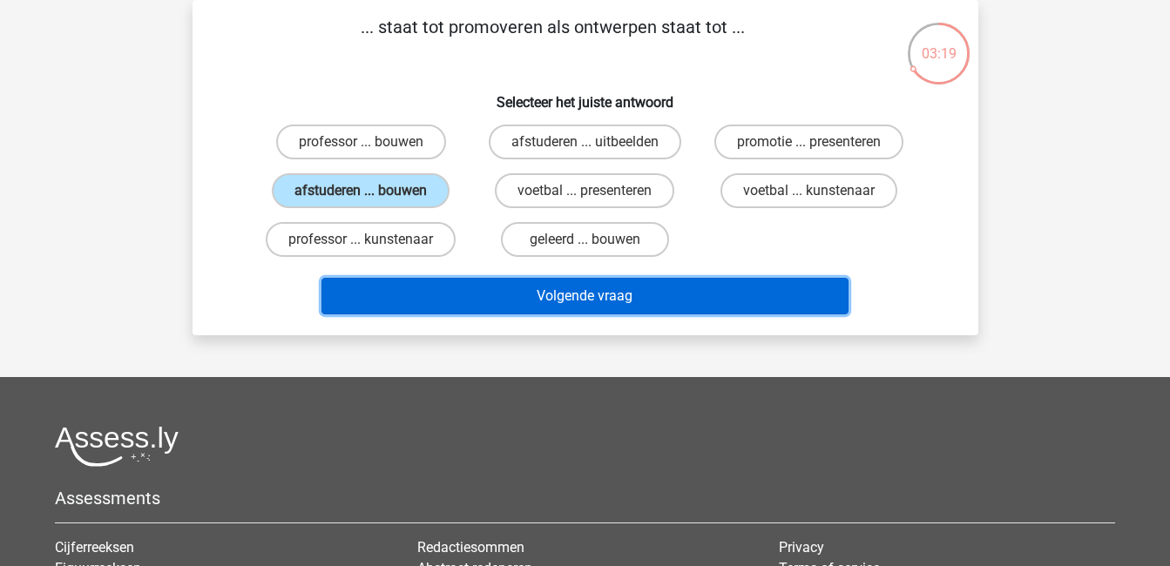
click at [593, 304] on button "Volgende vraag" at bounding box center [585, 296] width 527 height 37
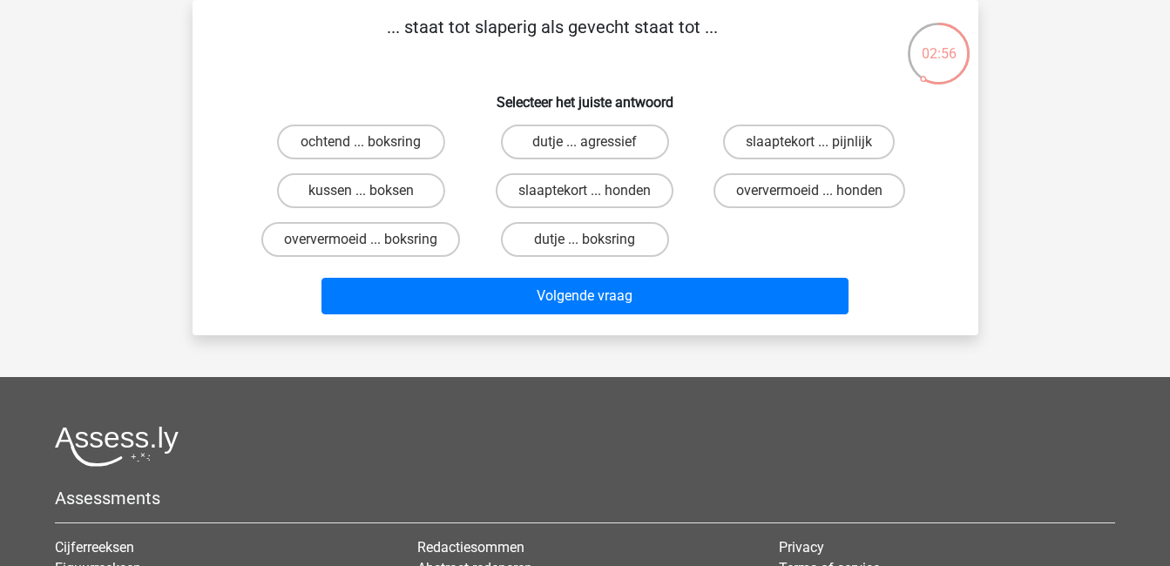
click at [593, 145] on input "dutje ... agressief" at bounding box center [590, 147] width 11 height 11
radio input "true"
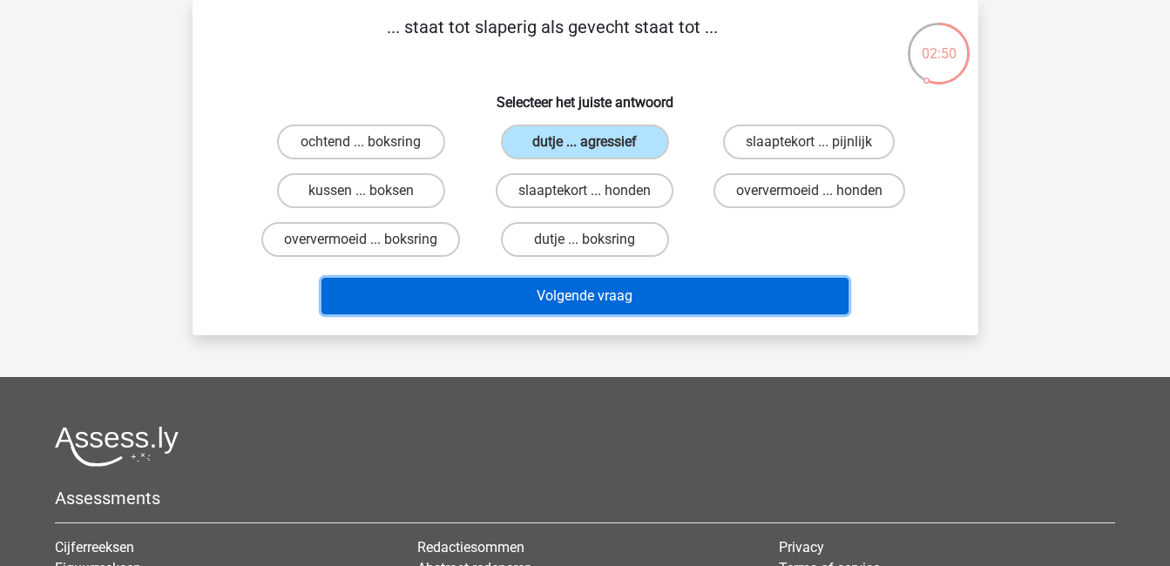
click at [649, 299] on button "Volgende vraag" at bounding box center [585, 296] width 527 height 37
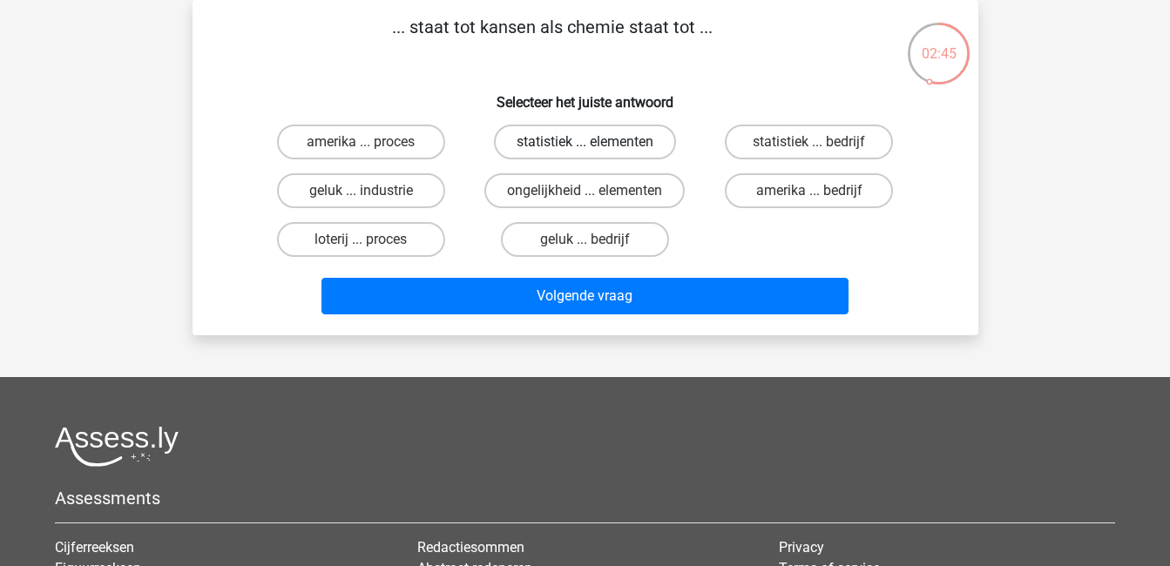
click at [617, 137] on label "statistiek ... elementen" at bounding box center [585, 142] width 182 height 35
click at [596, 142] on input "statistiek ... elementen" at bounding box center [590, 147] width 11 height 11
radio input "true"
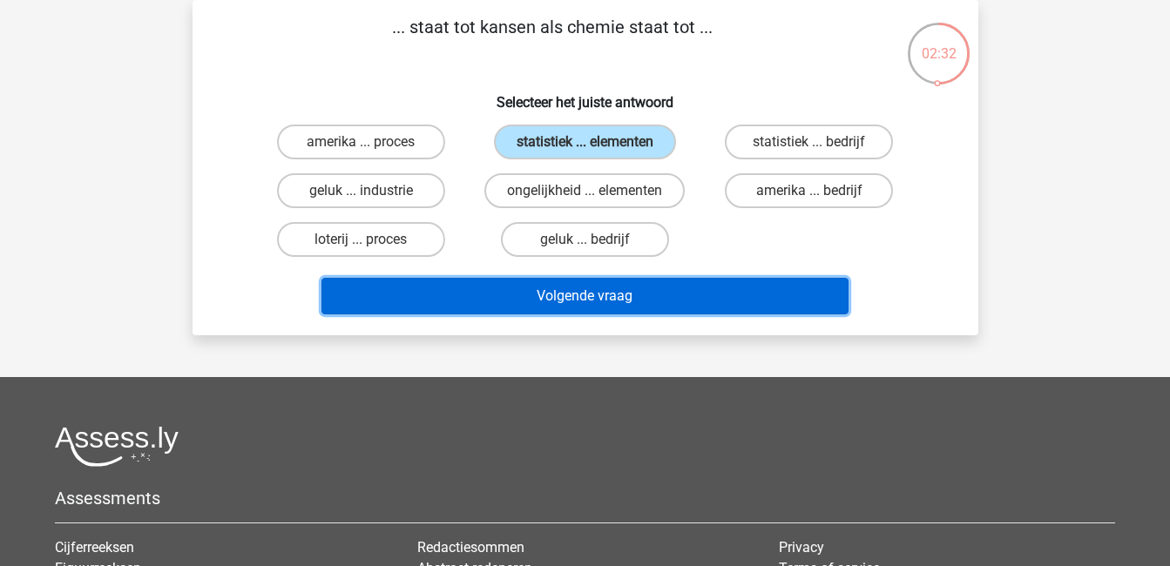
click at [685, 304] on button "Volgende vraag" at bounding box center [585, 296] width 527 height 37
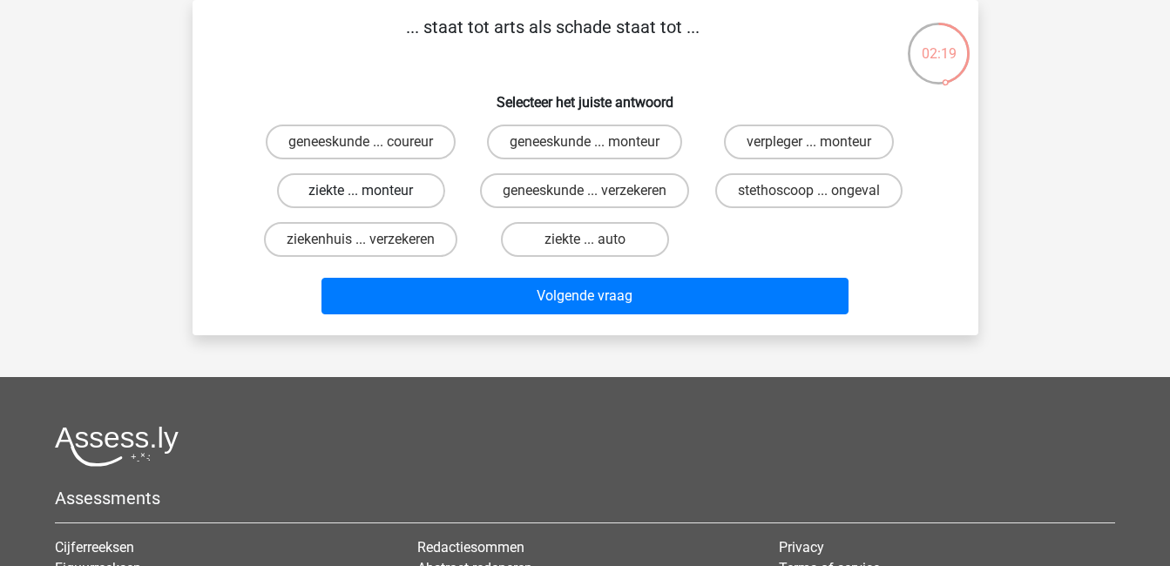
click at [410, 186] on label "ziekte ... monteur" at bounding box center [361, 190] width 168 height 35
click at [372, 191] on input "ziekte ... monteur" at bounding box center [366, 196] width 11 height 11
radio input "true"
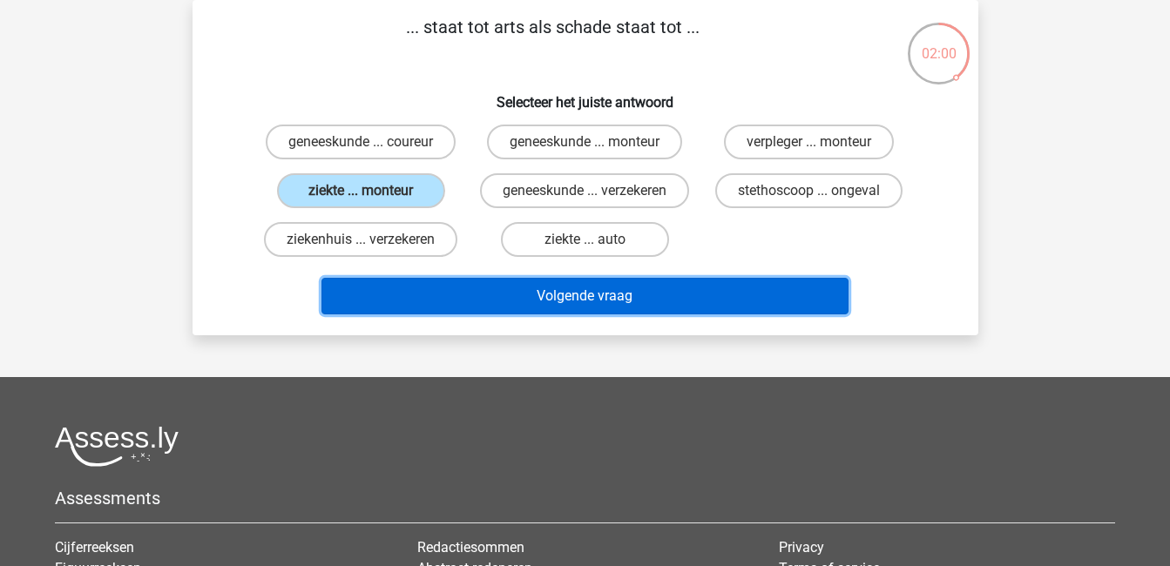
click at [753, 303] on button "Volgende vraag" at bounding box center [585, 296] width 527 height 37
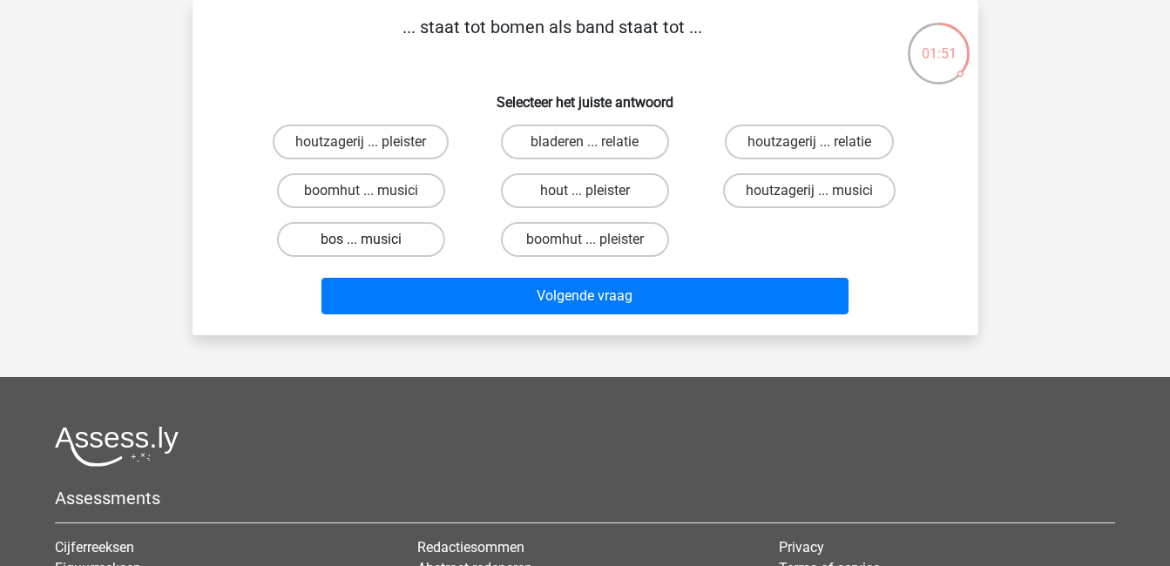
click at [396, 241] on label "bos ... musici" at bounding box center [361, 239] width 168 height 35
click at [372, 241] on input "bos ... musici" at bounding box center [366, 245] width 11 height 11
radio input "true"
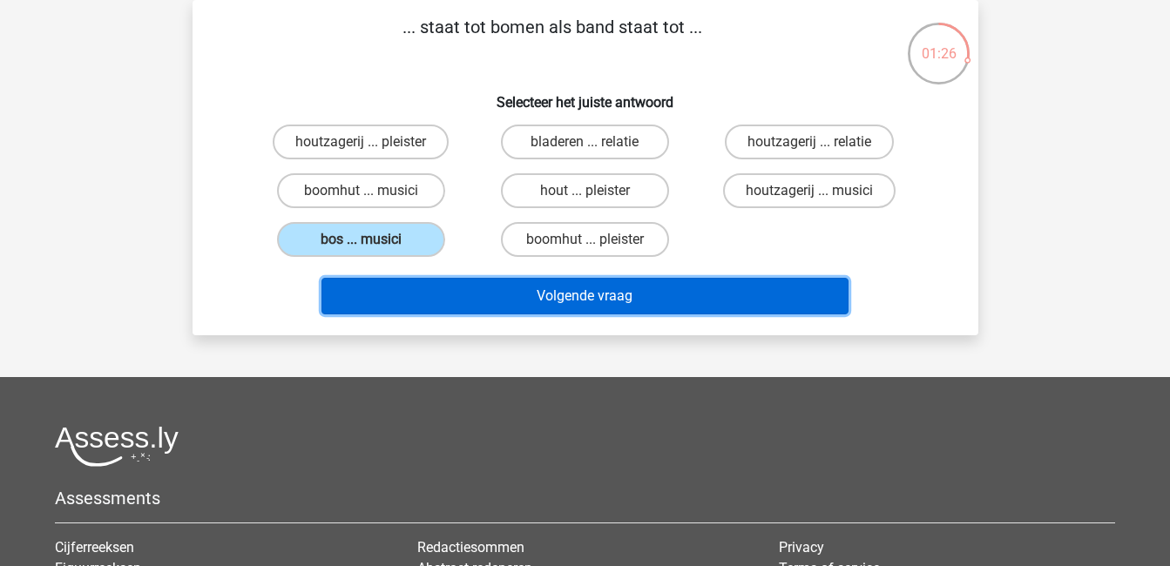
click at [562, 297] on button "Volgende vraag" at bounding box center [585, 296] width 527 height 37
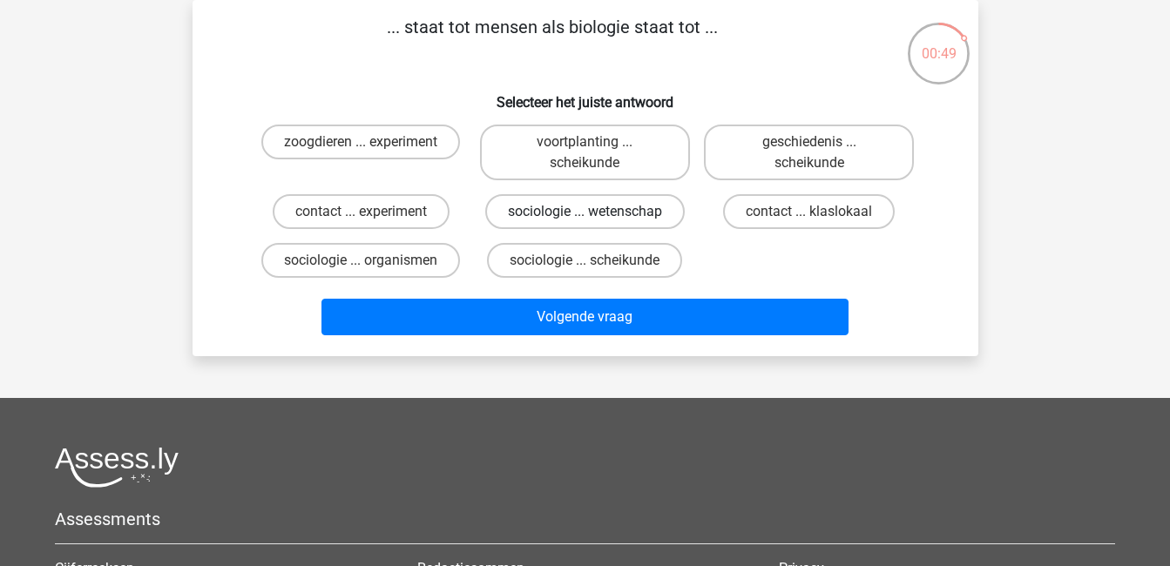
click at [646, 216] on label "sociologie ... wetenschap" at bounding box center [585, 211] width 200 height 35
click at [596, 216] on input "sociologie ... wetenschap" at bounding box center [590, 217] width 11 height 11
radio input "true"
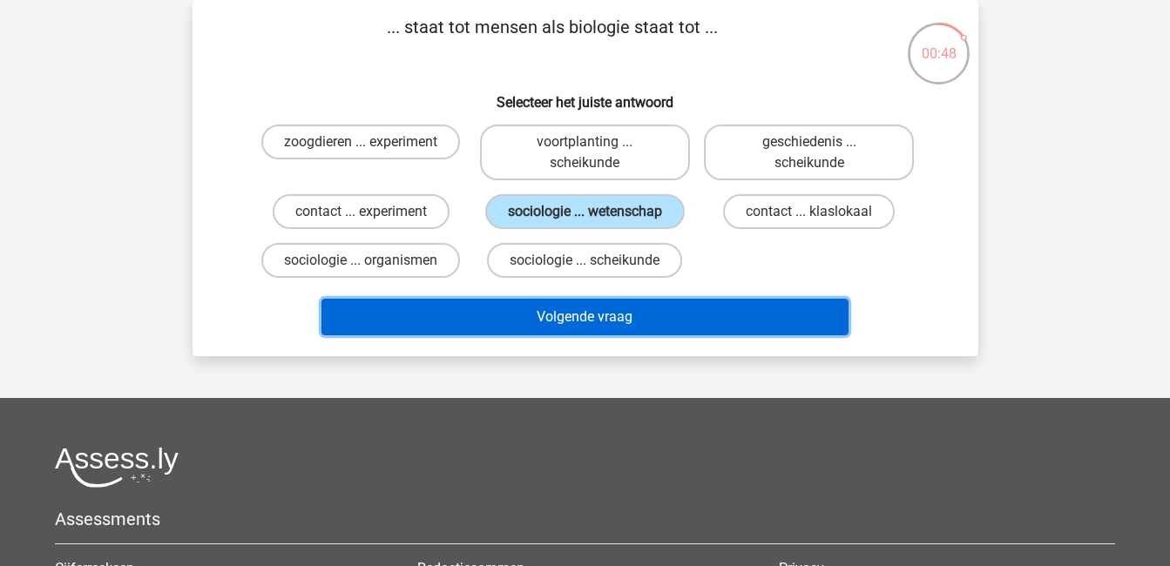
click at [668, 312] on button "Volgende vraag" at bounding box center [585, 317] width 527 height 37
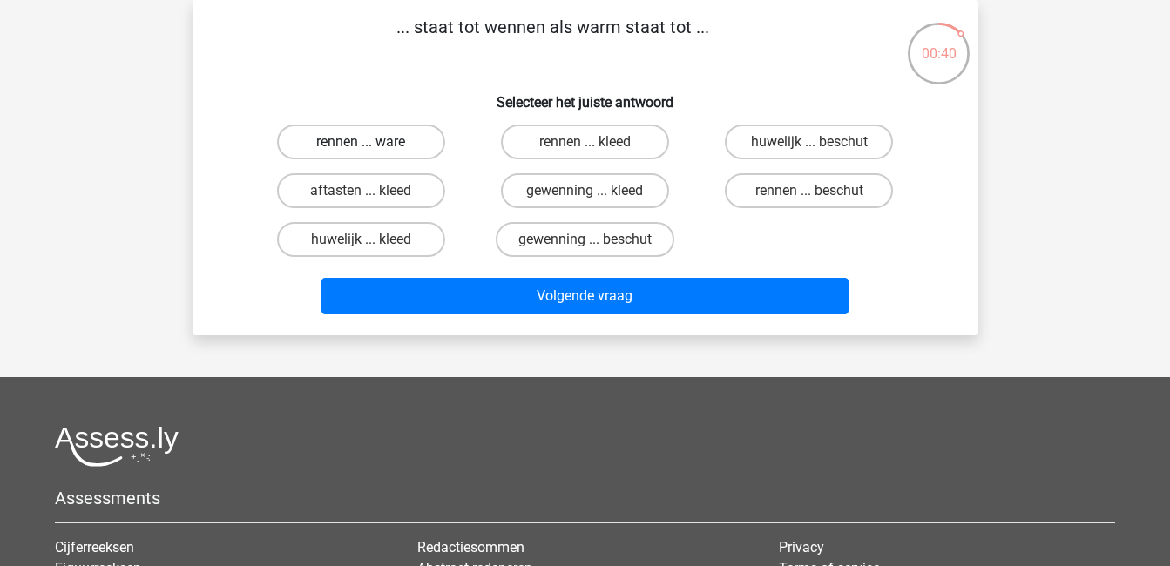
click at [329, 136] on label "rennen ... ware" at bounding box center [361, 142] width 168 height 35
click at [361, 142] on input "rennen ... ware" at bounding box center [366, 147] width 11 height 11
radio input "true"
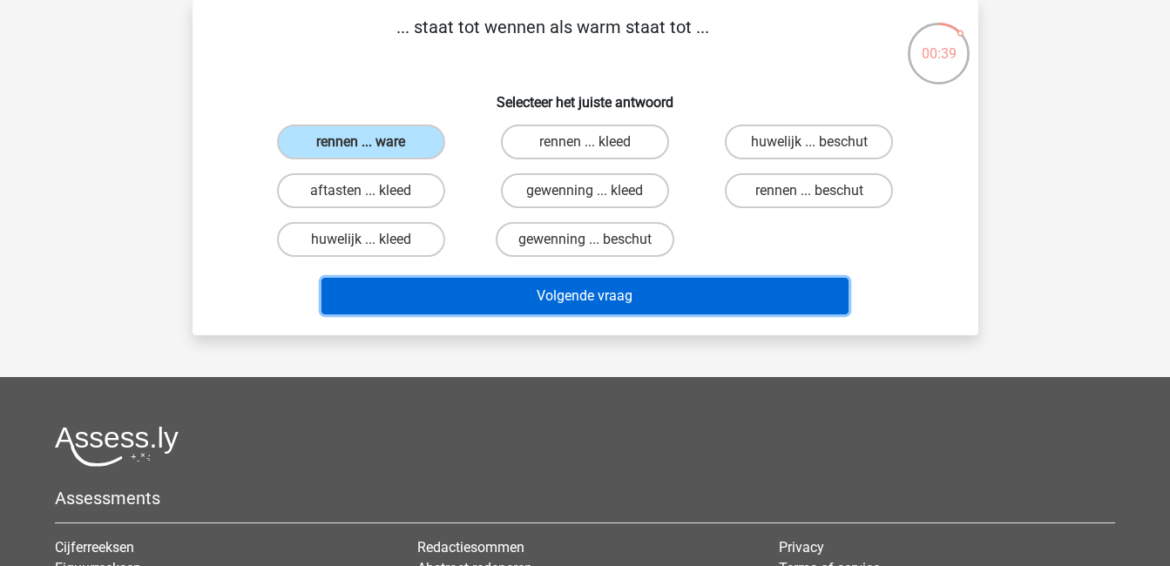
click at [489, 290] on button "Volgende vraag" at bounding box center [585, 296] width 527 height 37
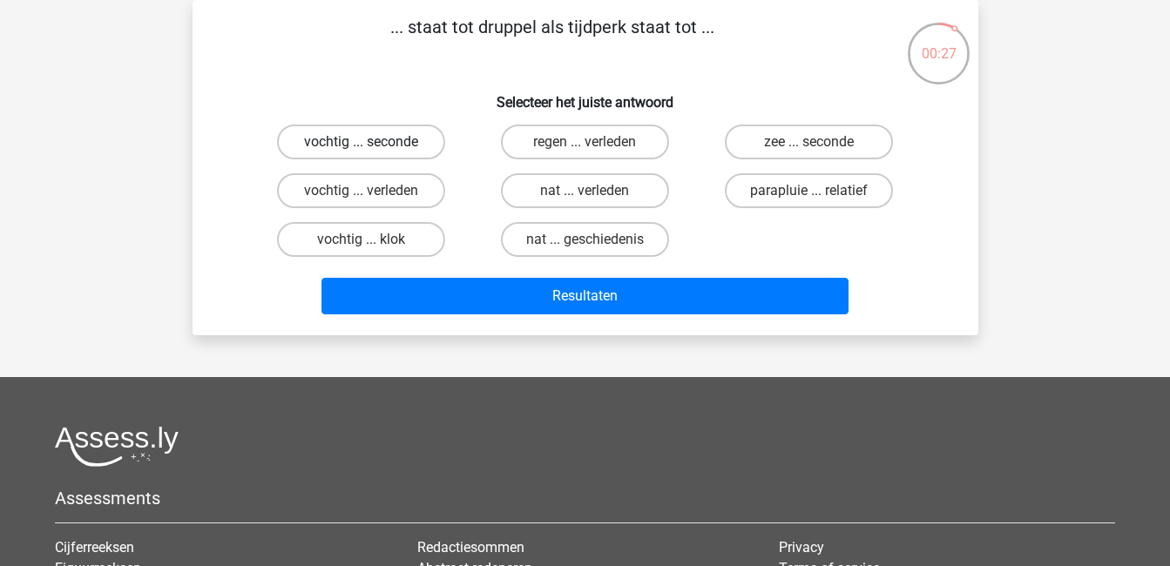
click at [374, 137] on label "vochtig ... seconde" at bounding box center [361, 142] width 168 height 35
click at [372, 142] on input "vochtig ... seconde" at bounding box center [366, 147] width 11 height 11
radio input "true"
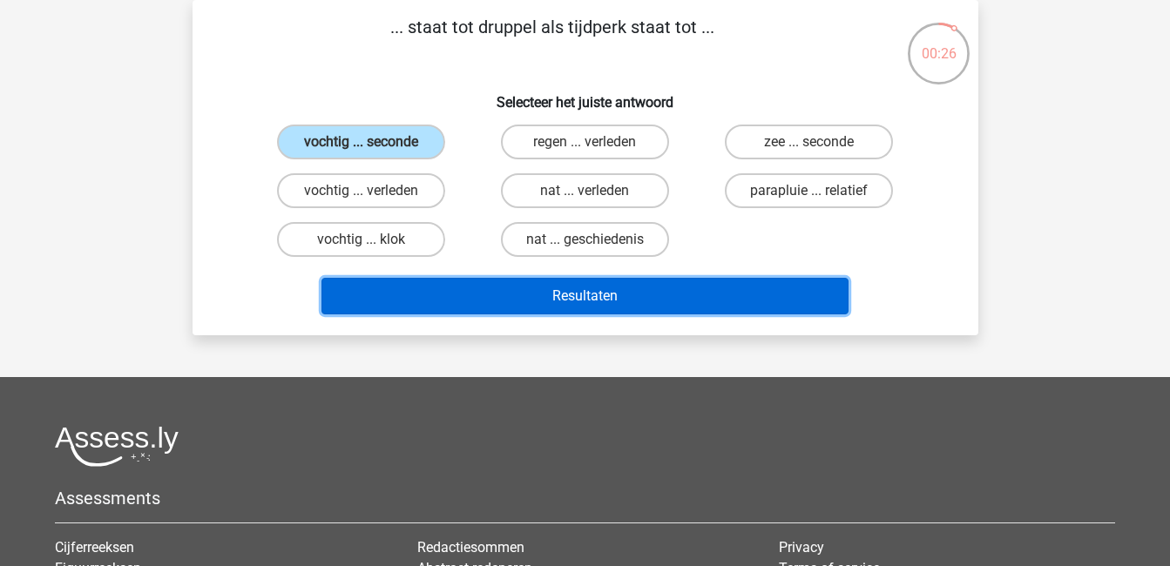
click at [521, 300] on button "Resultaten" at bounding box center [585, 296] width 527 height 37
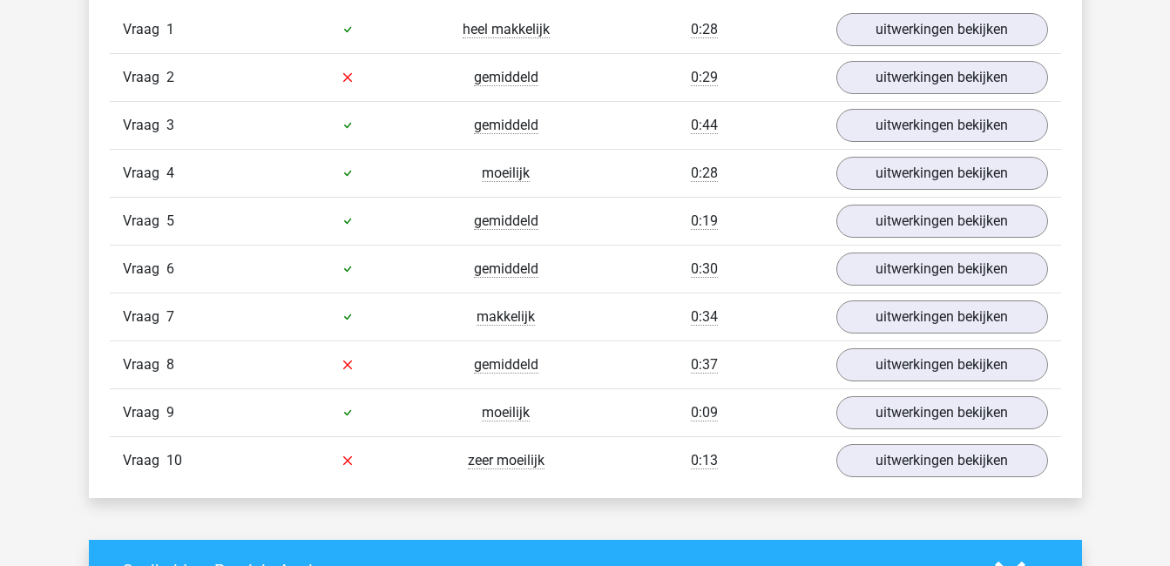
scroll to position [1189, 0]
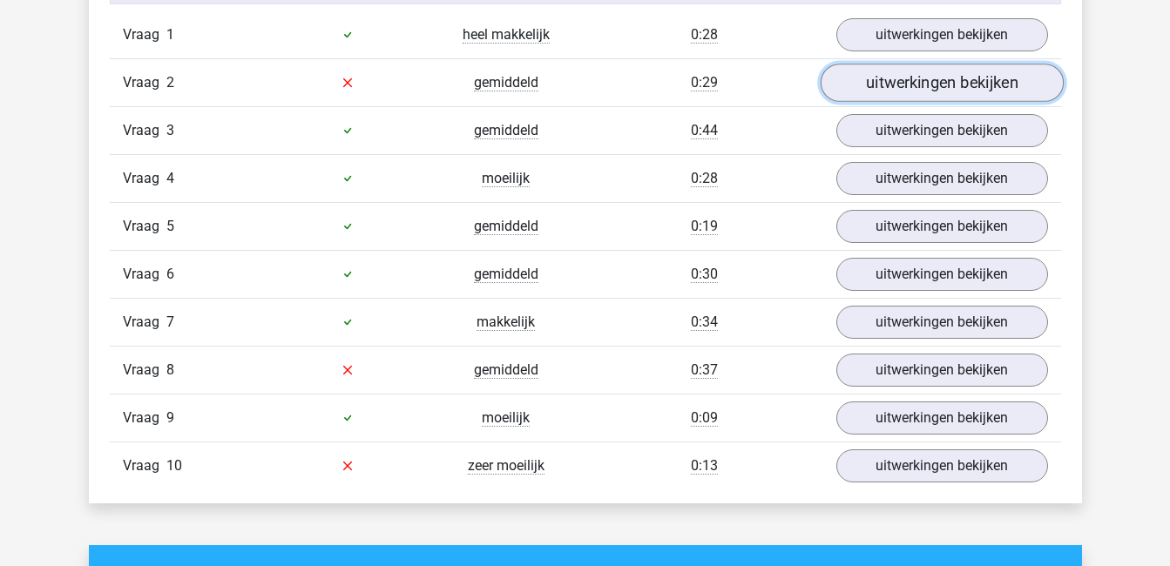
click at [912, 86] on link "uitwerkingen bekijken" at bounding box center [941, 83] width 243 height 38
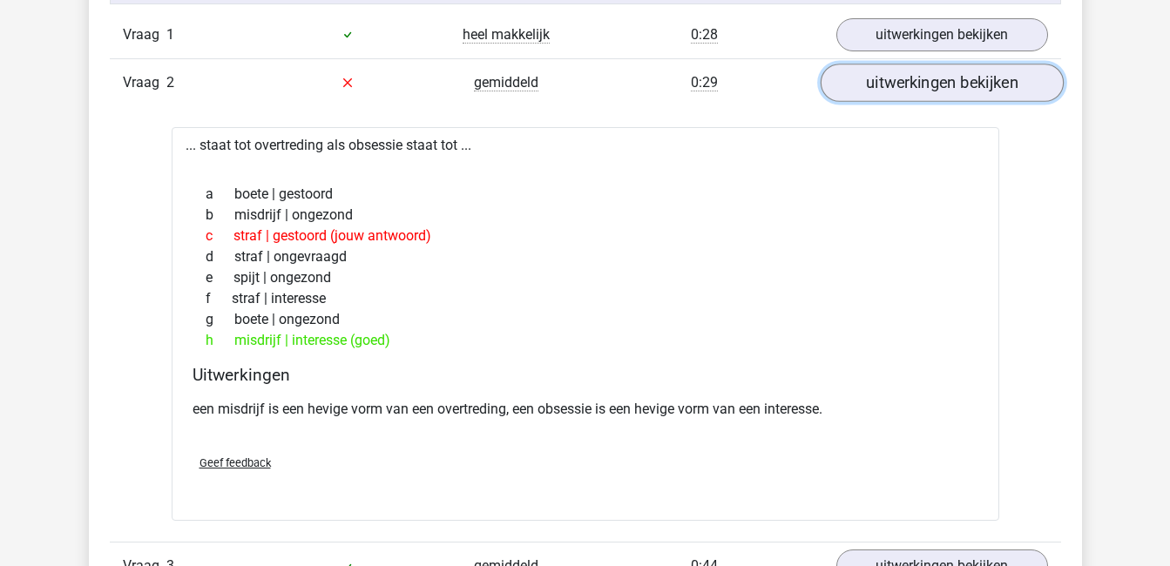
click at [912, 86] on link "uitwerkingen bekijken" at bounding box center [941, 83] width 243 height 38
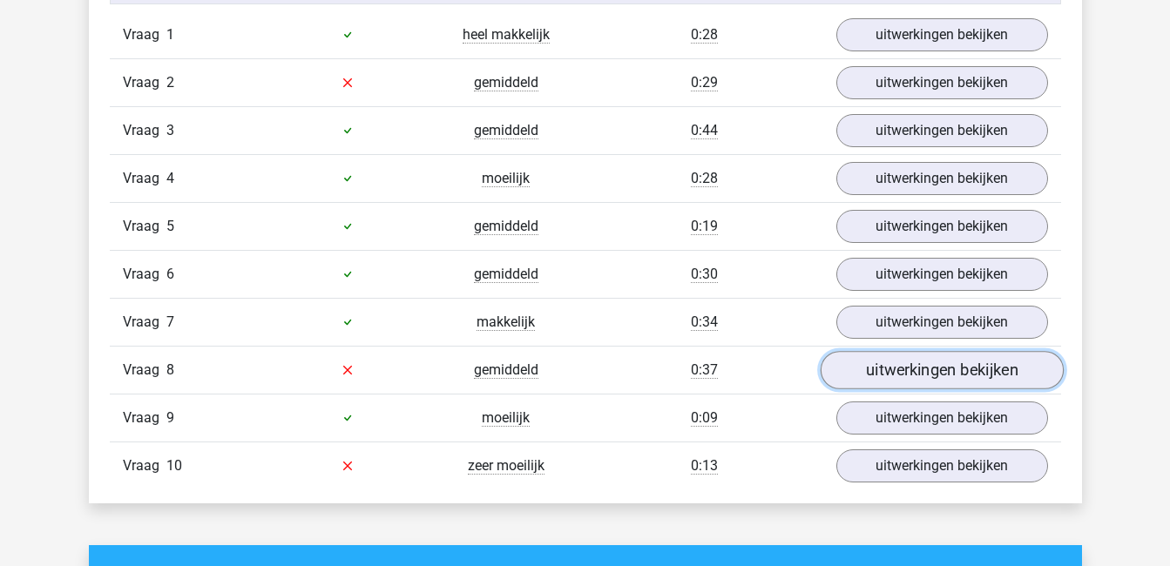
click at [958, 369] on link "uitwerkingen bekijken" at bounding box center [941, 370] width 243 height 38
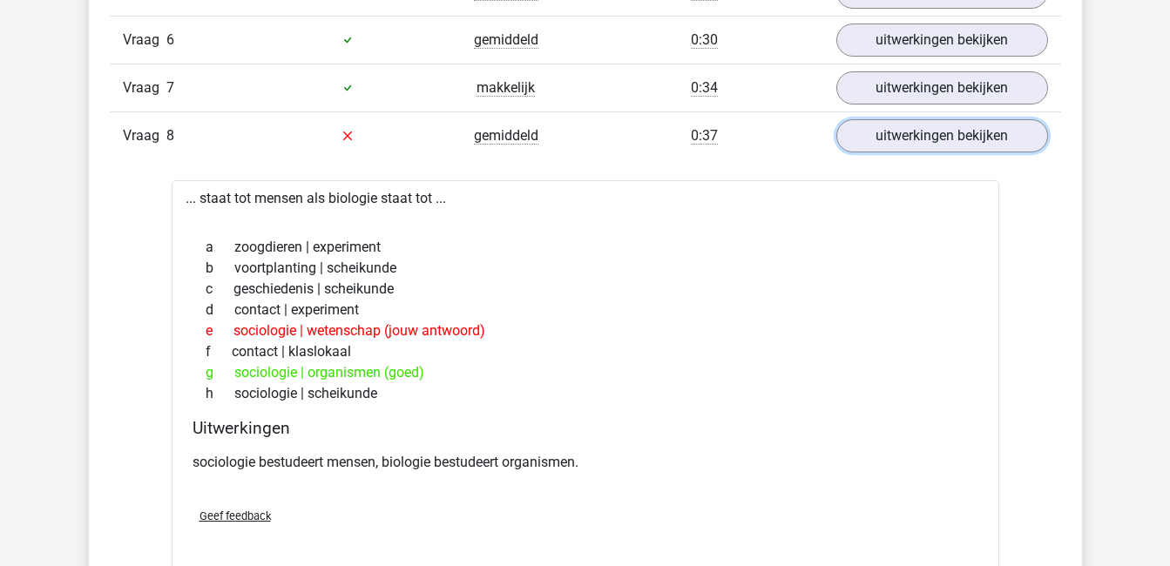
scroll to position [1424, 0]
click at [923, 136] on link "uitwerkingen bekijken" at bounding box center [941, 135] width 243 height 38
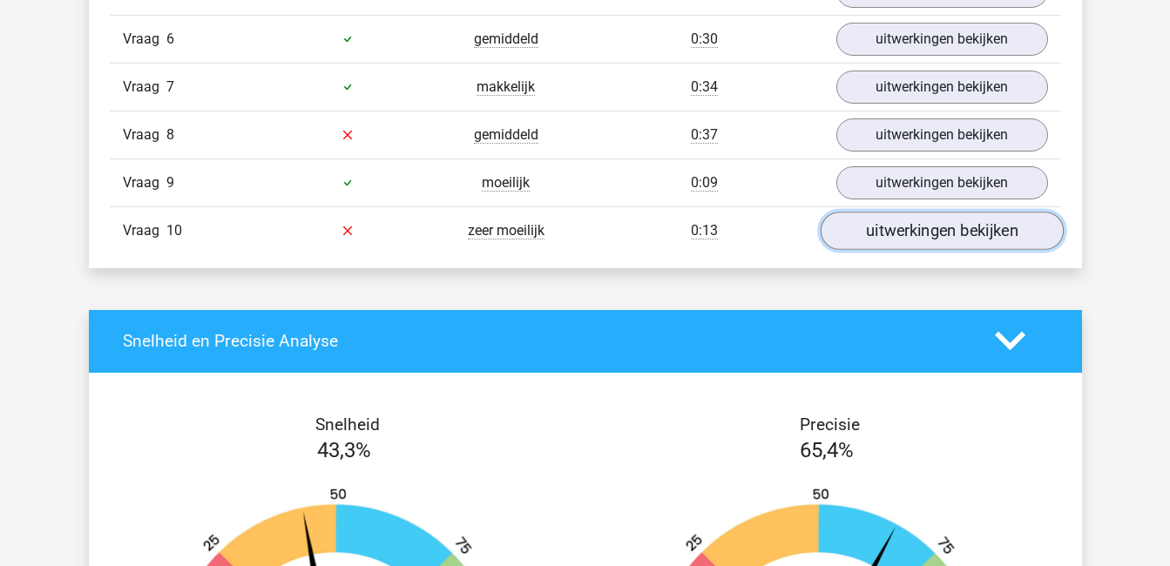
click at [925, 244] on link "uitwerkingen bekijken" at bounding box center [941, 231] width 243 height 38
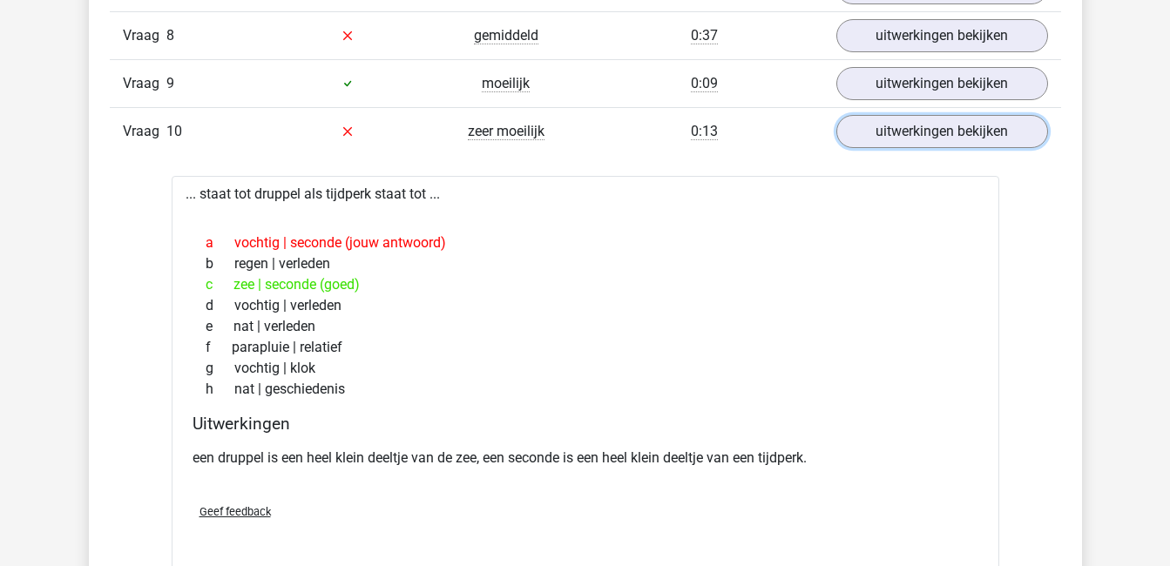
scroll to position [1524, 0]
click at [966, 132] on link "uitwerkingen bekijken" at bounding box center [941, 131] width 243 height 38
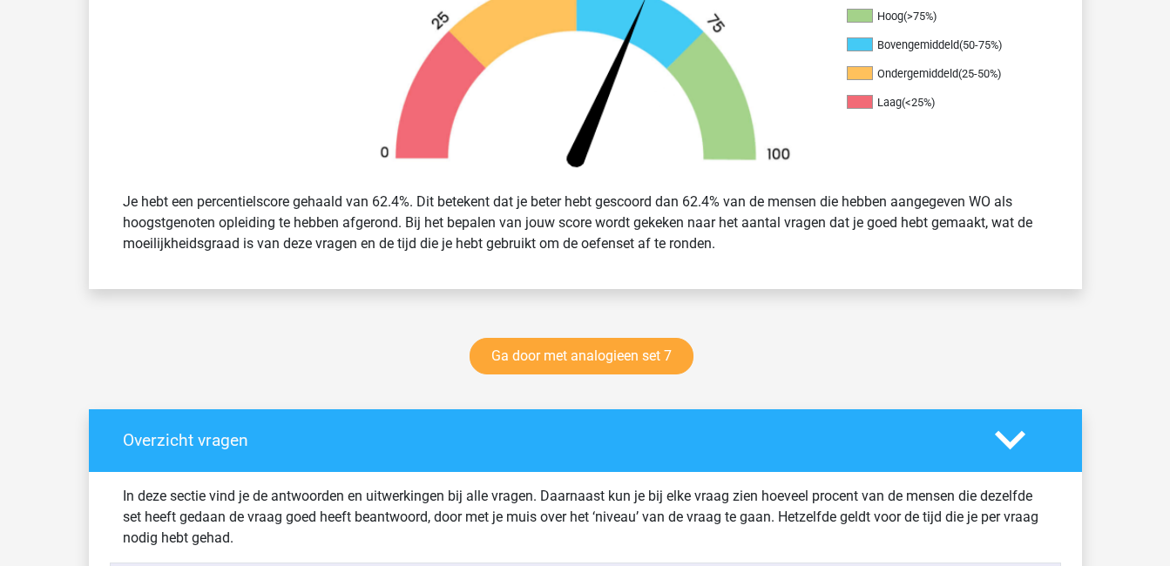
scroll to position [597, 0]
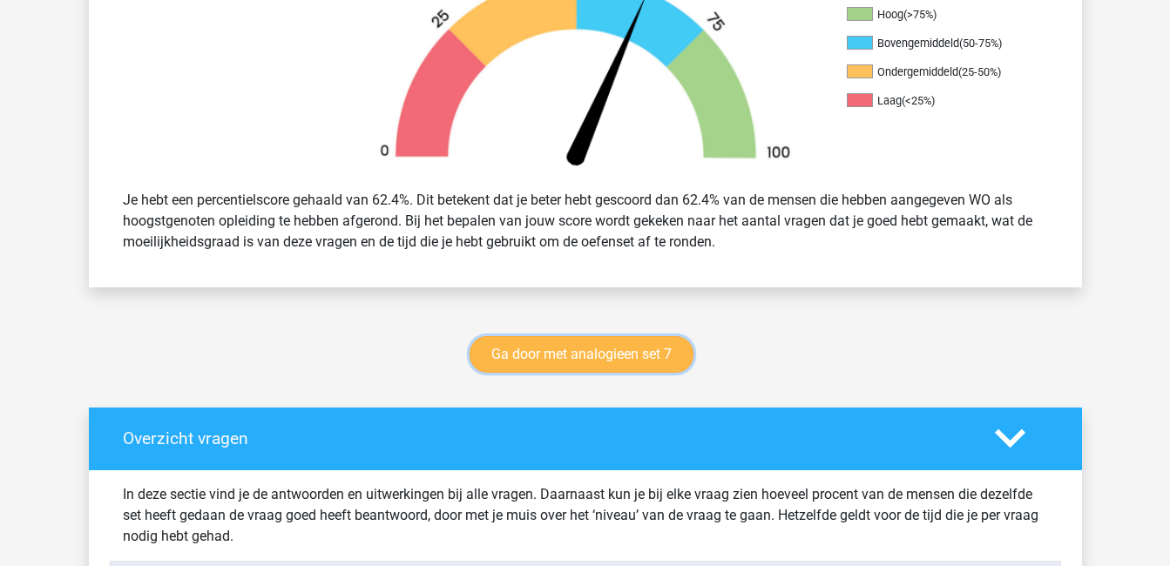
click at [647, 356] on link "Ga door met analogieen set 7" at bounding box center [582, 354] width 224 height 37
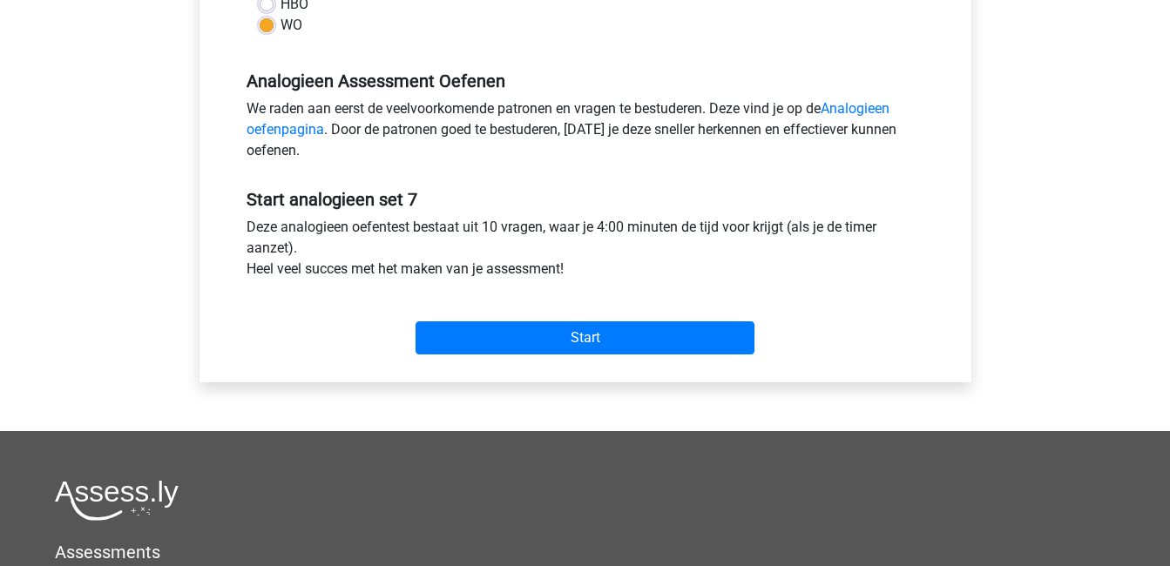
scroll to position [486, 0]
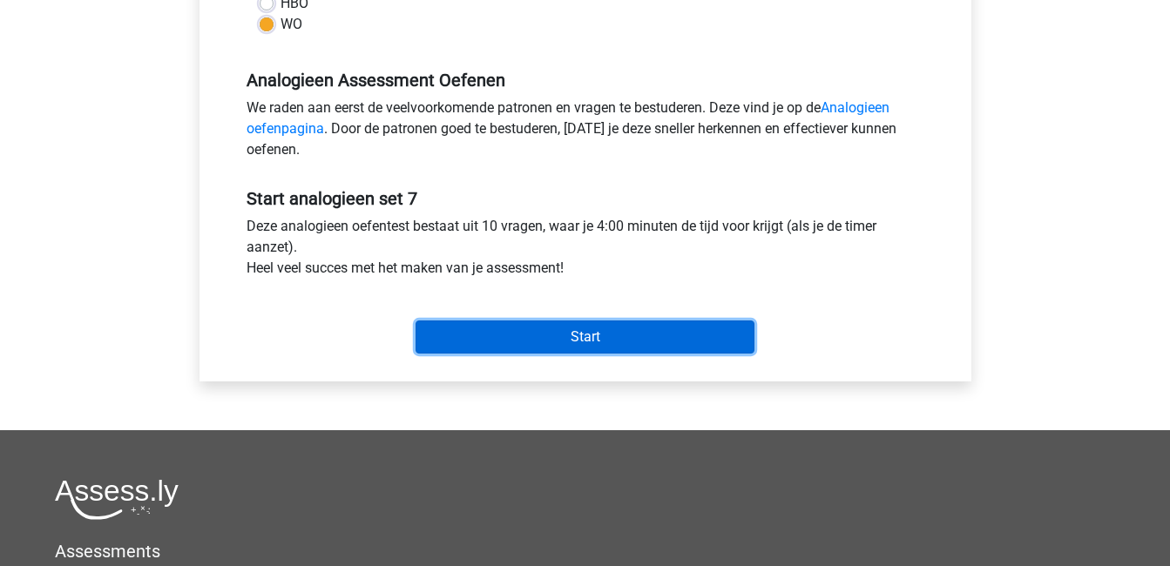
click at [634, 332] on input "Start" at bounding box center [585, 337] width 339 height 33
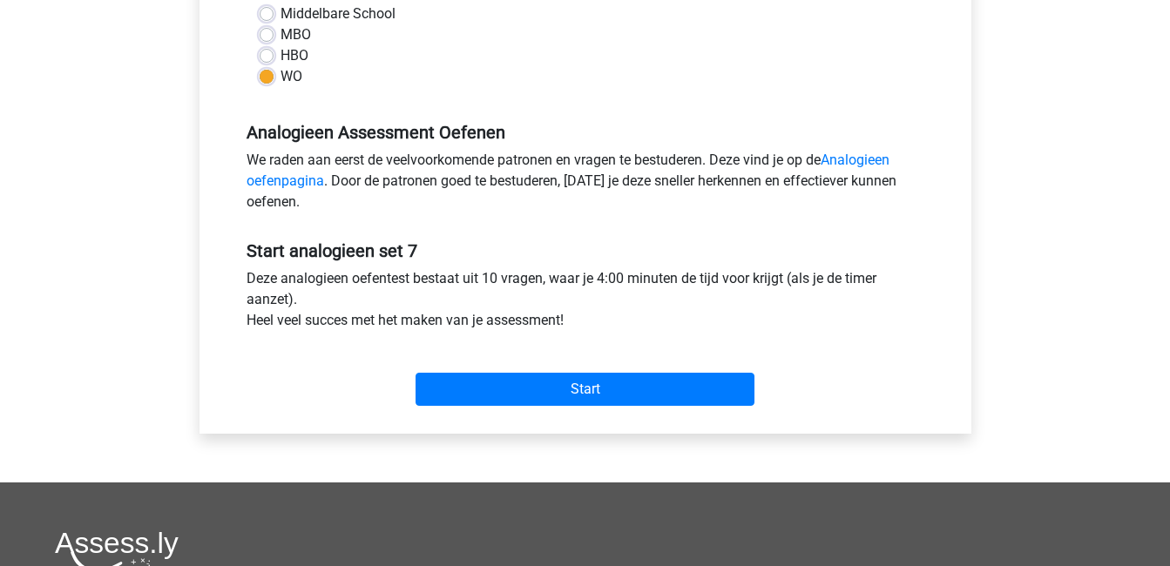
scroll to position [433, 0]
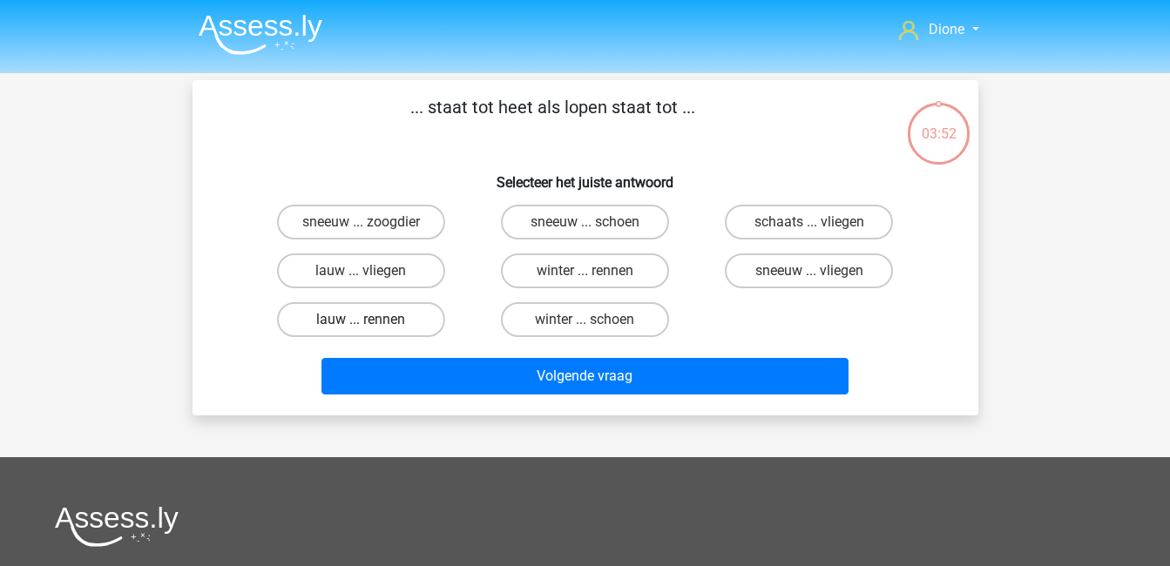
click at [386, 316] on label "lauw ... rennen" at bounding box center [361, 319] width 168 height 35
click at [372, 320] on input "lauw ... rennen" at bounding box center [366, 325] width 11 height 11
radio input "true"
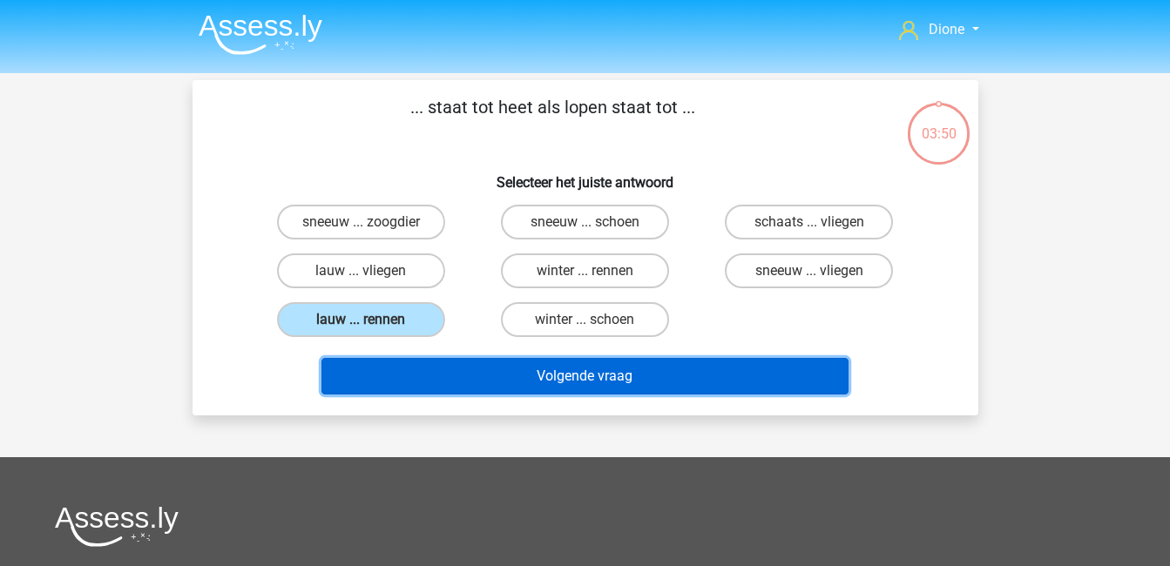
click at [578, 368] on button "Volgende vraag" at bounding box center [585, 376] width 527 height 37
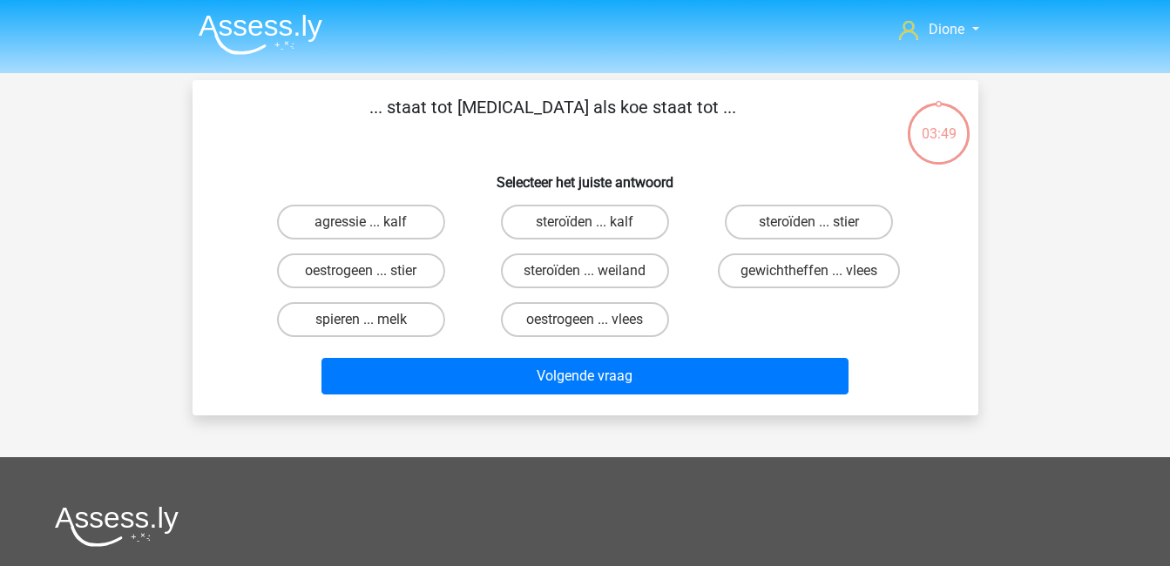
scroll to position [80, 0]
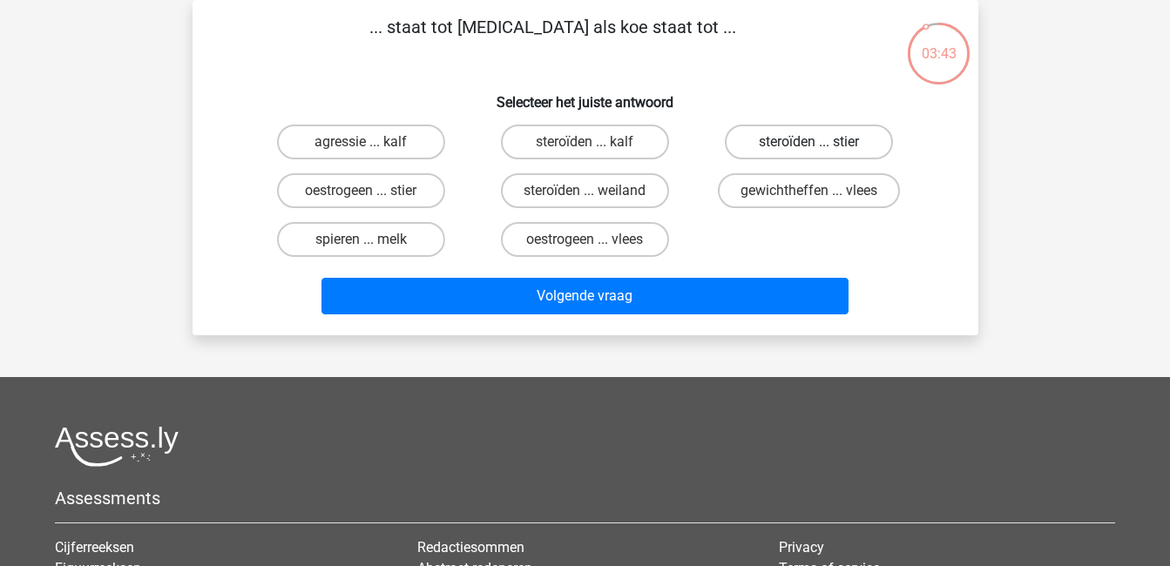
click at [808, 140] on label "steroïden ... stier" at bounding box center [809, 142] width 168 height 35
click at [810, 142] on input "steroïden ... stier" at bounding box center [815, 147] width 11 height 11
radio input "true"
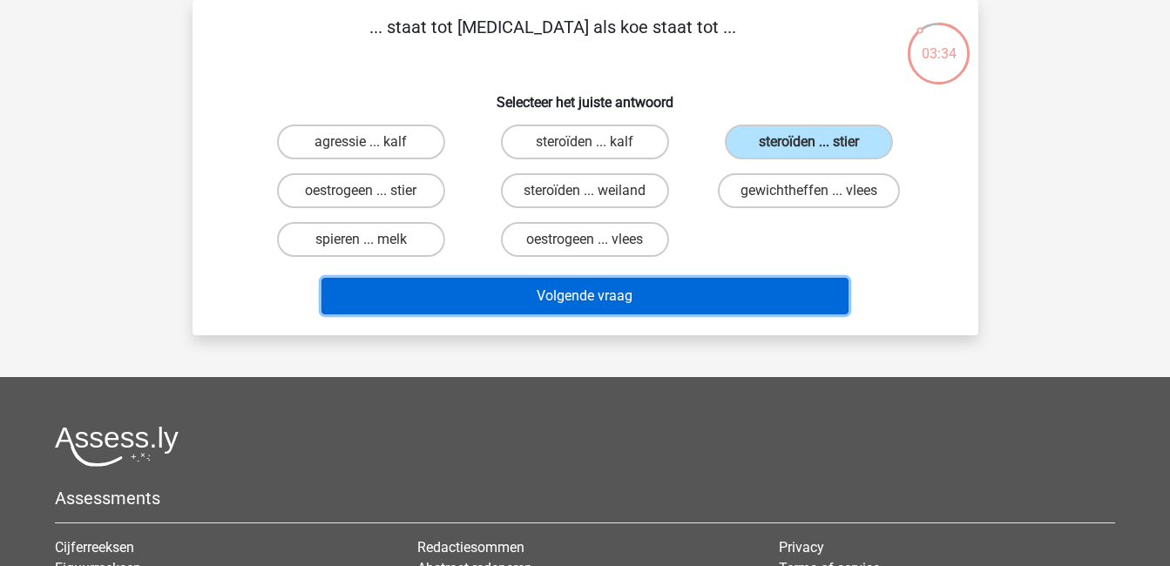
click at [708, 294] on button "Volgende vraag" at bounding box center [585, 296] width 527 height 37
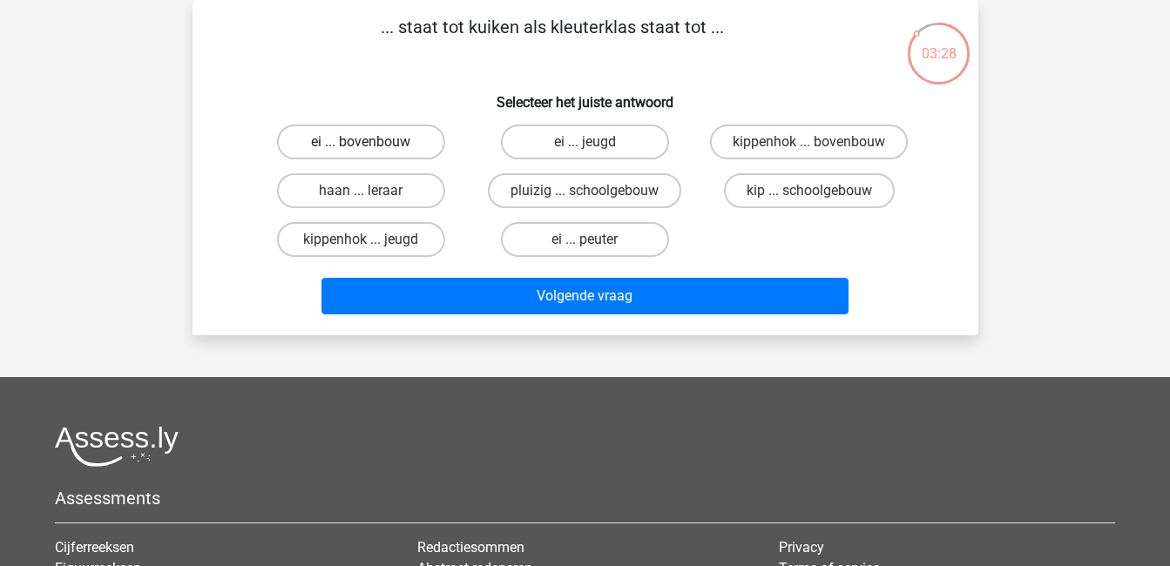
click at [405, 139] on label "ei ... bovenbouw" at bounding box center [361, 142] width 168 height 35
click at [372, 142] on input "ei ... bovenbouw" at bounding box center [366, 147] width 11 height 11
radio input "true"
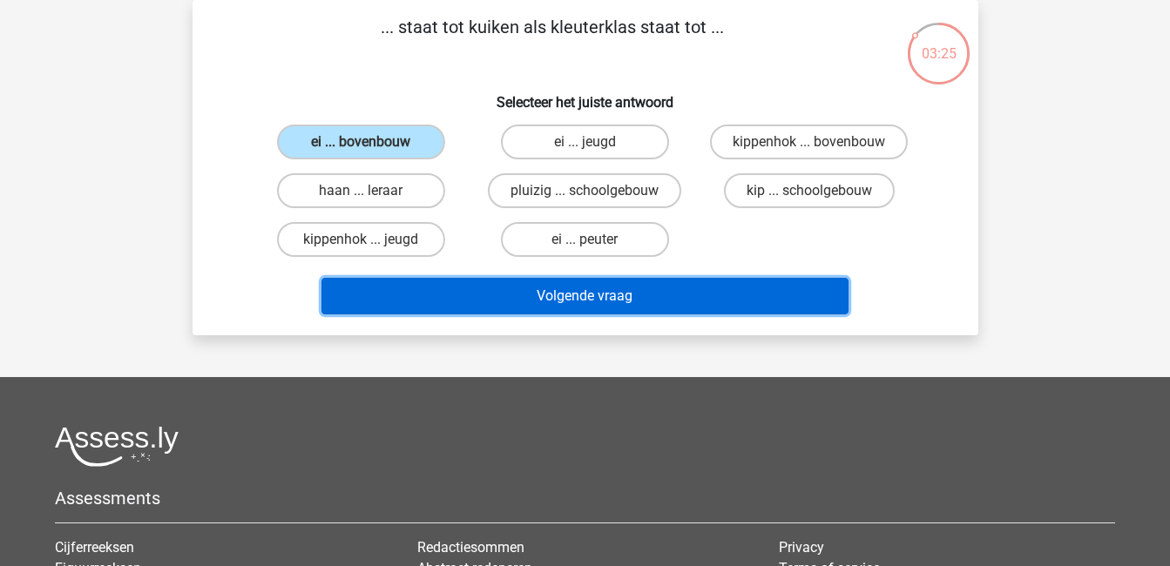
click at [615, 293] on button "Volgende vraag" at bounding box center [585, 296] width 527 height 37
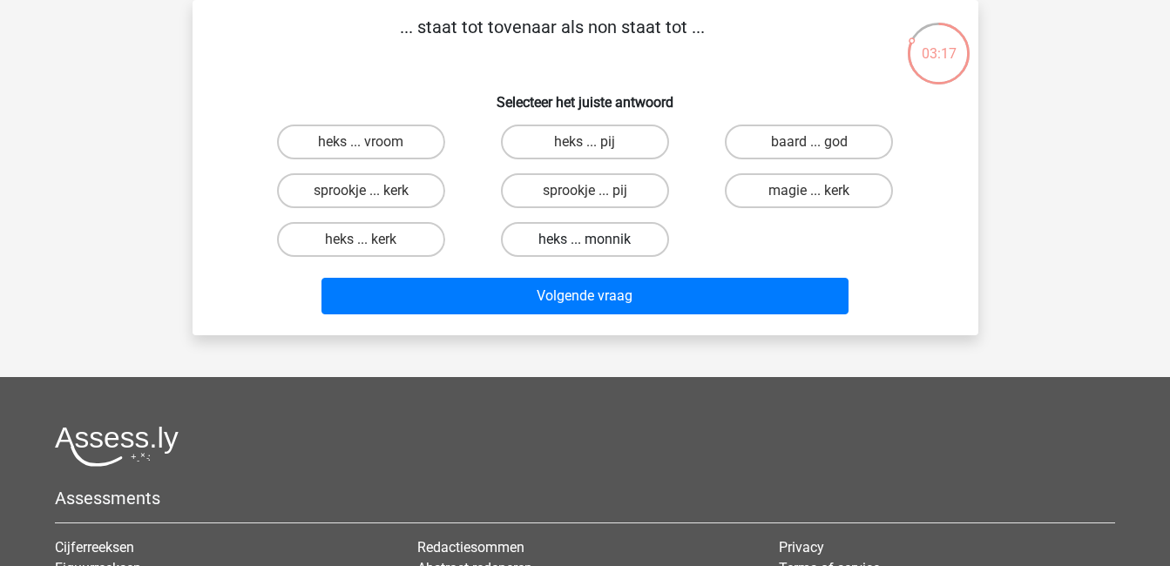
click at [601, 234] on label "heks ... monnik" at bounding box center [585, 239] width 168 height 35
click at [596, 240] on input "heks ... monnik" at bounding box center [590, 245] width 11 height 11
radio input "true"
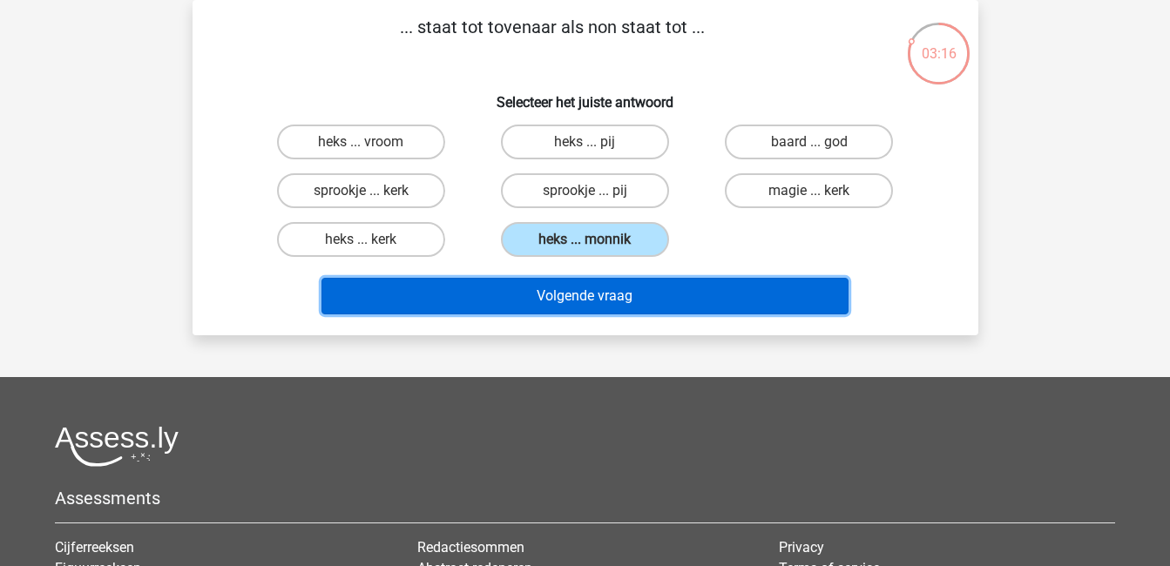
click at [616, 291] on button "Volgende vraag" at bounding box center [585, 296] width 527 height 37
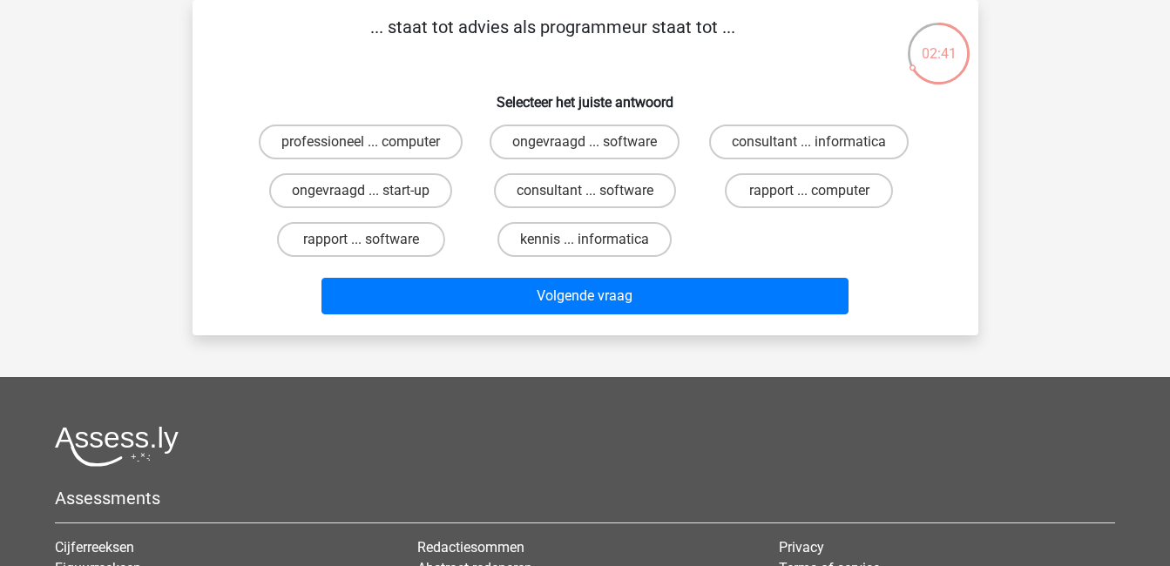
click at [594, 192] on input "consultant ... software" at bounding box center [590, 196] width 11 height 11
radio input "true"
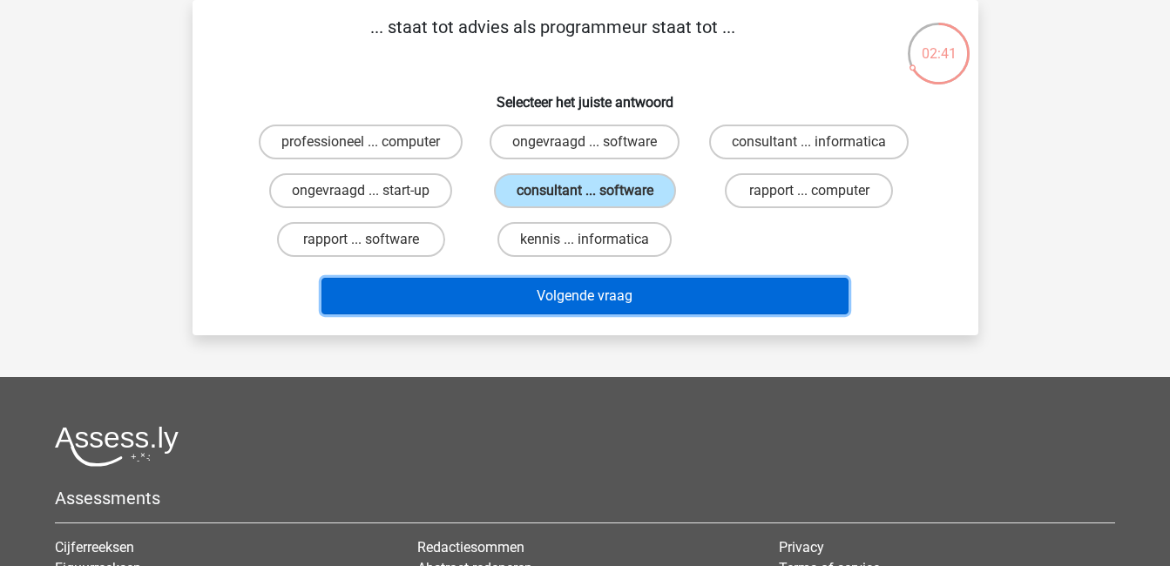
click at [622, 291] on button "Volgende vraag" at bounding box center [585, 296] width 527 height 37
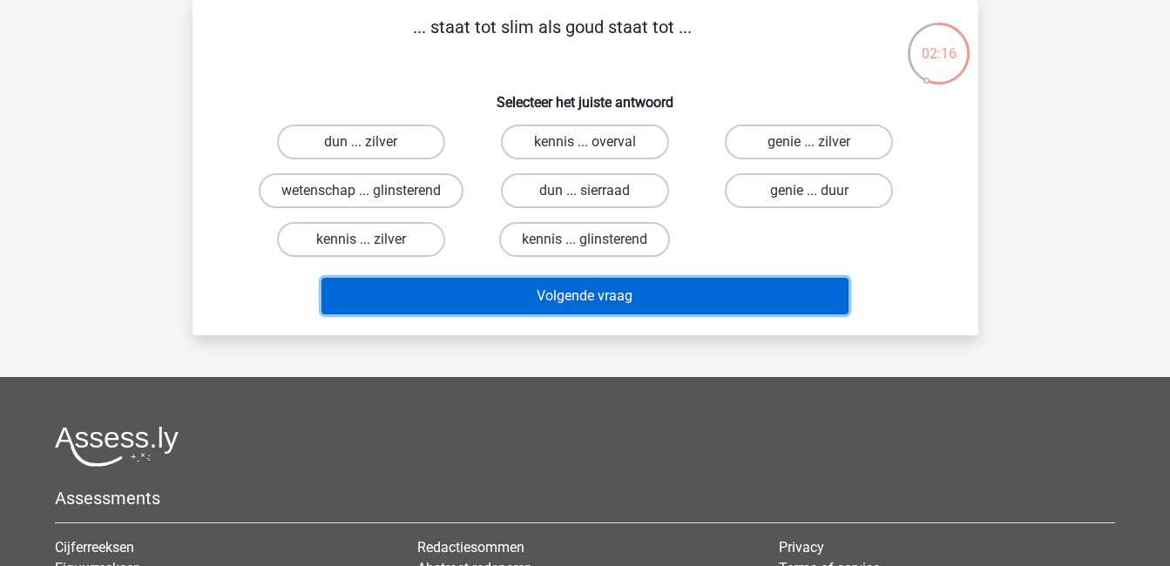
click at [692, 298] on button "Volgende vraag" at bounding box center [585, 296] width 527 height 37
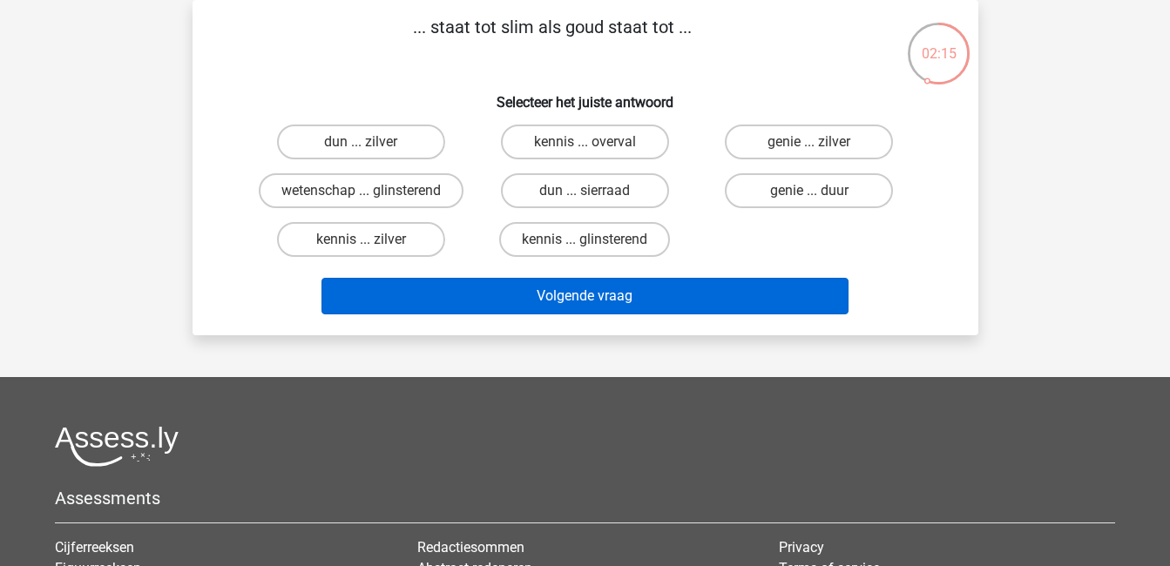
scroll to position [0, 0]
